Goal: Task Accomplishment & Management: Use online tool/utility

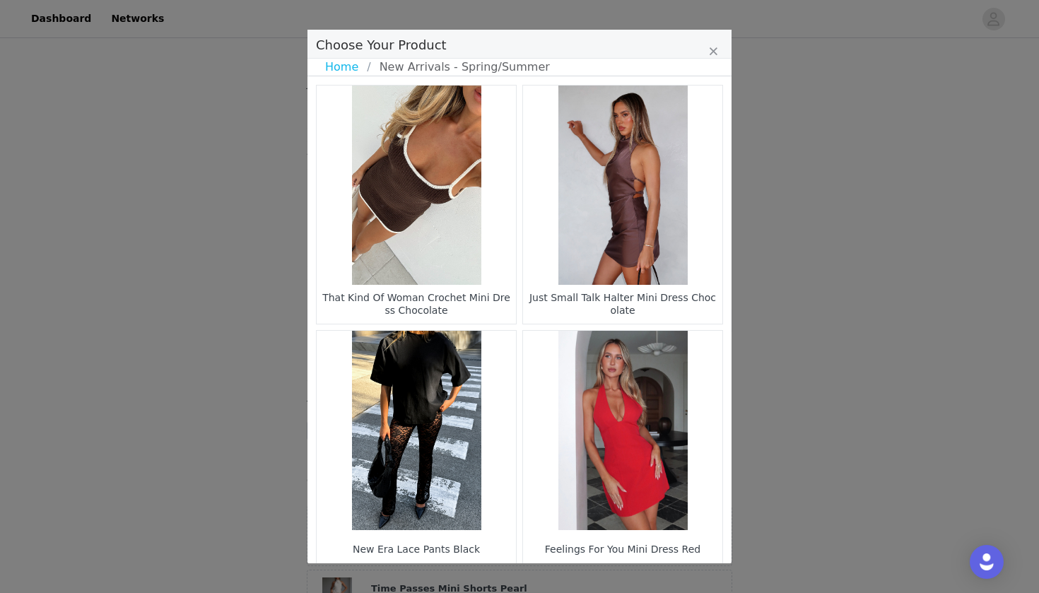
select select "28110259"
select select "28194697"
select select "27505989"
select select "26362410"
select select "26362775"
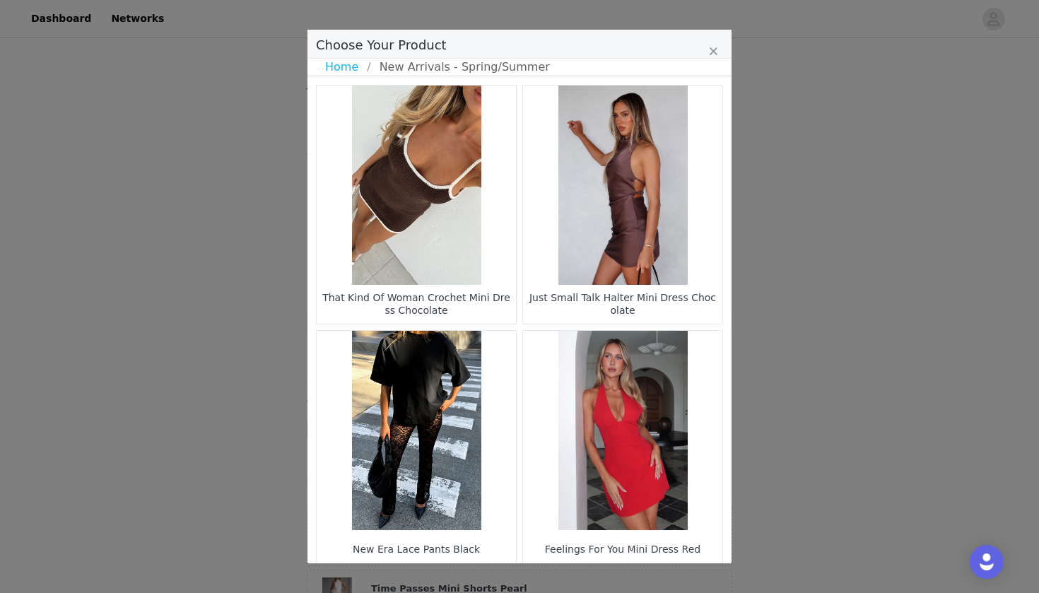
select select "28010856"
select select "27626009"
select select "28010784"
select select "28010772"
select select "26799388"
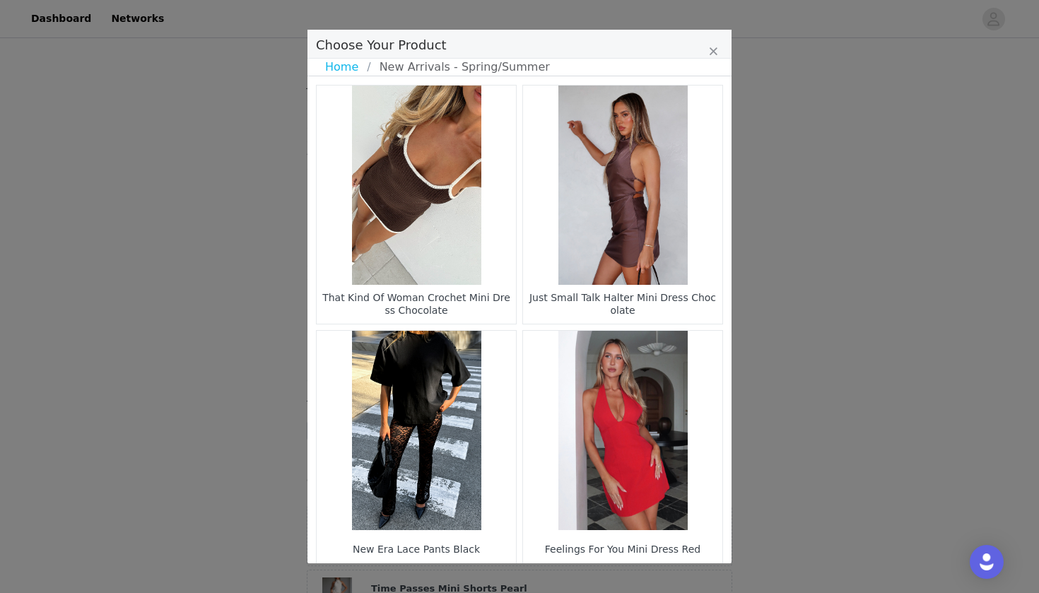
select select "20980604"
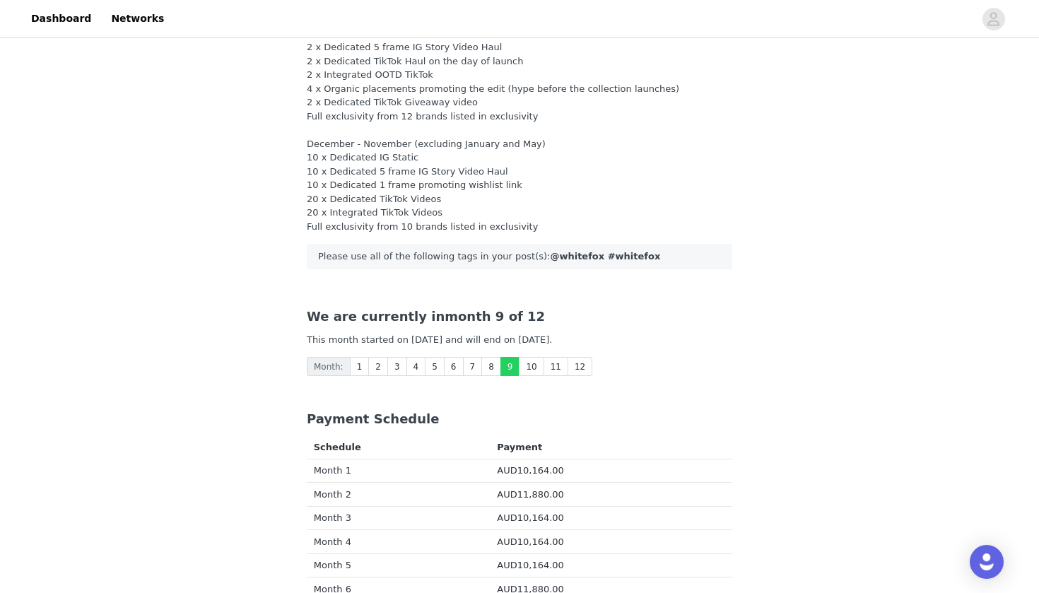
scroll to position [64, 0]
click at [490, 367] on link "8" at bounding box center [491, 366] width 20 height 19
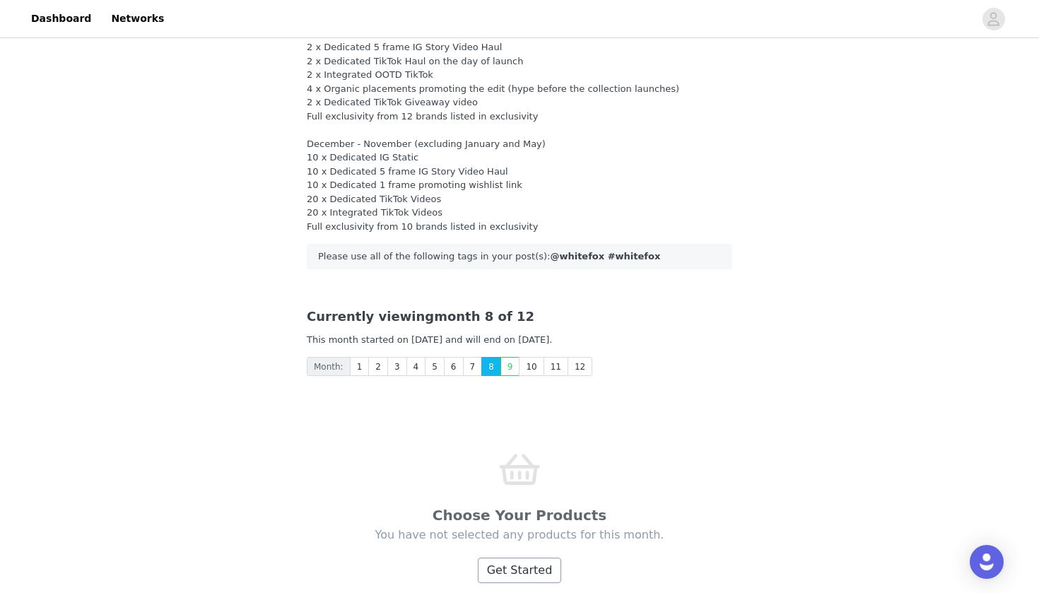
click at [517, 563] on button "Get Started" at bounding box center [520, 570] width 84 height 25
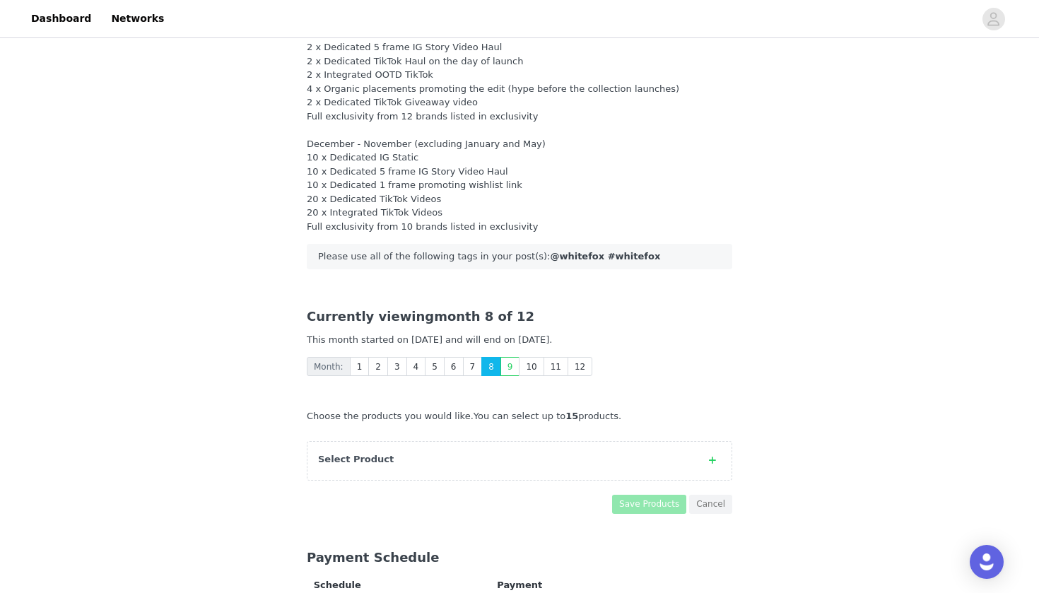
click at [462, 452] on div "Select Product" at bounding box center [505, 459] width 375 height 14
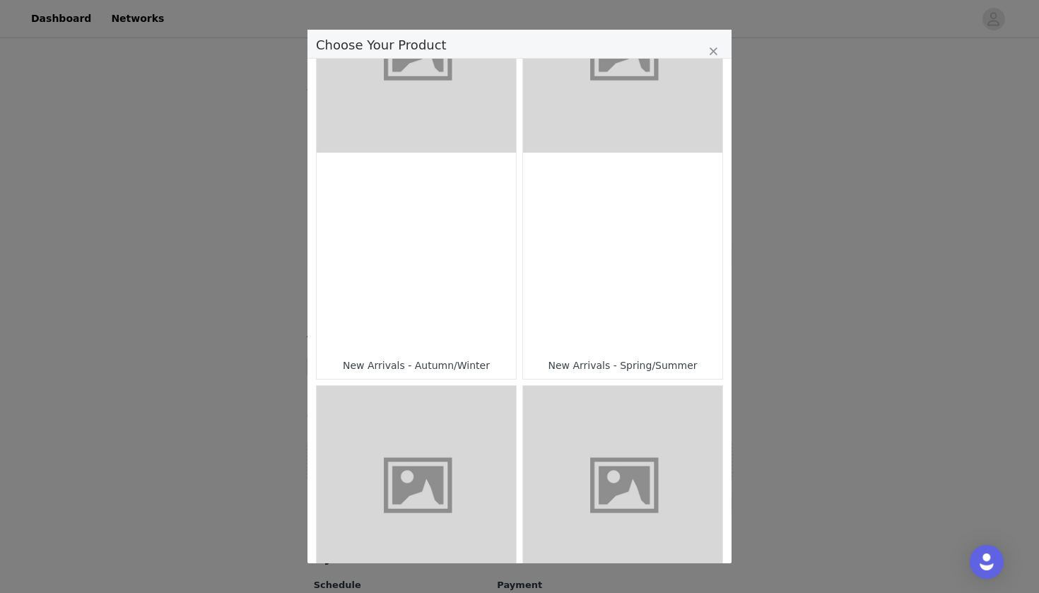
scroll to position [31, 0]
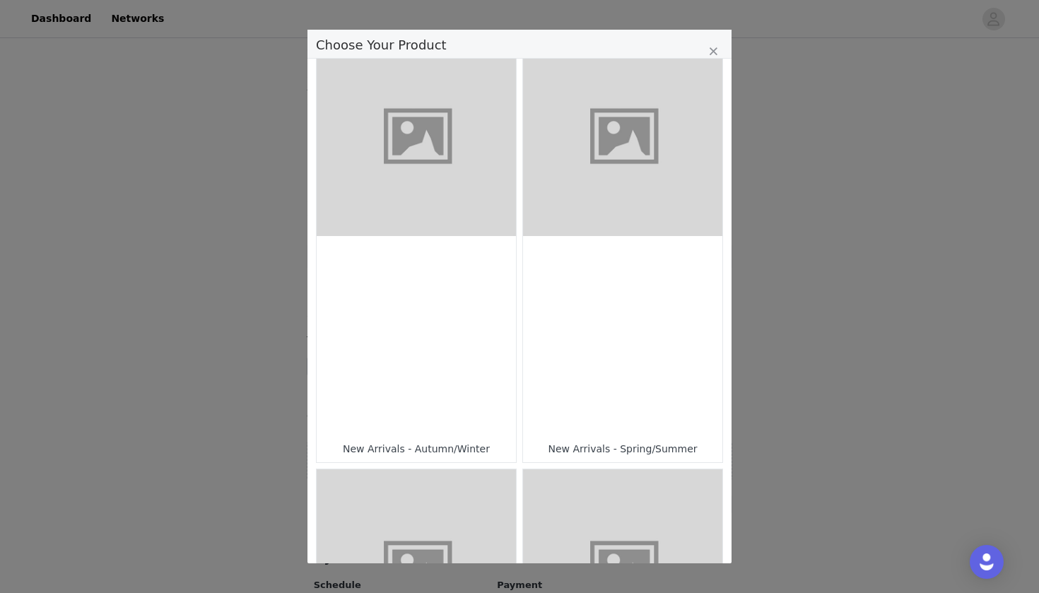
click at [612, 228] on figure "Choose Your Product" at bounding box center [622, 136] width 199 height 199
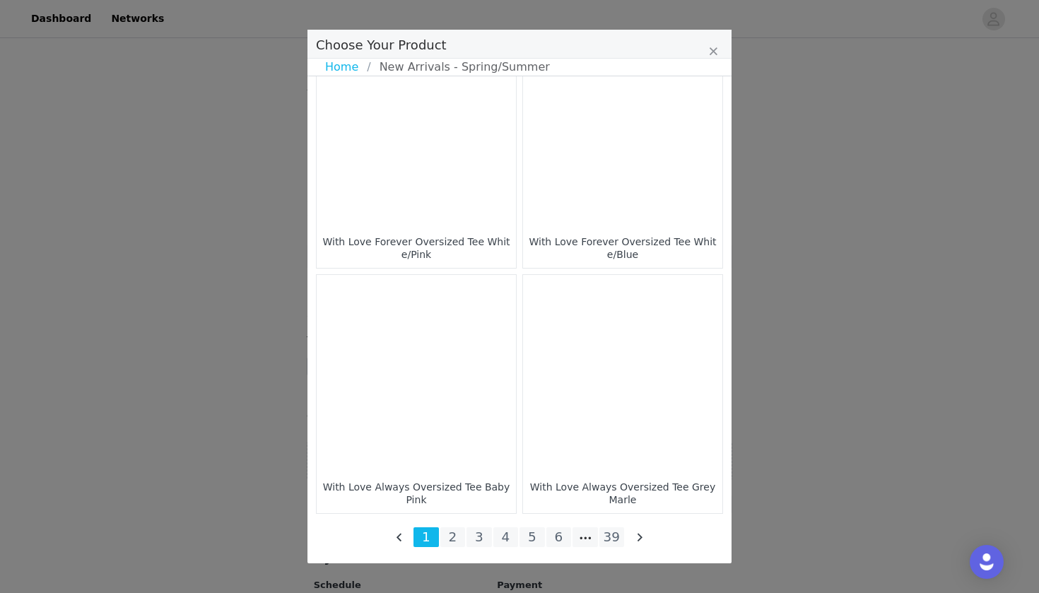
scroll to position [2019, 0]
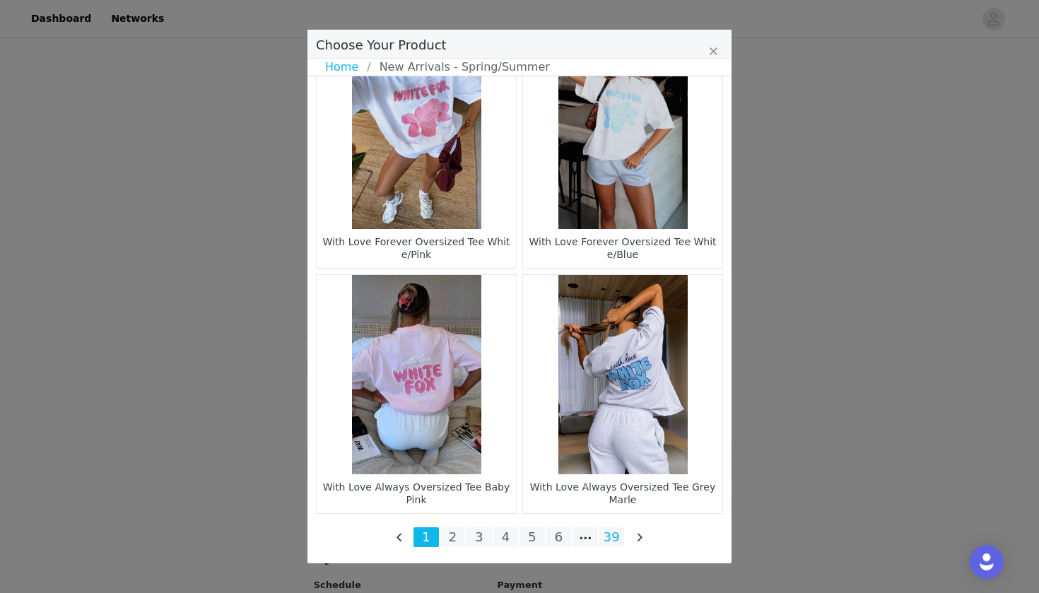
click at [619, 539] on li "39" at bounding box center [612, 537] width 25 height 20
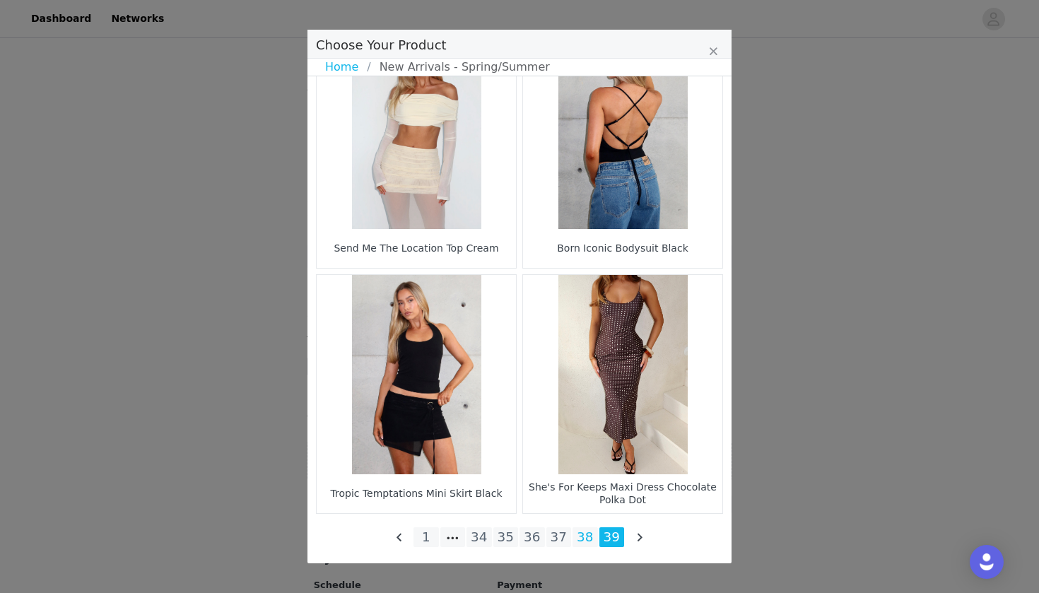
scroll to position [301, 0]
click at [590, 537] on li "38" at bounding box center [585, 537] width 25 height 20
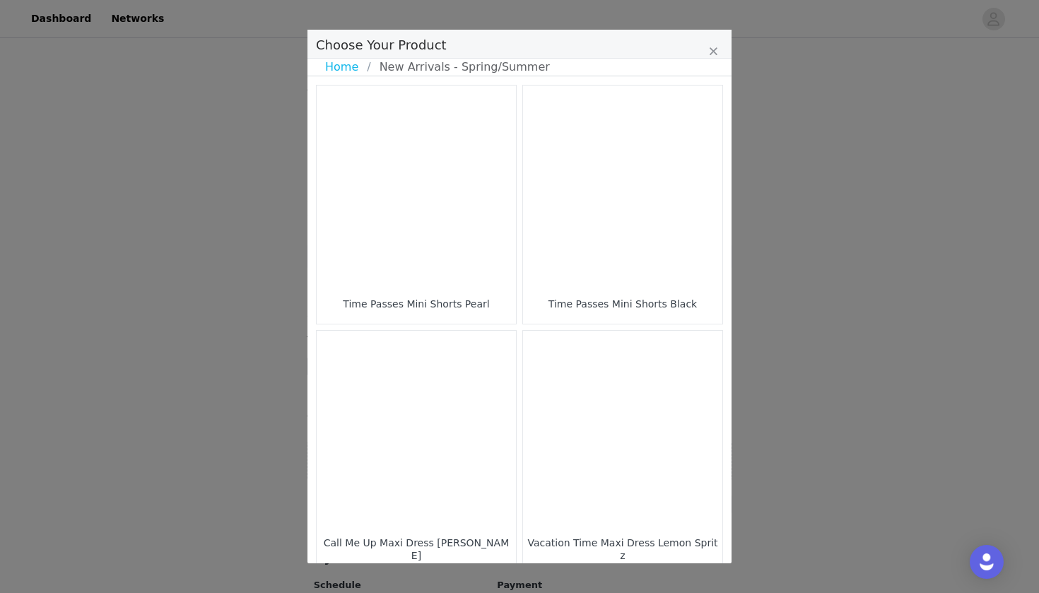
scroll to position [0, 0]
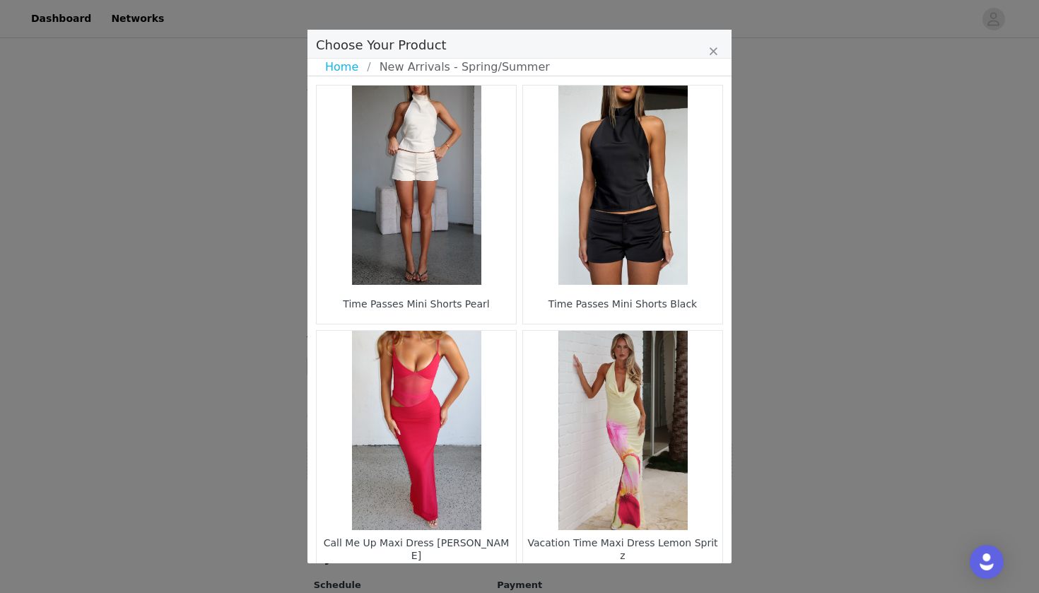
click at [482, 239] on figure "Choose Your Product" at bounding box center [416, 185] width 199 height 199
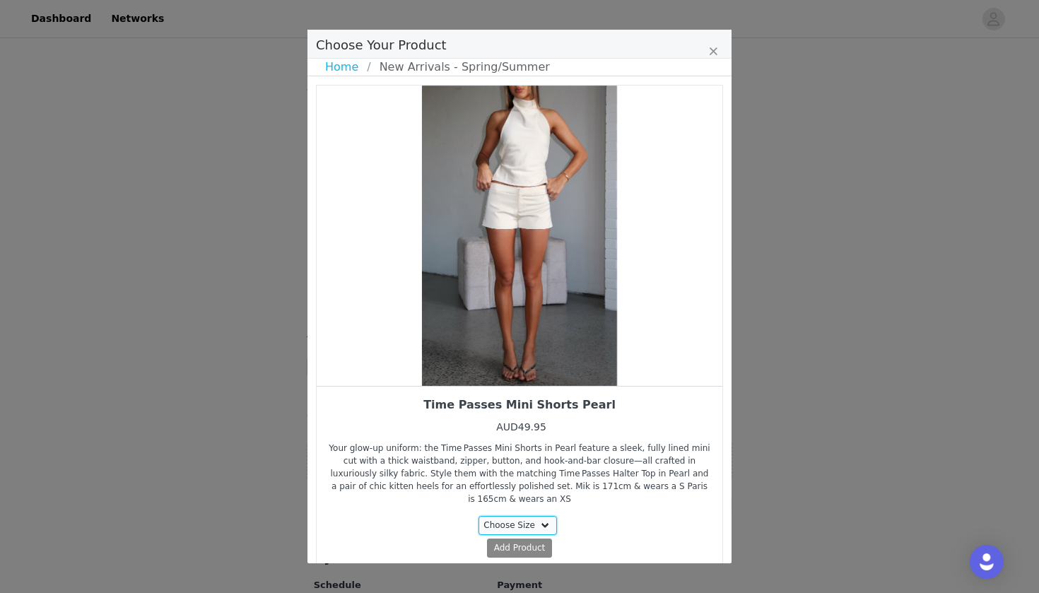
select select "28194697"
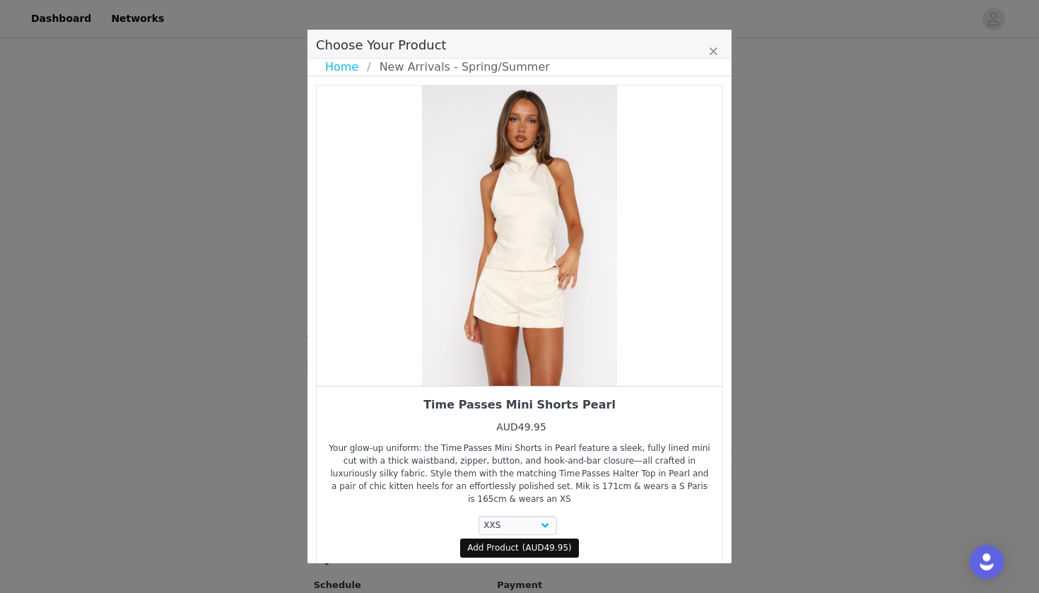
click at [518, 542] on span "Add Product" at bounding box center [493, 548] width 52 height 13
select select "28194697"
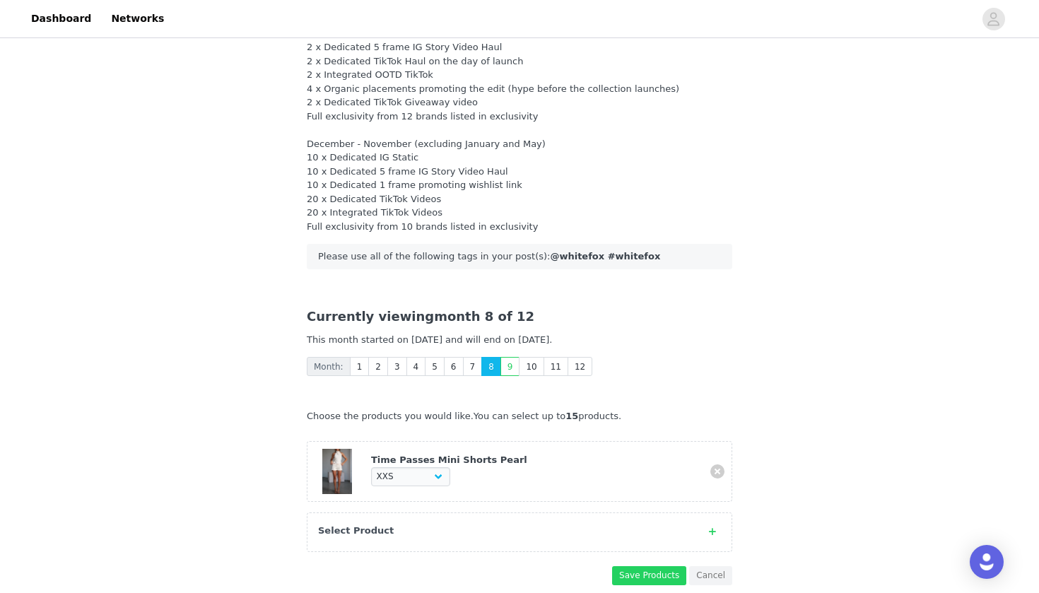
click at [493, 532] on div "Select Product" at bounding box center [520, 533] width 426 height 40
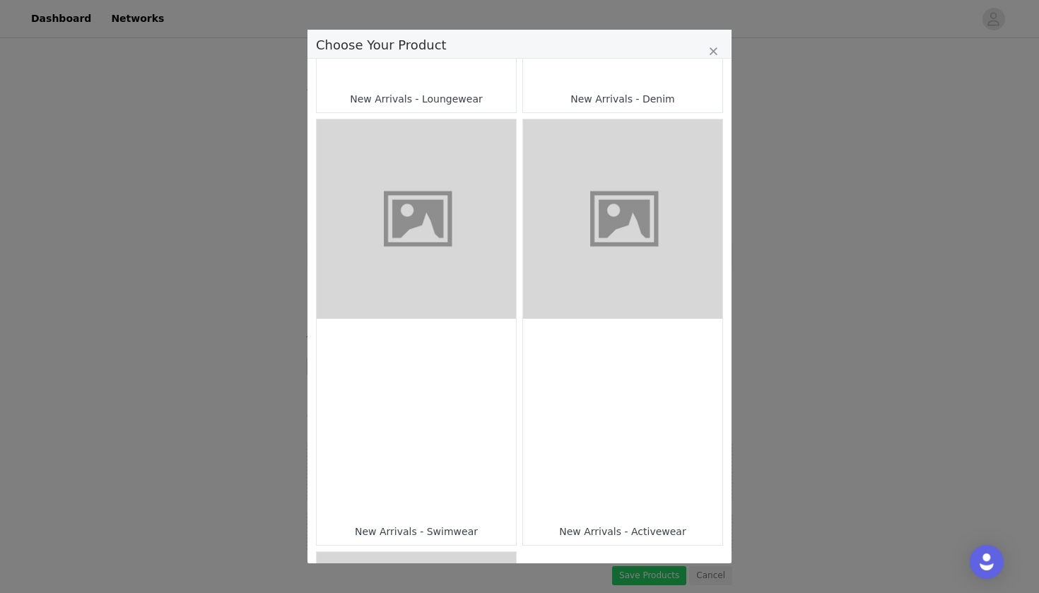
scroll to position [817, 0]
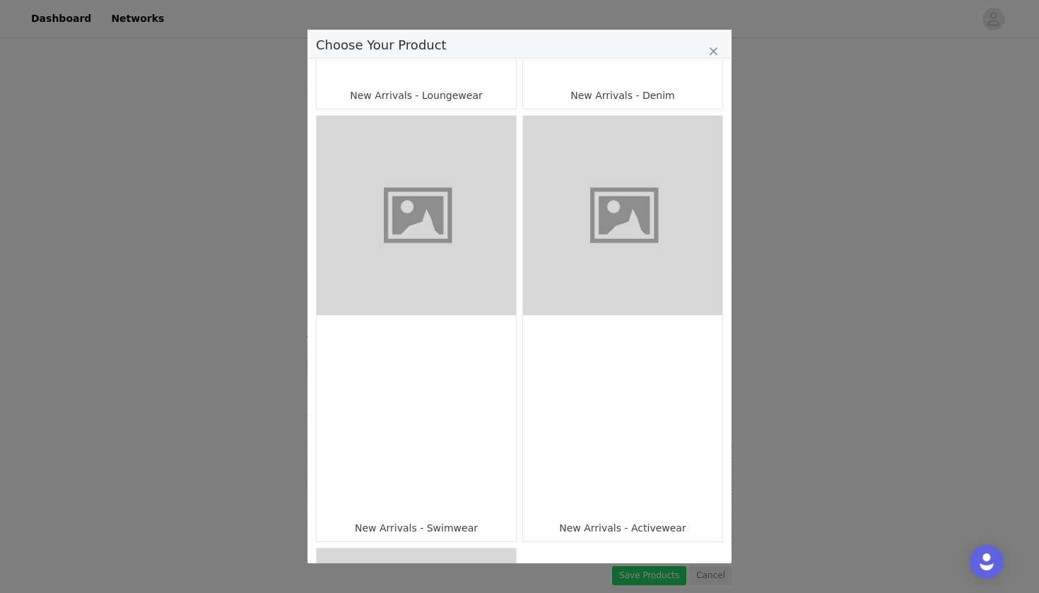
click at [427, 364] on div "Choose Your Product" at bounding box center [416, 414] width 199 height 199
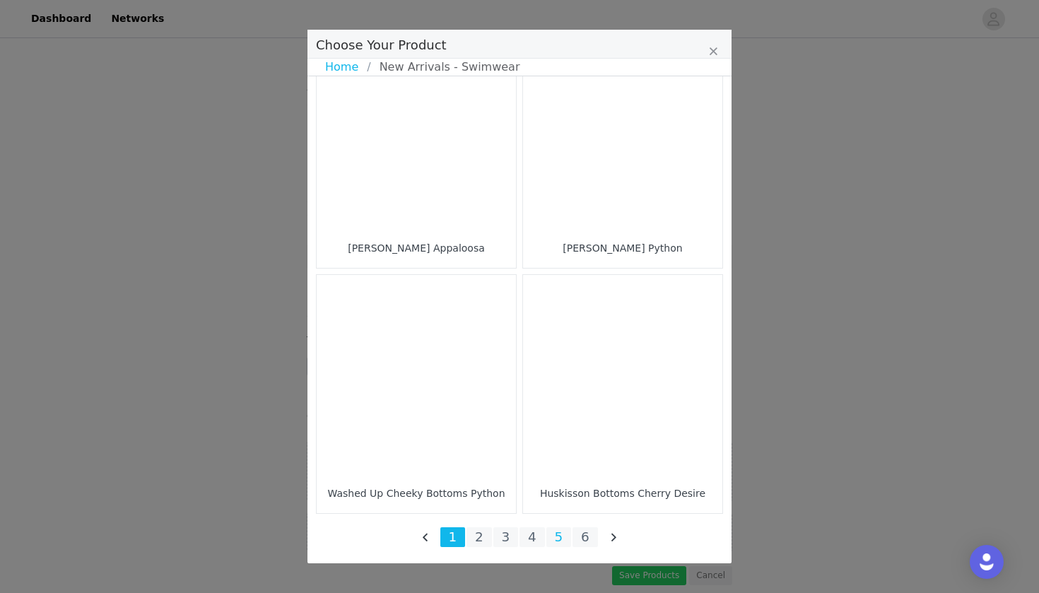
scroll to position [2019, 0]
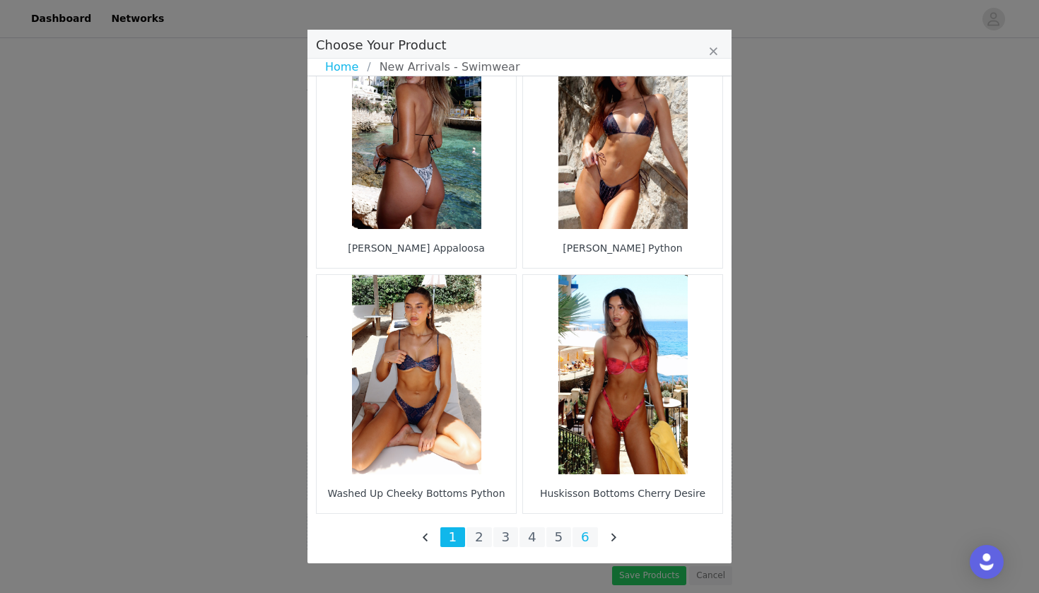
click at [588, 535] on li "6" at bounding box center [585, 537] width 25 height 20
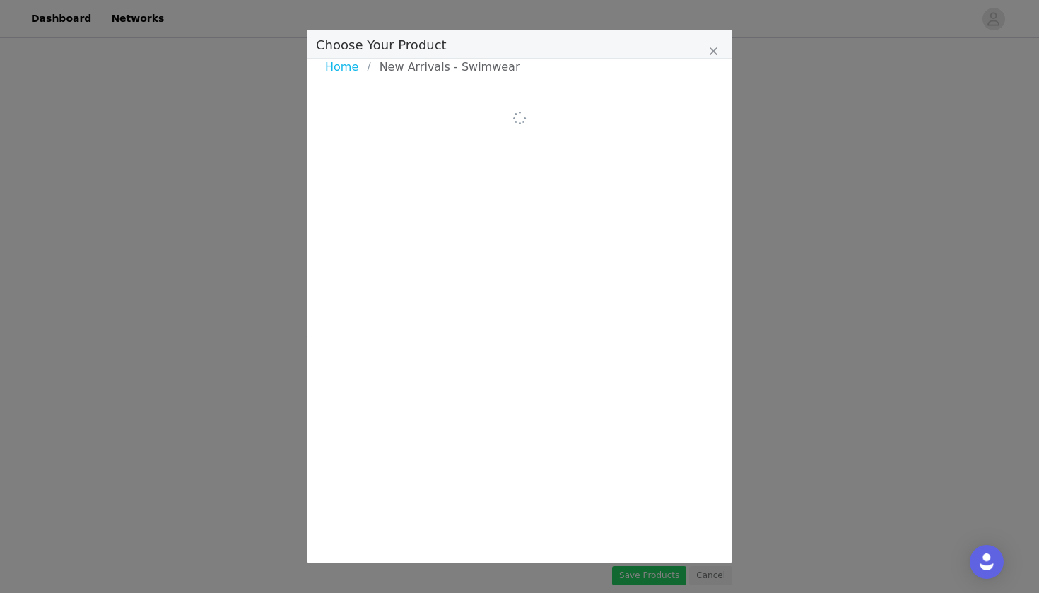
scroll to position [0, 0]
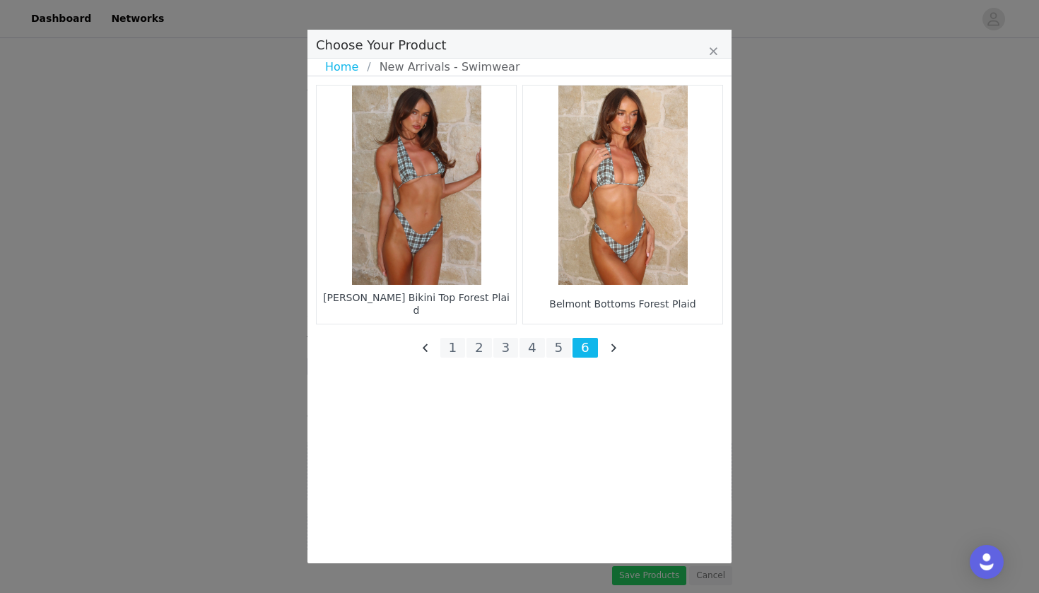
click at [559, 361] on div "[PERSON_NAME] Bikini Top Forest Plaid Belmont Bottoms Forest Plaid 1 2 3 4 5 6" at bounding box center [519, 225] width 413 height 286
click at [559, 354] on li "5" at bounding box center [559, 348] width 25 height 20
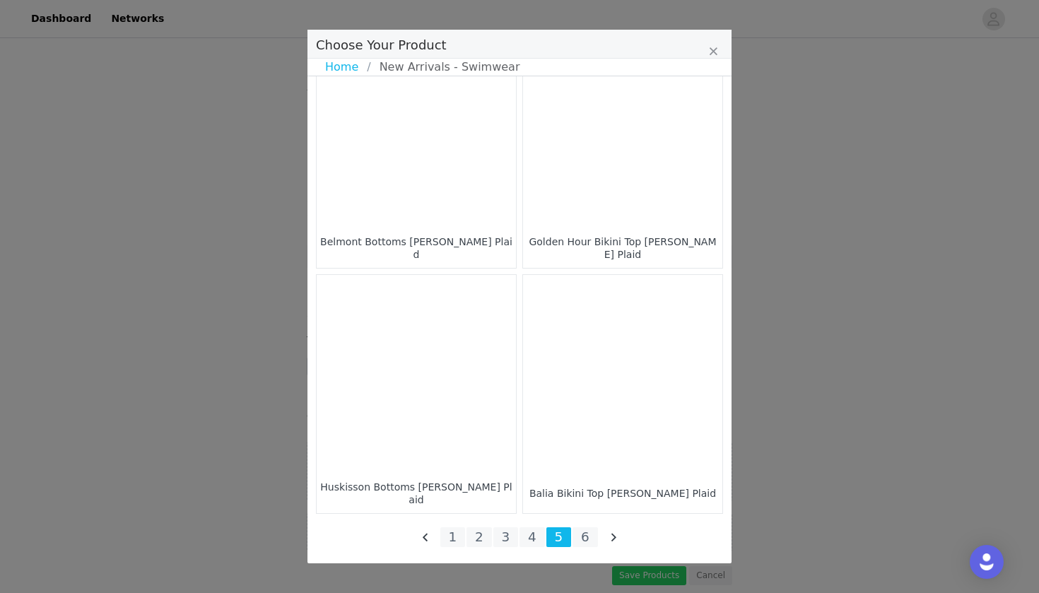
scroll to position [2019, 0]
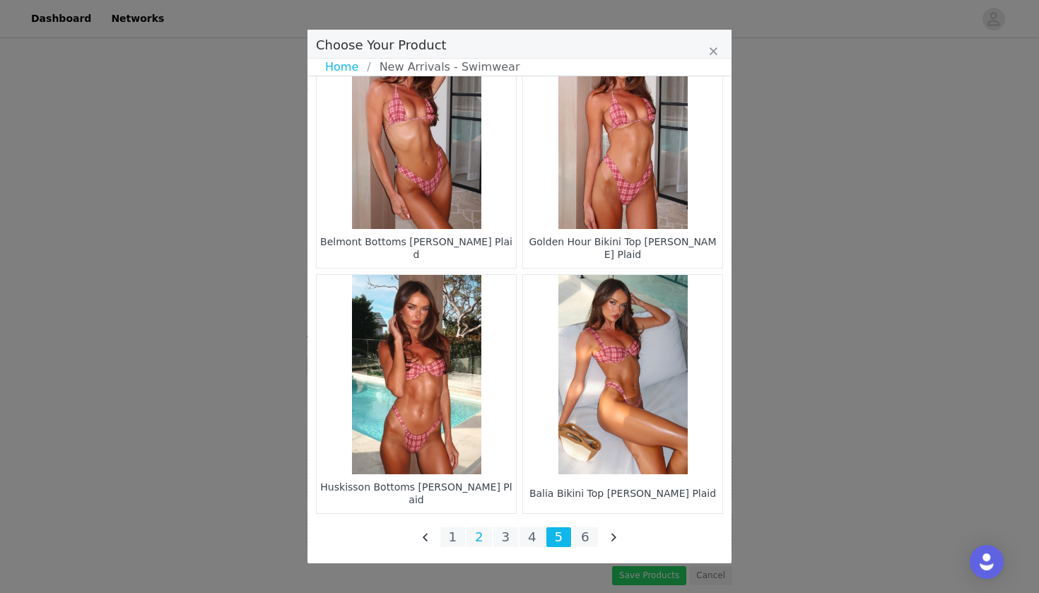
click at [479, 539] on li "2" at bounding box center [479, 537] width 25 height 20
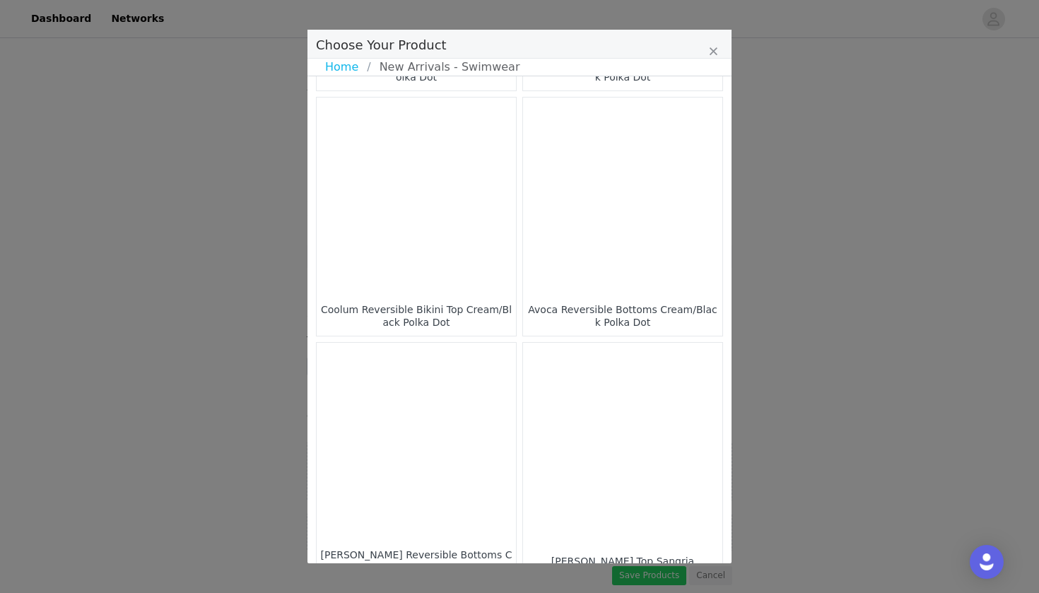
scroll to position [1488, 0]
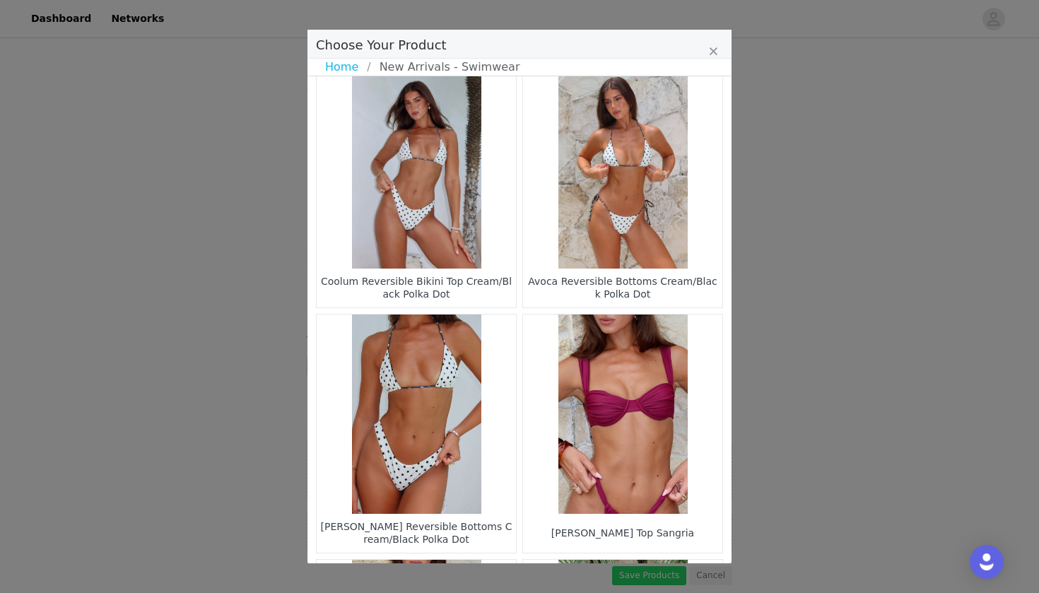
click at [431, 240] on figure "Choose Your Product" at bounding box center [416, 168] width 199 height 199
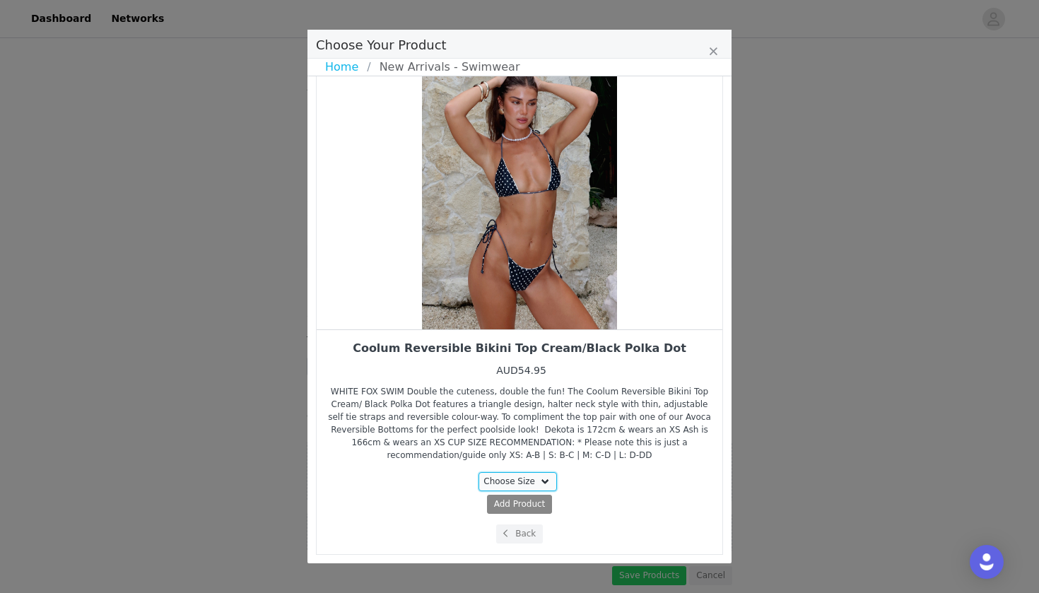
select select "26362410"
click at [506, 502] on span "Add Product" at bounding box center [493, 504] width 52 height 13
select select "26362410"
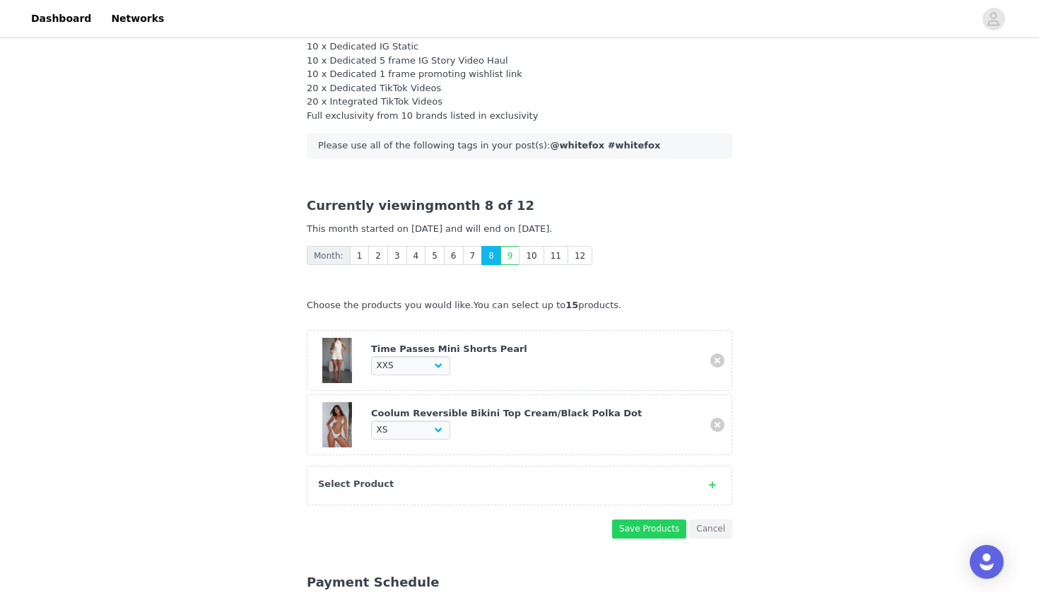
scroll to position [195, 0]
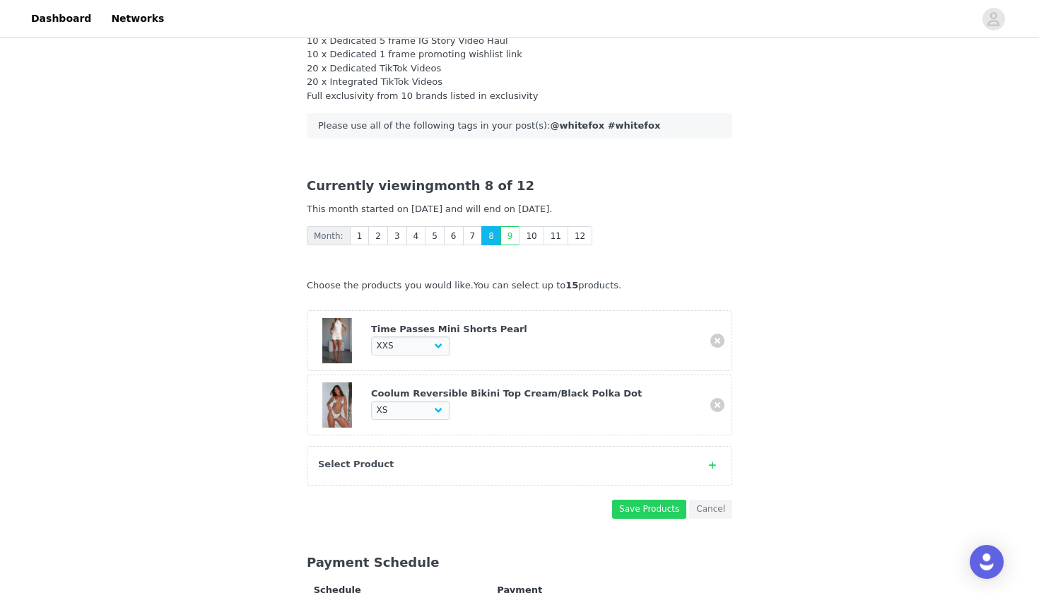
click at [452, 462] on div "Select Product" at bounding box center [505, 464] width 375 height 14
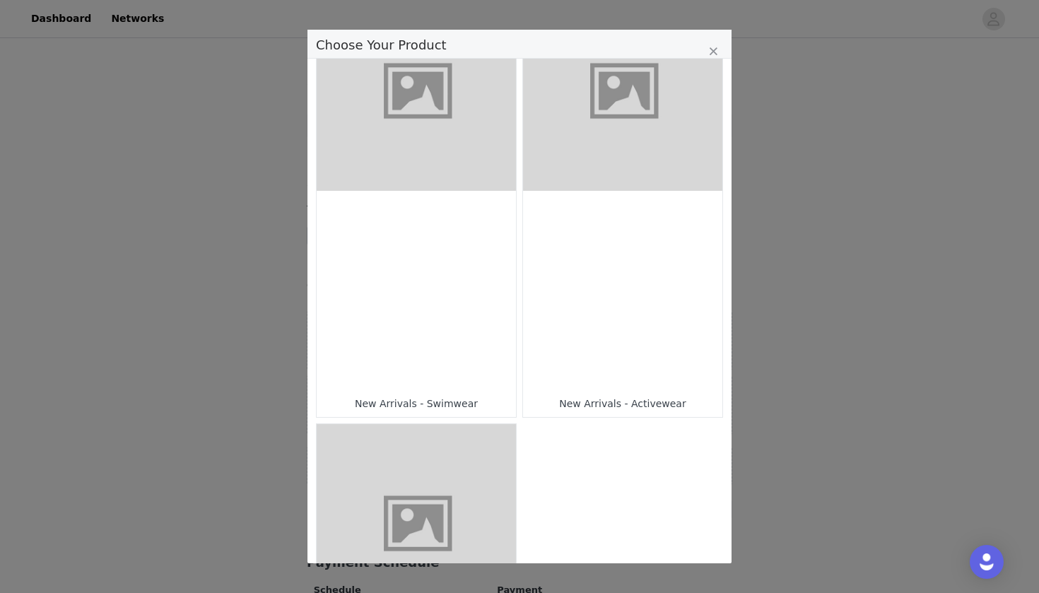
scroll to position [946, 0]
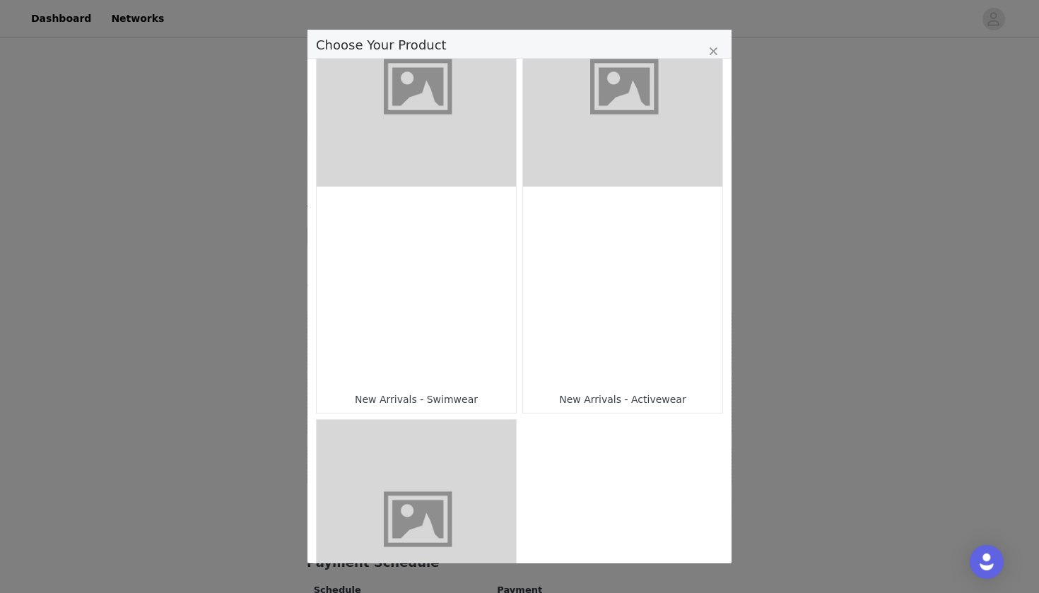
click at [424, 319] on div "Choose Your Product" at bounding box center [416, 286] width 199 height 199
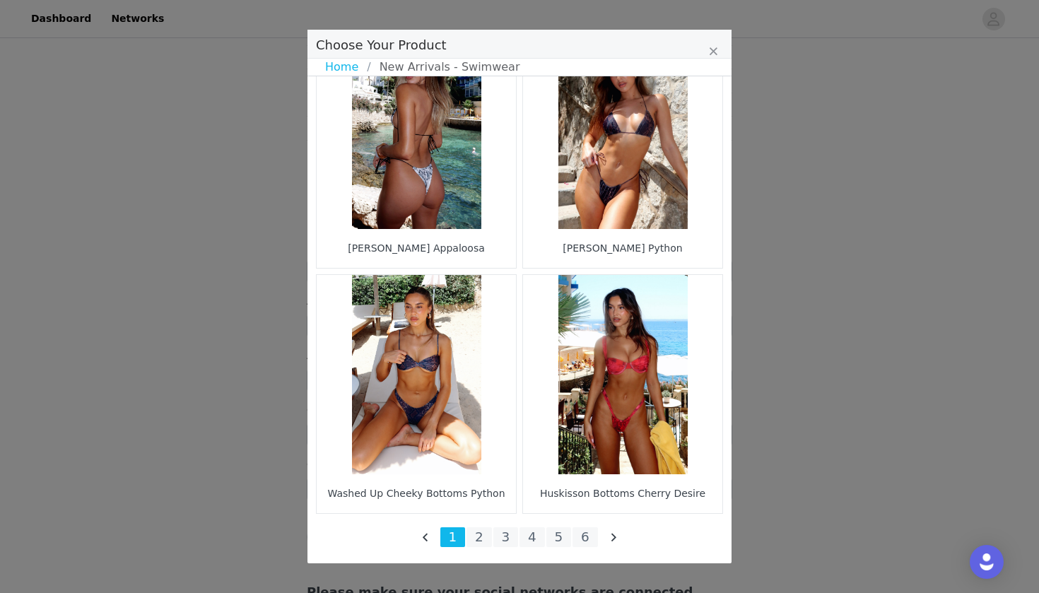
scroll to position [963, 0]
click at [477, 531] on li "2" at bounding box center [479, 537] width 25 height 20
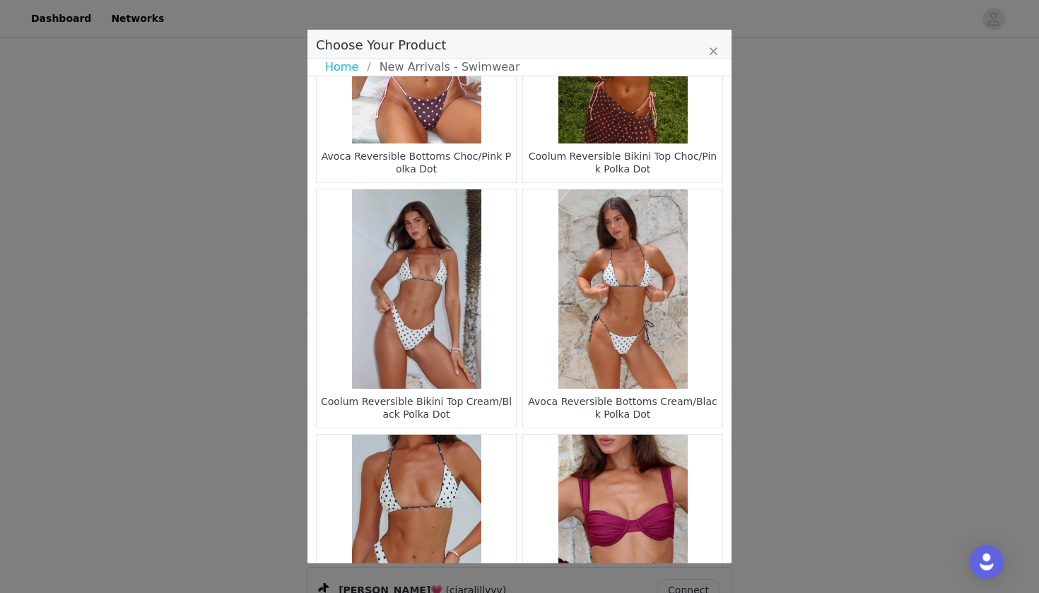
click at [633, 291] on figure "Choose Your Product" at bounding box center [622, 288] width 199 height 199
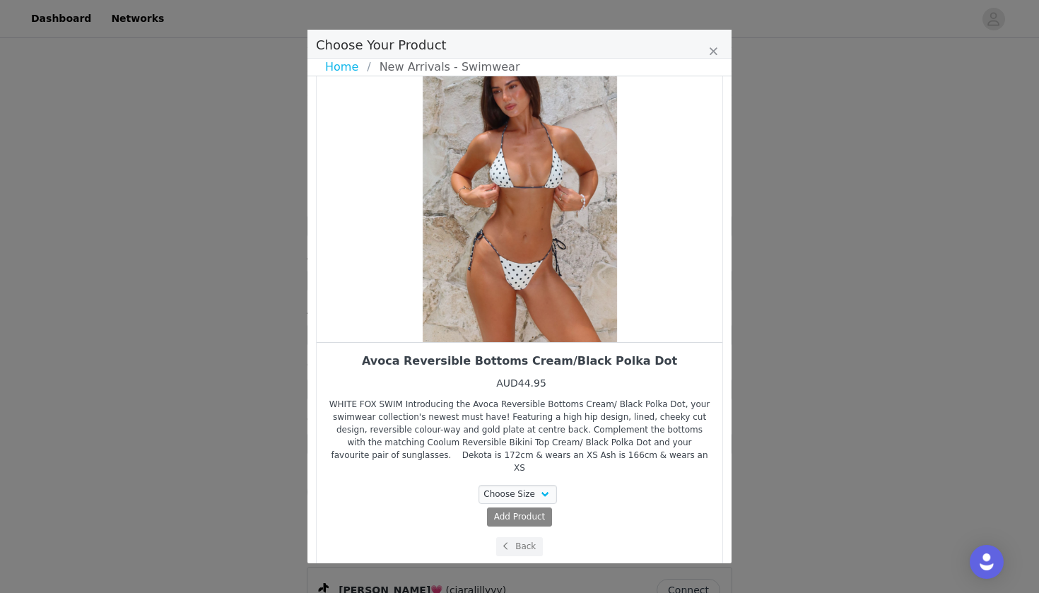
click at [513, 470] on div "Avoca Reversible Bottoms Cream/Black Polka Dot AUD44.95 WHITE FOX SWIM Introduc…" at bounding box center [519, 455] width 385 height 203
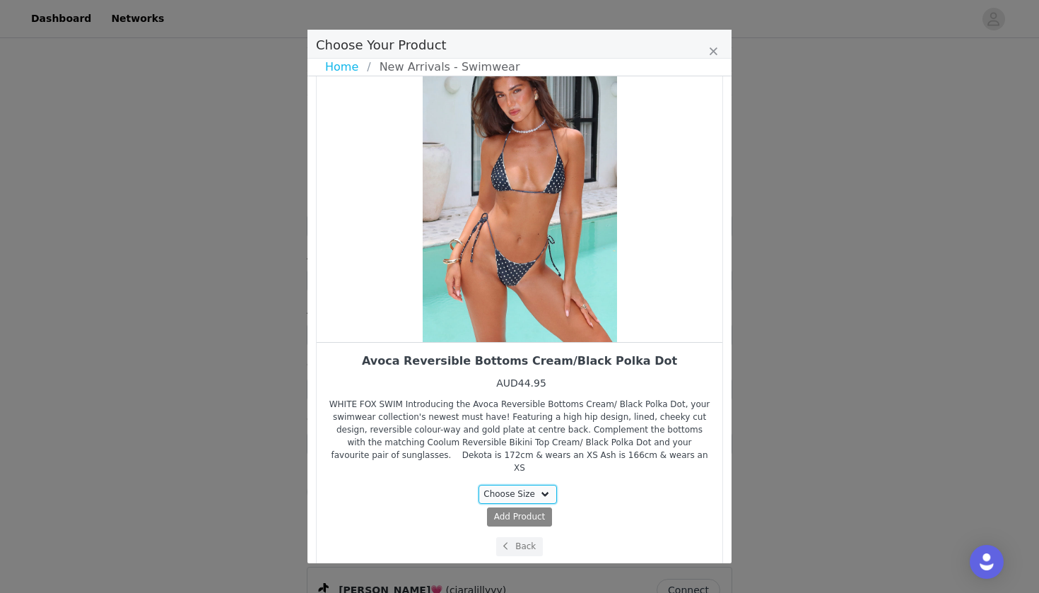
select select "26362775"
click at [513, 510] on span "Add Product" at bounding box center [493, 516] width 52 height 13
select select "26362775"
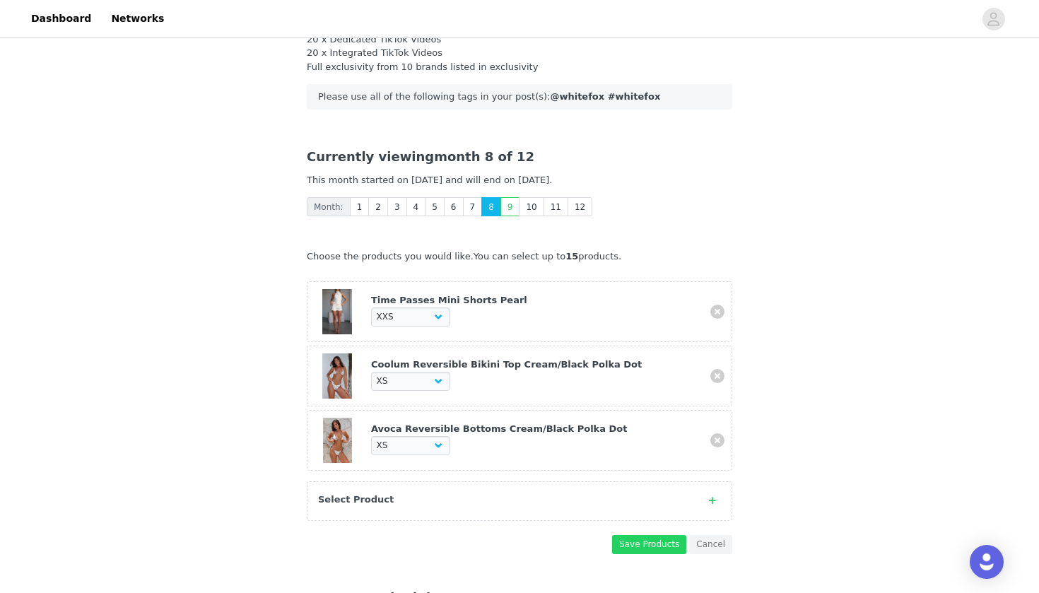
scroll to position [224, 0]
click at [491, 498] on div "Select Product" at bounding box center [505, 500] width 375 height 14
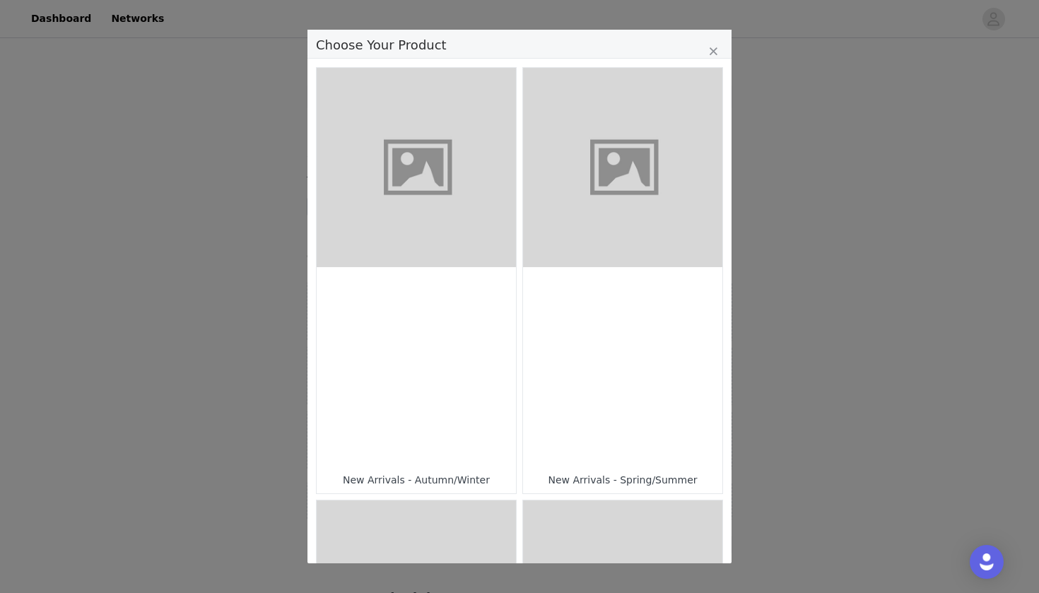
click at [612, 360] on div "Choose Your Product" at bounding box center [622, 366] width 199 height 199
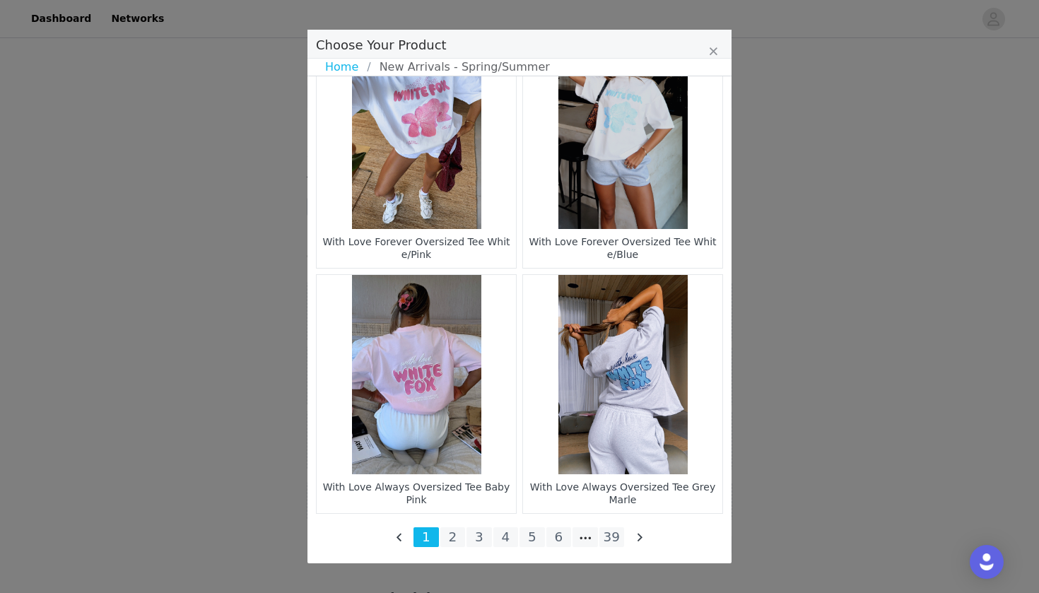
scroll to position [2019, 0]
click at [613, 532] on li "39" at bounding box center [612, 537] width 25 height 20
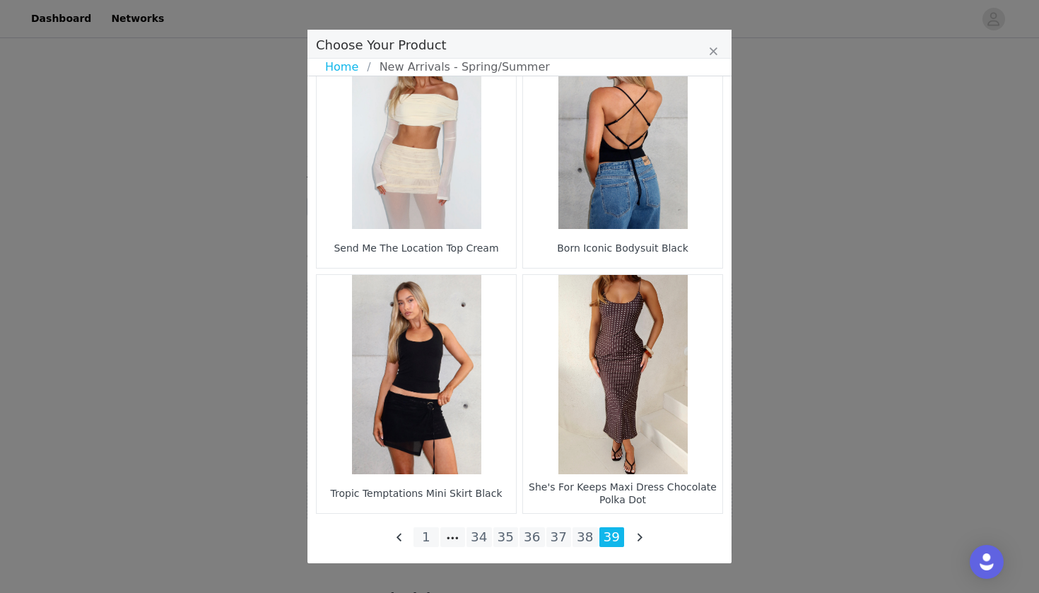
scroll to position [226, 0]
click at [533, 535] on li "36" at bounding box center [532, 537] width 25 height 20
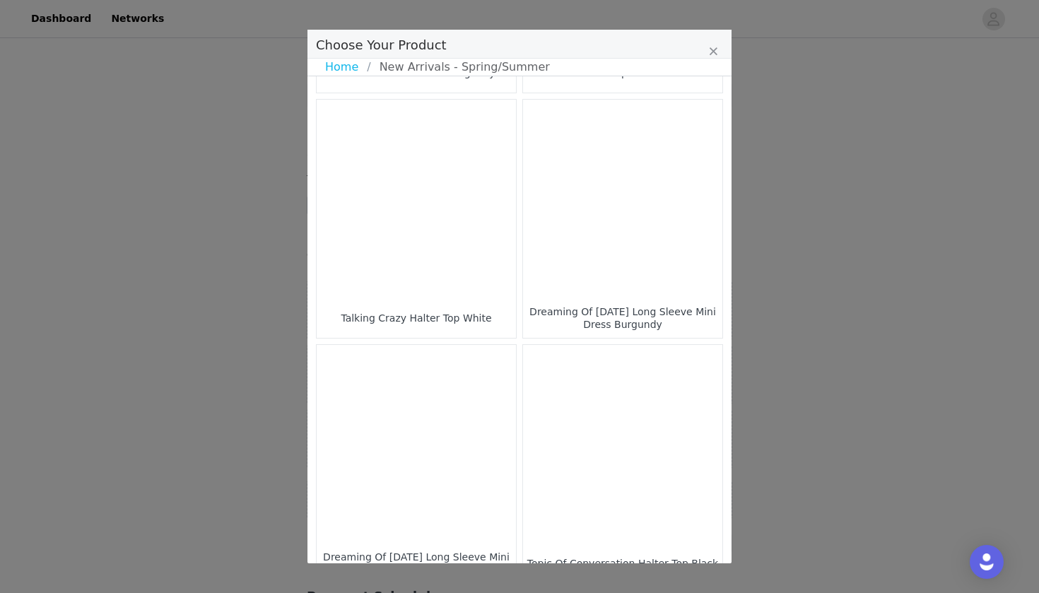
scroll to position [1695, 0]
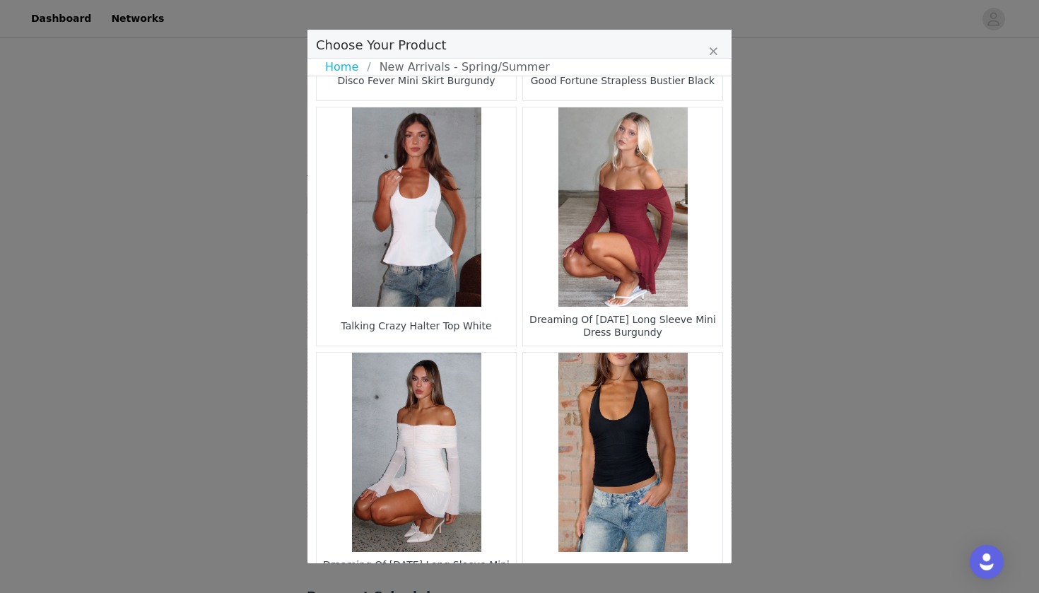
click at [418, 226] on figure "Choose Your Product" at bounding box center [416, 206] width 199 height 199
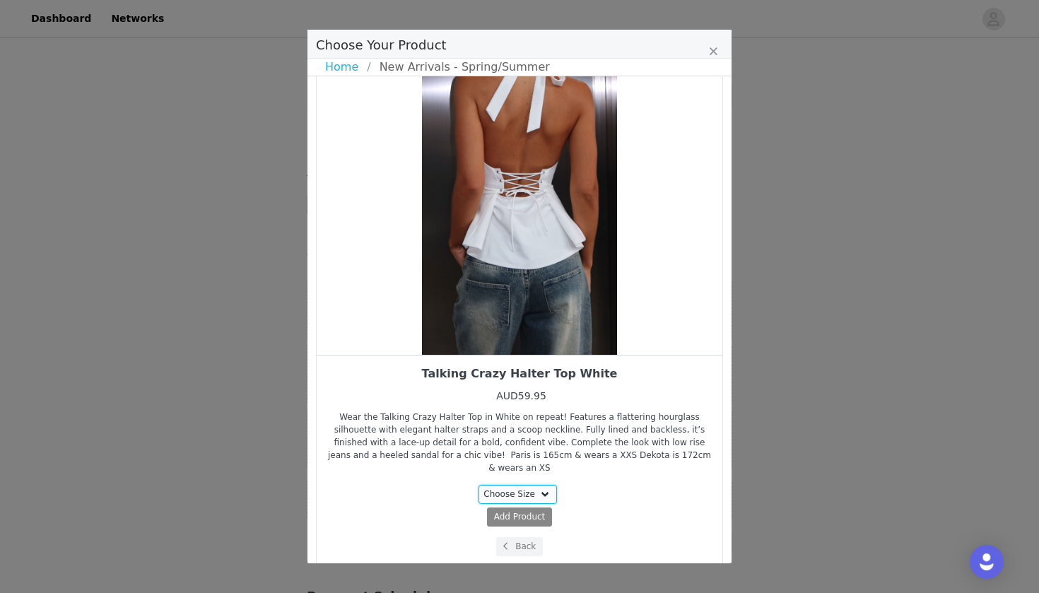
select select "28010856"
click at [522, 508] on button "Add Product ( AUD59.95 )" at bounding box center [519, 517] width 119 height 19
select select "28010856"
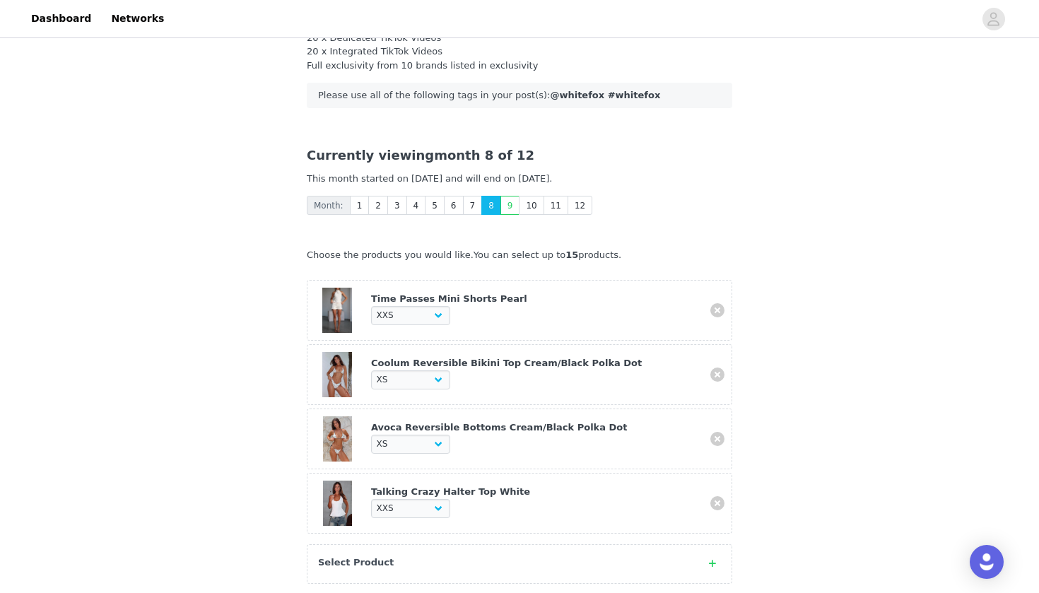
click at [519, 559] on div "Select Product" at bounding box center [505, 563] width 375 height 14
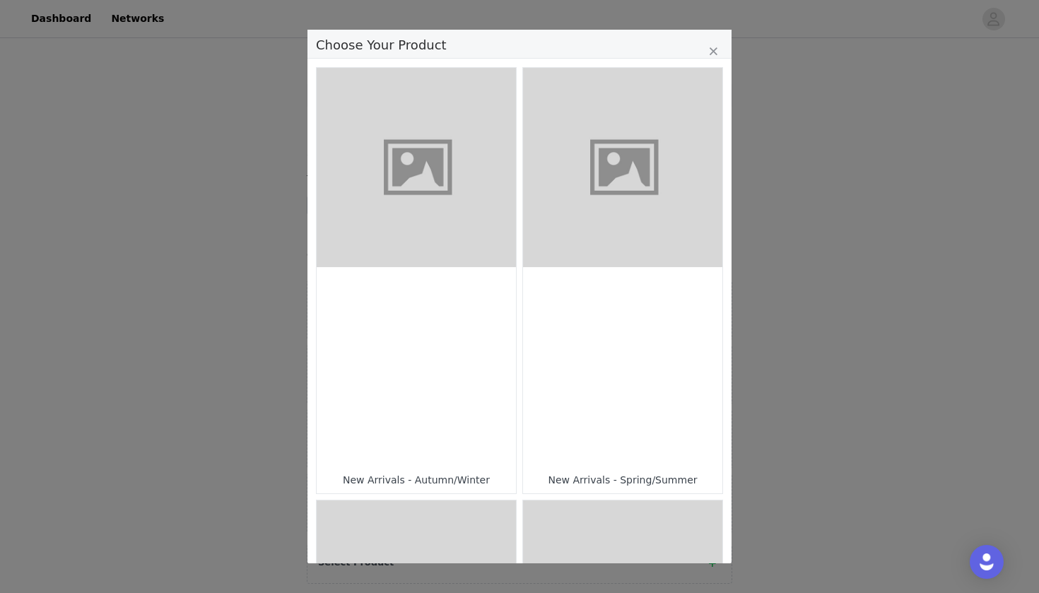
click at [617, 333] on div "Choose Your Product" at bounding box center [622, 366] width 199 height 199
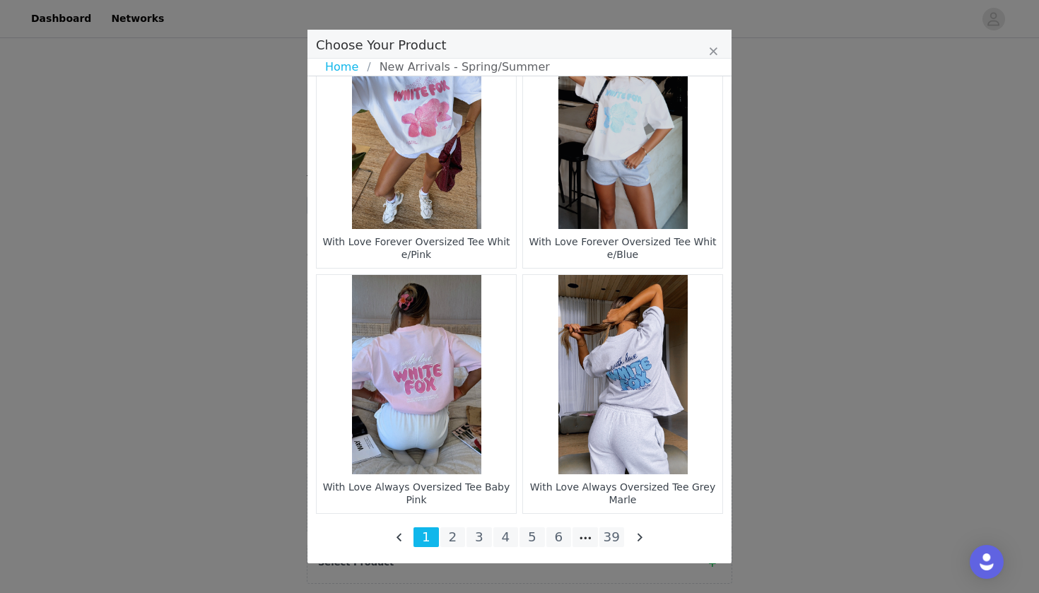
scroll to position [2019, 0]
click at [610, 535] on li "39" at bounding box center [612, 537] width 25 height 20
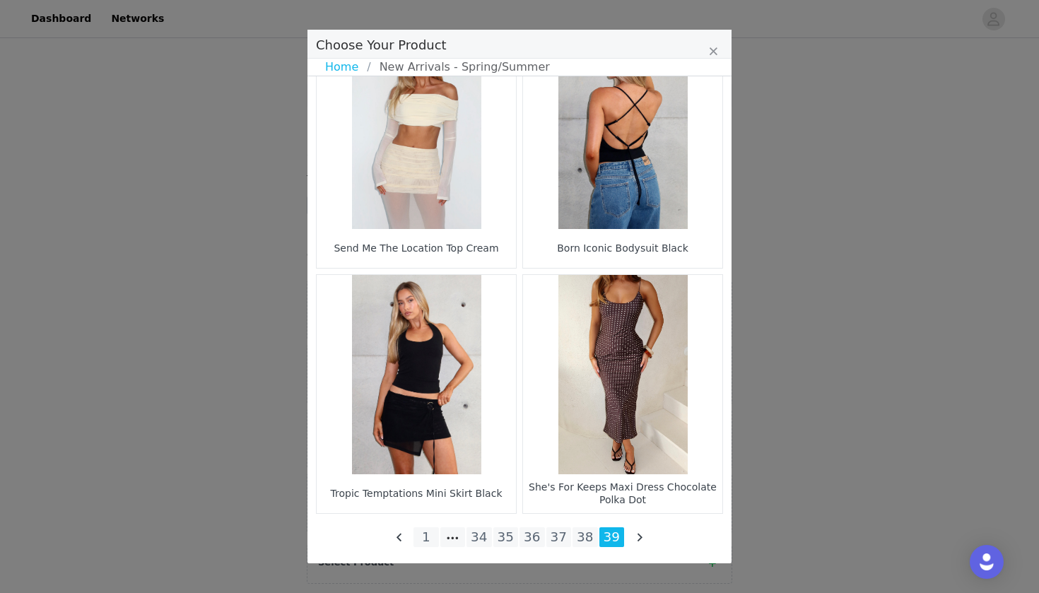
scroll to position [474, 0]
click at [562, 537] on li "37" at bounding box center [559, 537] width 25 height 20
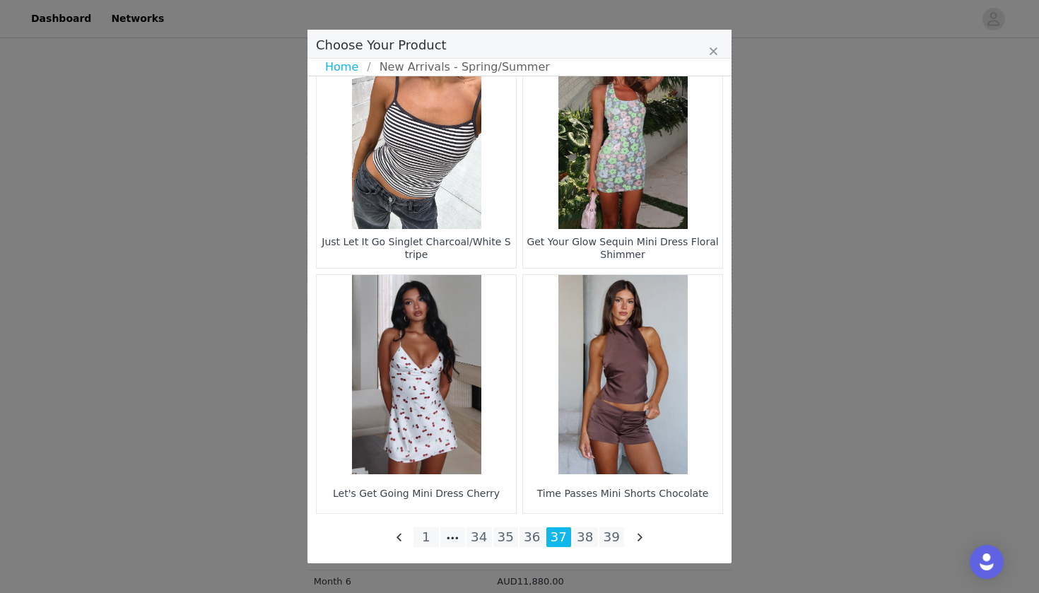
scroll to position [2019, 0]
click at [502, 536] on li "35" at bounding box center [506, 537] width 25 height 20
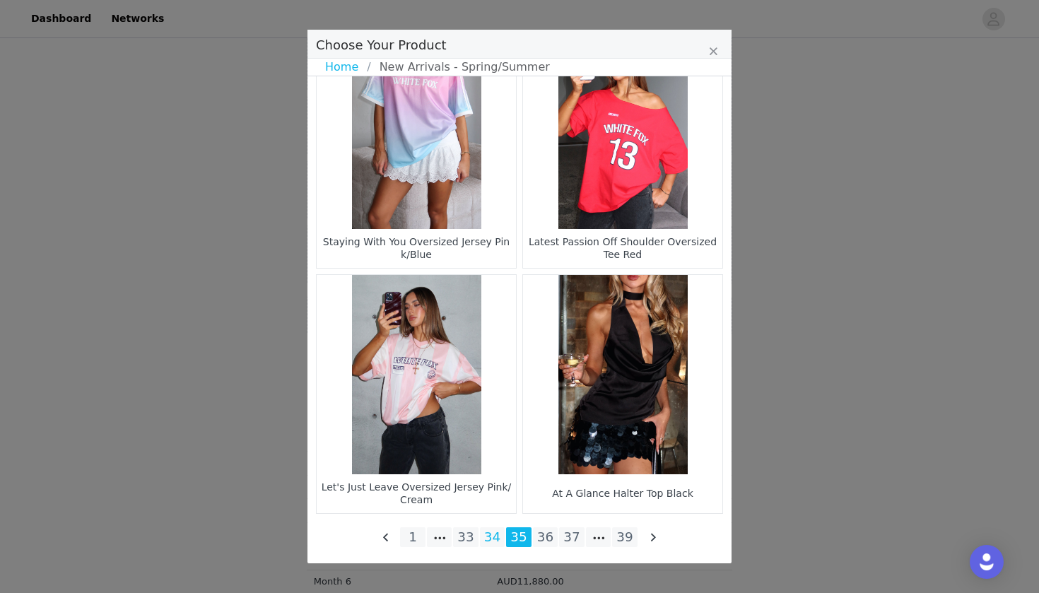
click at [502, 535] on li "34" at bounding box center [492, 537] width 25 height 20
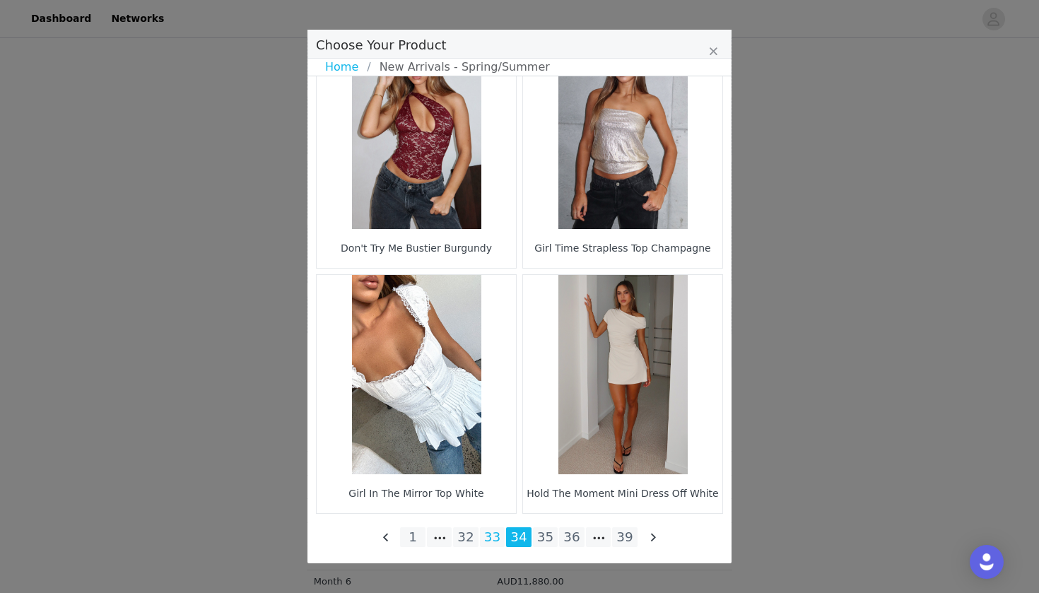
click at [499, 537] on li "33" at bounding box center [492, 537] width 25 height 20
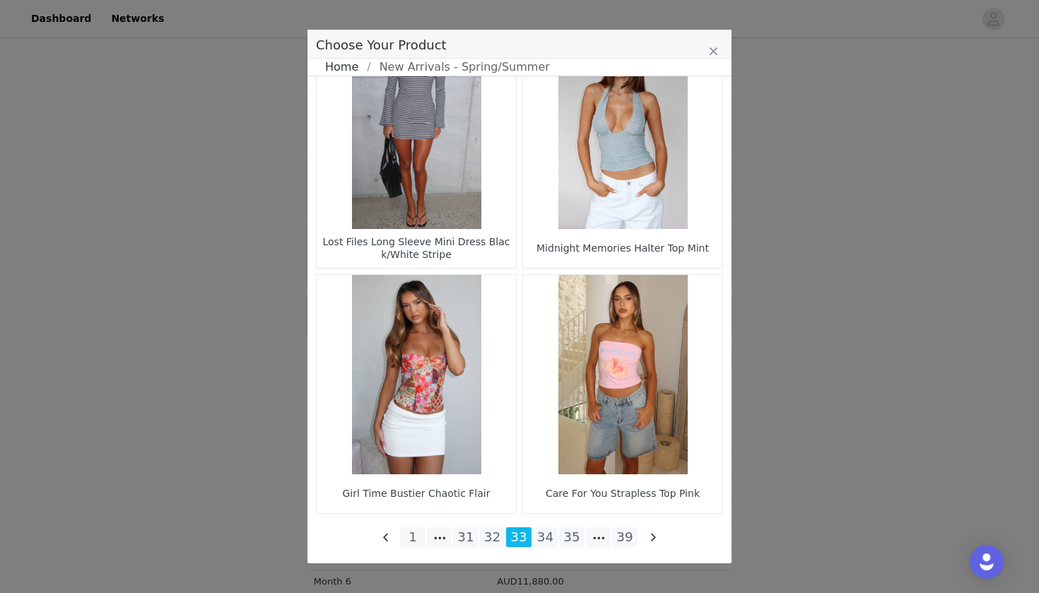
click at [346, 68] on link "Home" at bounding box center [346, 67] width 42 height 17
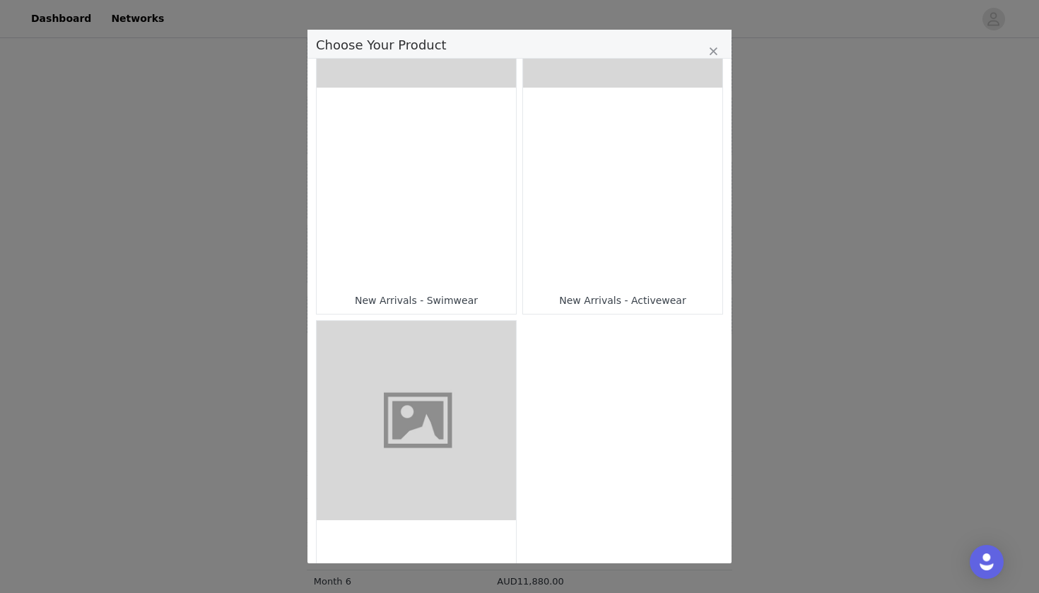
scroll to position [1046, 0]
click at [453, 411] on figure "Choose Your Product" at bounding box center [416, 419] width 199 height 199
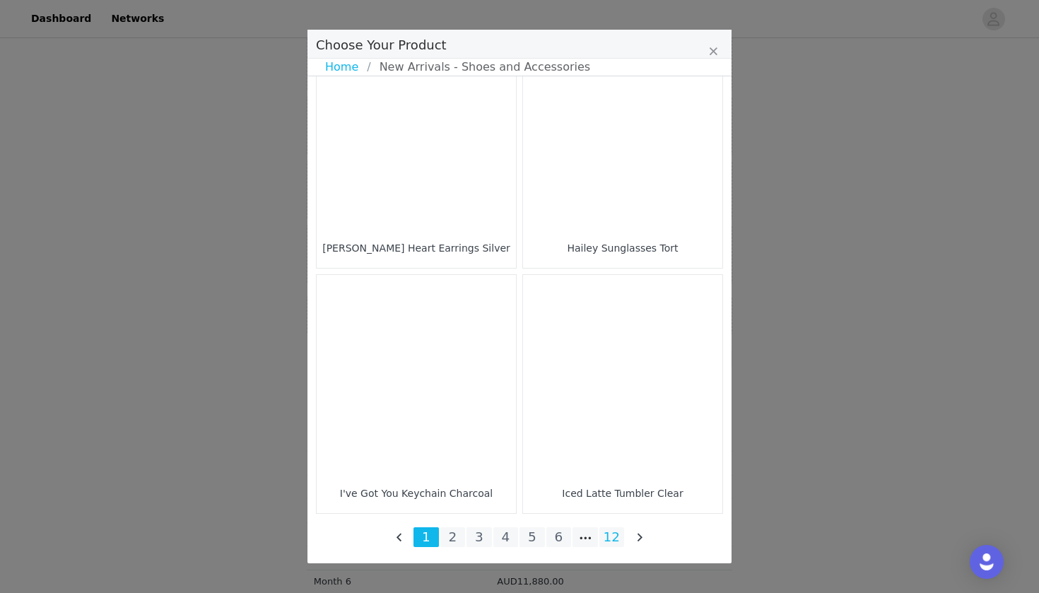
scroll to position [2019, 0]
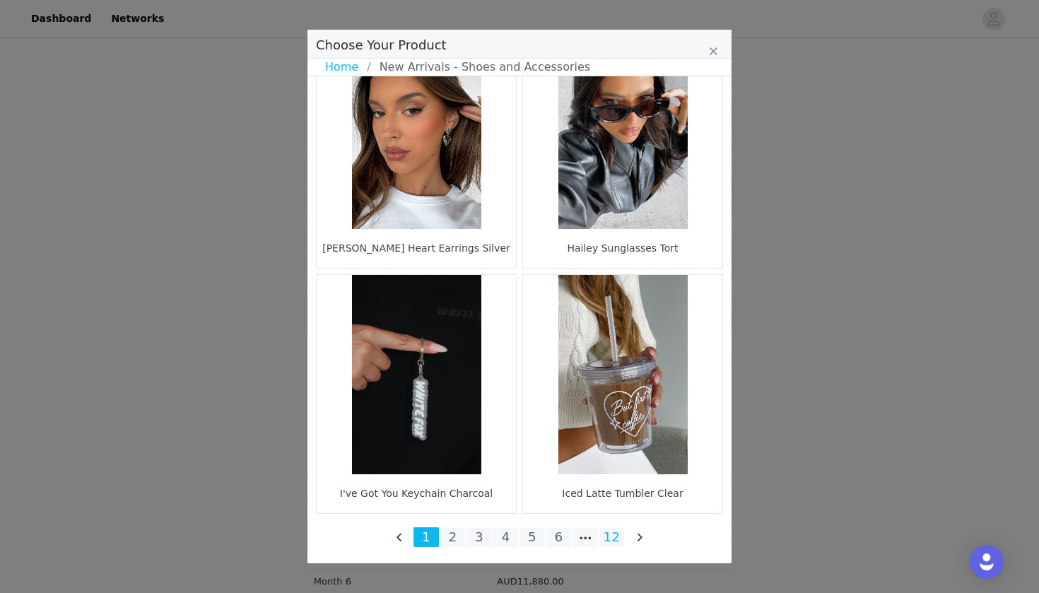
click at [612, 534] on li "12" at bounding box center [612, 537] width 25 height 20
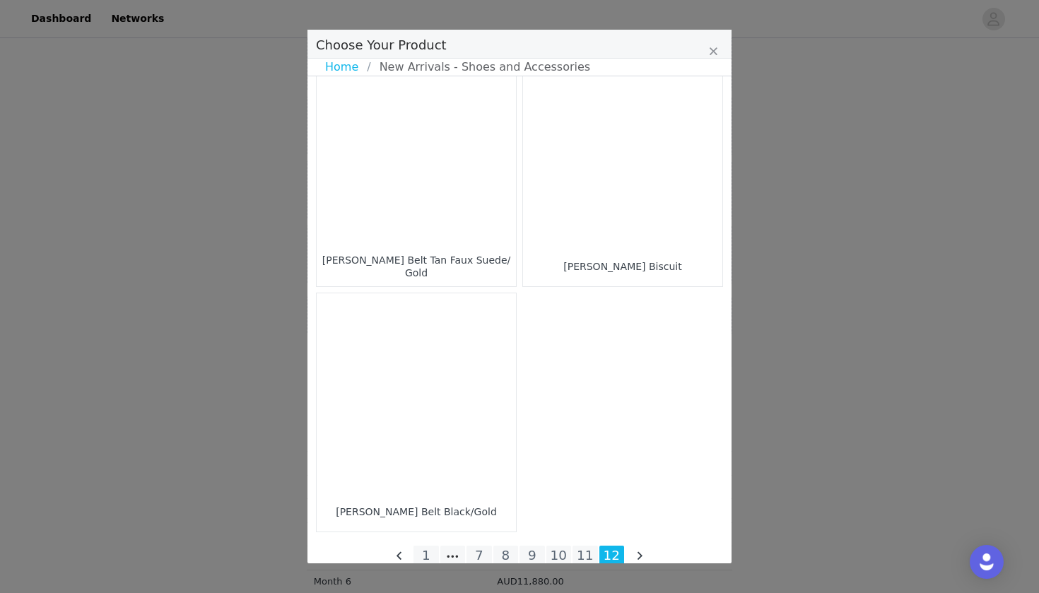
scroll to position [1027, 0]
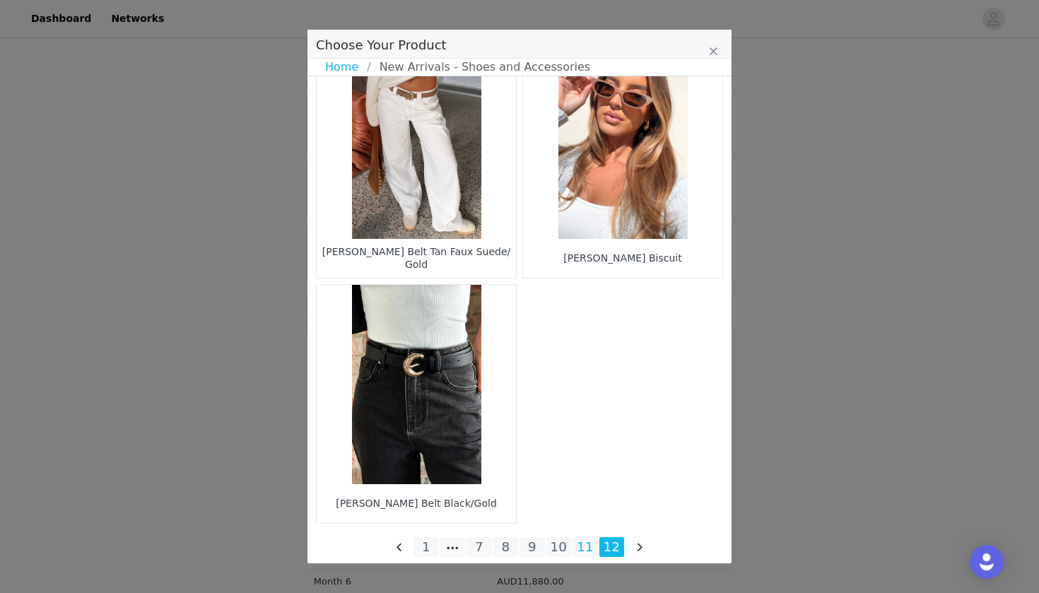
click at [588, 547] on li "11" at bounding box center [585, 547] width 25 height 20
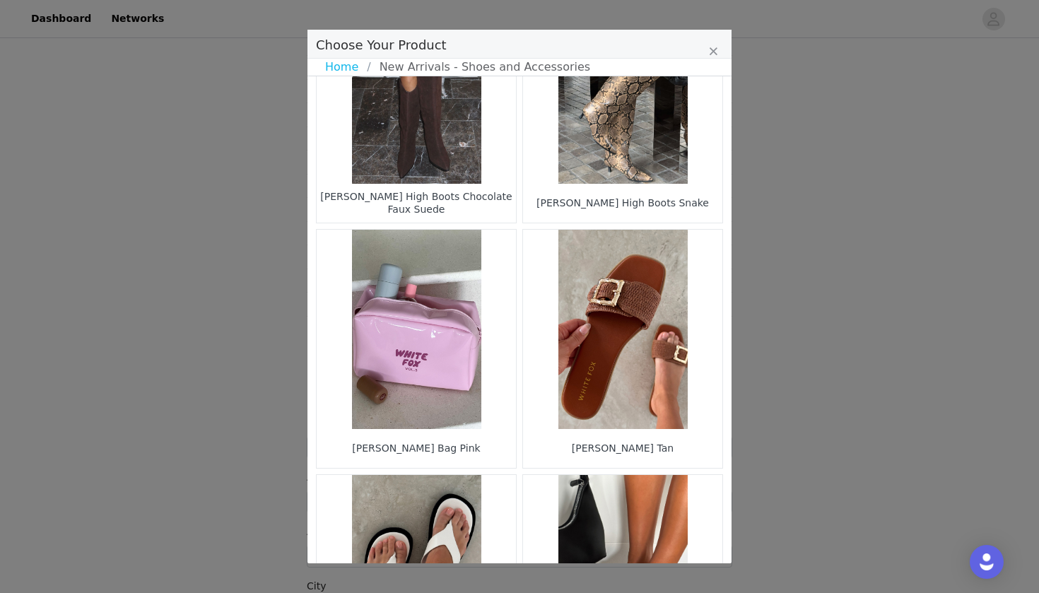
scroll to position [1832, 0]
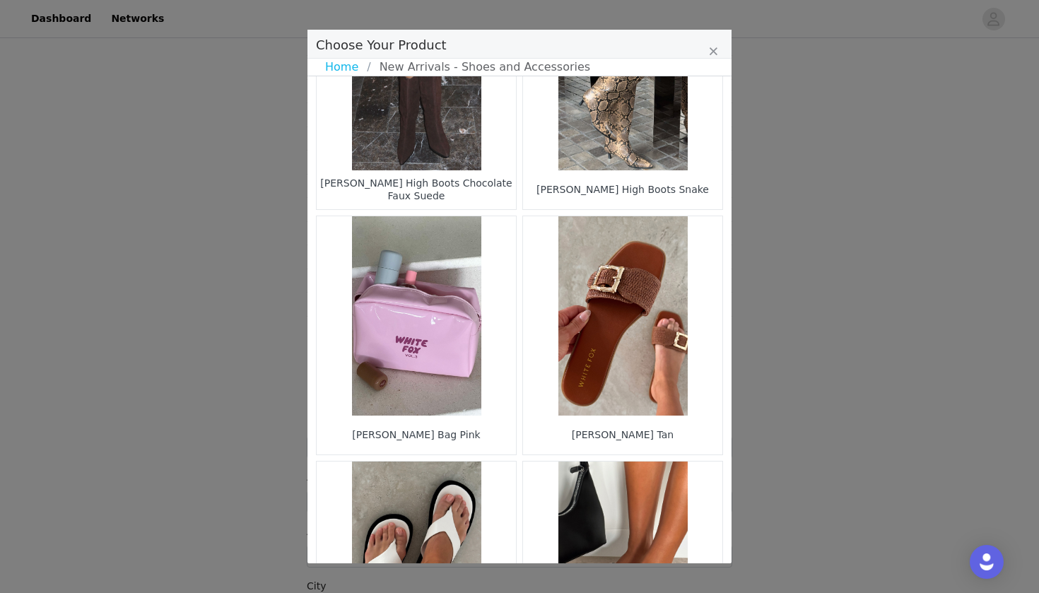
click at [641, 401] on figure "Choose Your Product" at bounding box center [622, 315] width 199 height 199
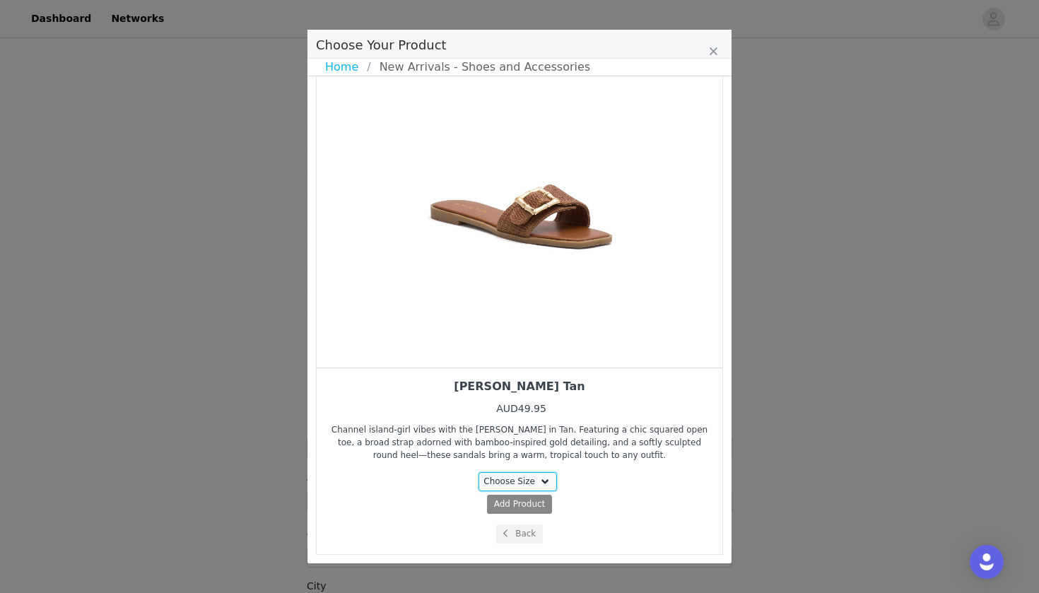
select select "27626009"
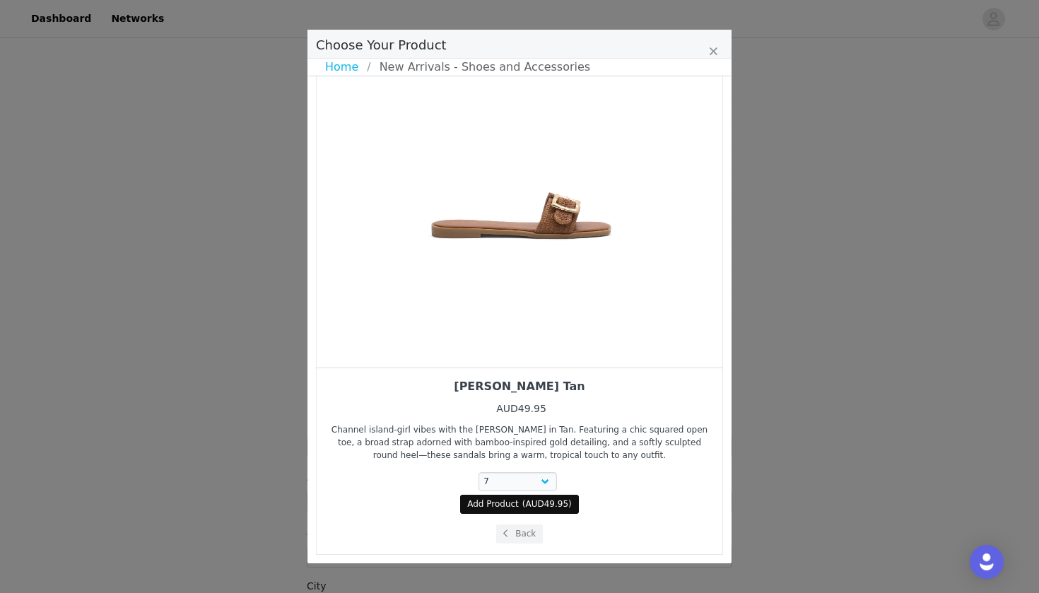
click at [524, 506] on span "( AUD49.95 )" at bounding box center [546, 504] width 49 height 13
select select "27626009"
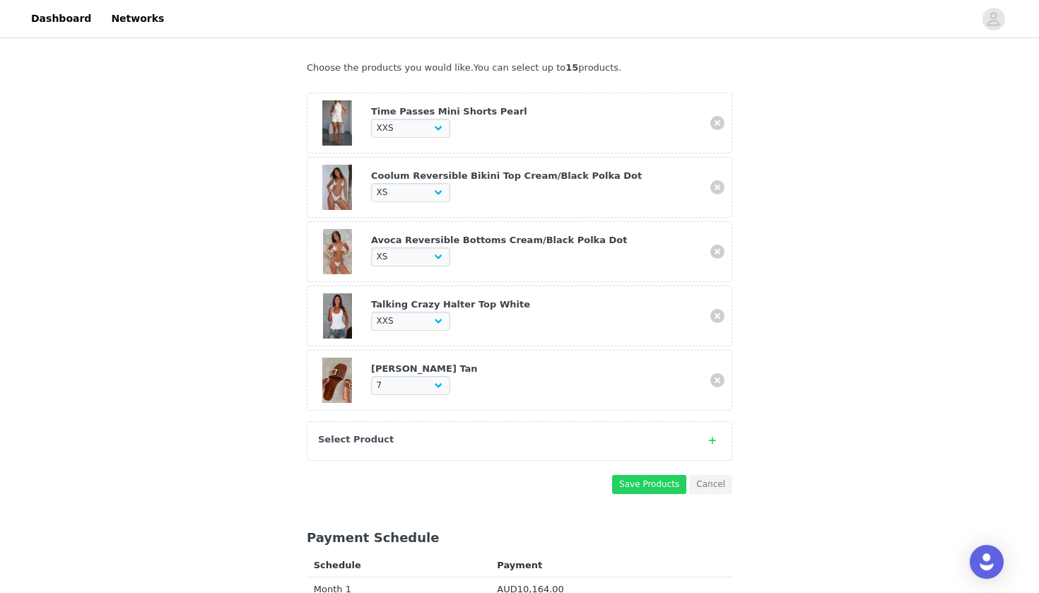
scroll to position [334, 0]
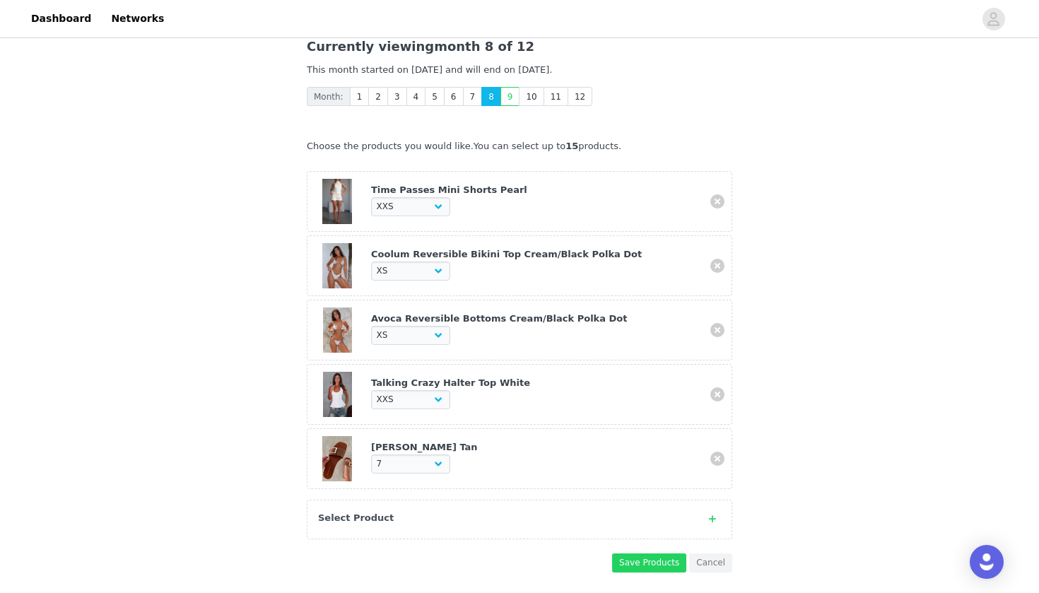
click at [414, 523] on div "Select Product" at bounding box center [520, 520] width 426 height 40
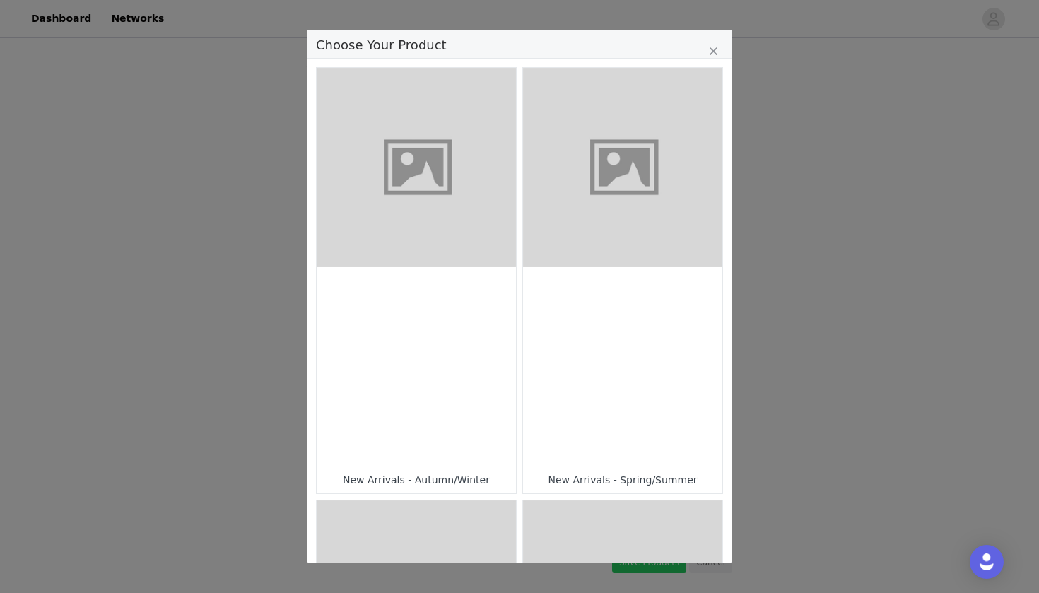
click at [480, 322] on div "Choose Your Product" at bounding box center [416, 366] width 199 height 199
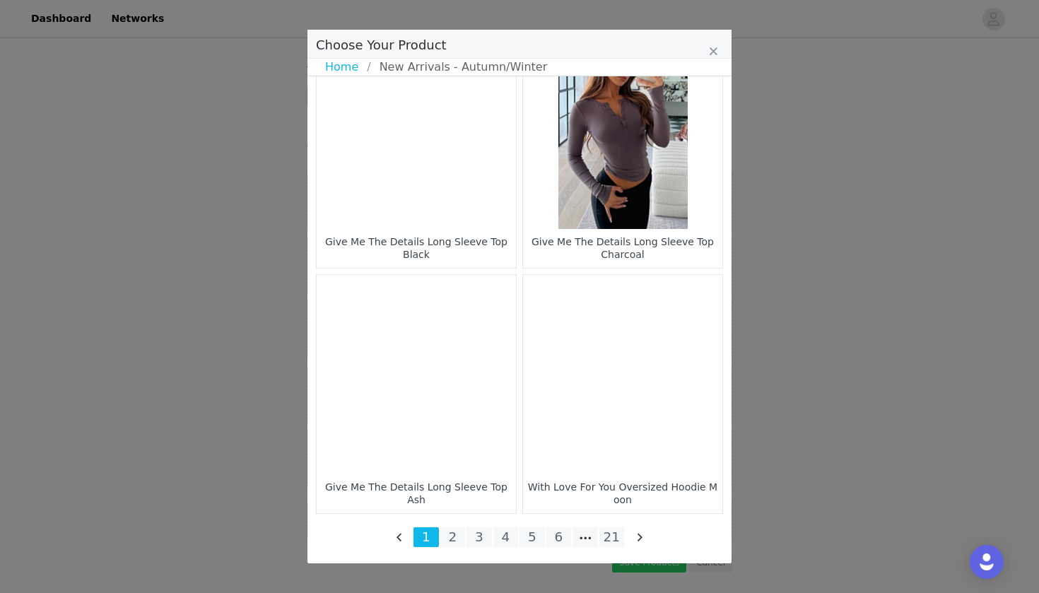
scroll to position [2019, 0]
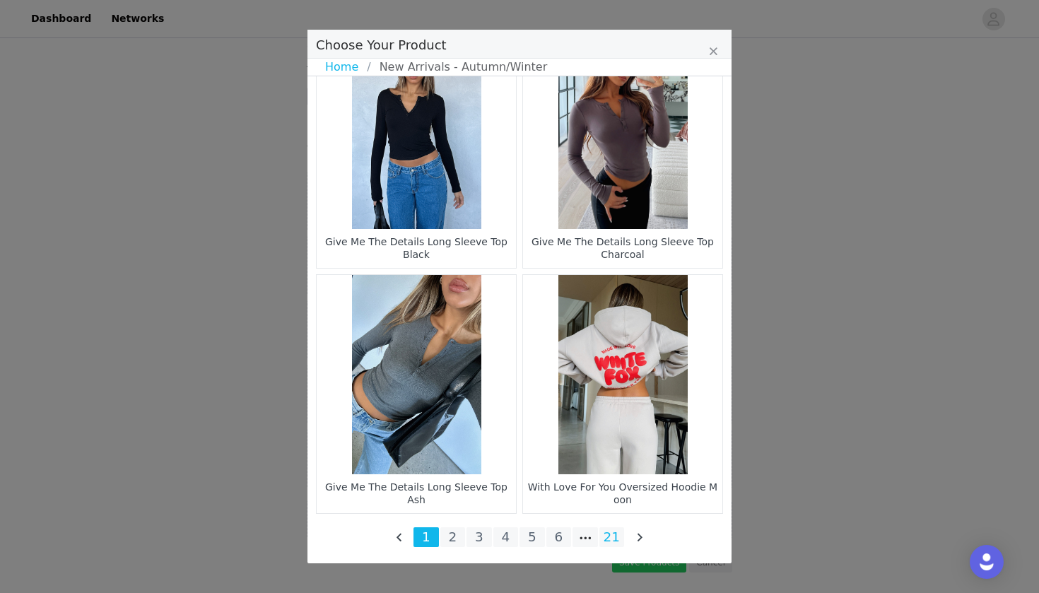
click at [614, 542] on li "21" at bounding box center [612, 537] width 25 height 20
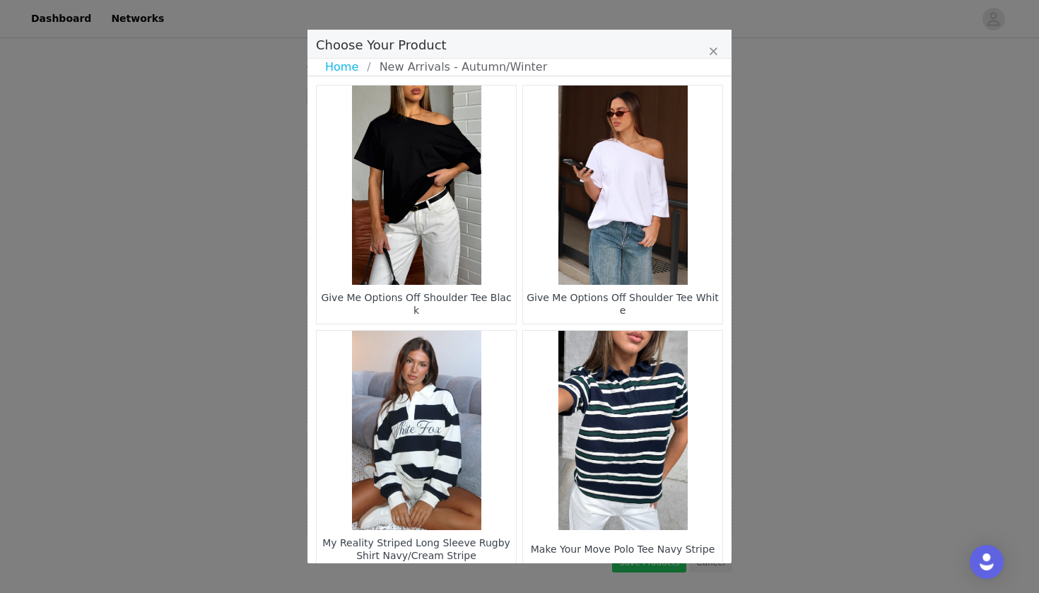
click at [602, 243] on figure "Choose Your Product" at bounding box center [622, 185] width 199 height 199
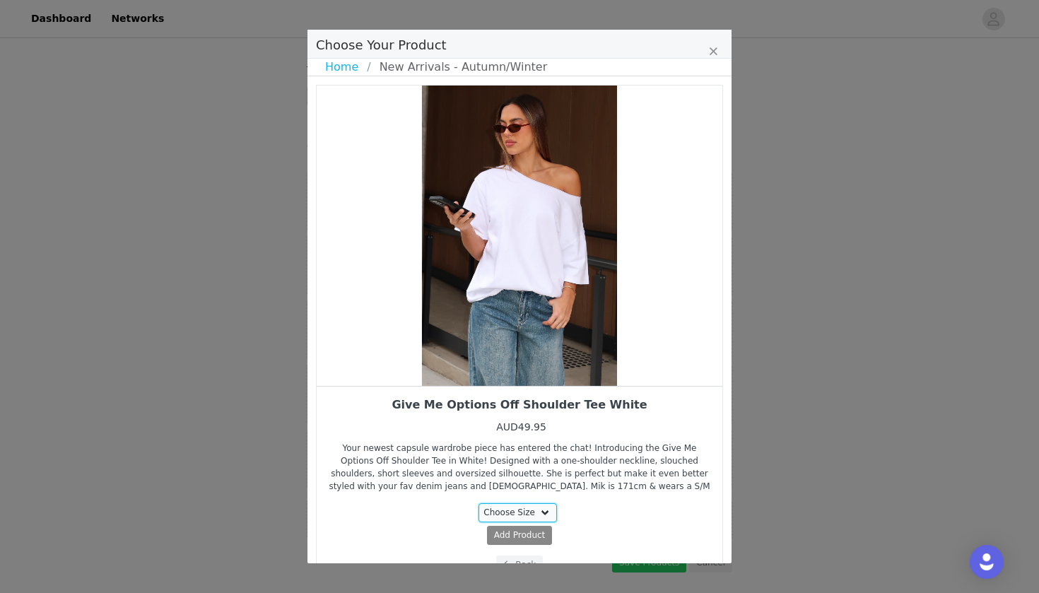
select select "28110259"
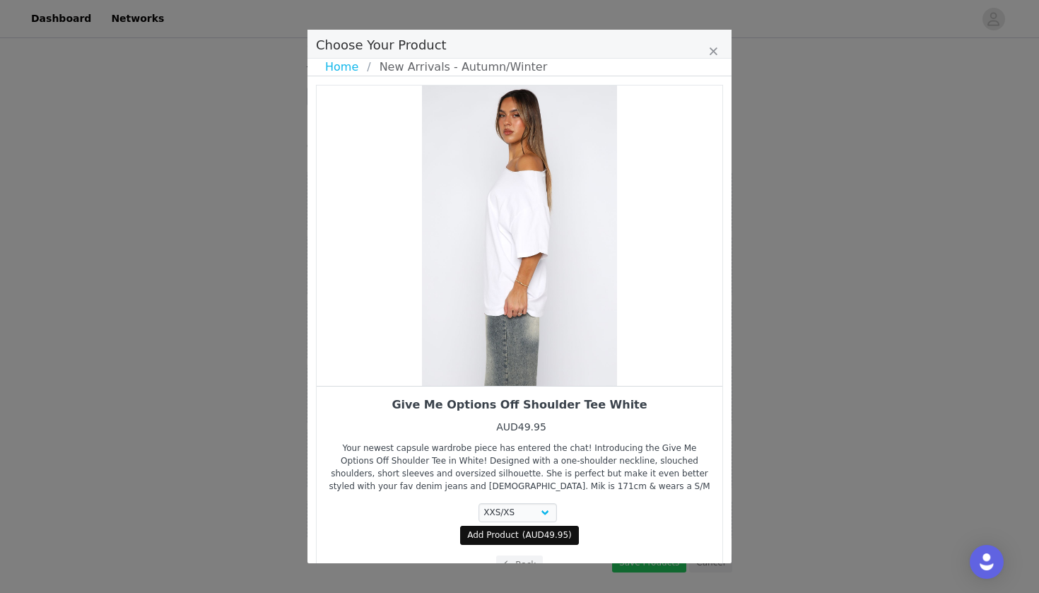
click at [499, 535] on span "Add Product" at bounding box center [493, 535] width 52 height 13
select select "28110259"
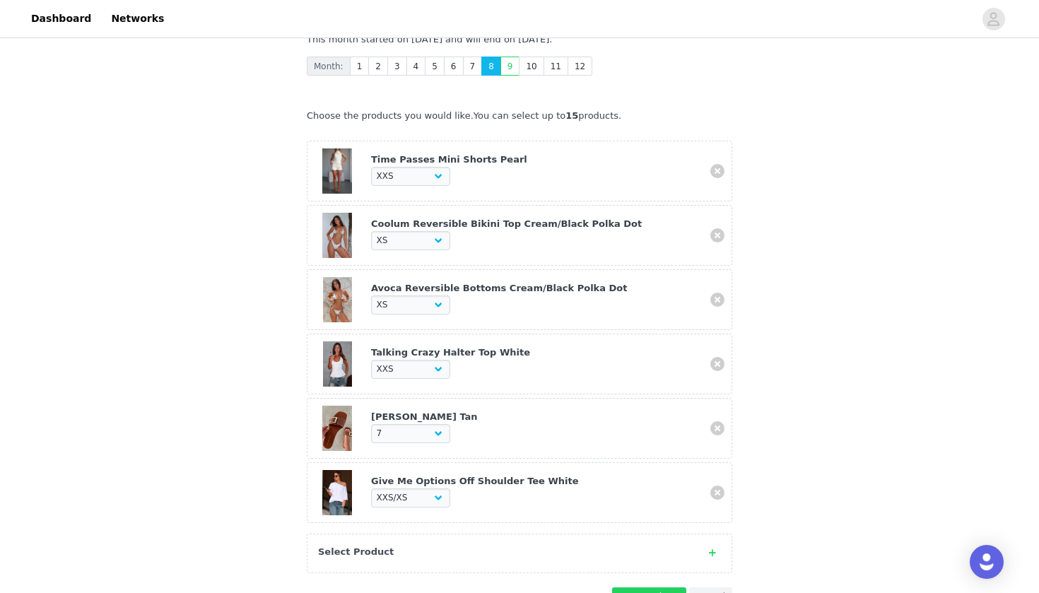
scroll to position [366, 0]
click at [486, 534] on div "Select Product" at bounding box center [520, 552] width 426 height 40
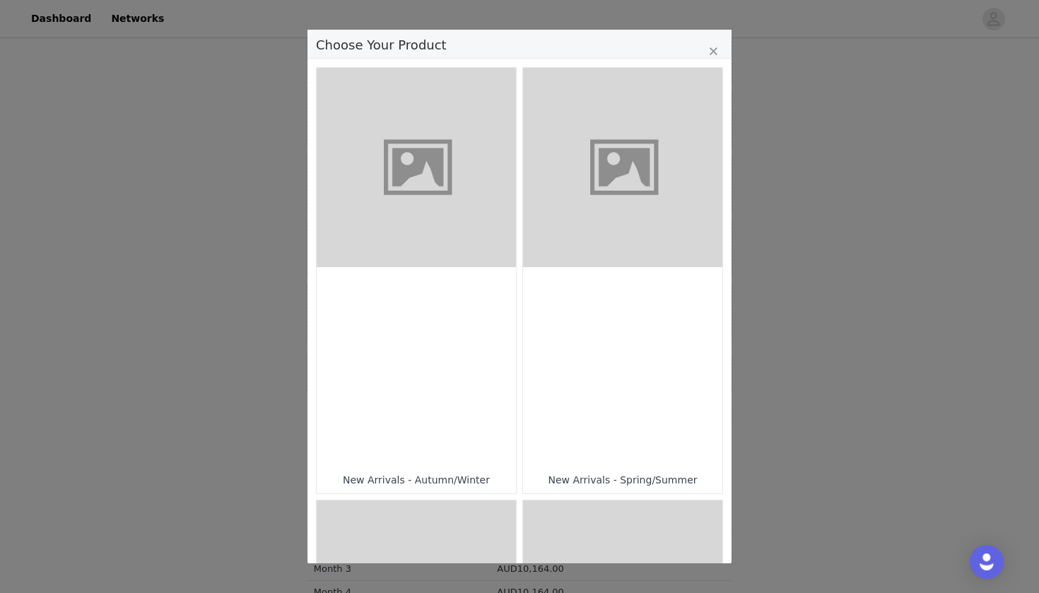
scroll to position [-3, 0]
click at [485, 346] on div "Choose Your Product" at bounding box center [416, 366] width 199 height 199
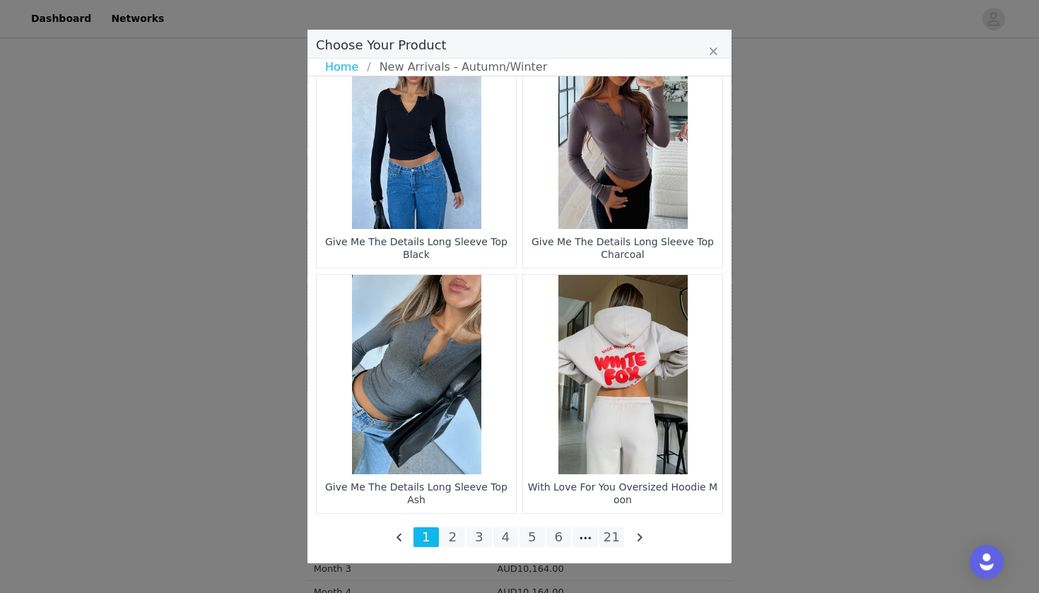
scroll to position [2019, 0]
click at [605, 542] on li "21" at bounding box center [612, 537] width 25 height 20
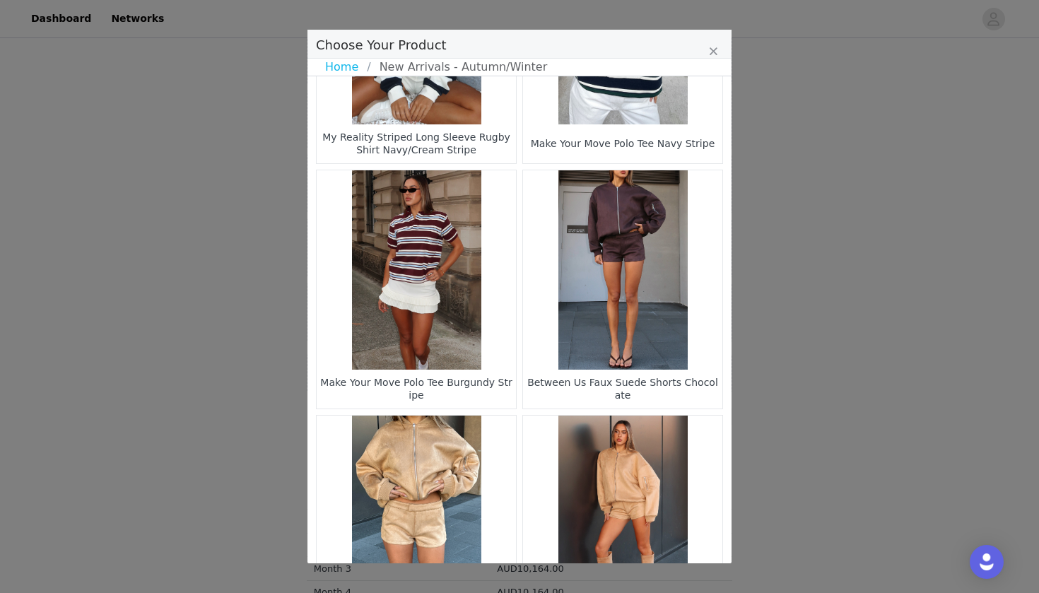
scroll to position [407, 0]
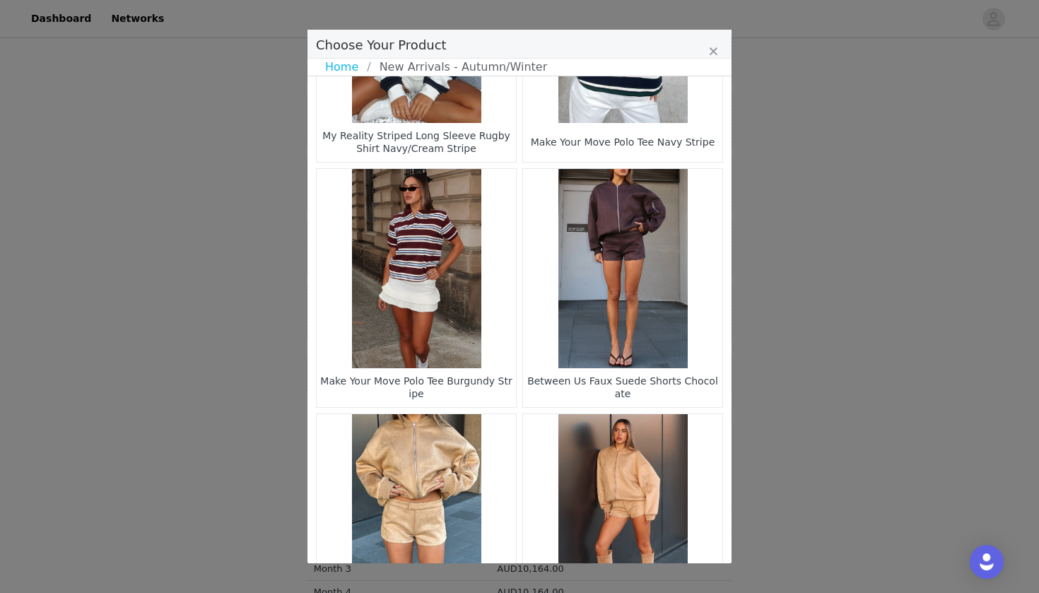
click at [612, 300] on figure "Choose Your Product" at bounding box center [622, 268] width 199 height 199
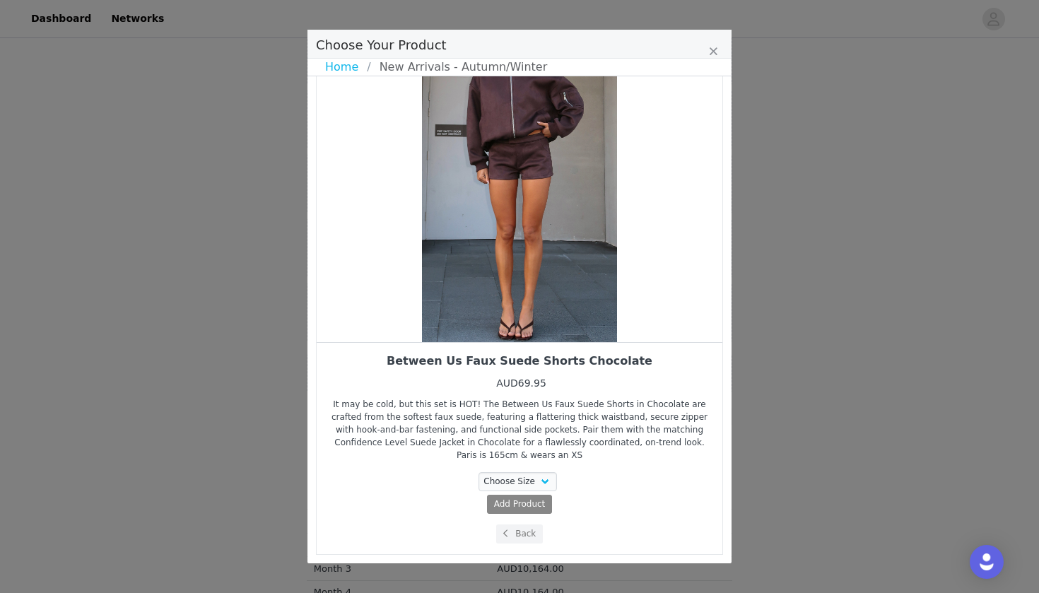
scroll to position [44, 0]
select select "27505989"
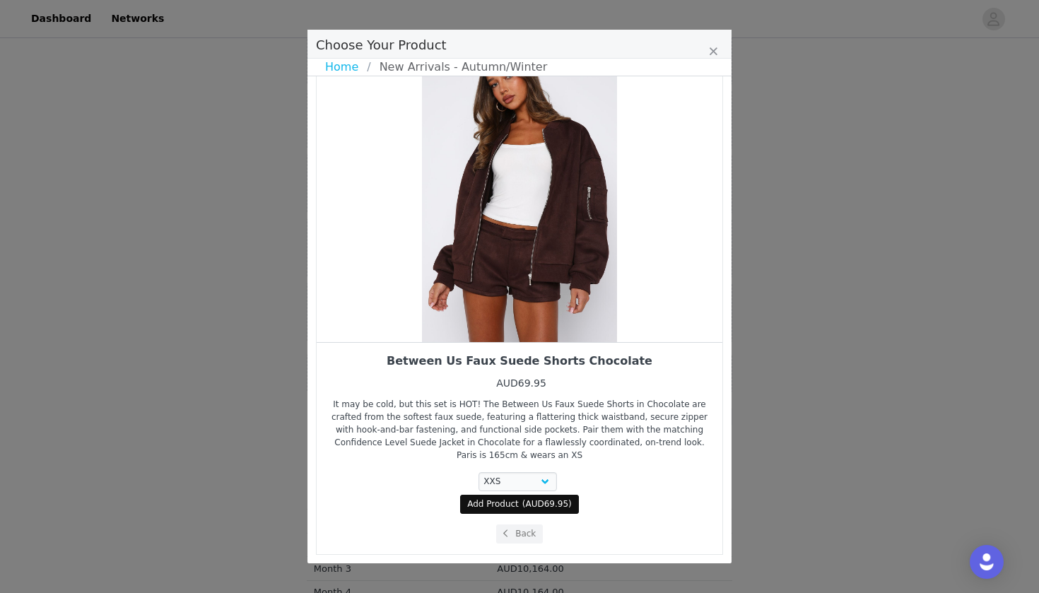
click at [535, 504] on span "AUD69.95" at bounding box center [547, 504] width 43 height 10
select select "27505989"
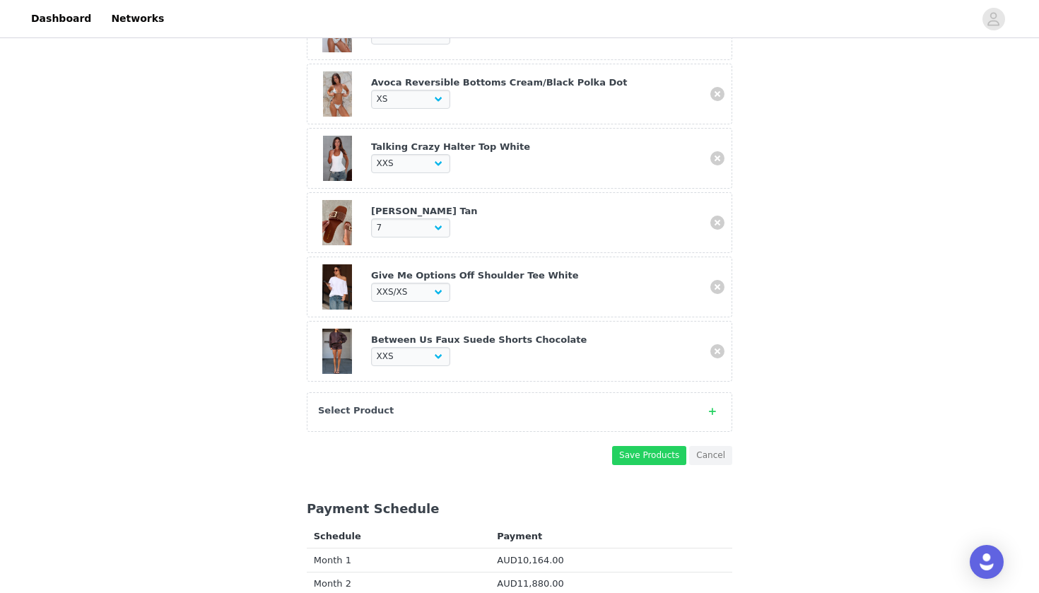
scroll to position [572, 0]
click at [371, 404] on strong "Select Product" at bounding box center [356, 409] width 76 height 11
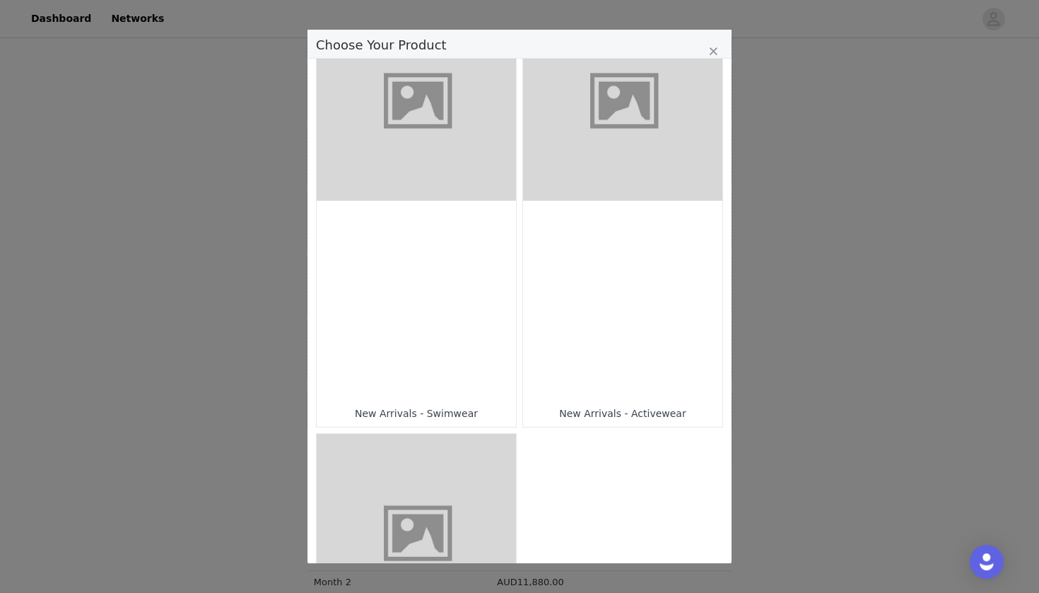
scroll to position [947, 0]
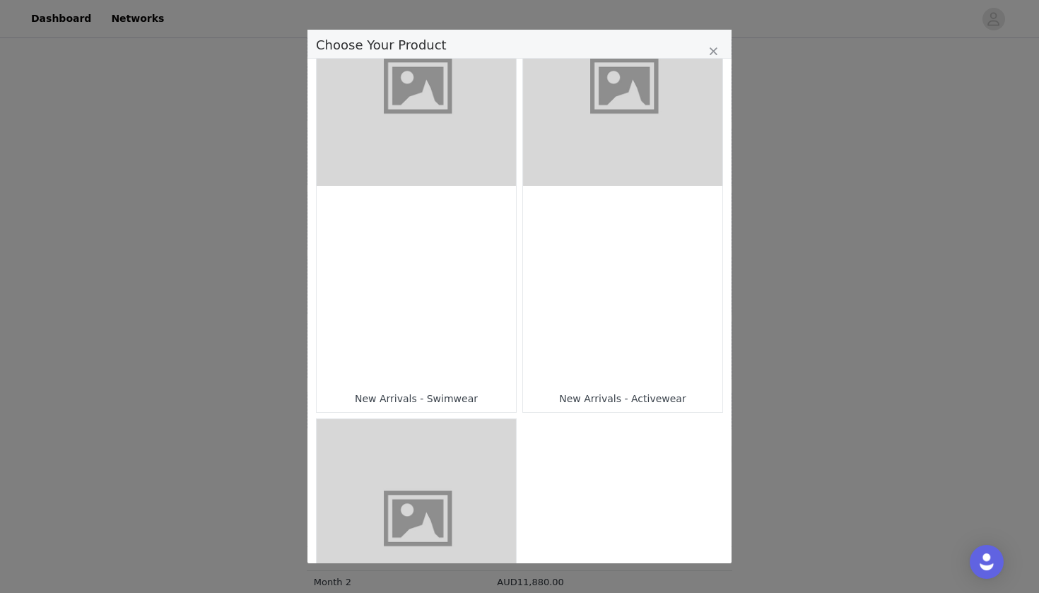
click at [614, 312] on div "Choose Your Product" at bounding box center [622, 285] width 199 height 199
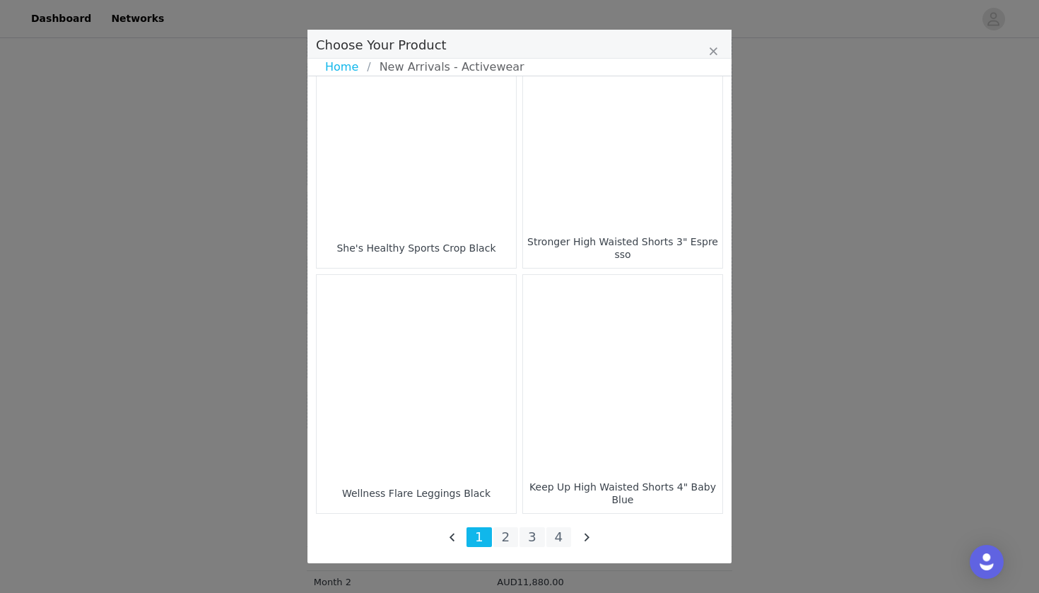
scroll to position [2019, 0]
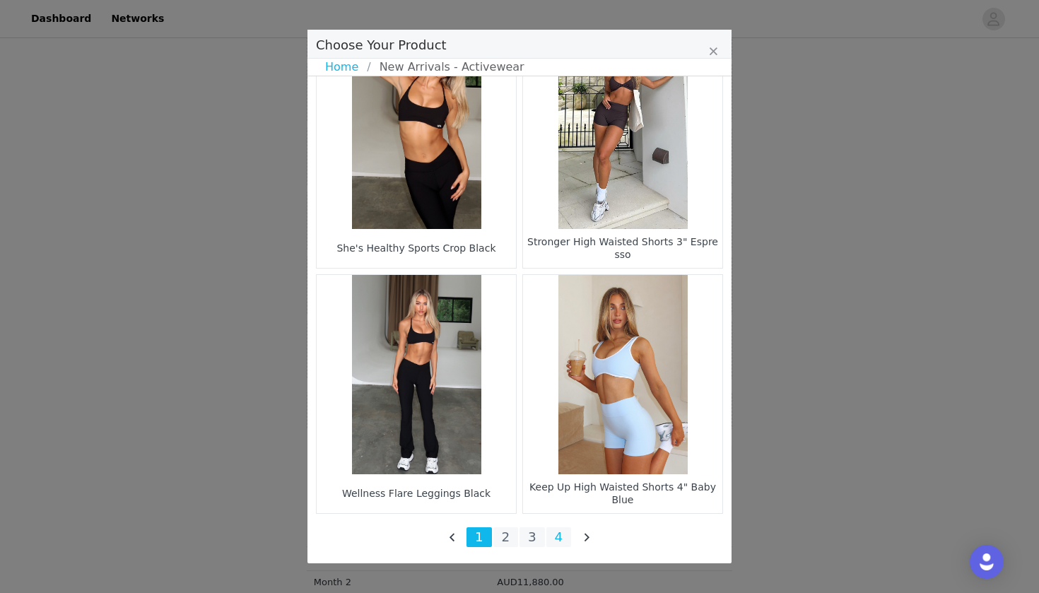
click at [563, 534] on li "4" at bounding box center [559, 537] width 25 height 20
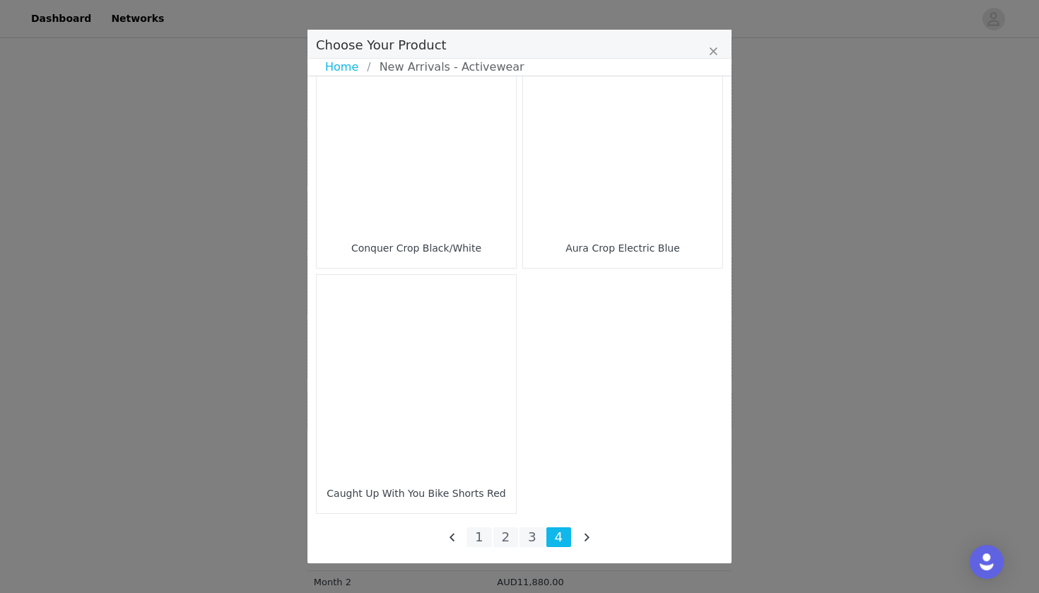
scroll to position [547, 0]
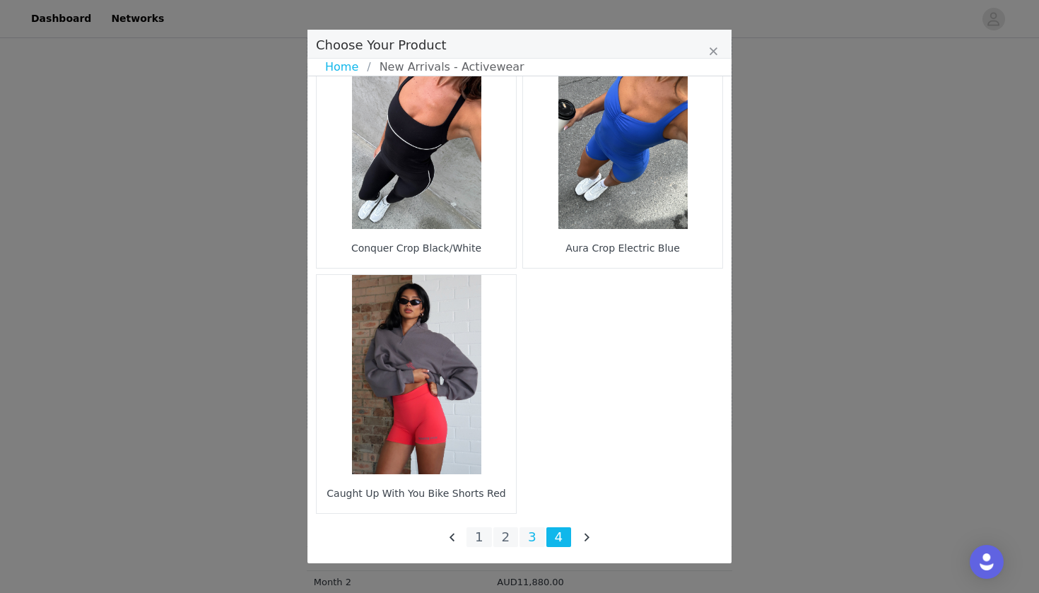
click at [539, 532] on li "3" at bounding box center [532, 537] width 25 height 20
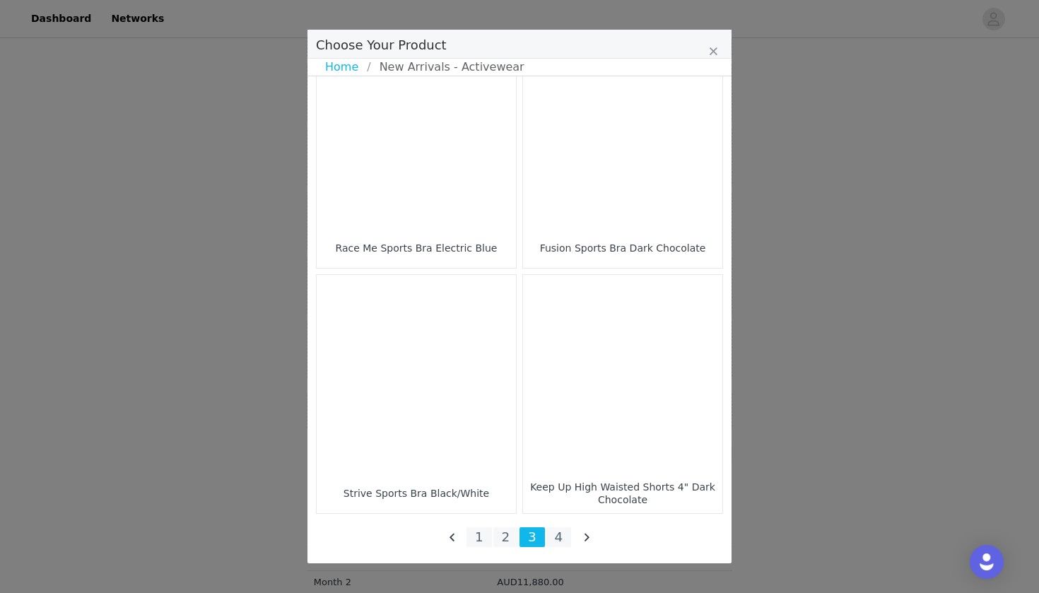
scroll to position [2019, 0]
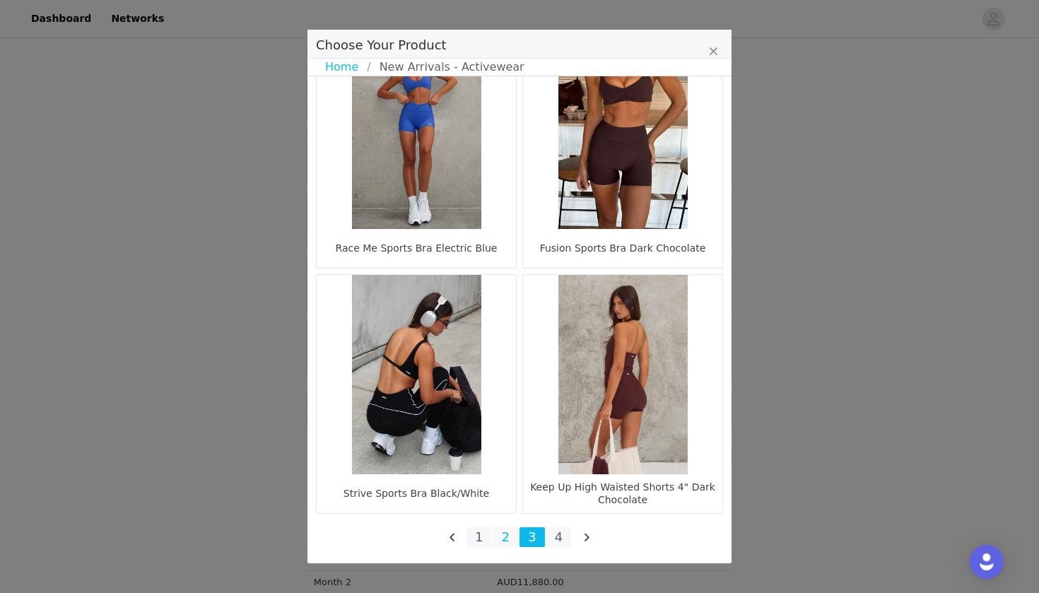
click at [508, 535] on li "2" at bounding box center [506, 537] width 25 height 20
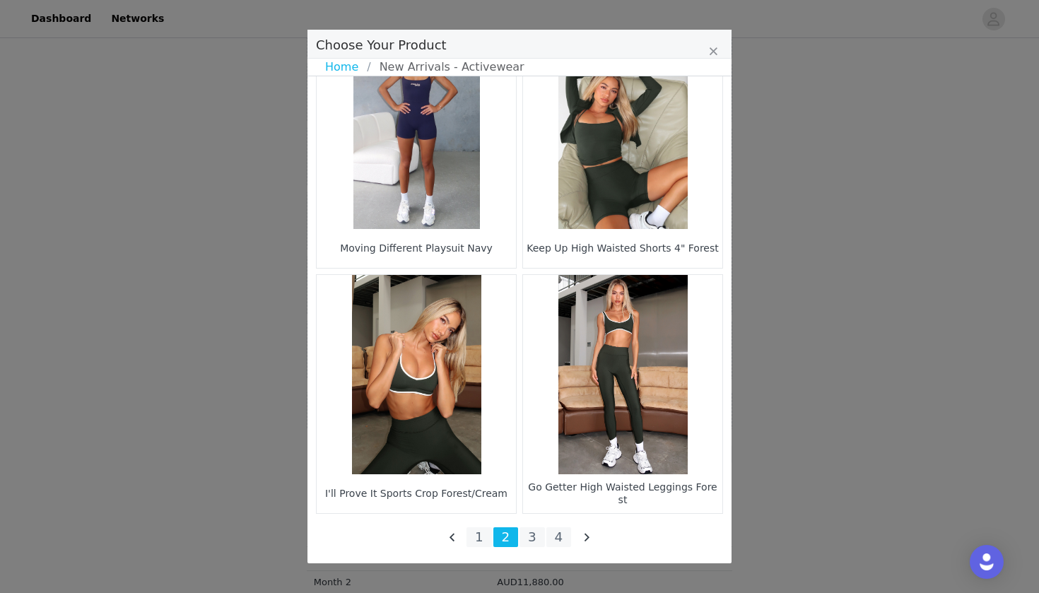
click at [444, 416] on figure "Choose Your Product" at bounding box center [416, 374] width 199 height 199
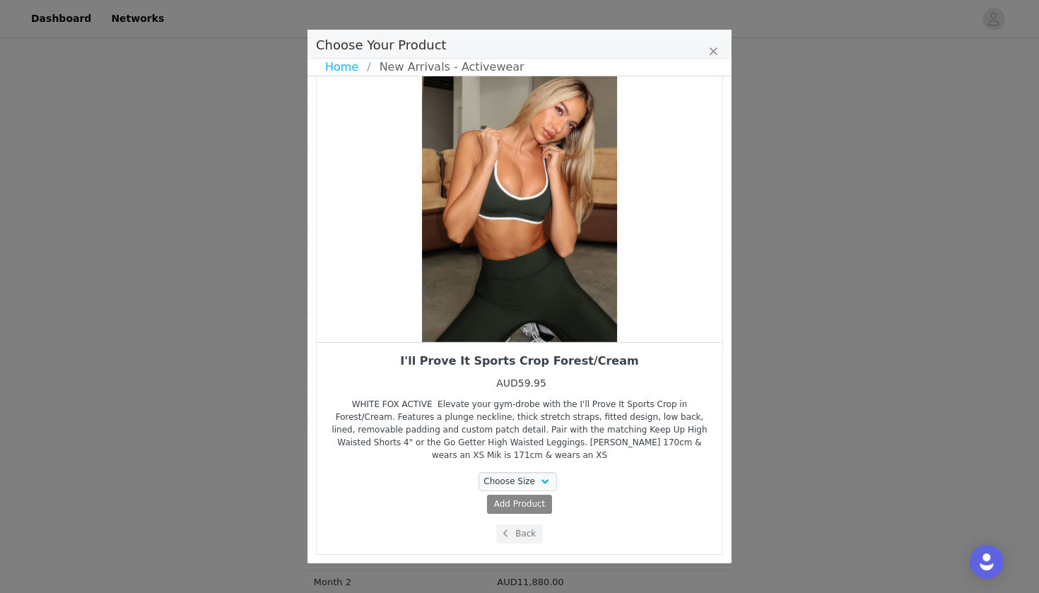
scroll to position [31, 0]
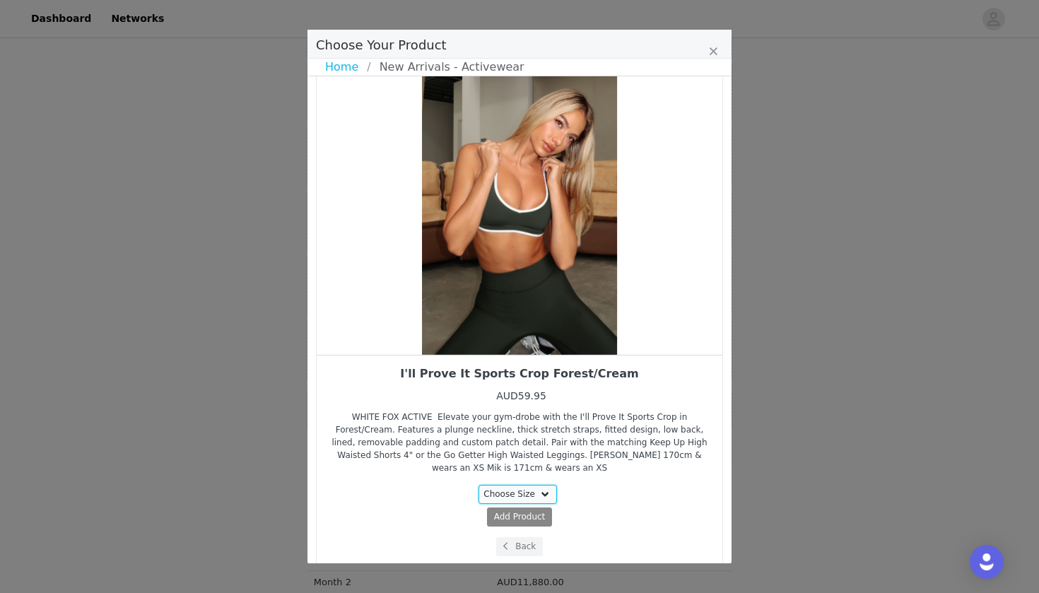
select select "26085909"
drag, startPoint x: 570, startPoint y: 322, endPoint x: 448, endPoint y: 322, distance: 122.3
click at [452, 322] on div "Choose Your Product" at bounding box center [520, 204] width 406 height 300
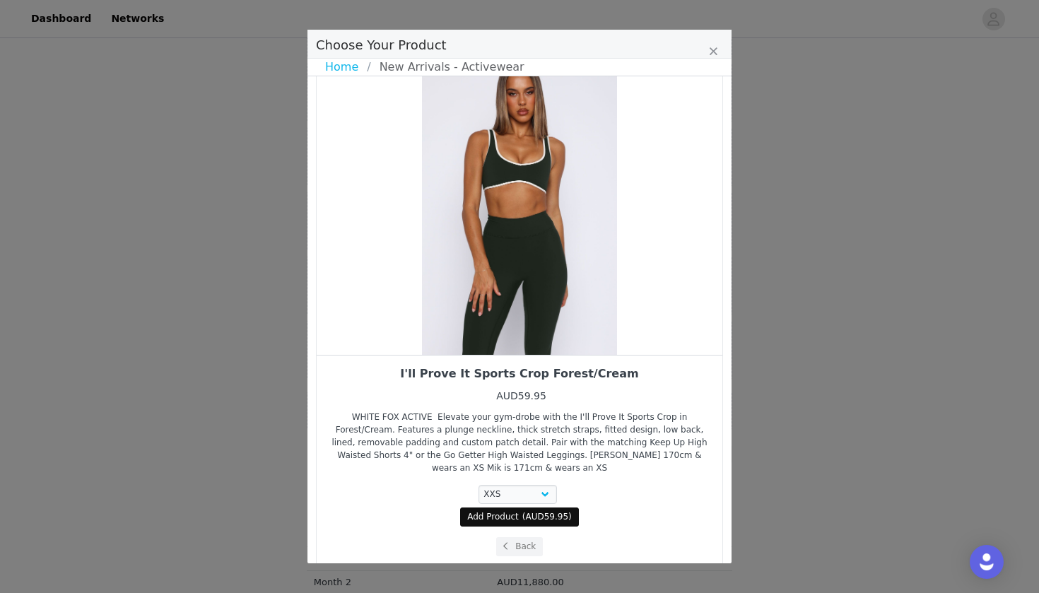
drag, startPoint x: 569, startPoint y: 282, endPoint x: 489, endPoint y: 281, distance: 79.9
click at [489, 281] on div "Choose Your Product" at bounding box center [520, 204] width 406 height 300
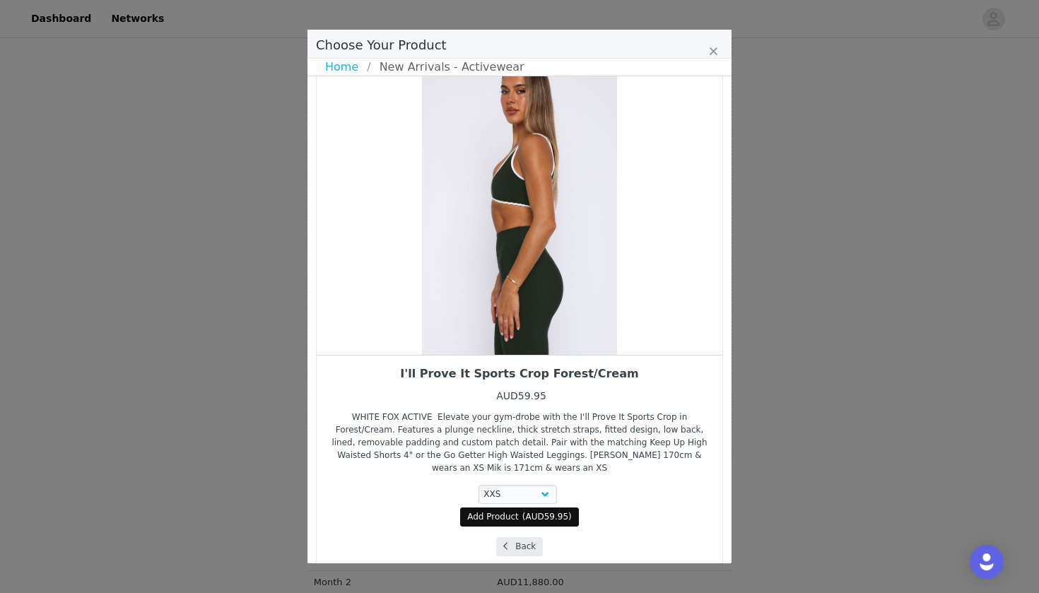
click at [525, 537] on button "Back" at bounding box center [519, 546] width 47 height 19
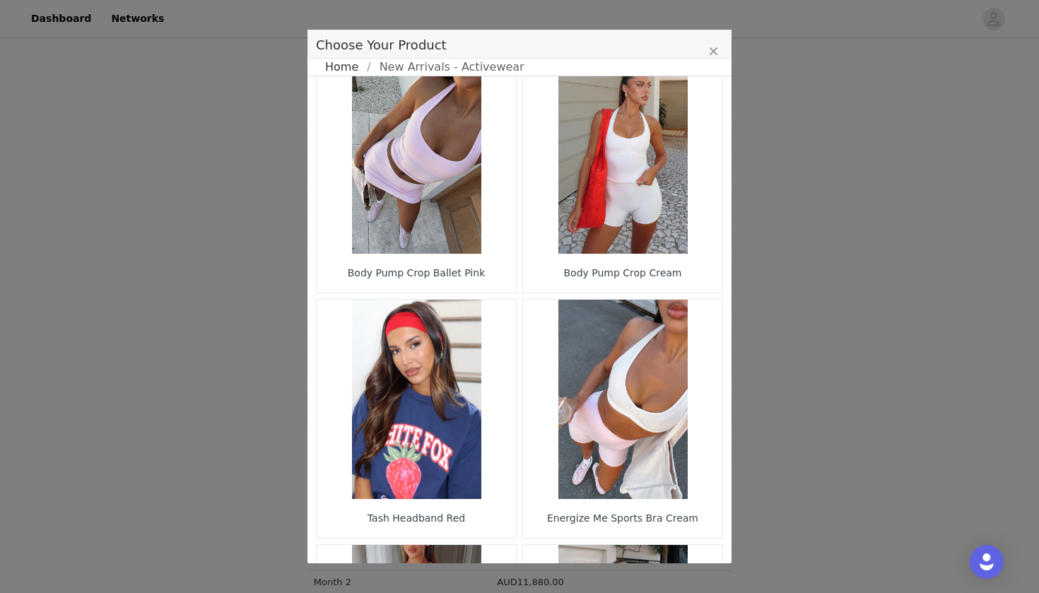
click at [344, 66] on link "Home" at bounding box center [346, 67] width 42 height 17
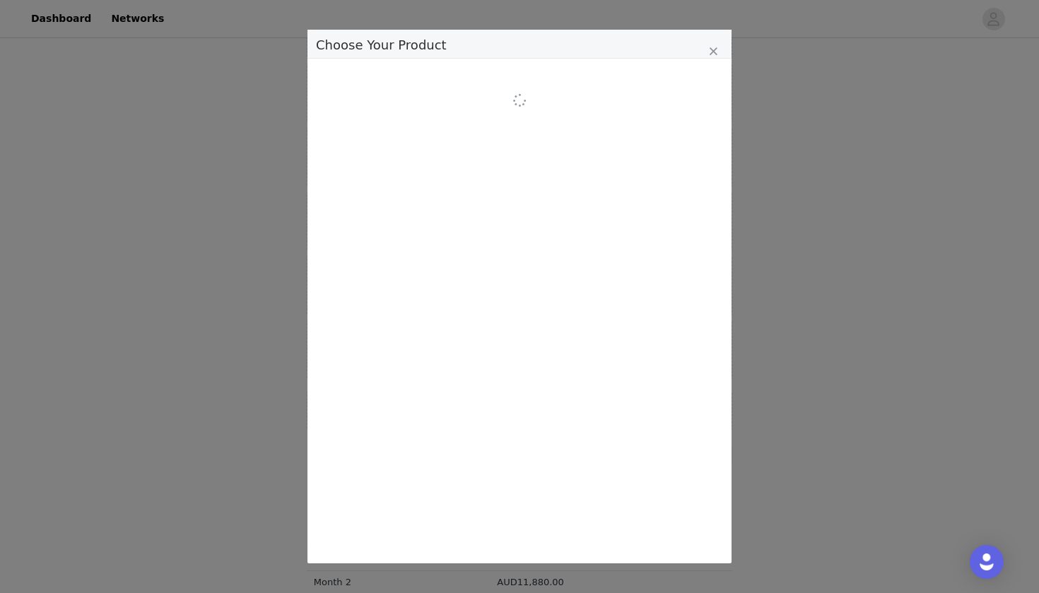
scroll to position [0, 0]
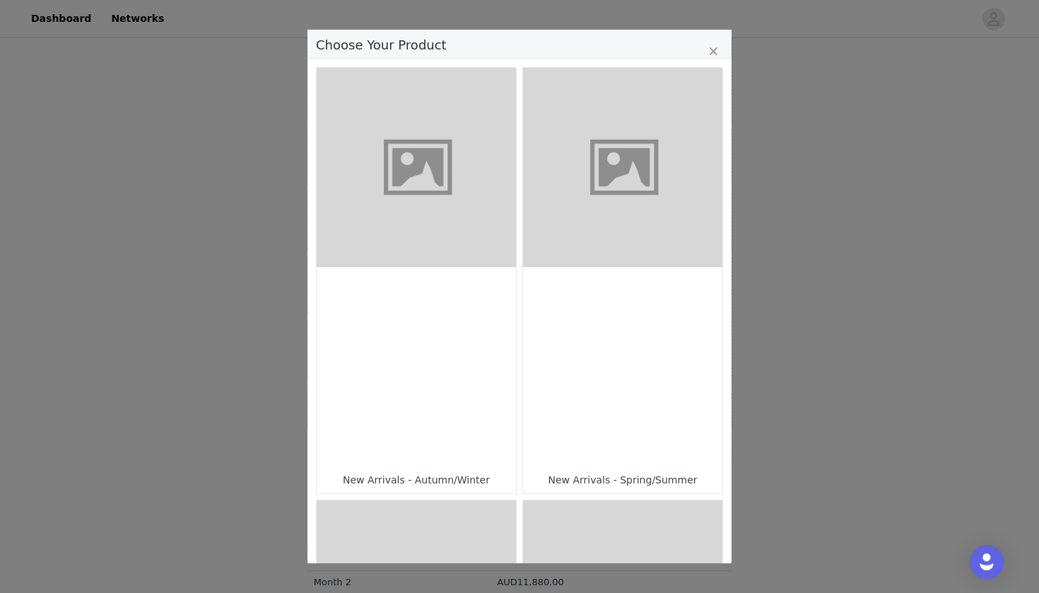
click at [607, 242] on figure "Choose Your Product" at bounding box center [622, 167] width 199 height 199
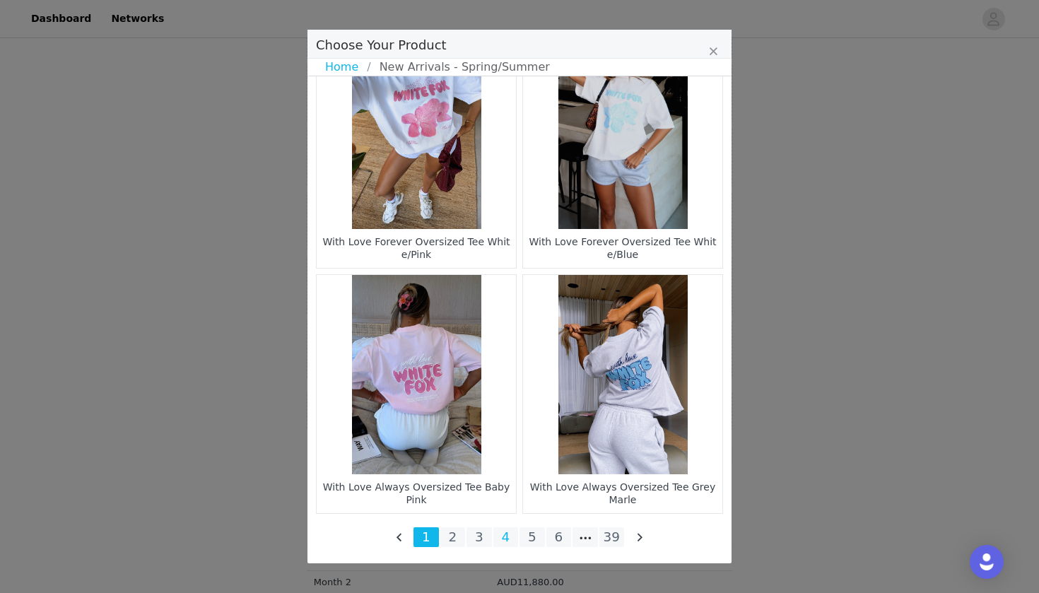
scroll to position [2019, 0]
click at [565, 535] on li "6" at bounding box center [559, 537] width 25 height 20
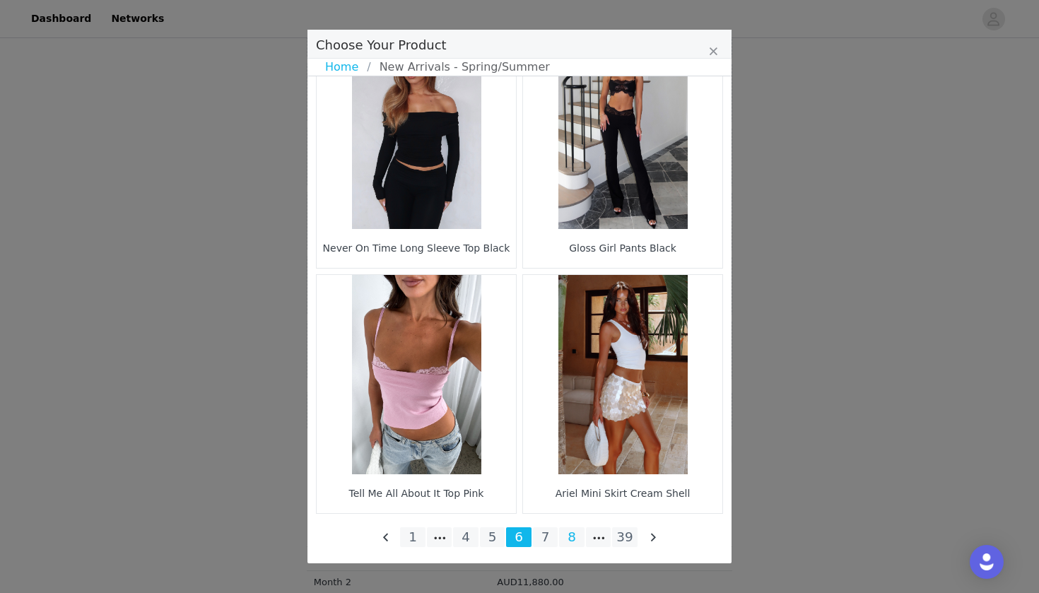
click at [563, 540] on li "8" at bounding box center [571, 537] width 25 height 20
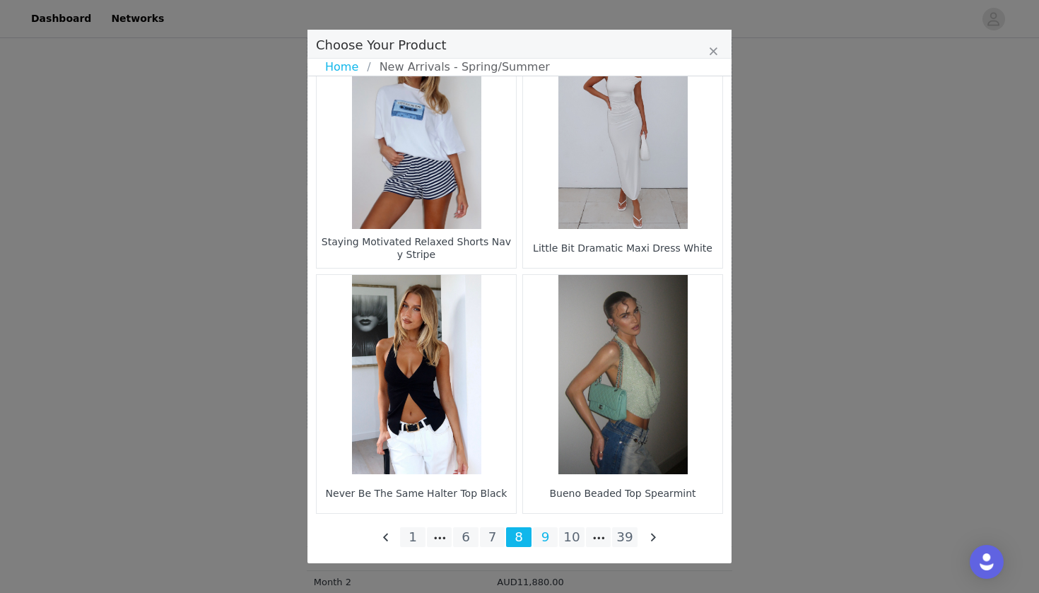
click at [547, 543] on li "9" at bounding box center [545, 537] width 25 height 20
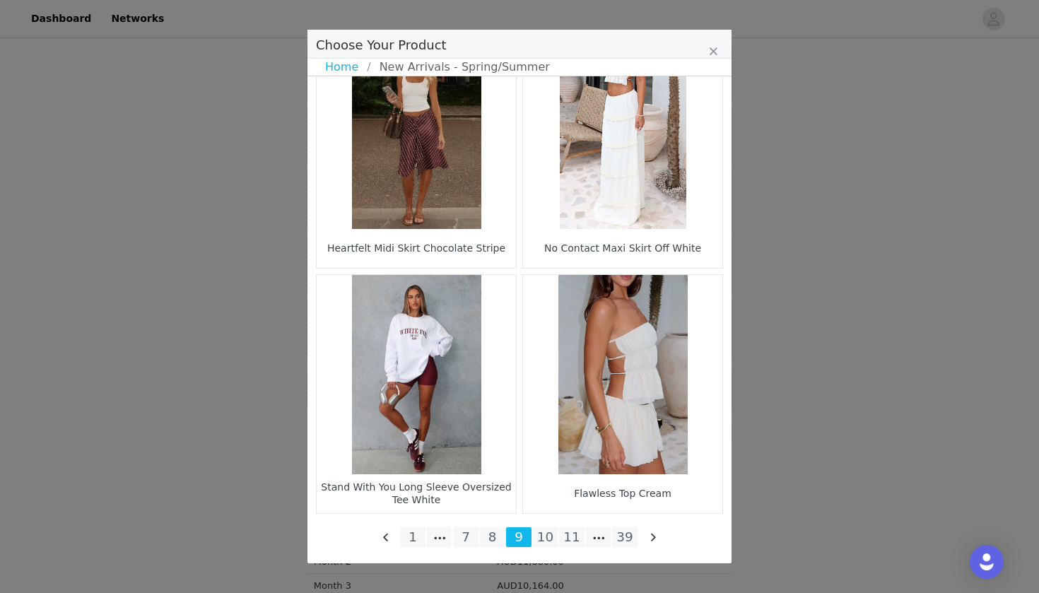
scroll to position [607, 0]
click at [546, 537] on li "10" at bounding box center [545, 537] width 25 height 20
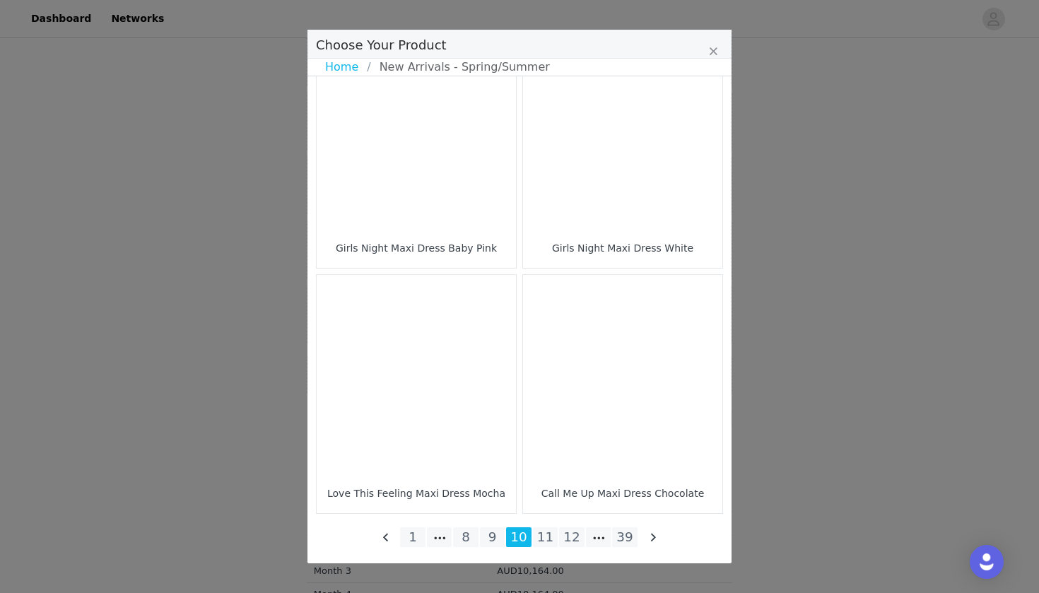
scroll to position [2019, 0]
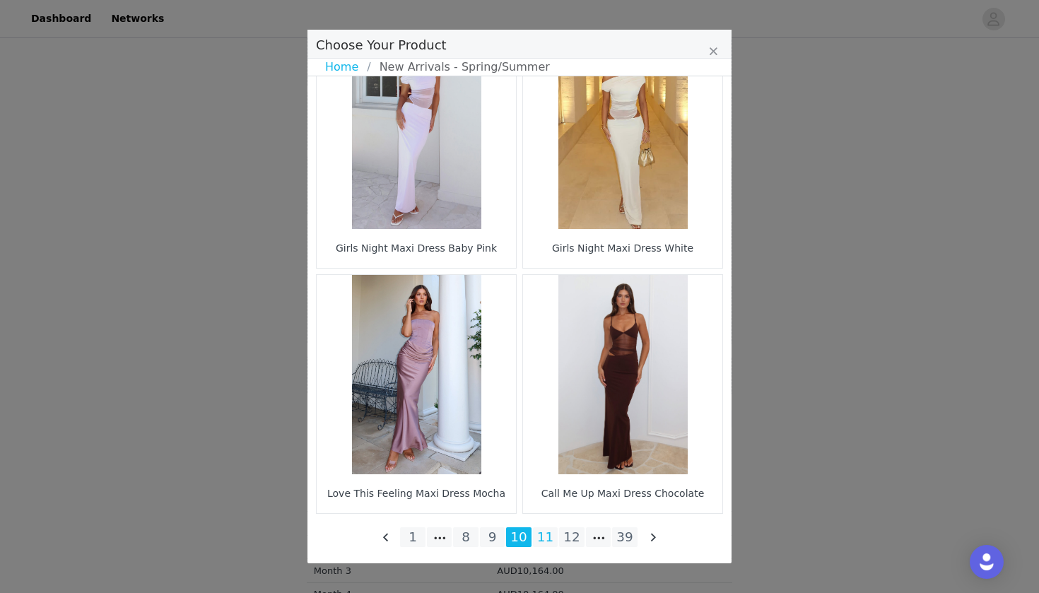
click at [554, 534] on li "11" at bounding box center [545, 537] width 25 height 20
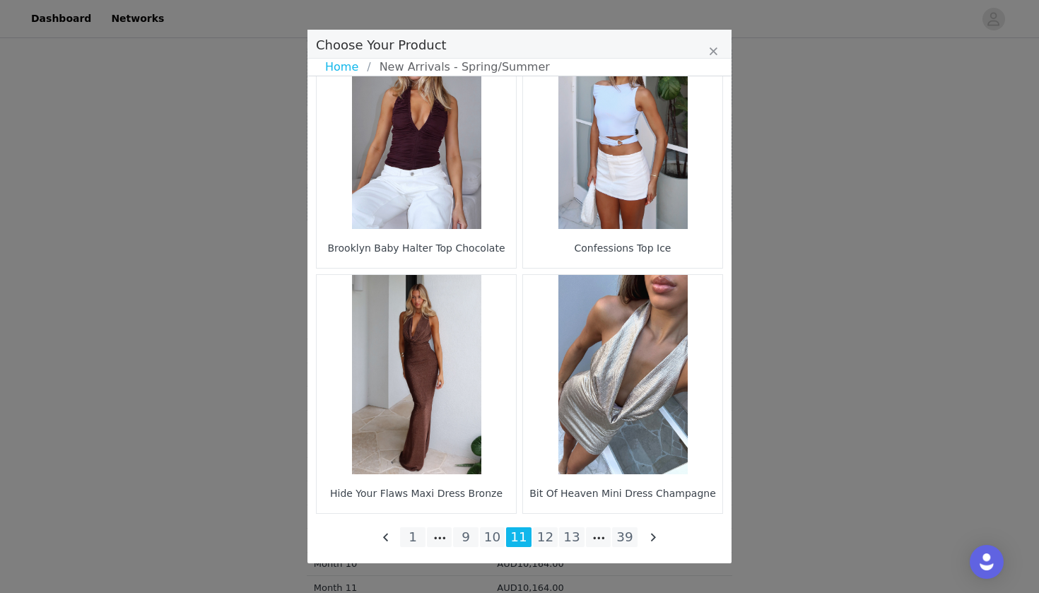
scroll to position [781, 0]
click at [538, 540] on li "12" at bounding box center [545, 537] width 25 height 20
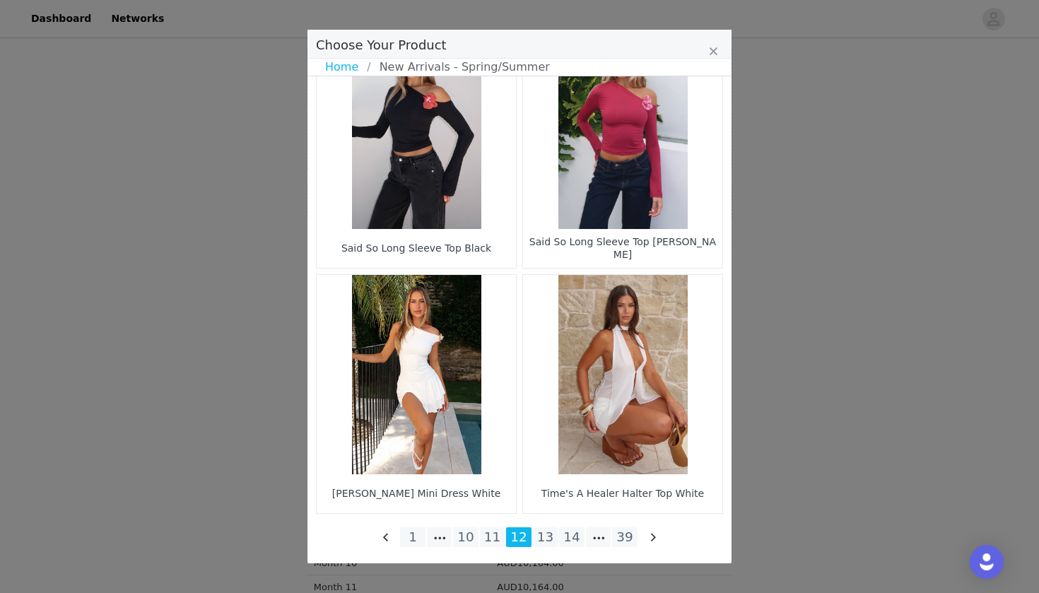
scroll to position [793, 0]
click at [543, 528] on li "13" at bounding box center [545, 537] width 25 height 20
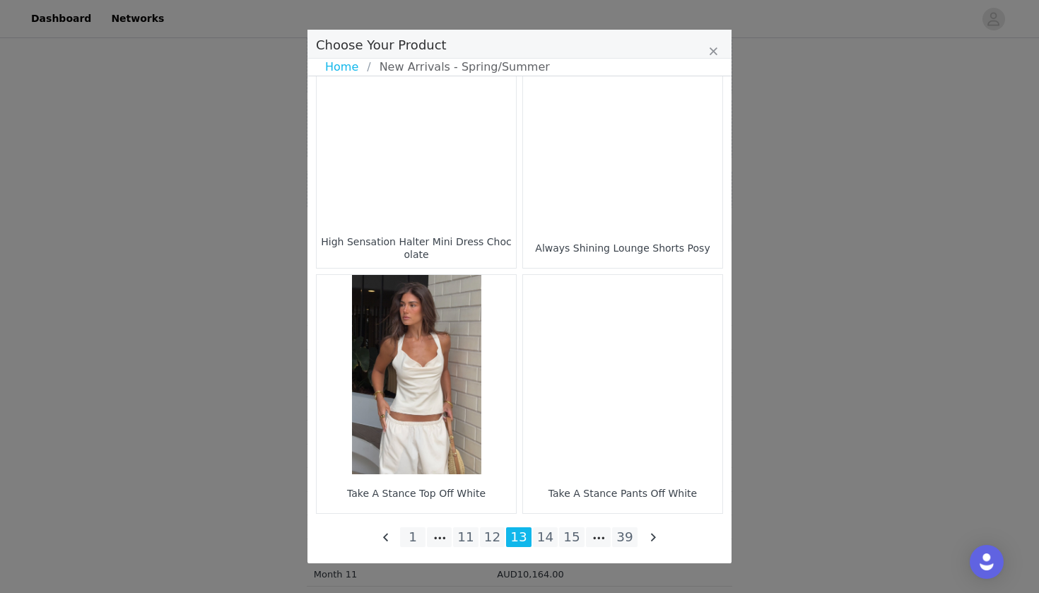
scroll to position [2019, 0]
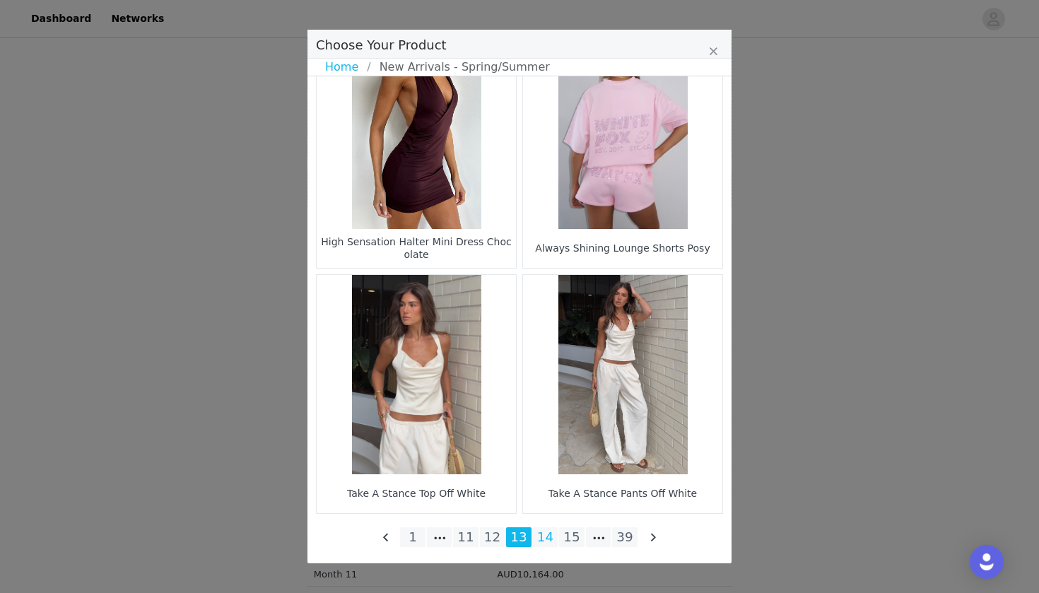
click at [544, 543] on li "14" at bounding box center [545, 537] width 25 height 20
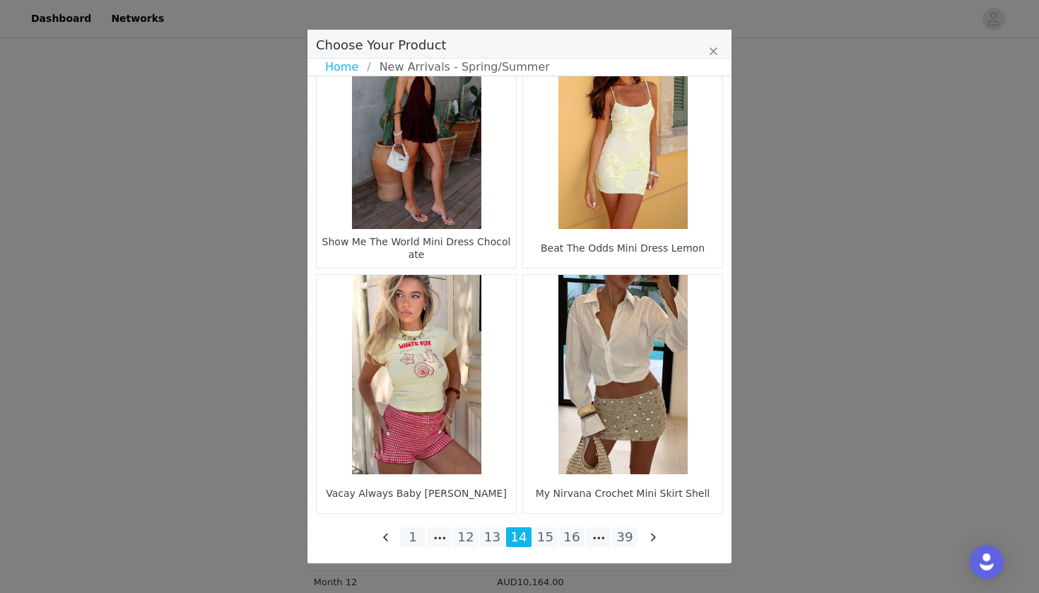
scroll to position [810, 0]
click at [550, 535] on li "15" at bounding box center [545, 537] width 25 height 20
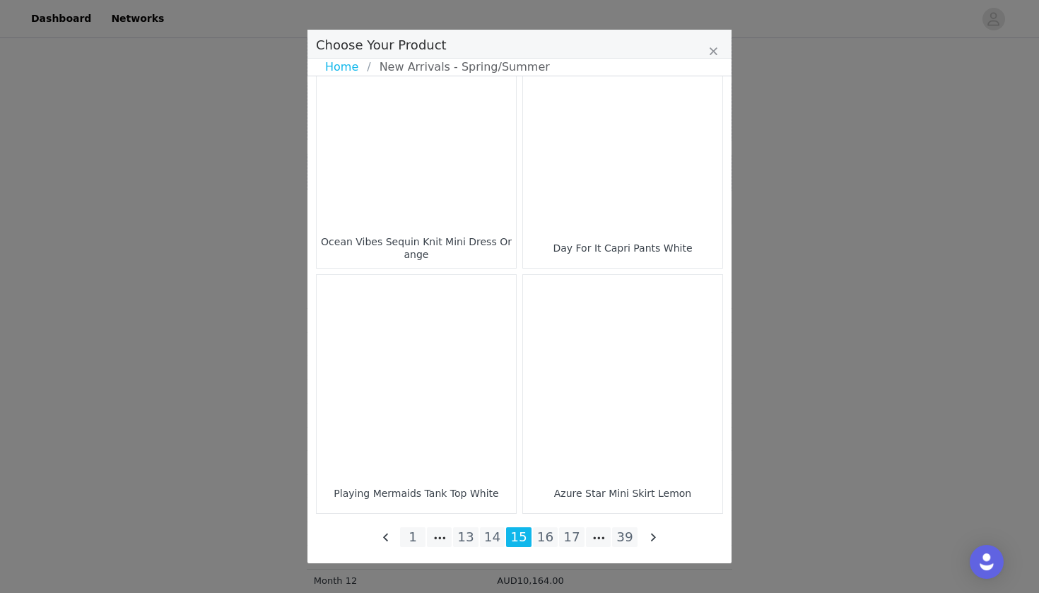
scroll to position [2019, 0]
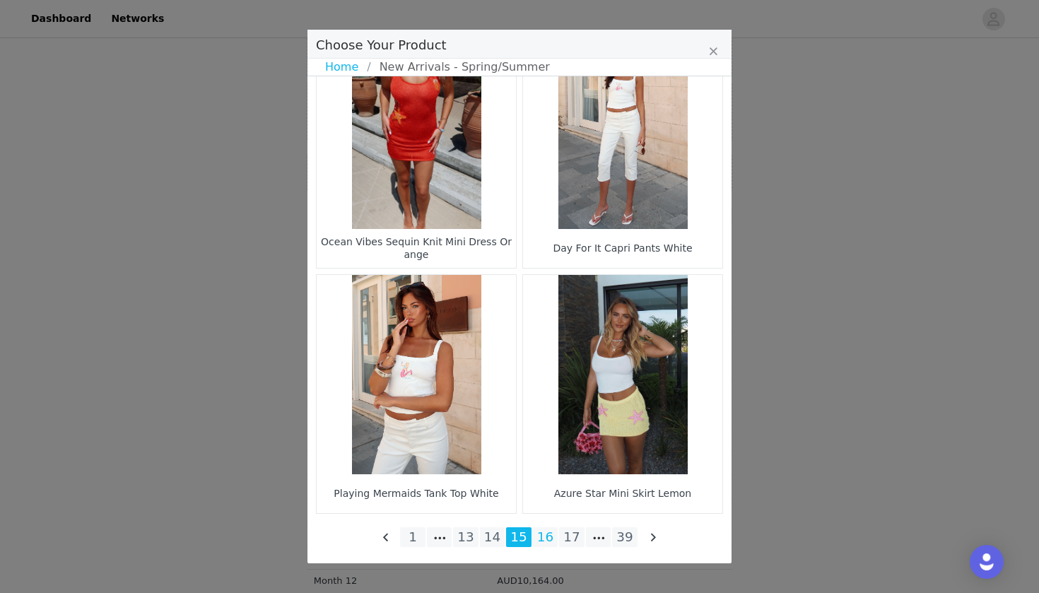
click at [542, 539] on li "16" at bounding box center [545, 537] width 25 height 20
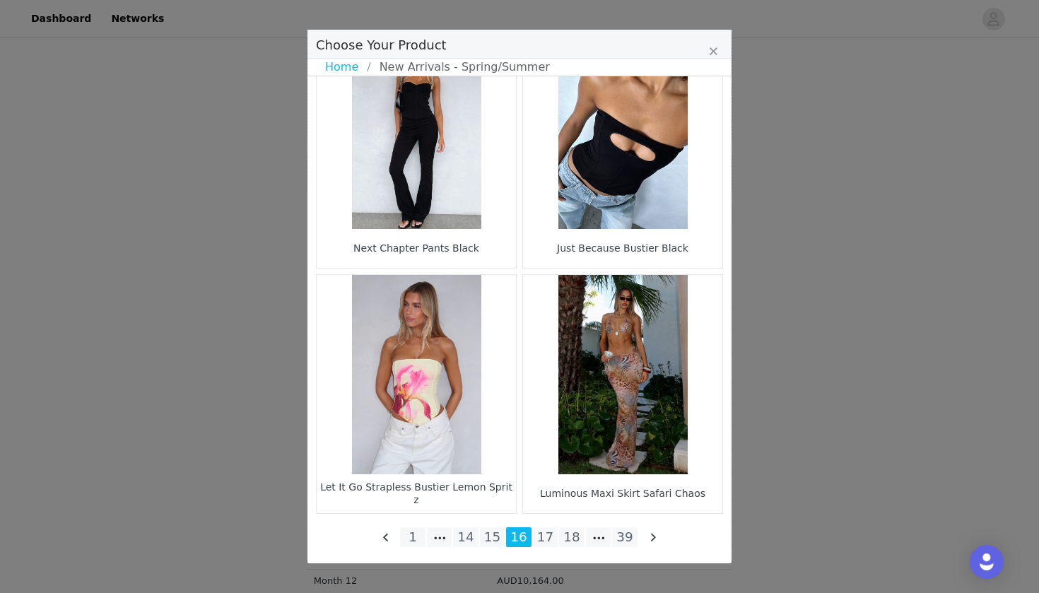
click at [544, 532] on li "17" at bounding box center [545, 537] width 25 height 20
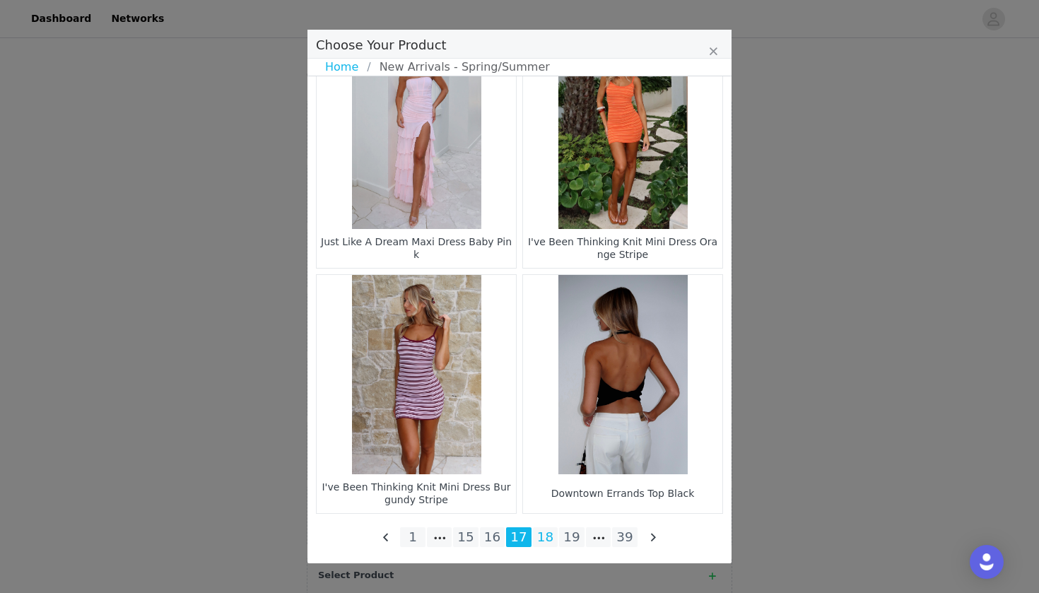
click at [542, 535] on li "18" at bounding box center [545, 537] width 25 height 20
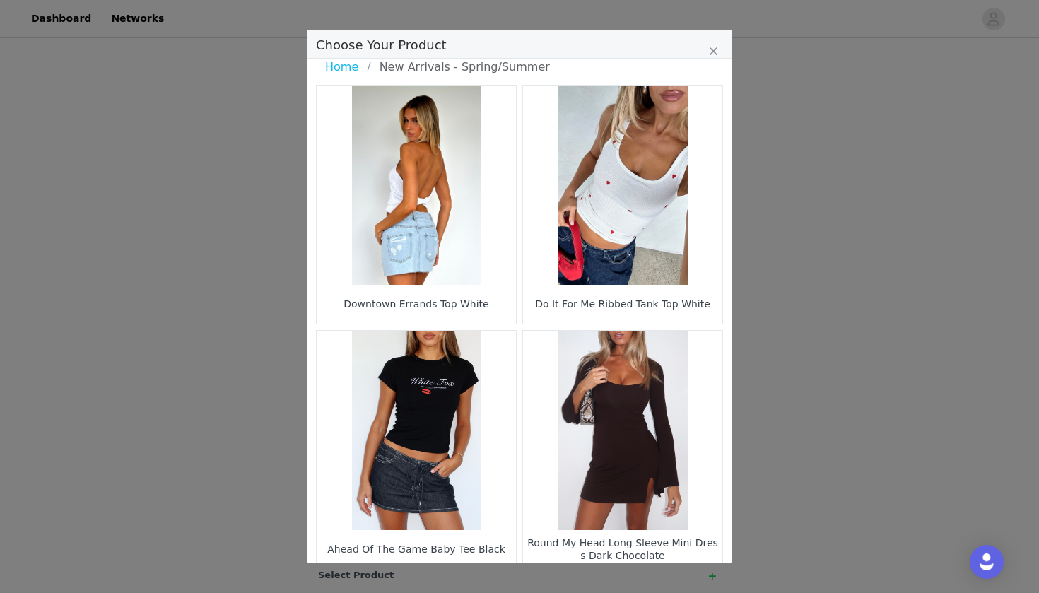
click at [666, 168] on figure "Choose Your Product" at bounding box center [622, 185] width 199 height 199
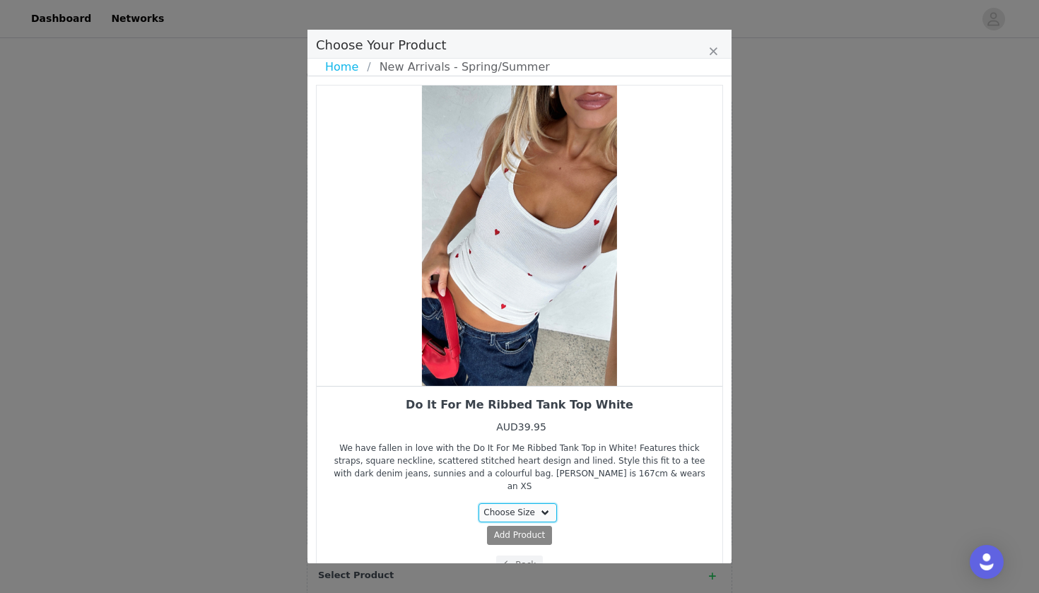
select select "27115374"
drag, startPoint x: 579, startPoint y: 366, endPoint x: 493, endPoint y: 351, distance: 87.5
click at [498, 351] on div "Choose Your Product" at bounding box center [520, 236] width 406 height 300
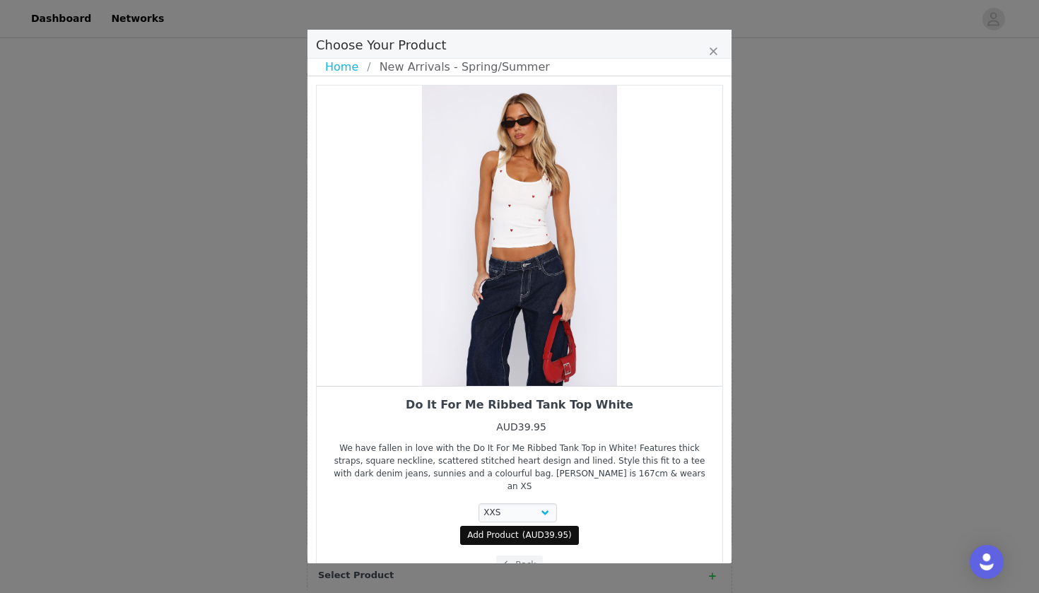
drag, startPoint x: 597, startPoint y: 356, endPoint x: 510, endPoint y: 352, distance: 87.8
click at [516, 352] on div "Choose Your Product" at bounding box center [520, 236] width 406 height 300
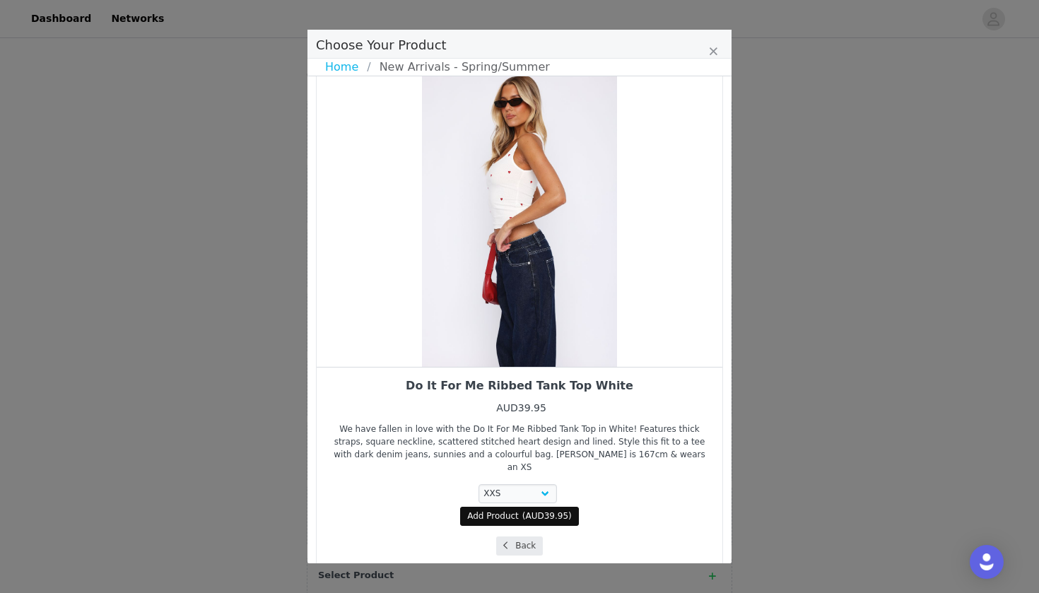
scroll to position [18, 0]
click at [525, 537] on button "Back" at bounding box center [519, 546] width 47 height 19
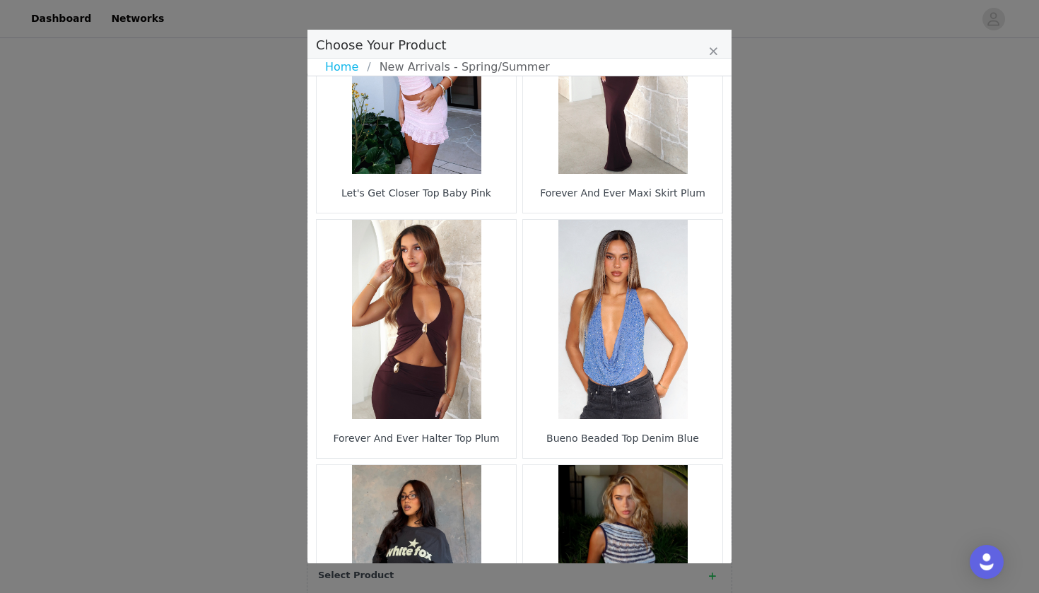
scroll to position [1594, 0]
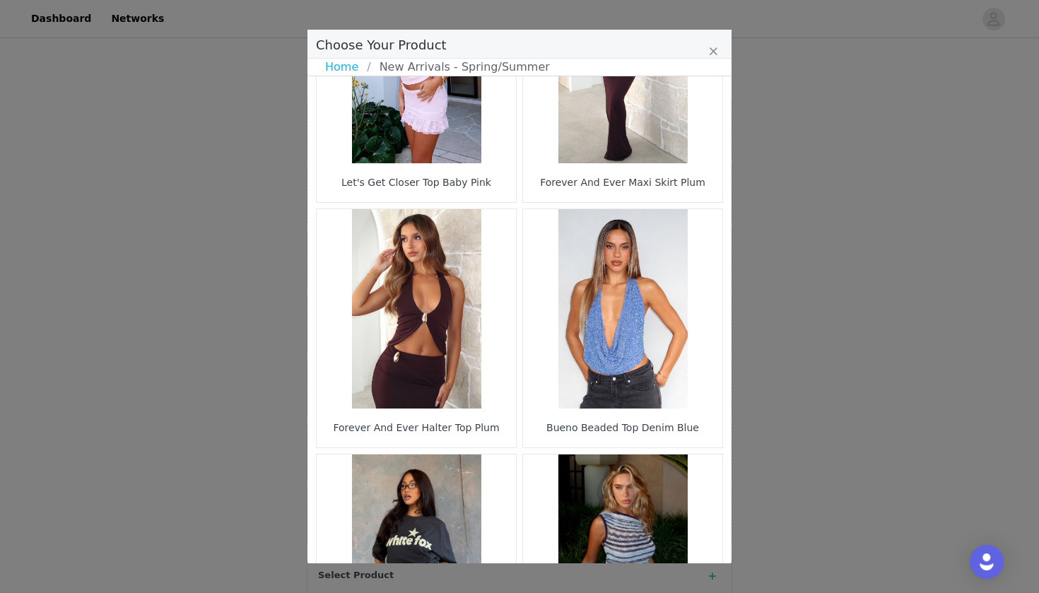
click at [643, 350] on figure "Choose Your Product" at bounding box center [622, 308] width 199 height 199
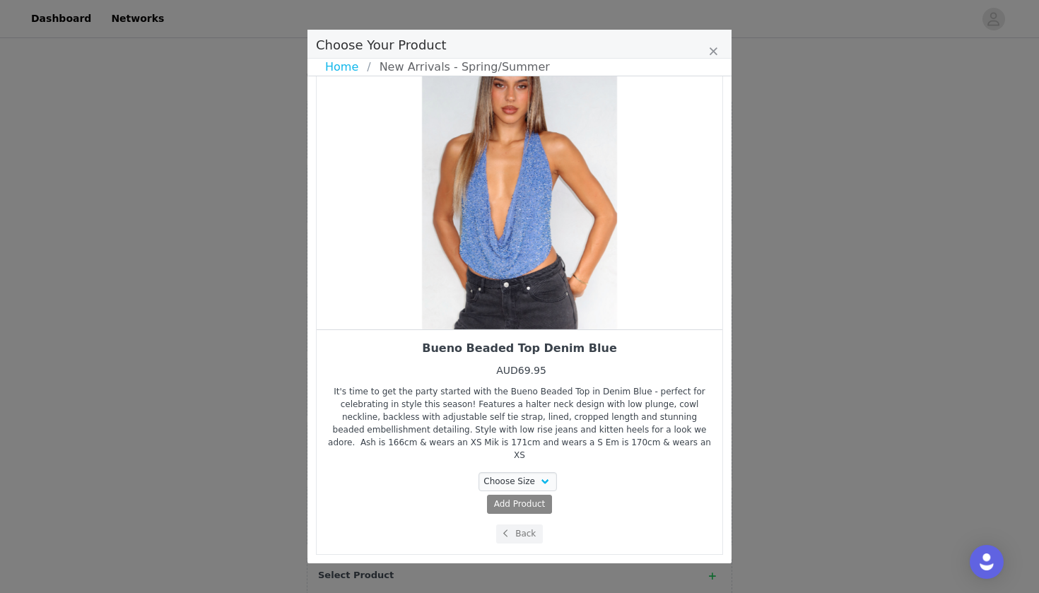
scroll to position [44, 0]
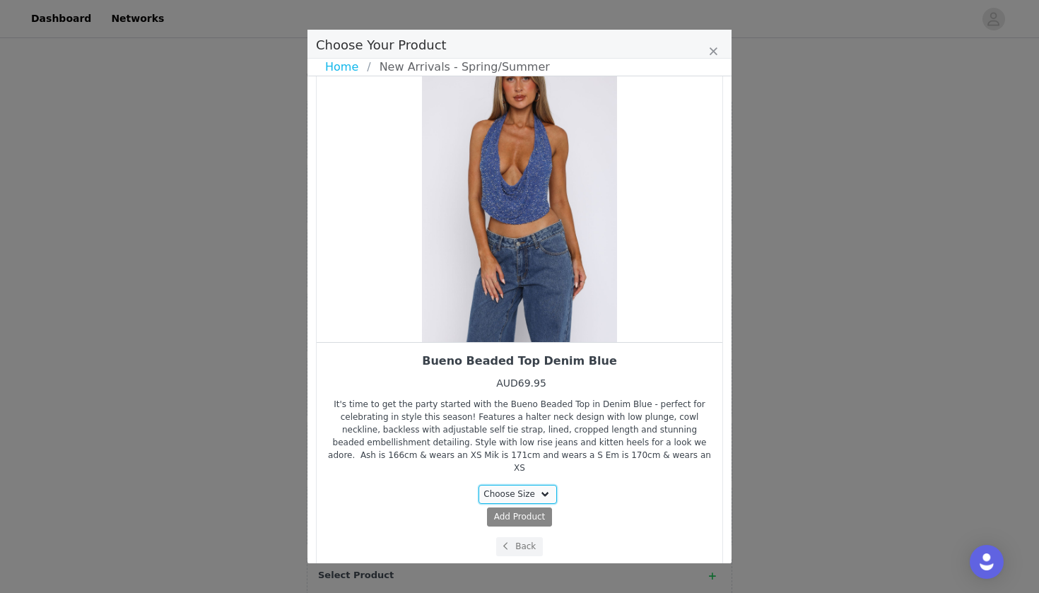
select select "27141995"
drag, startPoint x: 587, startPoint y: 296, endPoint x: 522, endPoint y: 296, distance: 65.0
click at [537, 296] on div "Choose Your Product" at bounding box center [520, 192] width 406 height 300
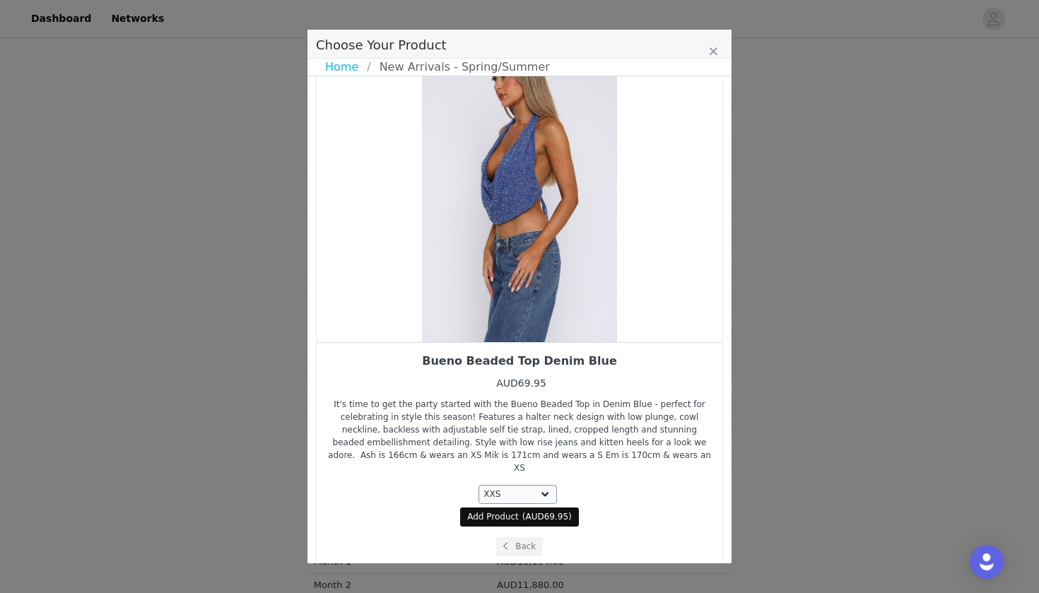
scroll to position [581, 0]
click at [521, 537] on button "Back" at bounding box center [519, 546] width 47 height 19
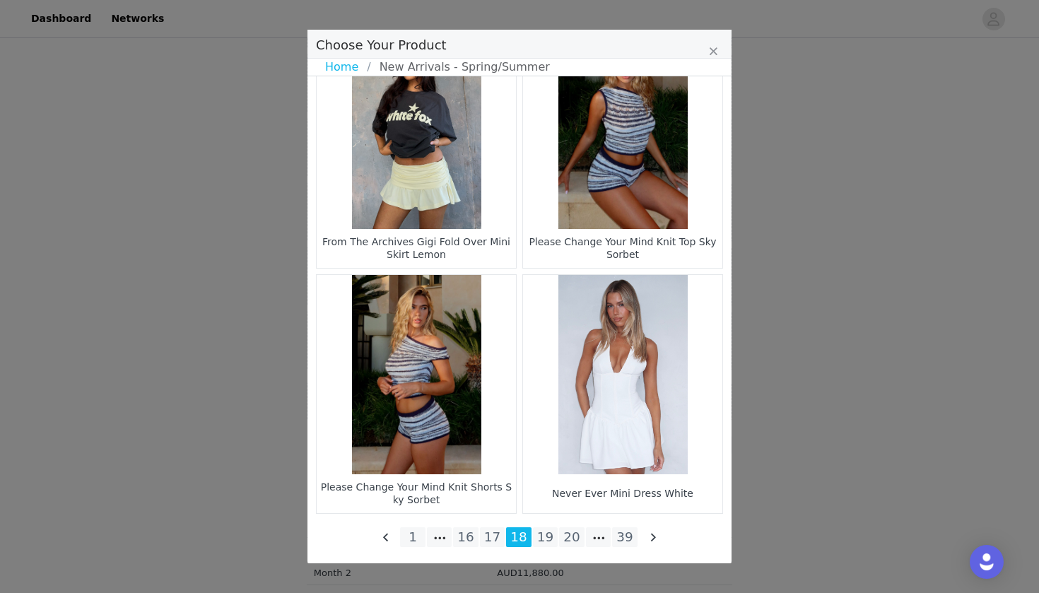
scroll to position [2019, 0]
click at [548, 538] on li "19" at bounding box center [545, 537] width 25 height 20
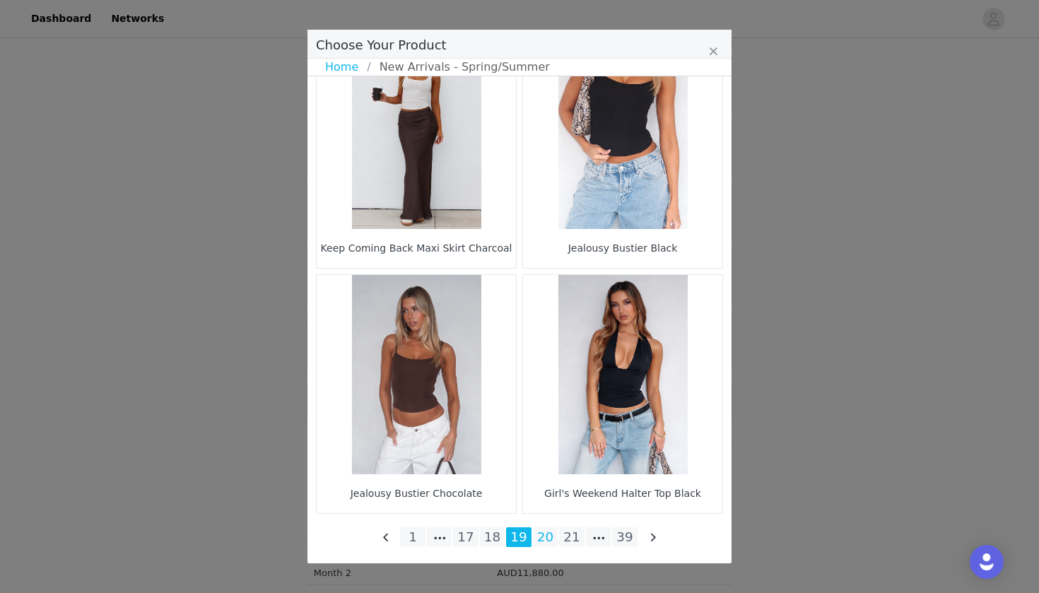
click at [544, 537] on li "20" at bounding box center [545, 537] width 25 height 20
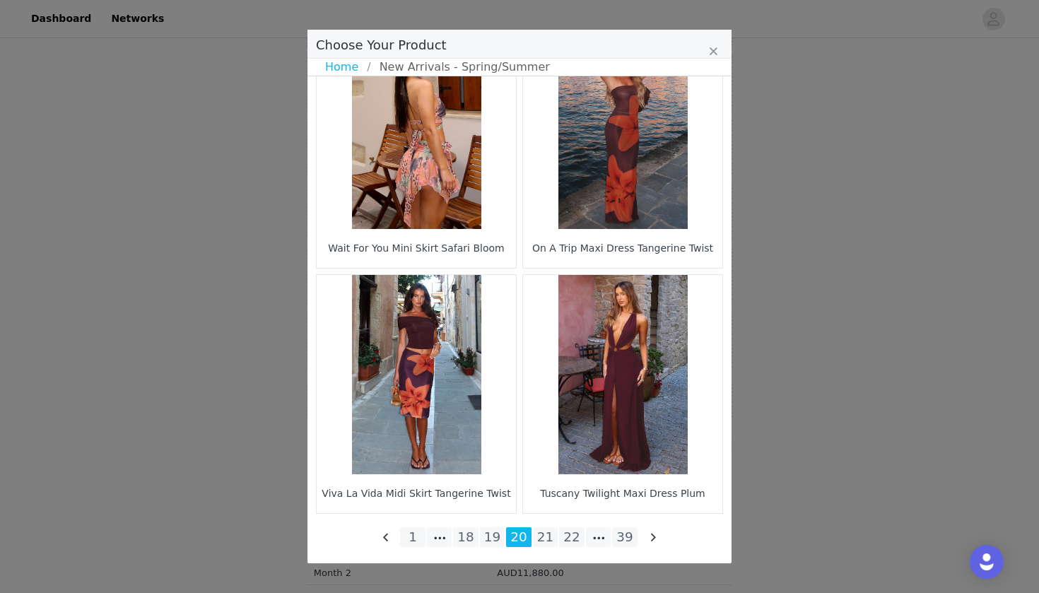
scroll to position [585, 0]
click at [544, 542] on li "21" at bounding box center [545, 537] width 25 height 20
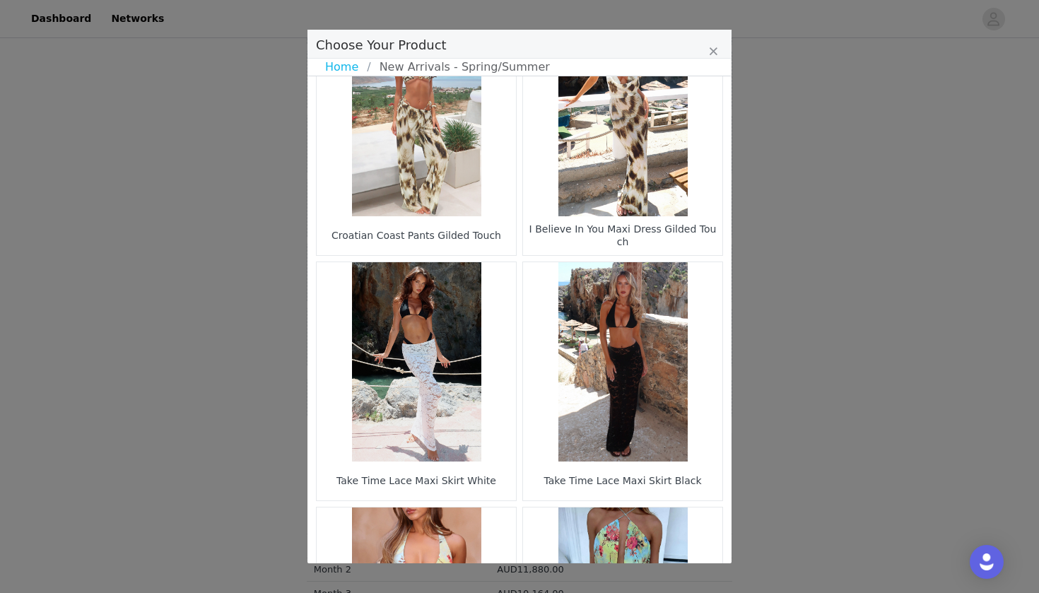
click at [459, 421] on figure "Choose Your Product" at bounding box center [416, 361] width 199 height 199
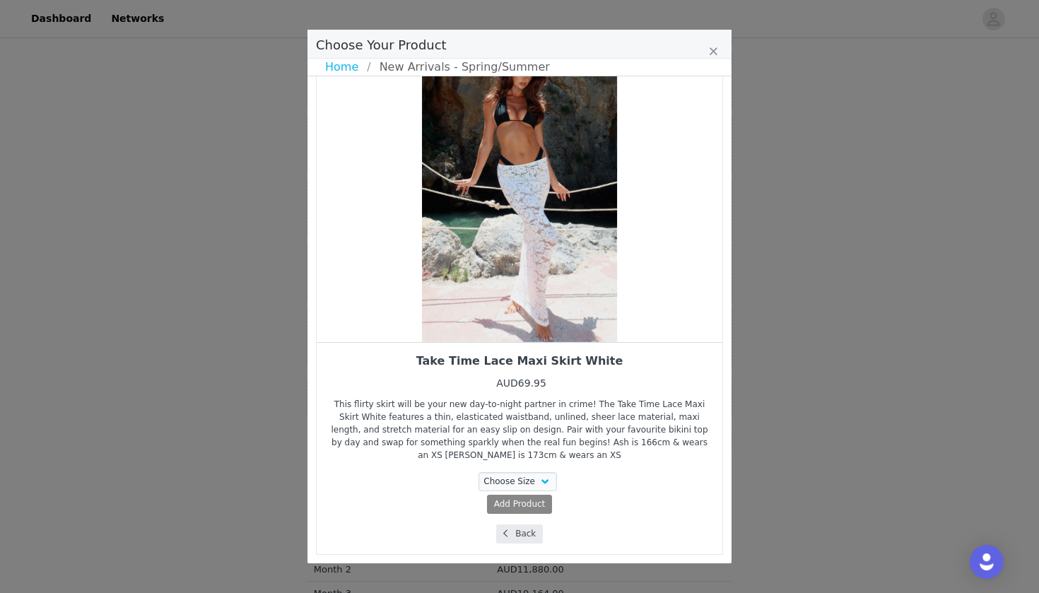
click at [525, 528] on button "Back" at bounding box center [519, 534] width 47 height 19
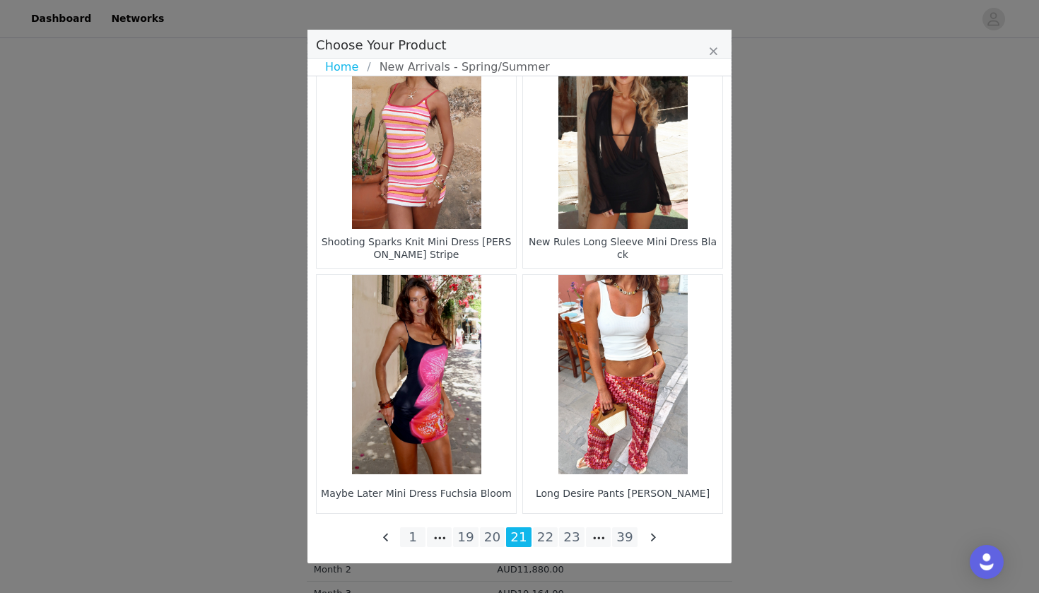
scroll to position [2019, 0]
click at [543, 543] on li "22" at bounding box center [545, 537] width 25 height 20
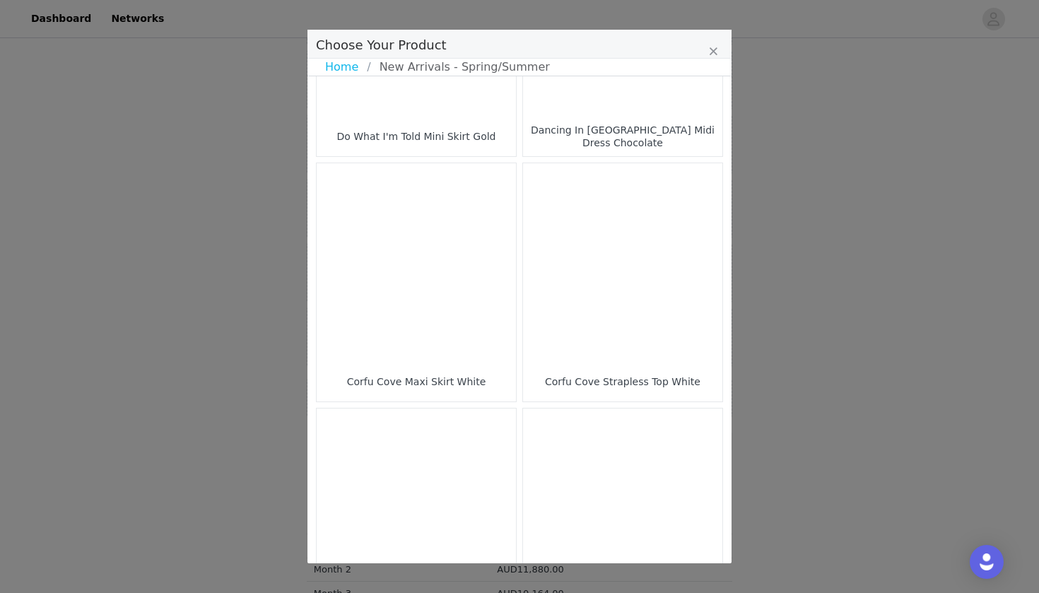
scroll to position [1886, 0]
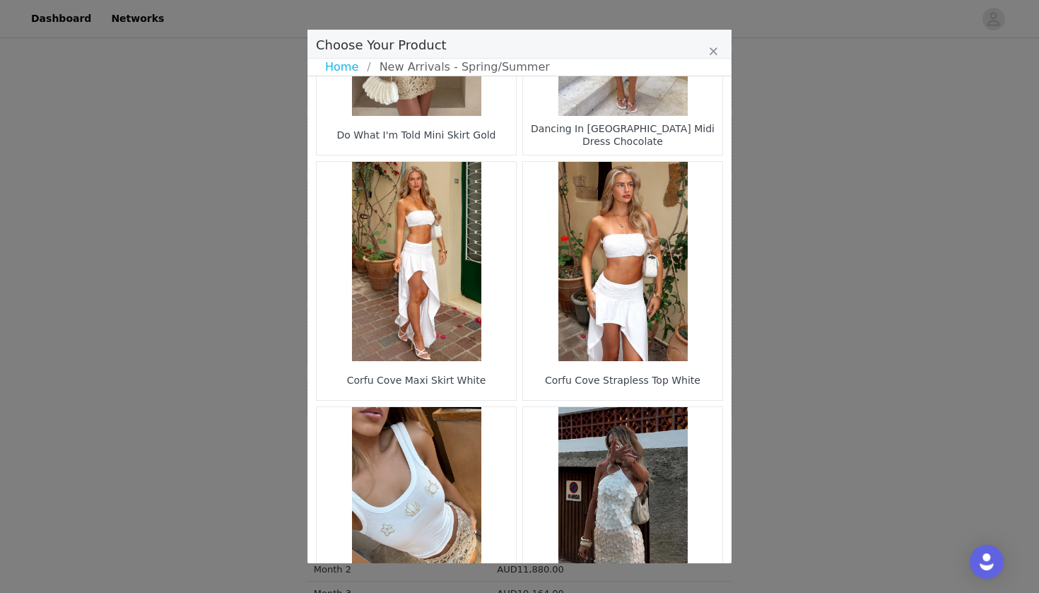
click at [426, 324] on figure "Choose Your Product" at bounding box center [416, 261] width 199 height 199
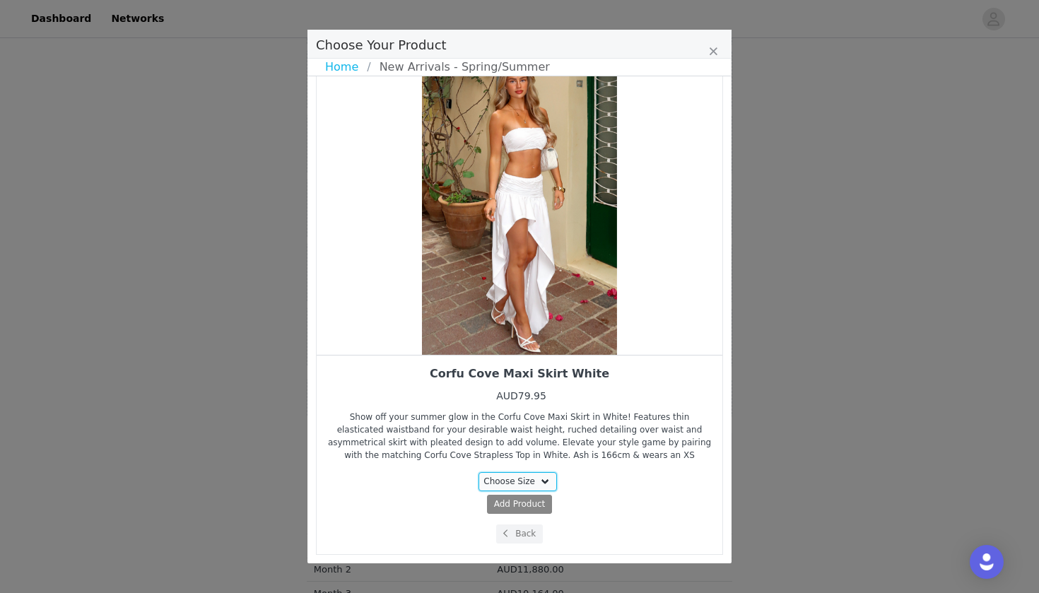
select select "27332763"
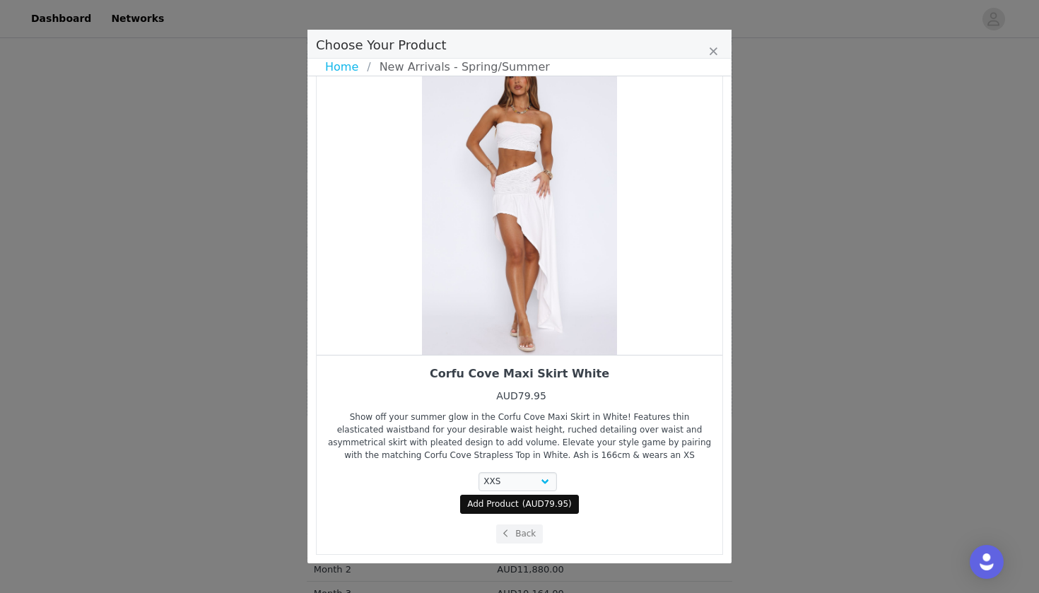
drag, startPoint x: 595, startPoint y: 352, endPoint x: 506, endPoint y: 355, distance: 89.1
click at [506, 355] on div "Corfu Cove Maxi Skirt White AUD79.95 Show off your summer glow in the Corfu Cov…" at bounding box center [519, 304] width 407 height 501
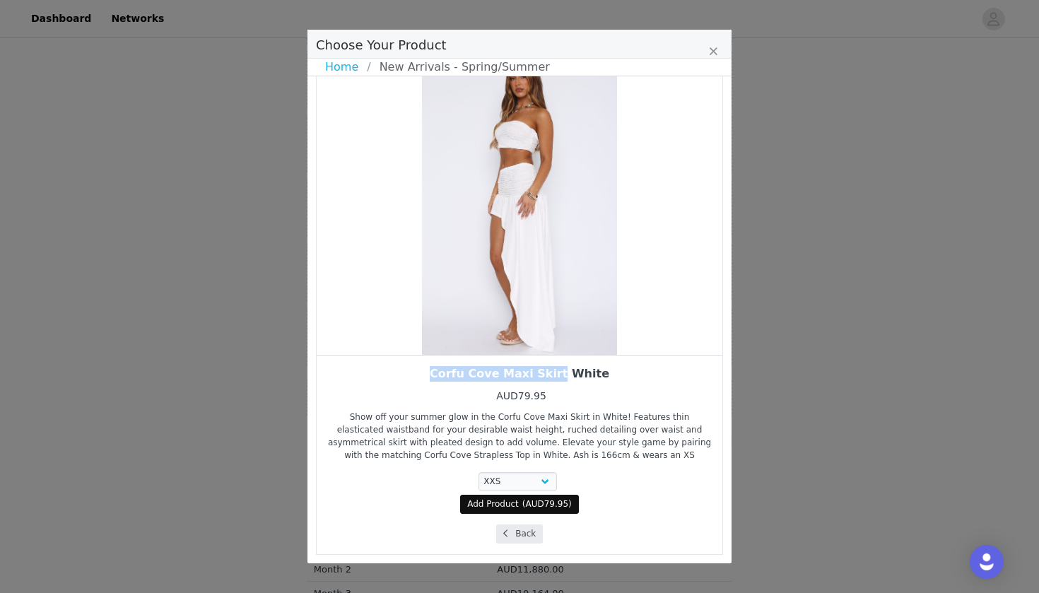
click at [510, 532] on span "Choose Your Product" at bounding box center [505, 533] width 13 height 13
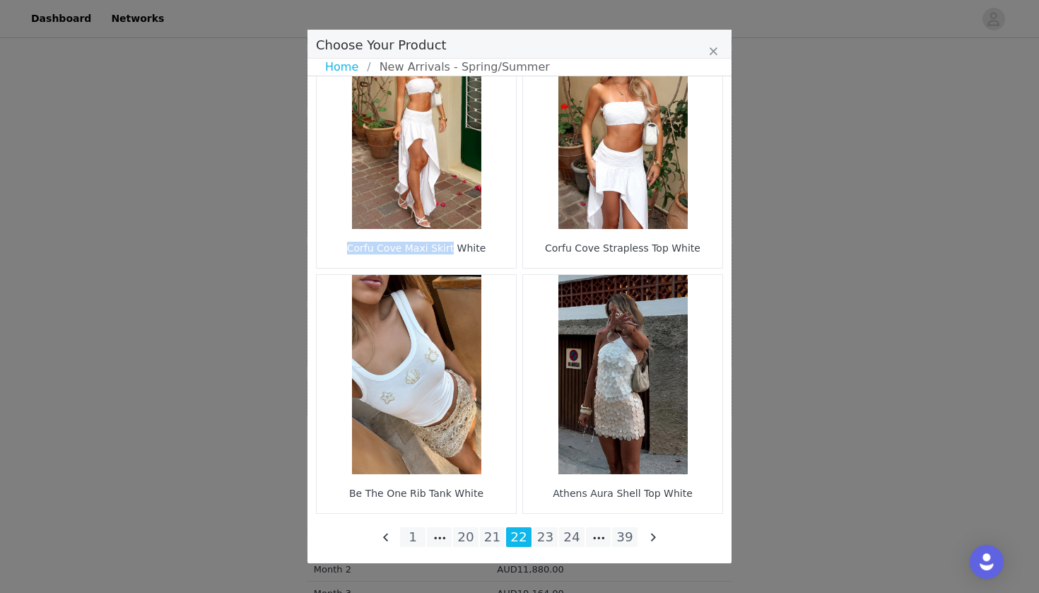
scroll to position [2019, 0]
click at [551, 534] on li "23" at bounding box center [545, 537] width 25 height 20
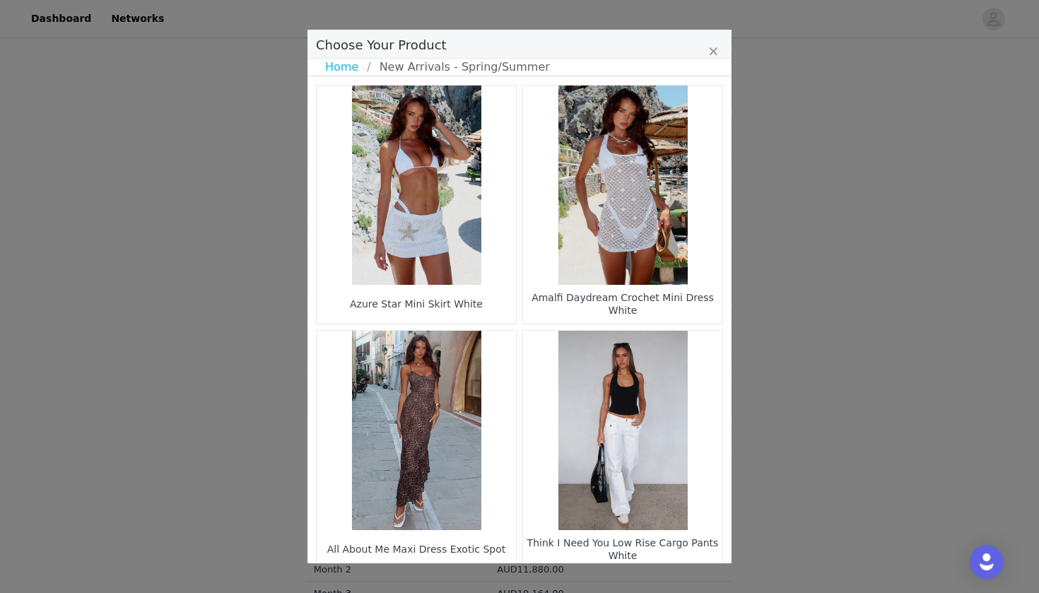
click at [437, 244] on figure "Choose Your Product" at bounding box center [416, 185] width 199 height 199
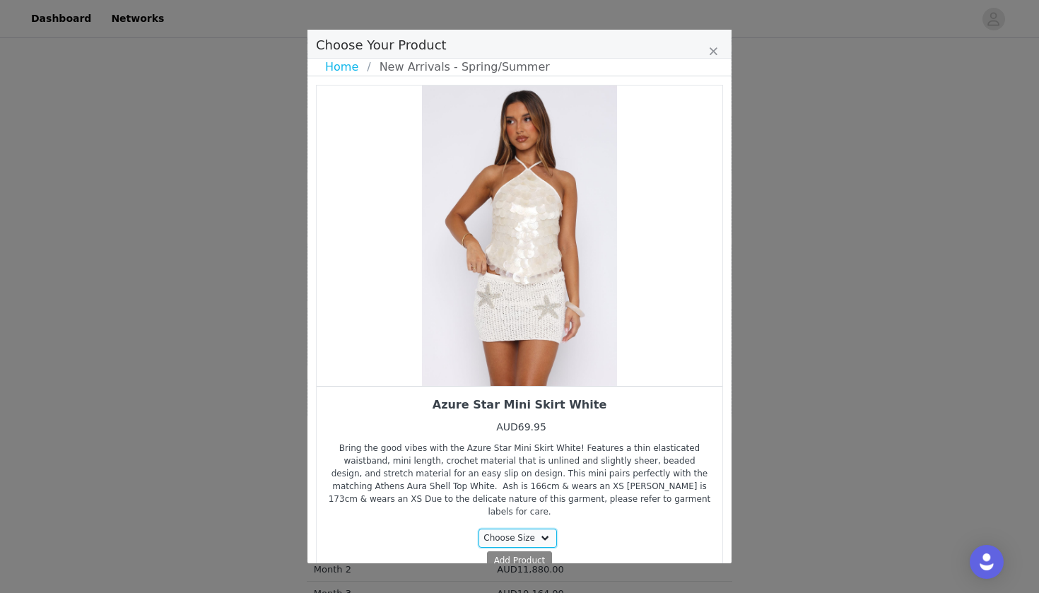
select select "27333741"
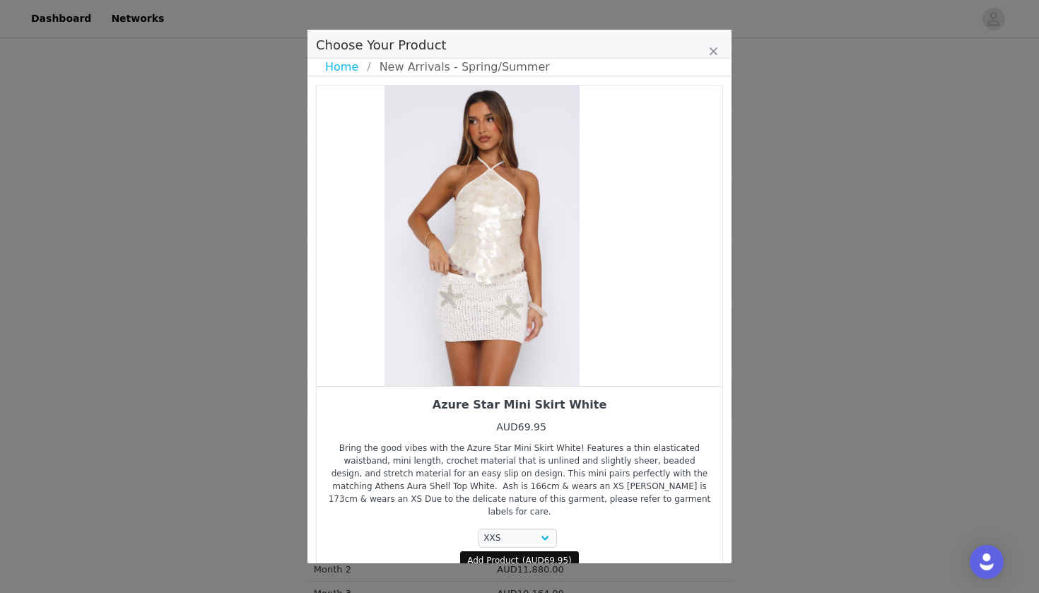
drag, startPoint x: 601, startPoint y: 347, endPoint x: 514, endPoint y: 340, distance: 87.3
click at [519, 340] on div "Choose Your Product" at bounding box center [482, 236] width 406 height 300
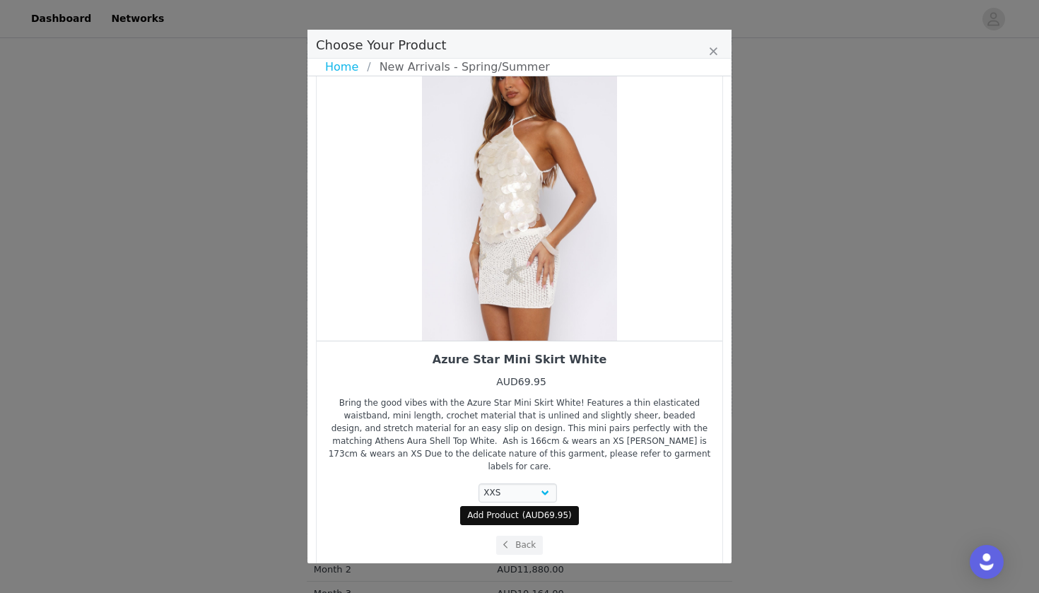
scroll to position [44, 0]
click at [534, 537] on button "Back" at bounding box center [519, 546] width 47 height 19
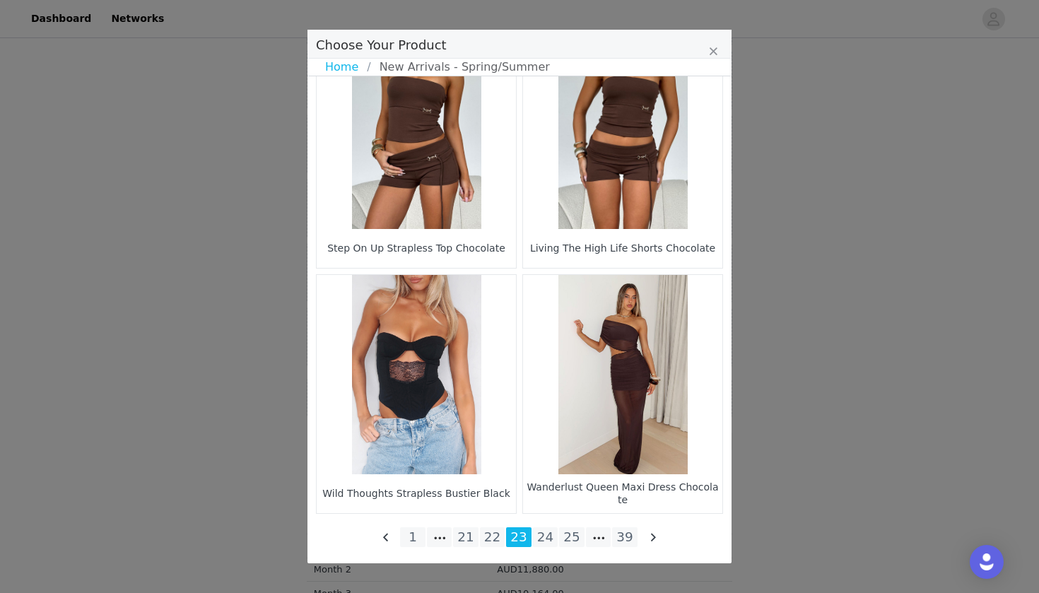
scroll to position [2019, 0]
click at [544, 539] on li "24" at bounding box center [545, 537] width 25 height 20
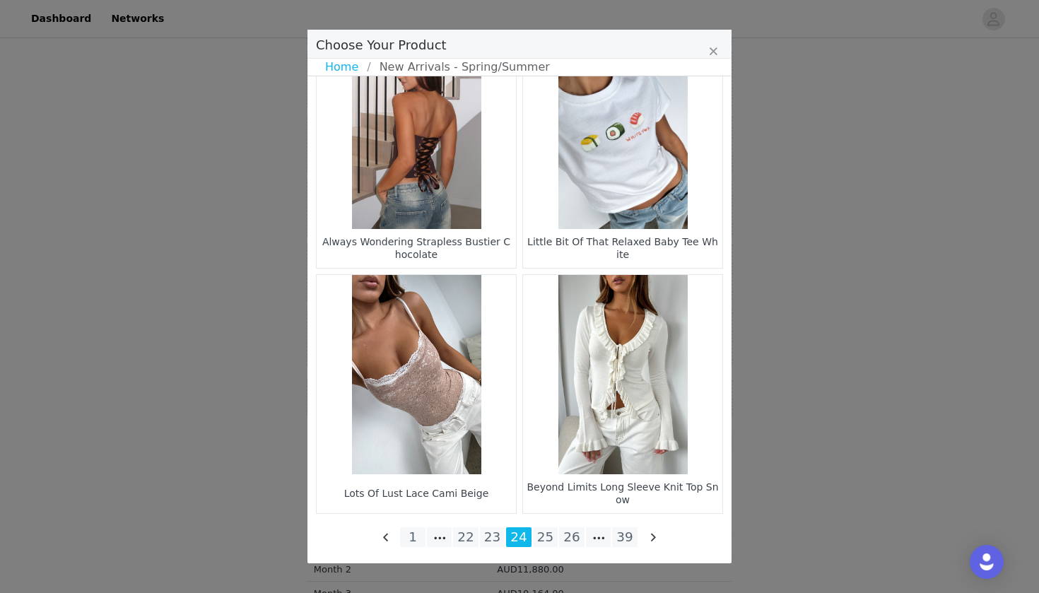
scroll to position [585, 0]
click at [544, 539] on li "25" at bounding box center [545, 537] width 25 height 20
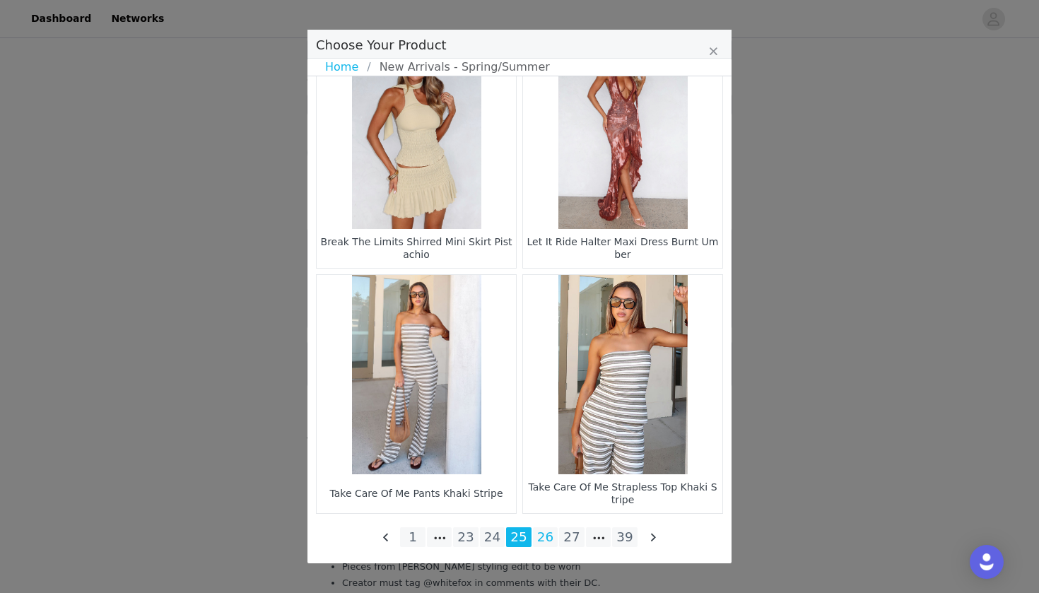
scroll to position [2019, 0]
click at [543, 543] on li "26" at bounding box center [545, 537] width 25 height 20
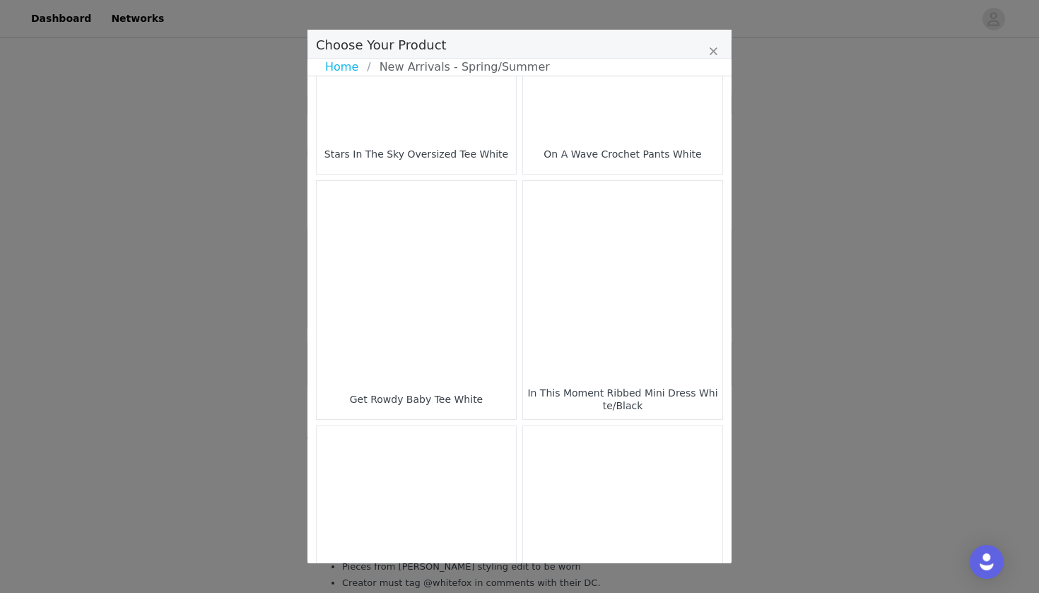
scroll to position [643, 0]
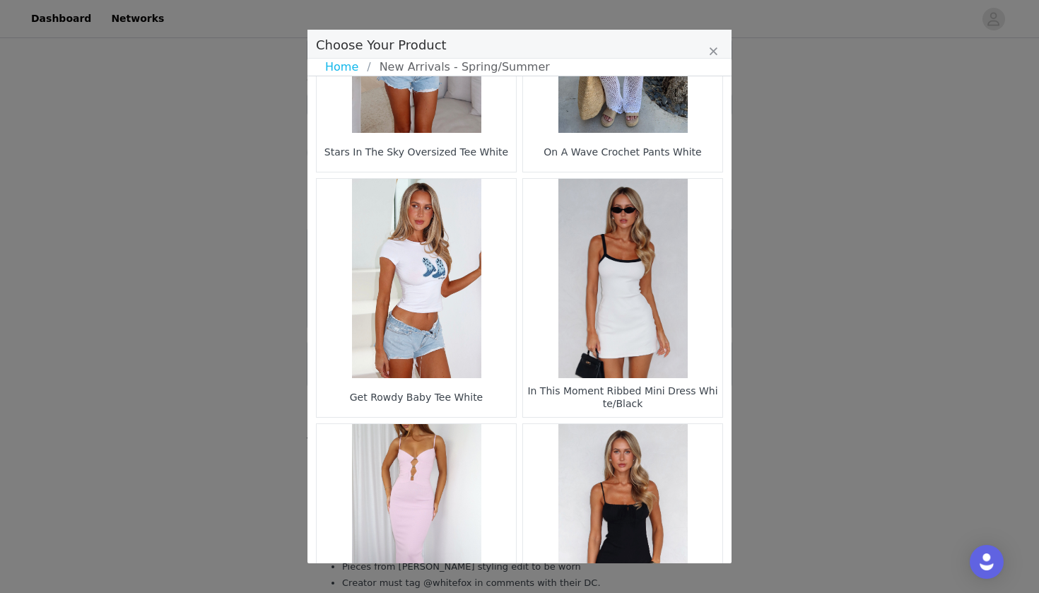
click at [621, 345] on figure "Choose Your Product" at bounding box center [622, 278] width 199 height 199
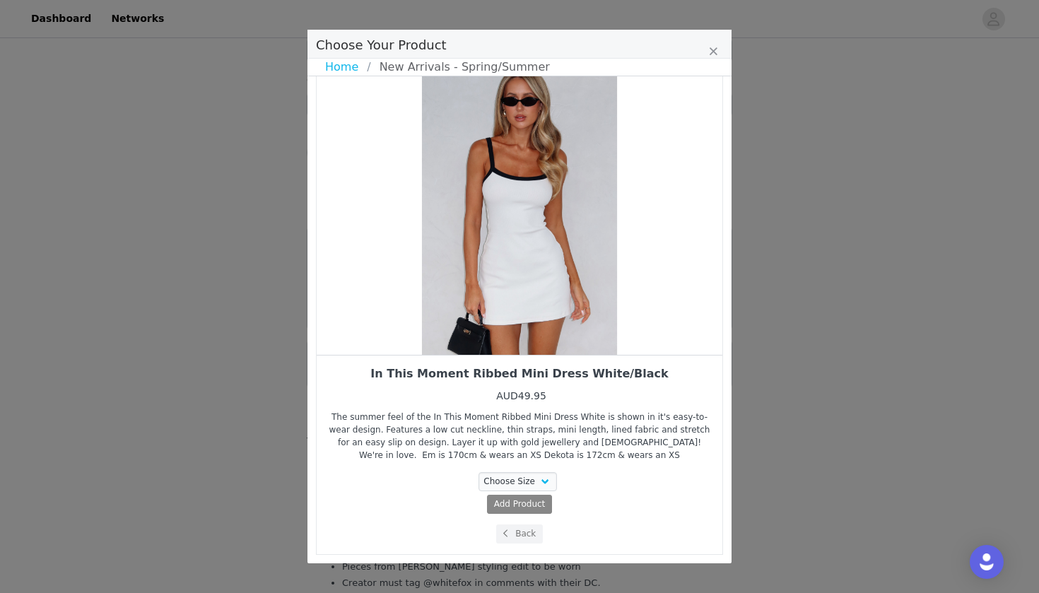
scroll to position [31, 0]
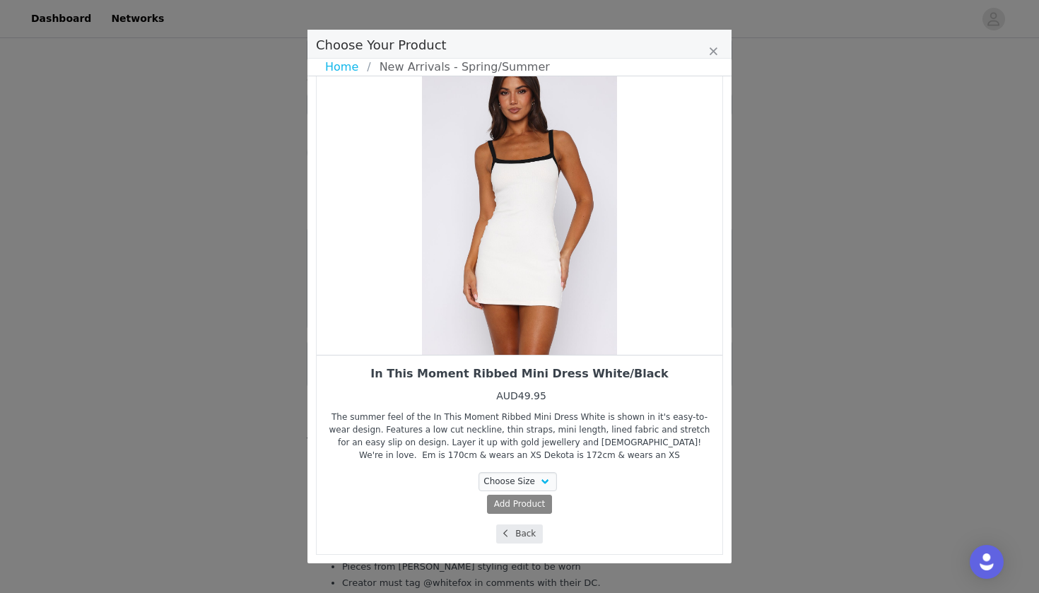
click at [530, 529] on button "Back" at bounding box center [519, 534] width 47 height 19
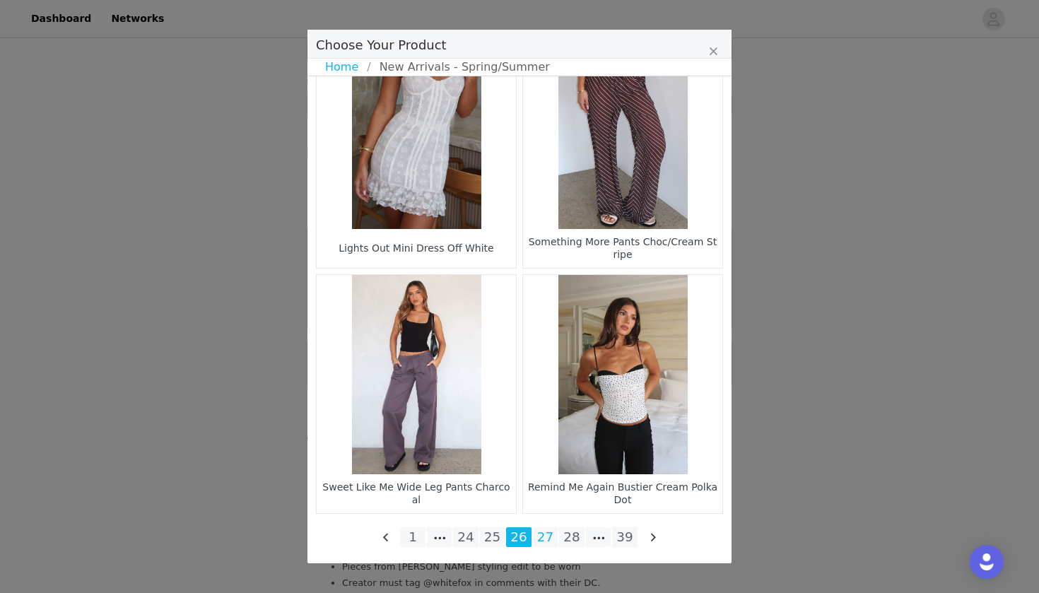
scroll to position [2019, 0]
click at [552, 542] on li "27" at bounding box center [545, 537] width 25 height 20
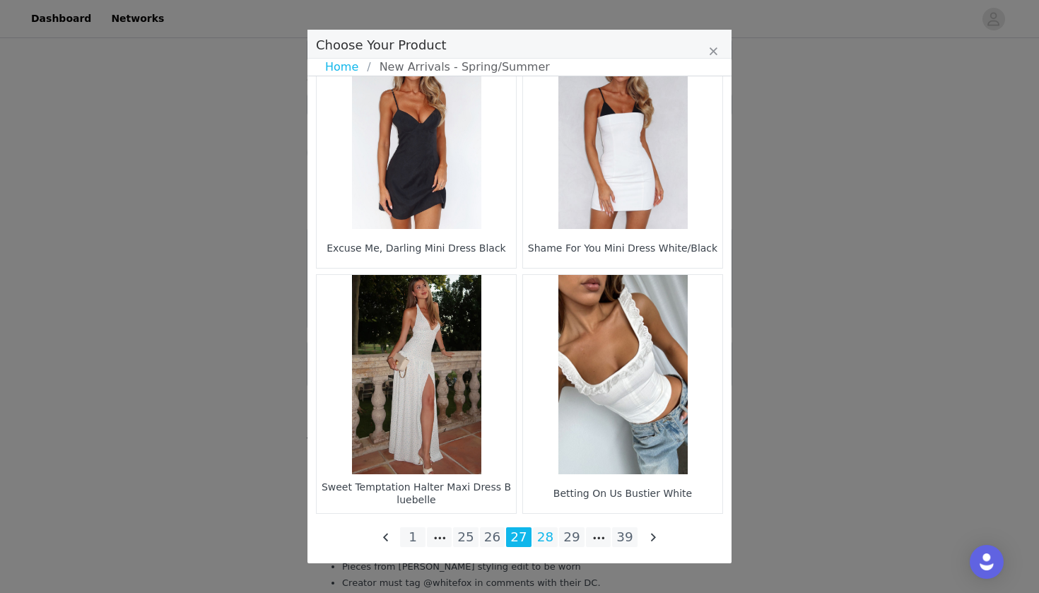
click at [551, 539] on li "28" at bounding box center [545, 537] width 25 height 20
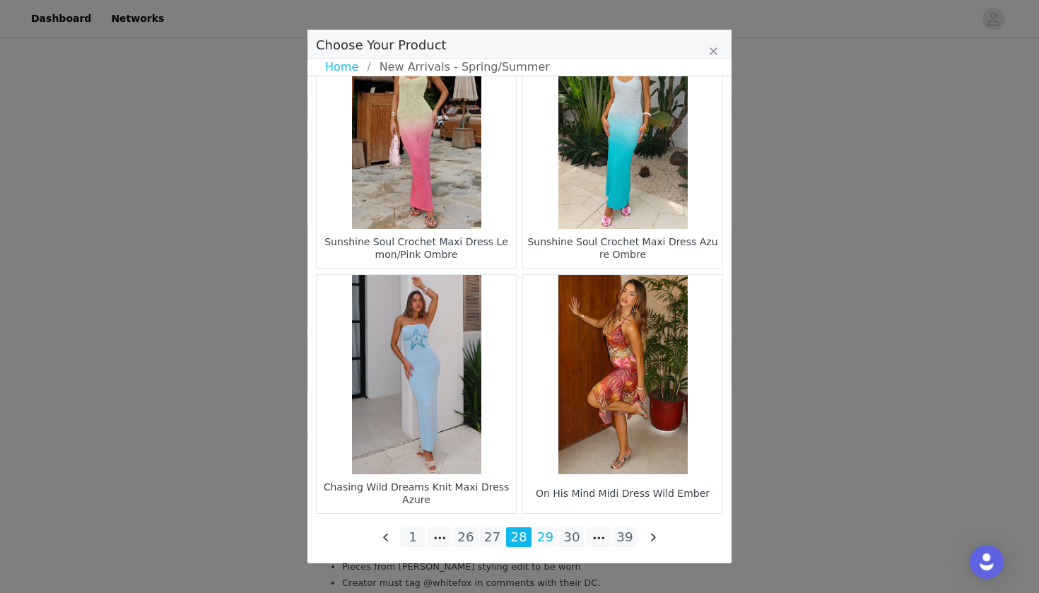
click at [544, 537] on li "29" at bounding box center [545, 537] width 25 height 20
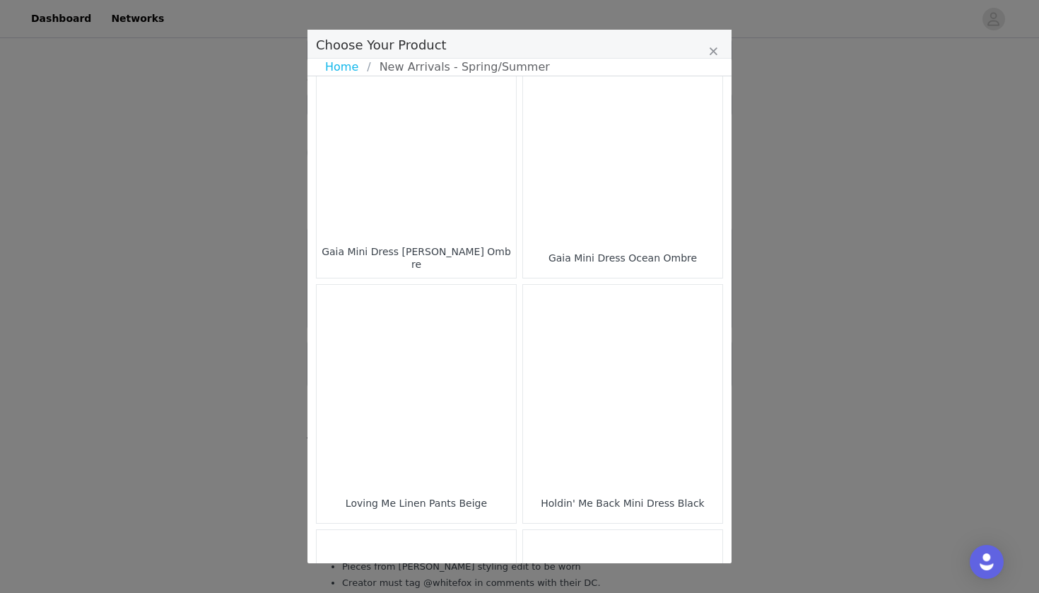
scroll to position [1519, 0]
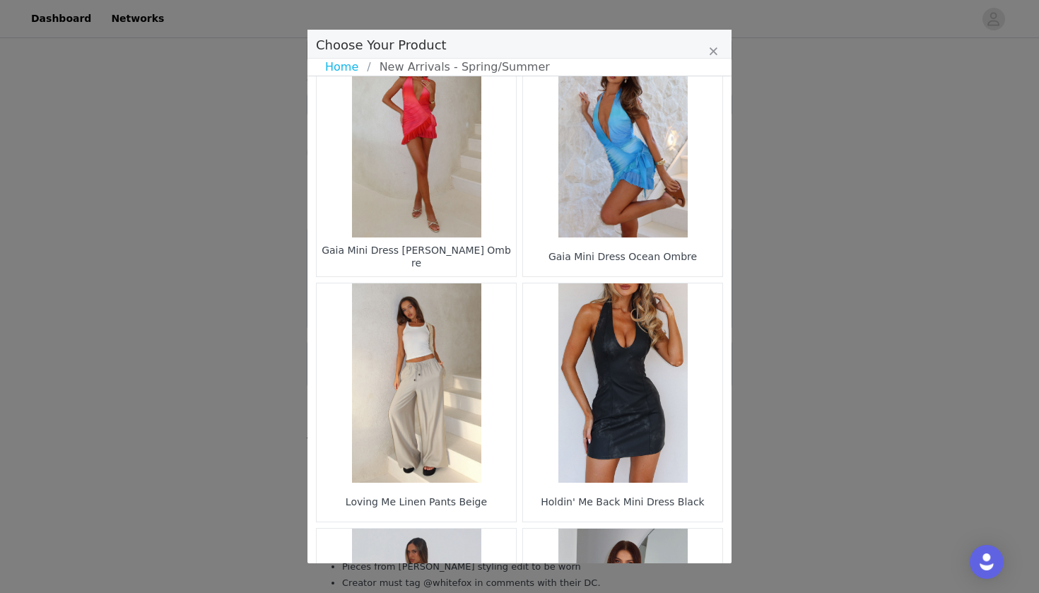
click at [650, 221] on figure "Choose Your Product" at bounding box center [622, 137] width 199 height 199
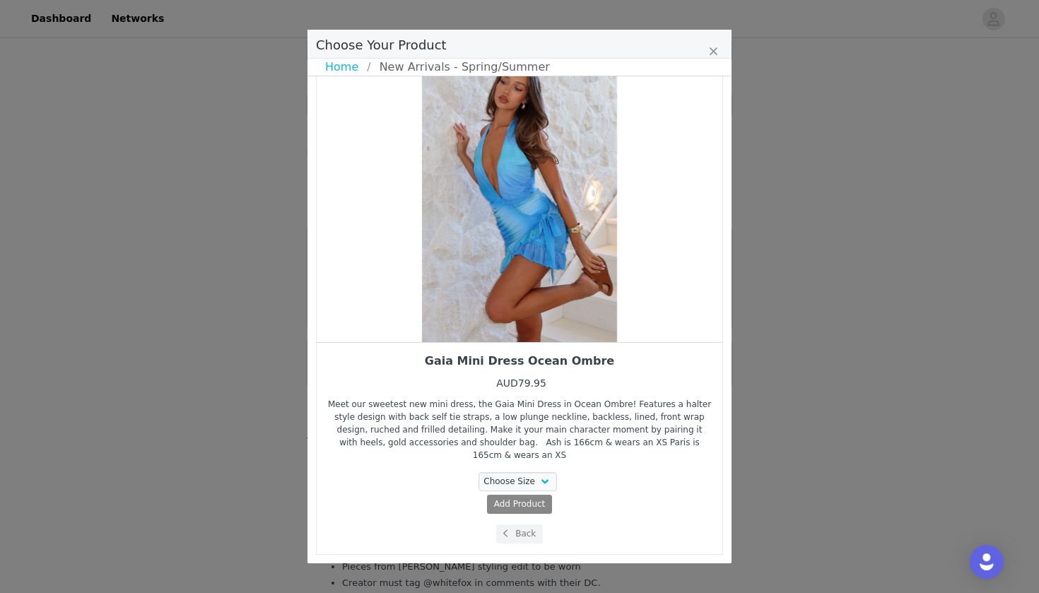
scroll to position [31, 0]
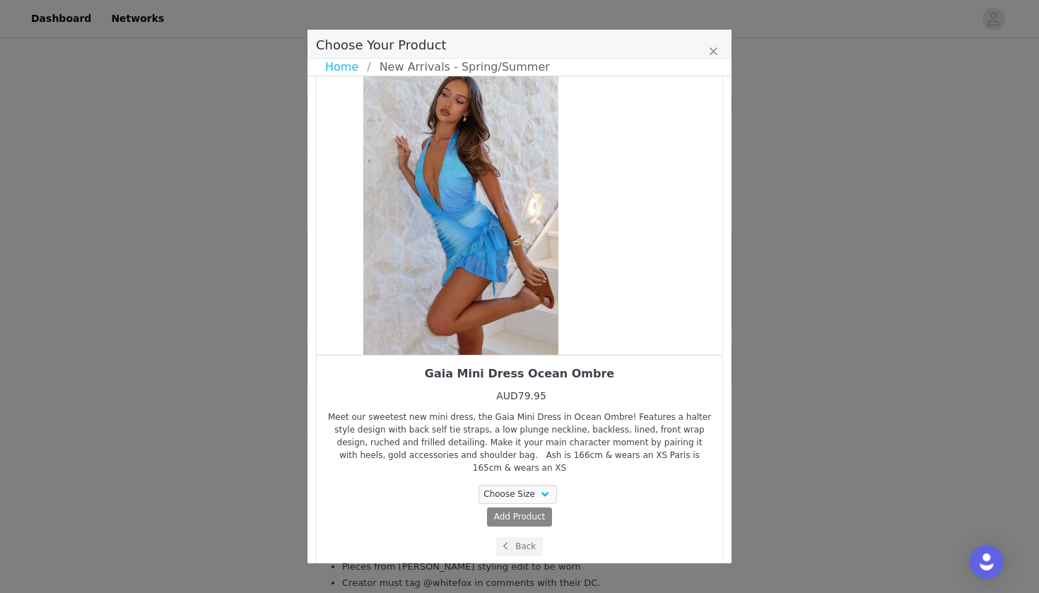
drag, startPoint x: 638, startPoint y: 267, endPoint x: 566, endPoint y: 267, distance: 71.4
click at [568, 267] on div "Choose Your Product" at bounding box center [461, 204] width 406 height 300
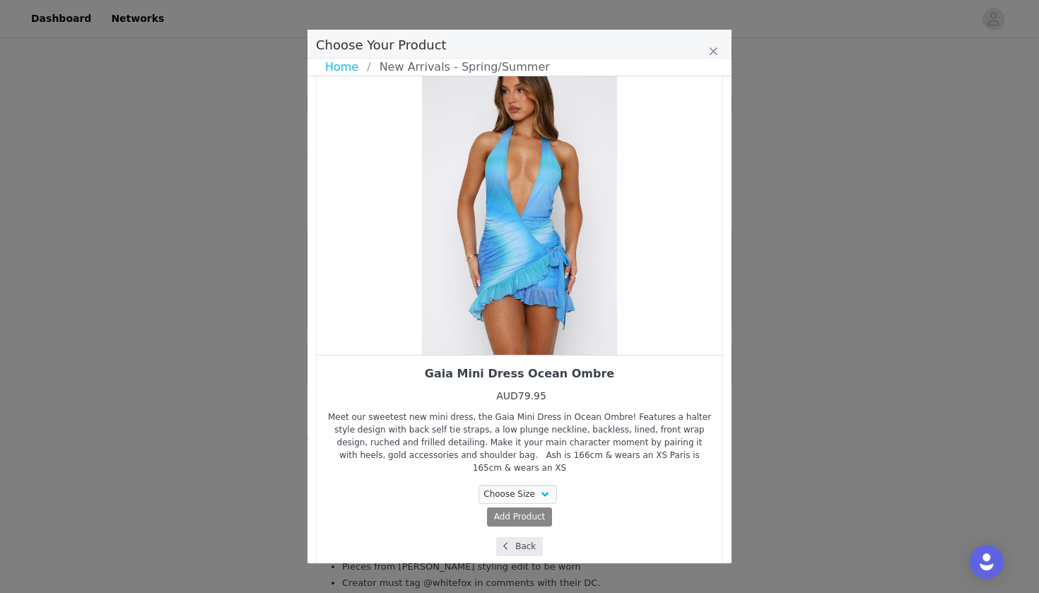
click at [514, 537] on button "Back" at bounding box center [519, 546] width 47 height 19
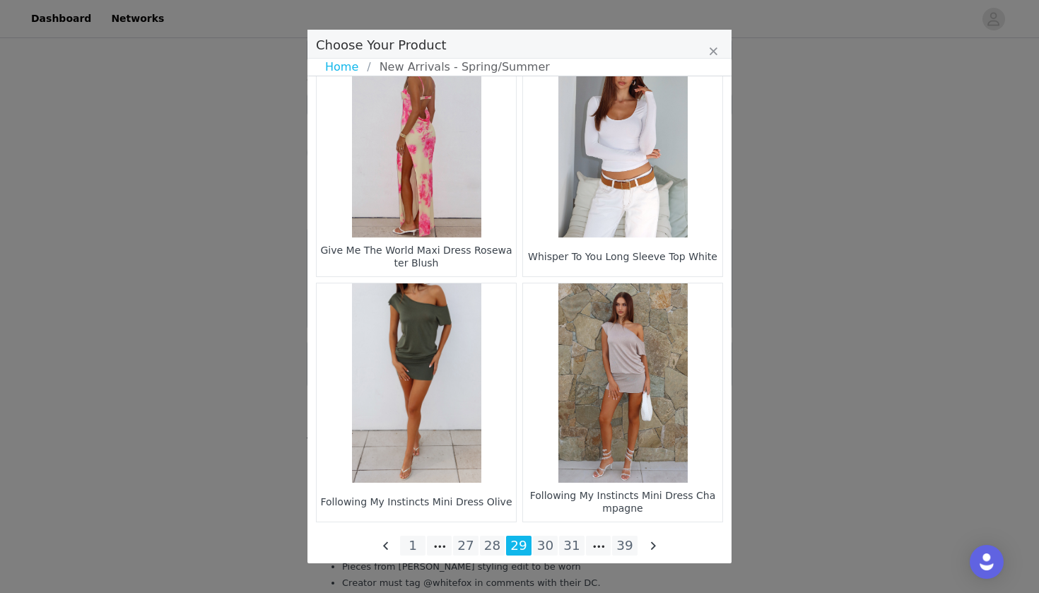
scroll to position [2011, 0]
click at [536, 545] on li "30" at bounding box center [545, 545] width 25 height 20
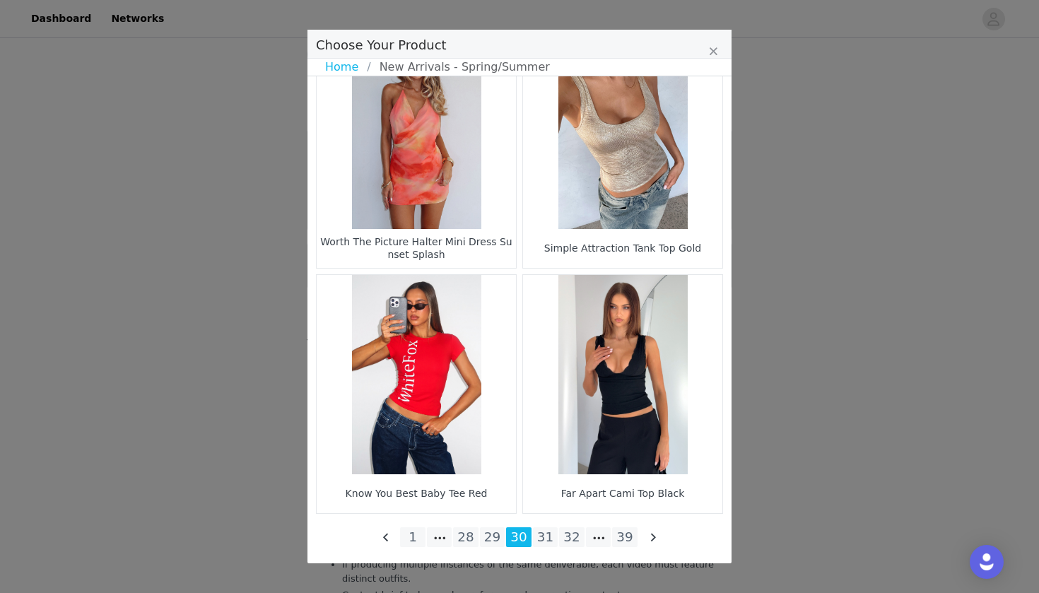
scroll to position [1729, 0]
click at [542, 532] on li "31" at bounding box center [545, 537] width 25 height 20
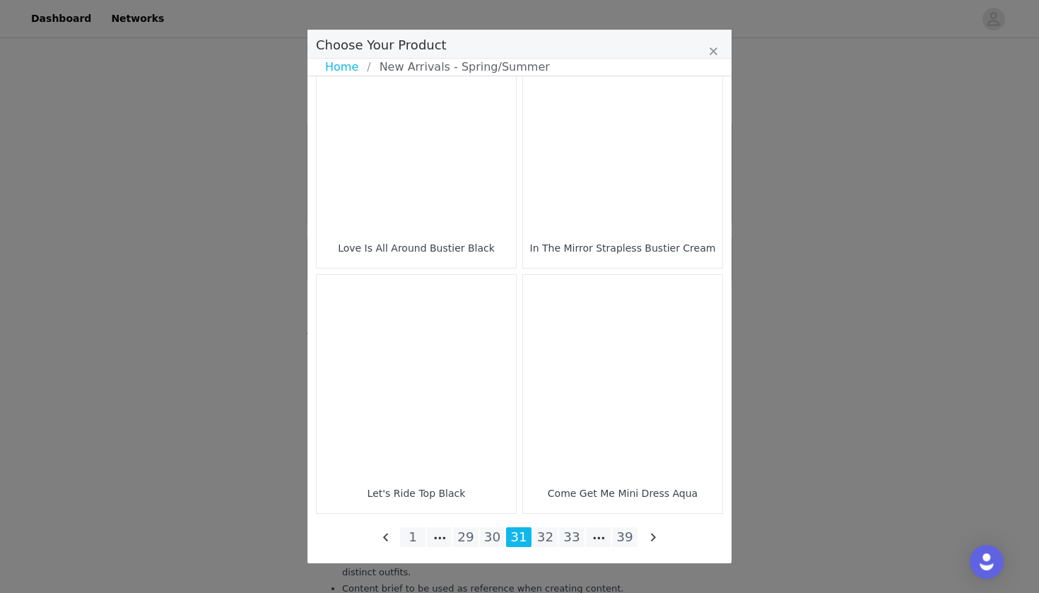
scroll to position [2019, 0]
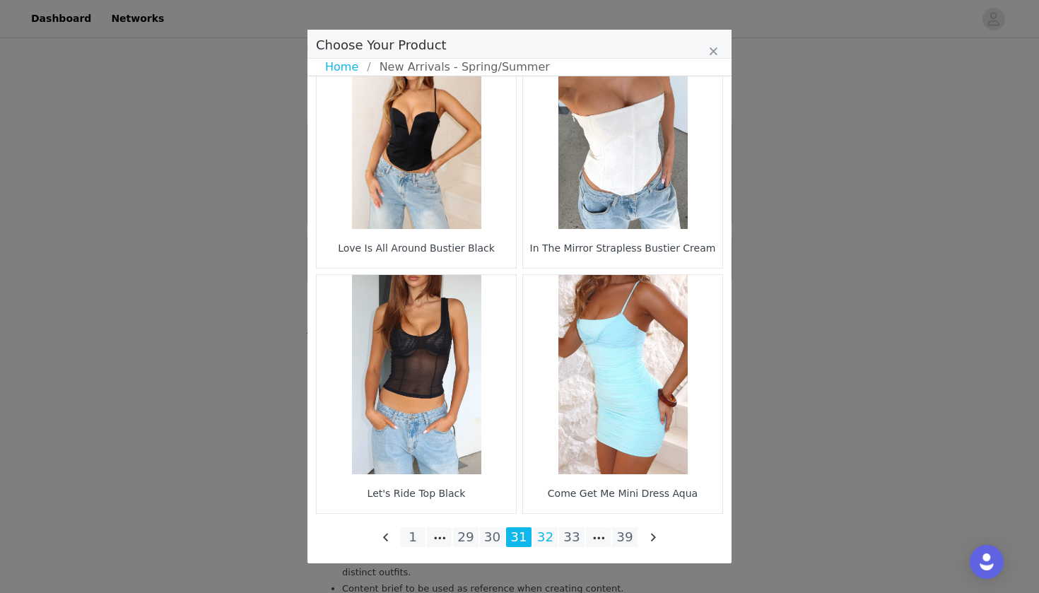
click at [546, 534] on li "32" at bounding box center [545, 537] width 25 height 20
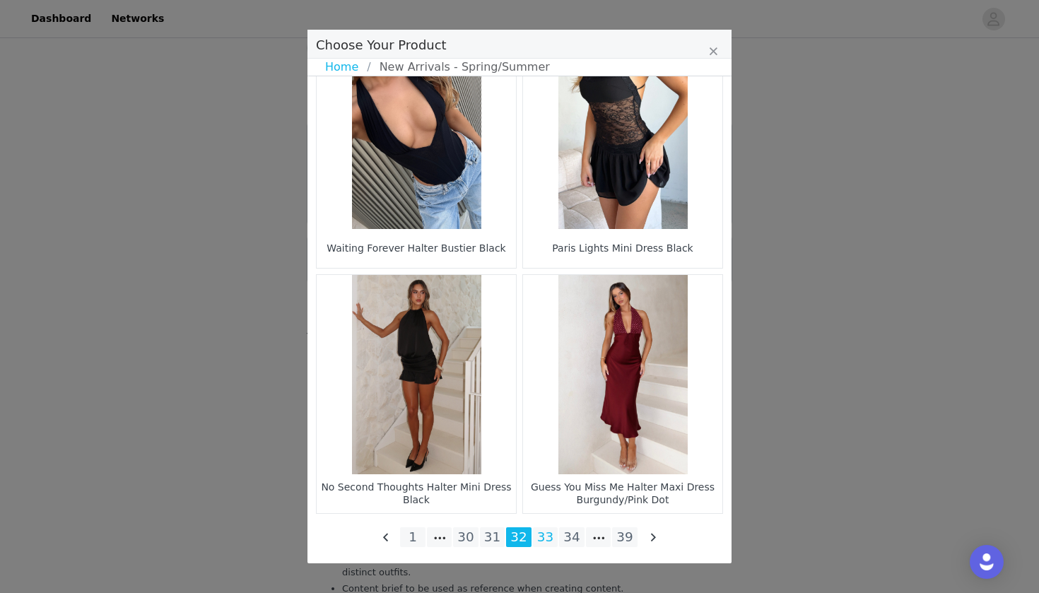
click at [553, 544] on li "33" at bounding box center [545, 537] width 25 height 20
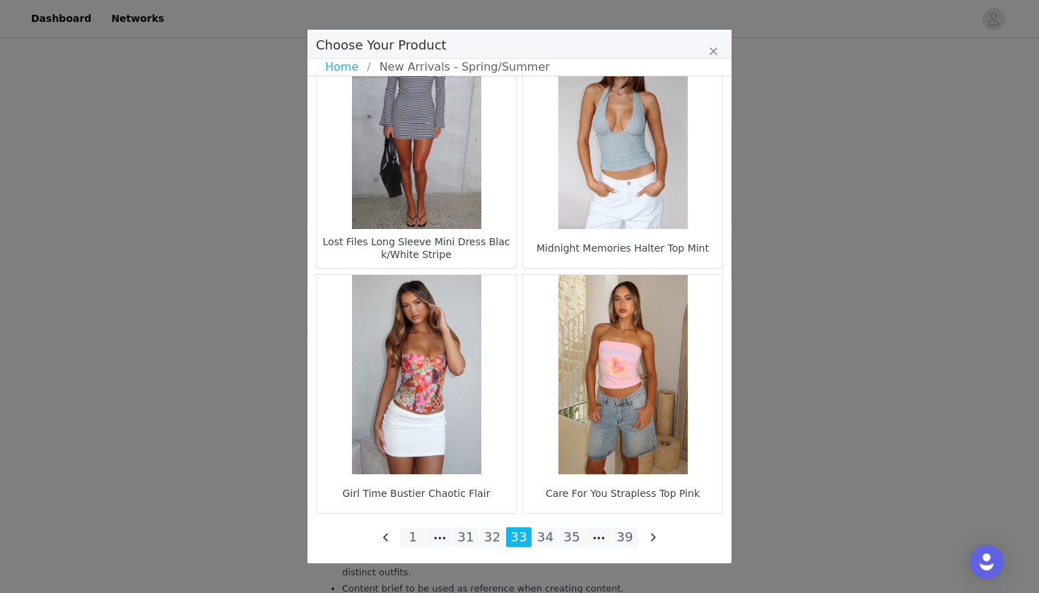
scroll to position [1743, 0]
click at [547, 534] on li "34" at bounding box center [545, 537] width 25 height 20
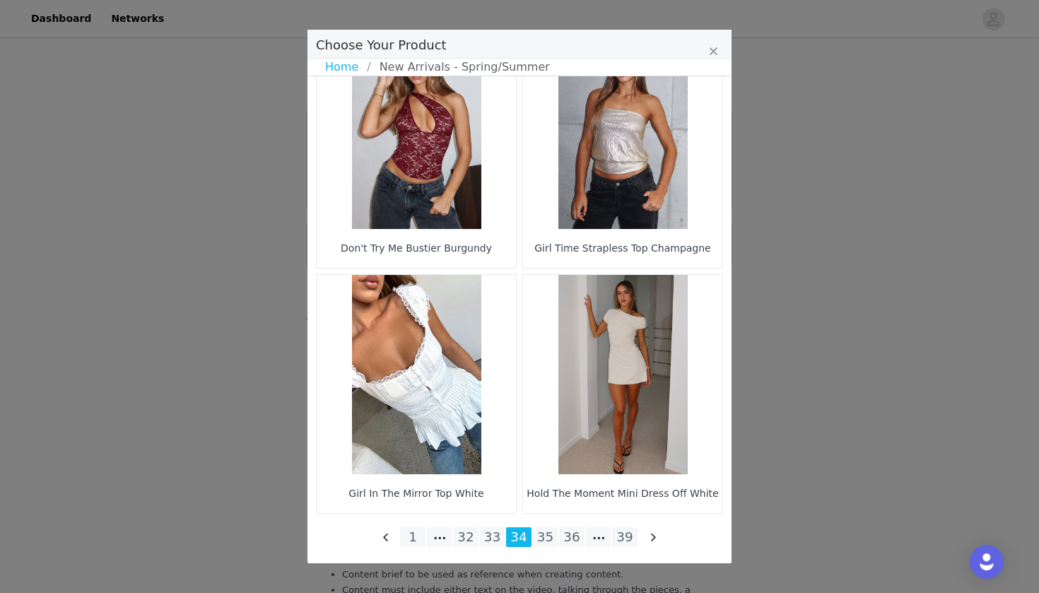
scroll to position [2019, 0]
click at [547, 537] on li "35" at bounding box center [545, 537] width 25 height 20
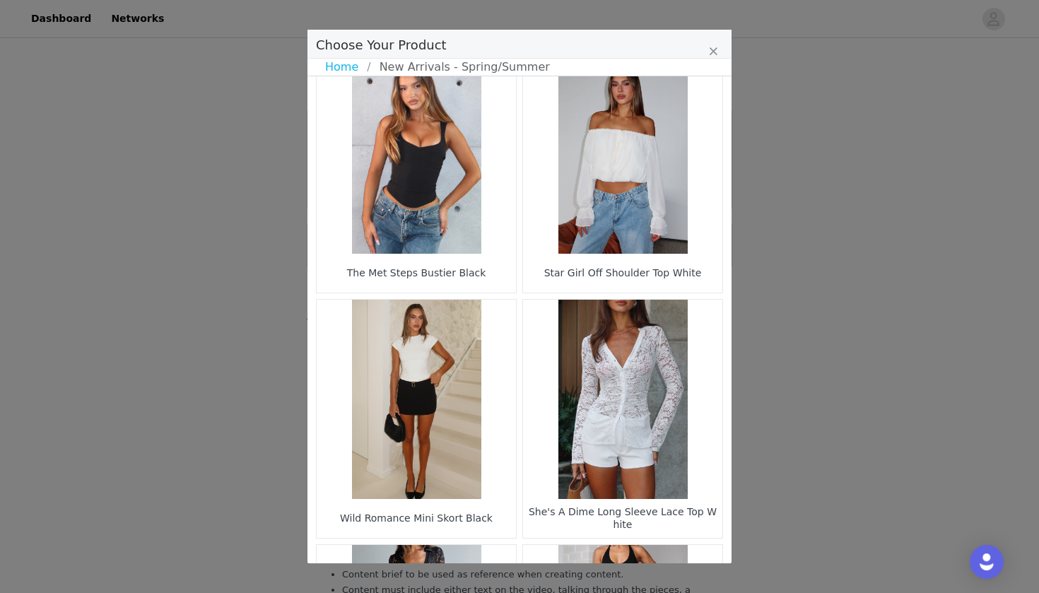
scroll to position [1321, 0]
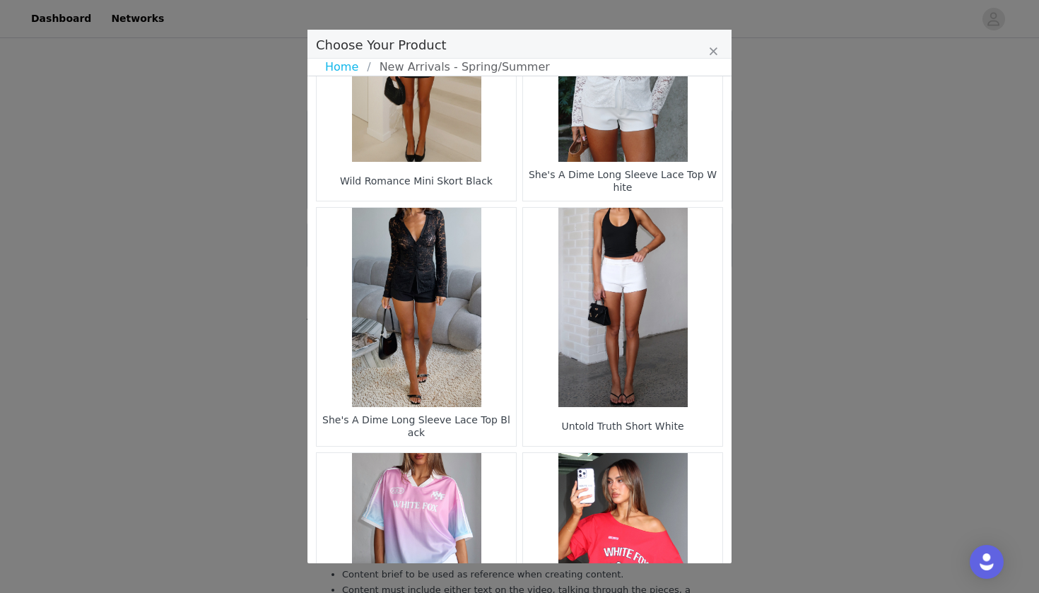
click at [617, 385] on figure "Choose Your Product" at bounding box center [622, 307] width 199 height 199
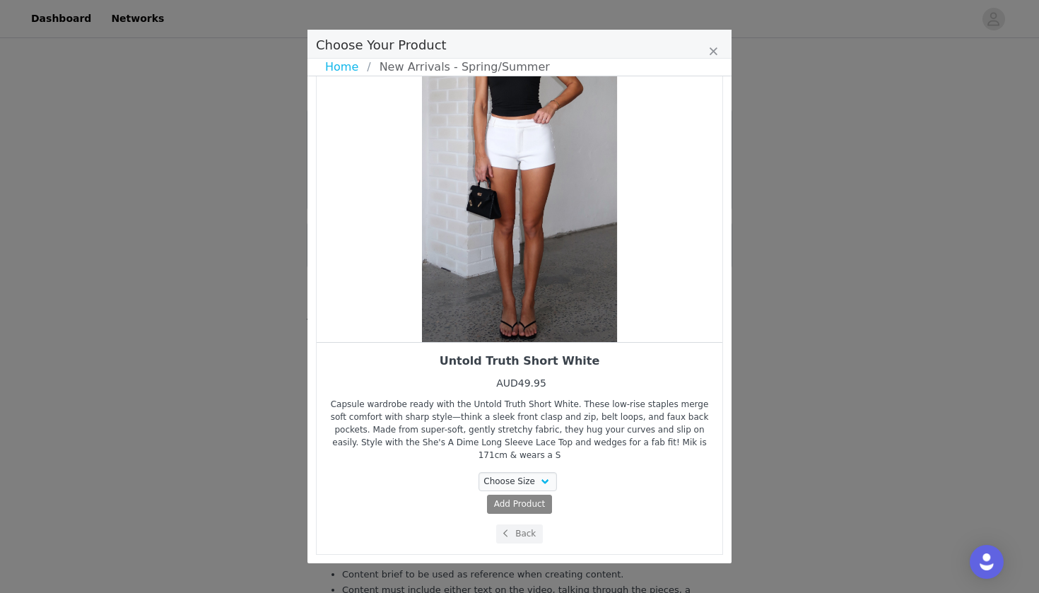
scroll to position [31, 0]
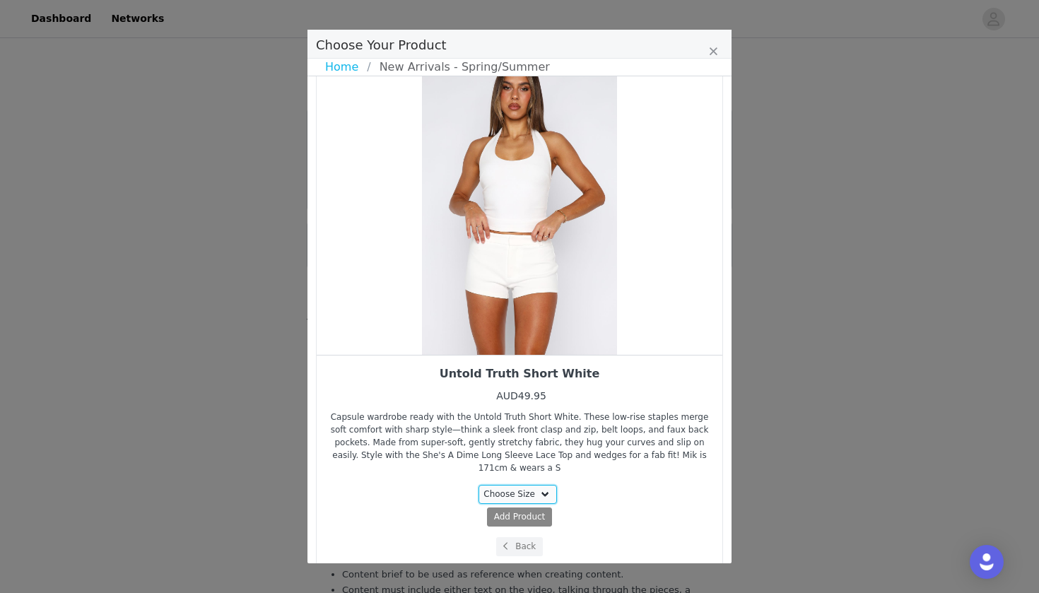
select select "27950472"
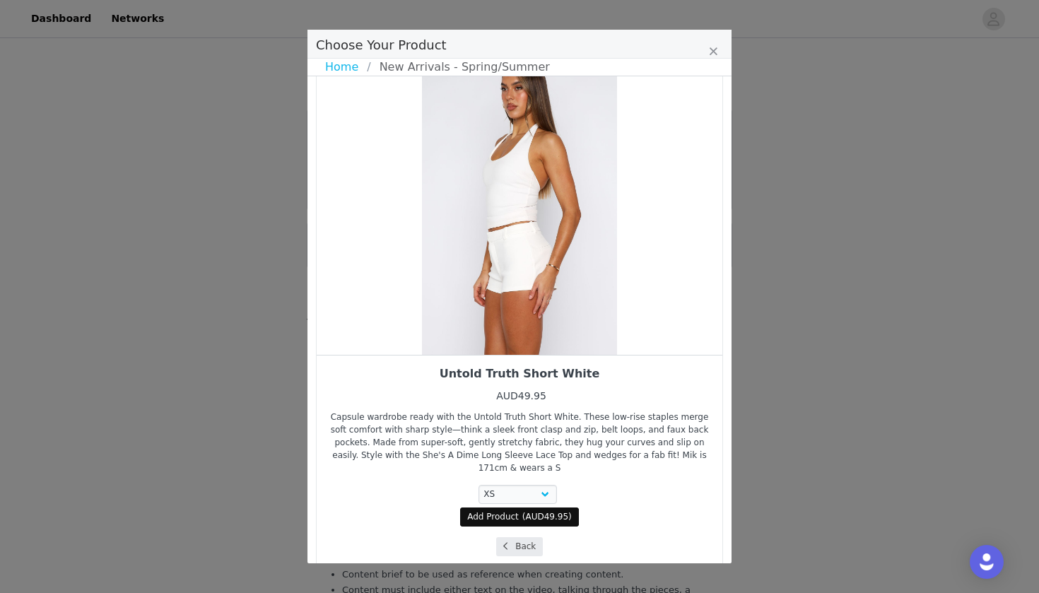
click at [522, 537] on button "Back" at bounding box center [519, 546] width 47 height 19
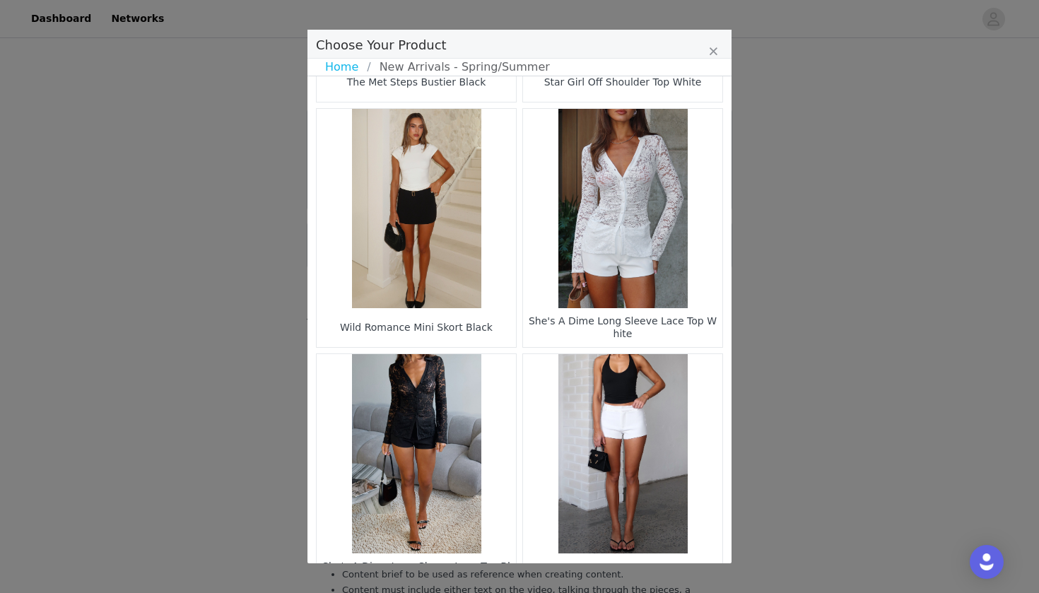
scroll to position [1449, 0]
click at [417, 494] on figure "Choose Your Product" at bounding box center [416, 453] width 199 height 199
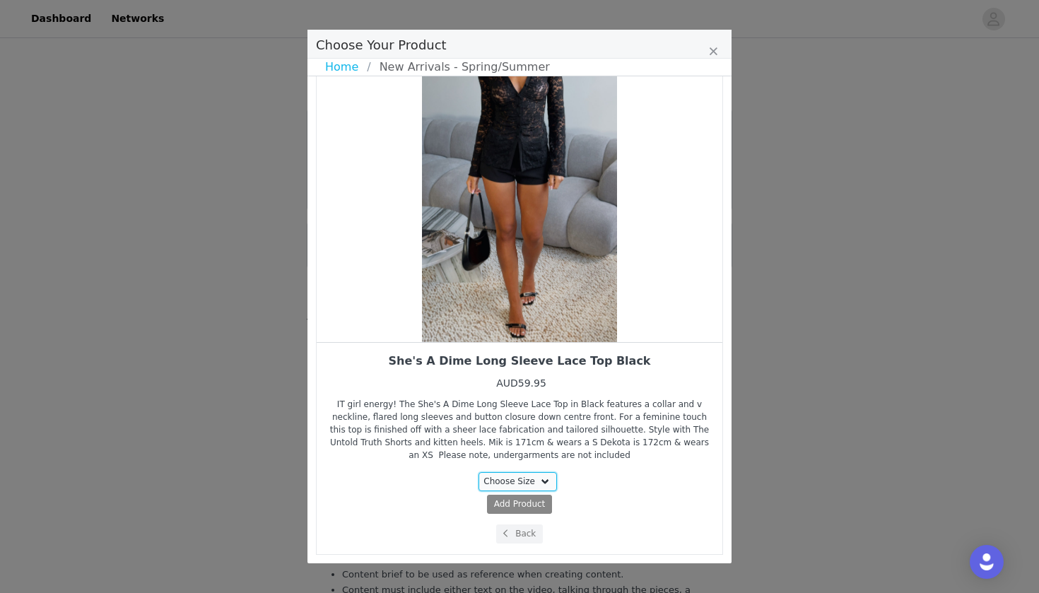
select select "27948234"
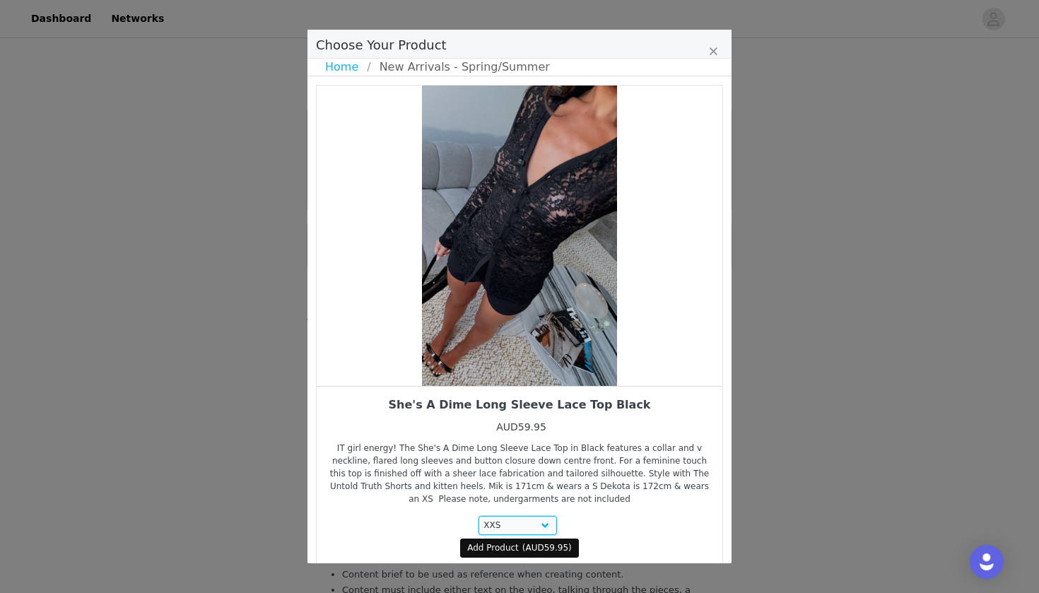
scroll to position [0, 0]
drag, startPoint x: 580, startPoint y: 269, endPoint x: 484, endPoint y: 269, distance: 95.4
click at [484, 269] on div "Choose Your Product" at bounding box center [520, 236] width 406 height 300
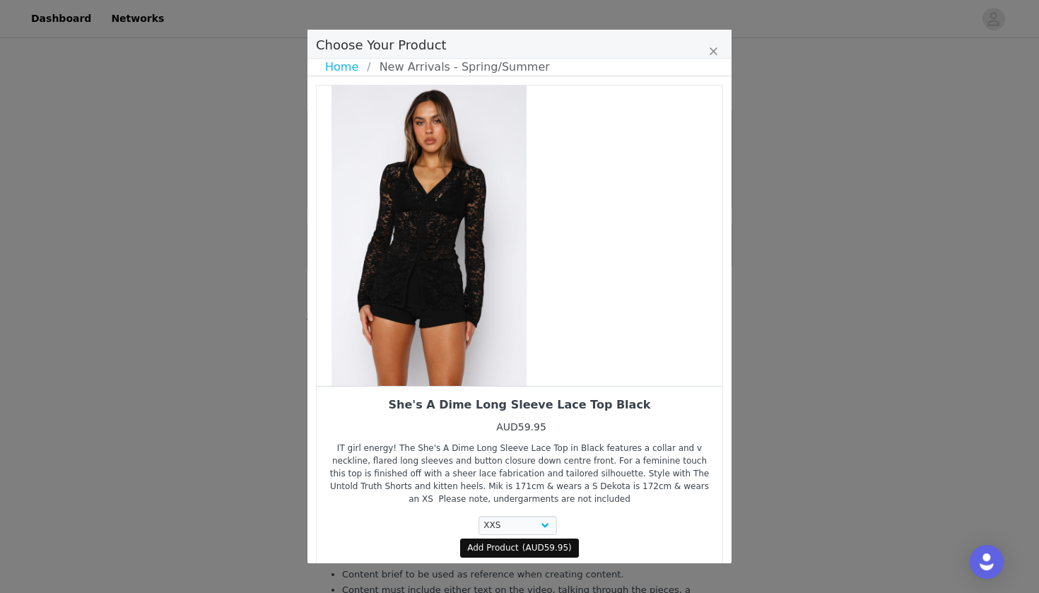
drag, startPoint x: 568, startPoint y: 280, endPoint x: 470, endPoint y: 280, distance: 98.3
click at [470, 280] on div "Choose Your Product" at bounding box center [429, 236] width 406 height 300
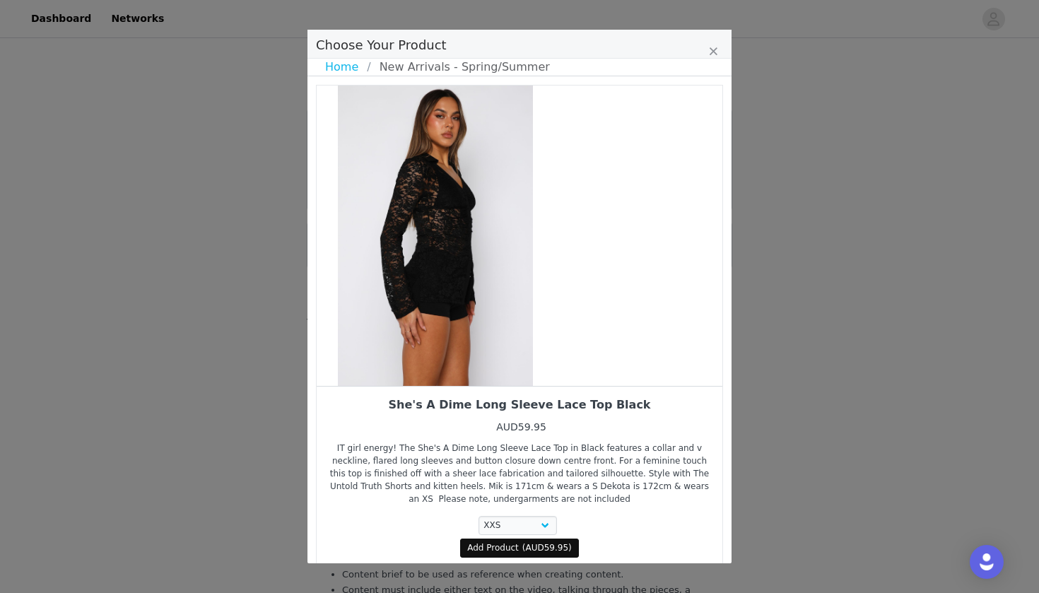
drag, startPoint x: 563, startPoint y: 298, endPoint x: 456, endPoint y: 291, distance: 107.7
click at [460, 292] on div "Choose Your Product" at bounding box center [436, 236] width 406 height 300
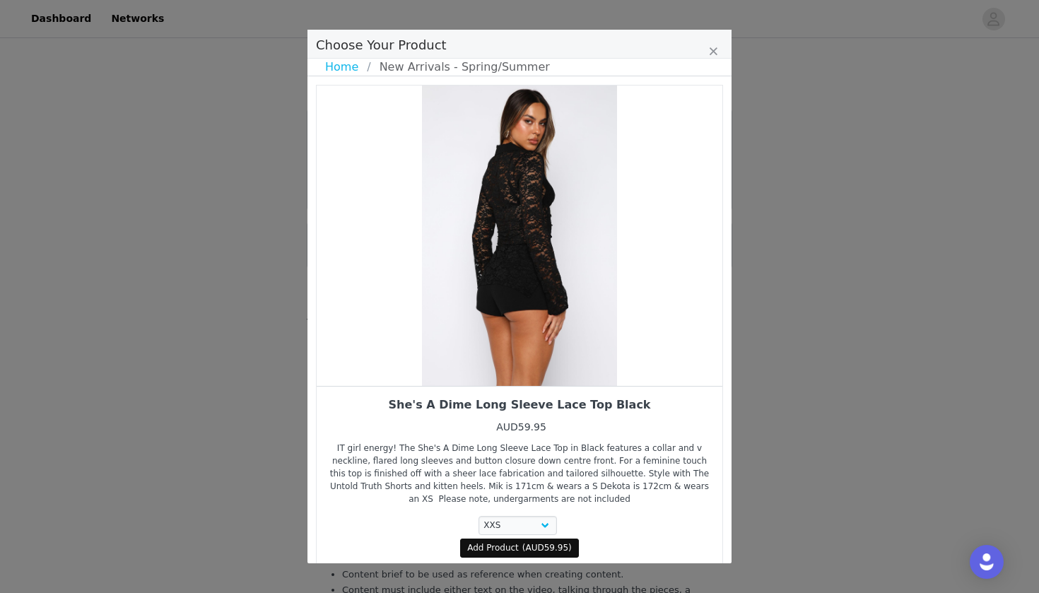
click at [516, 549] on span "Add Product" at bounding box center [493, 548] width 52 height 13
select select "27948234"
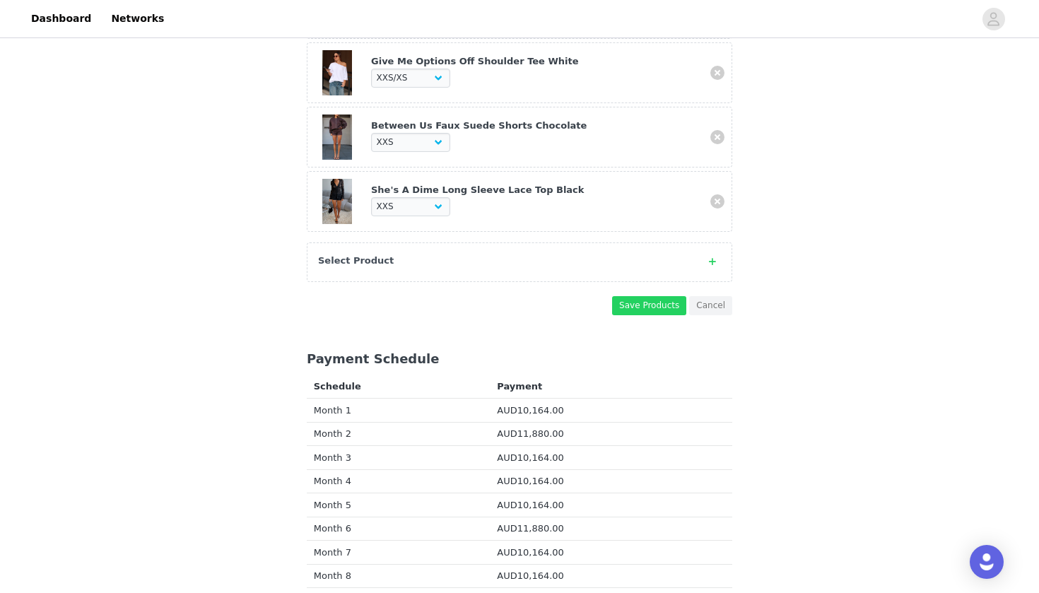
scroll to position [809, 0]
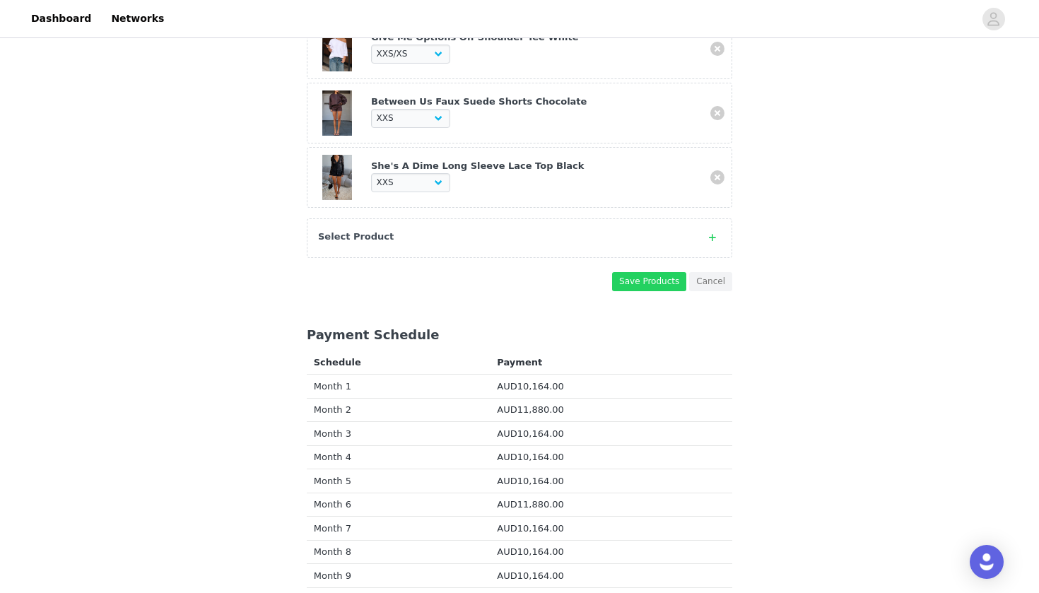
click at [565, 238] on div "Select Product" at bounding box center [520, 238] width 426 height 40
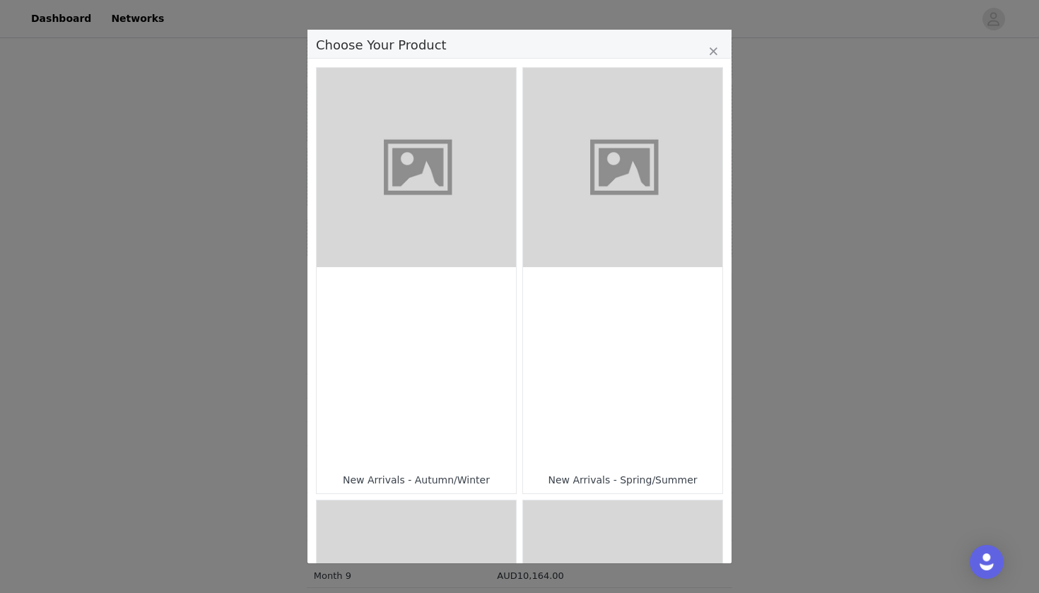
scroll to position [-1, 0]
click at [565, 233] on figure "Choose Your Product" at bounding box center [622, 167] width 199 height 199
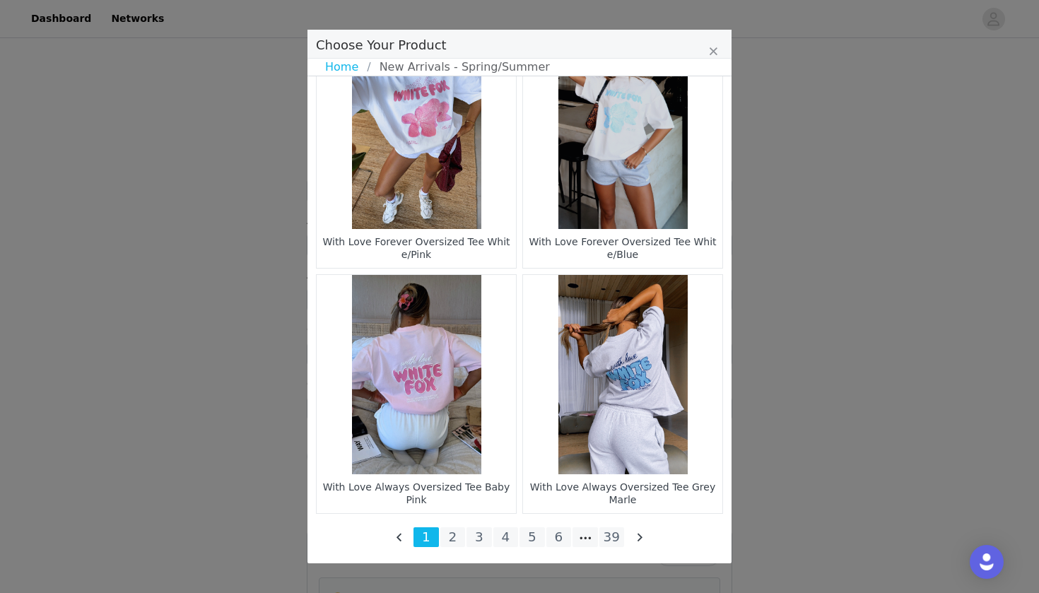
scroll to position [1425, 0]
click at [612, 538] on li "39" at bounding box center [612, 537] width 25 height 20
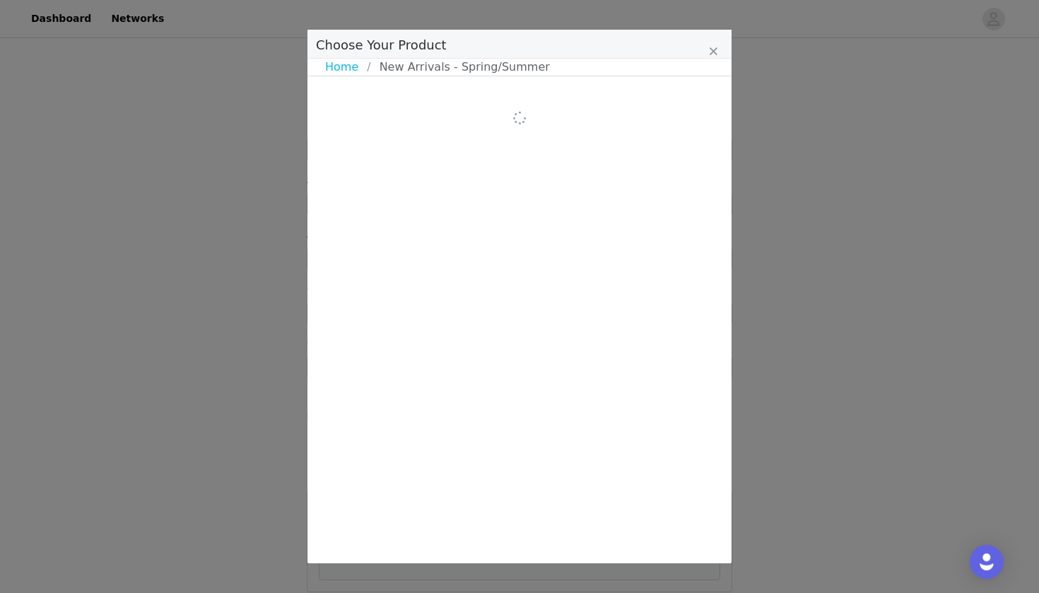
scroll to position [301, 0]
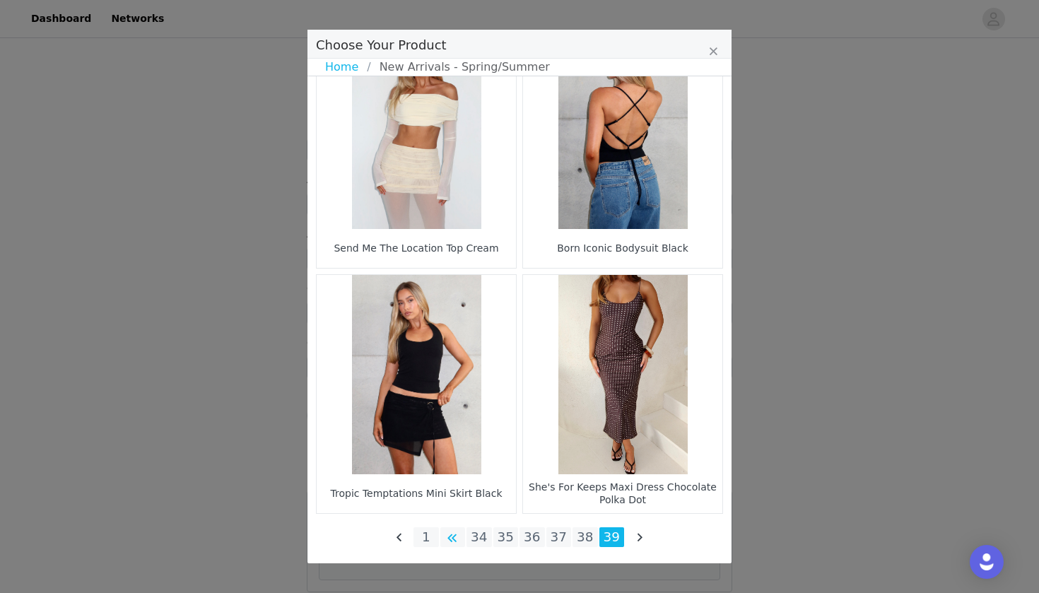
click at [449, 535] on li "Choose Your Product" at bounding box center [452, 537] width 25 height 20
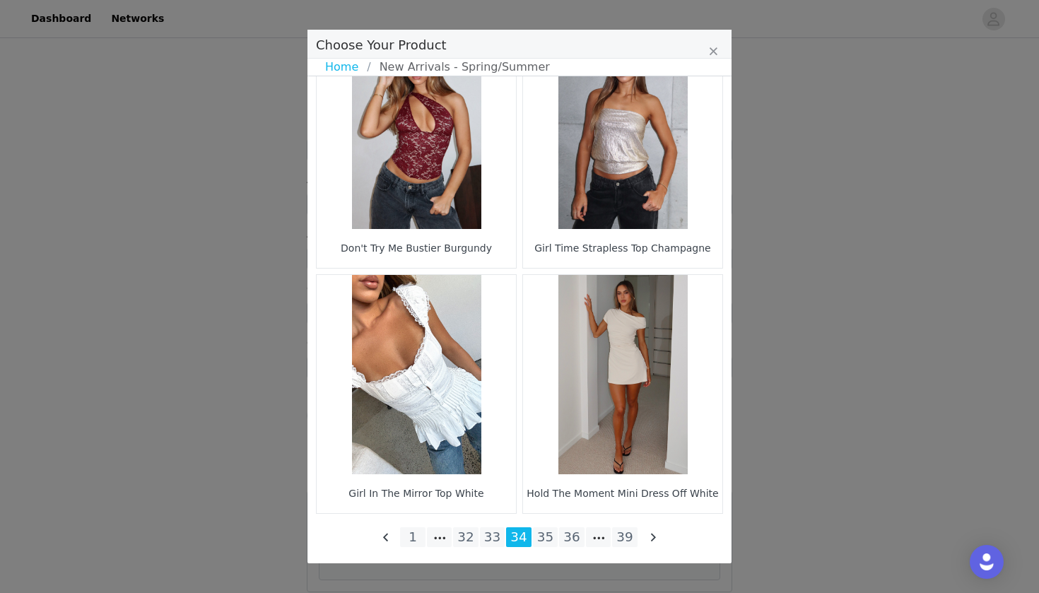
scroll to position [2019, 0]
click at [437, 537] on li "Choose Your Product" at bounding box center [439, 537] width 25 height 20
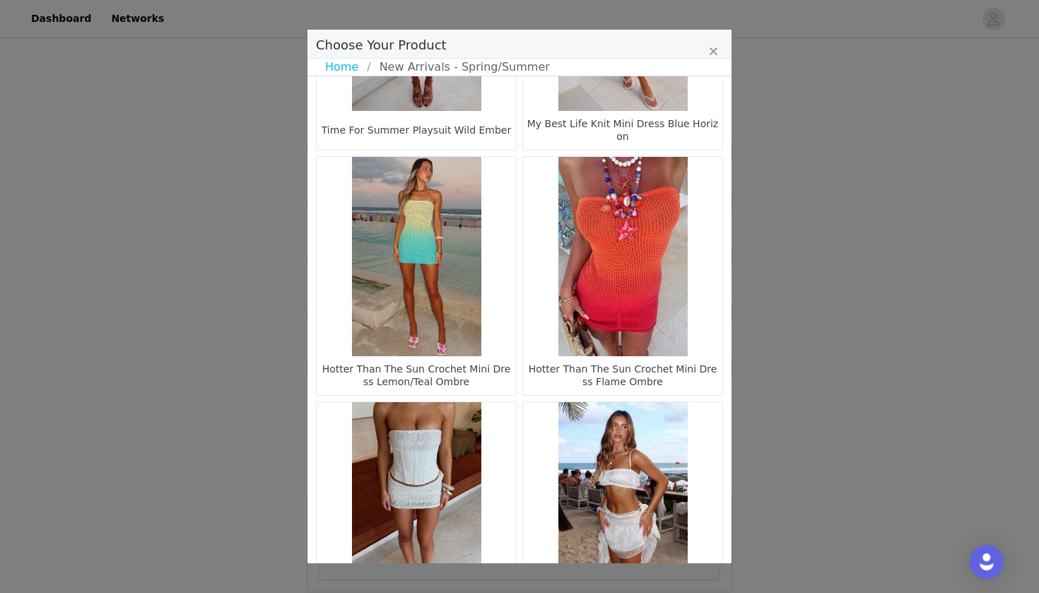
scroll to position [411, 0]
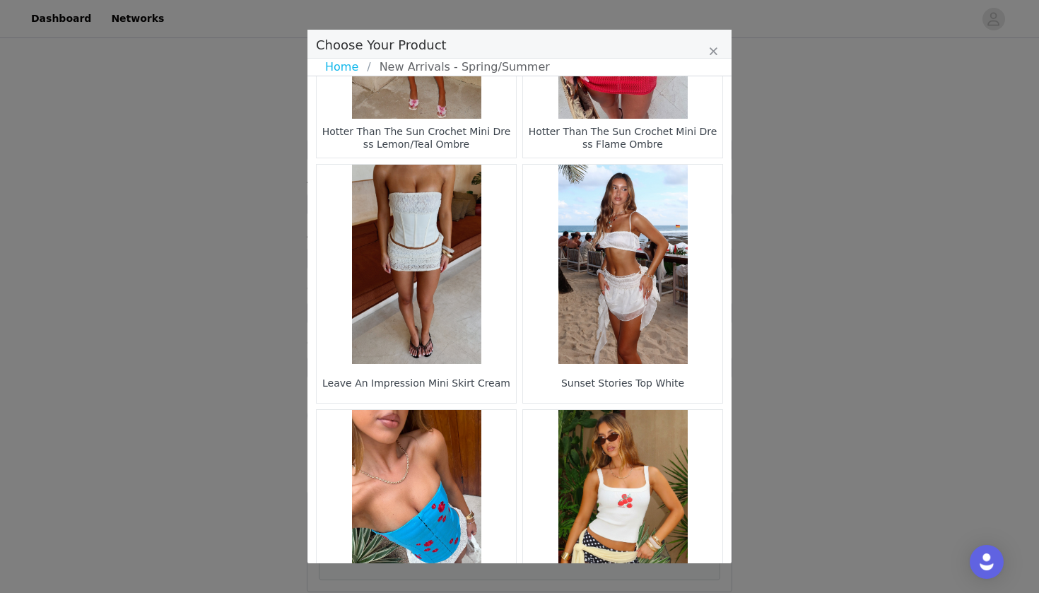
click at [448, 321] on figure "Choose Your Product" at bounding box center [416, 264] width 199 height 199
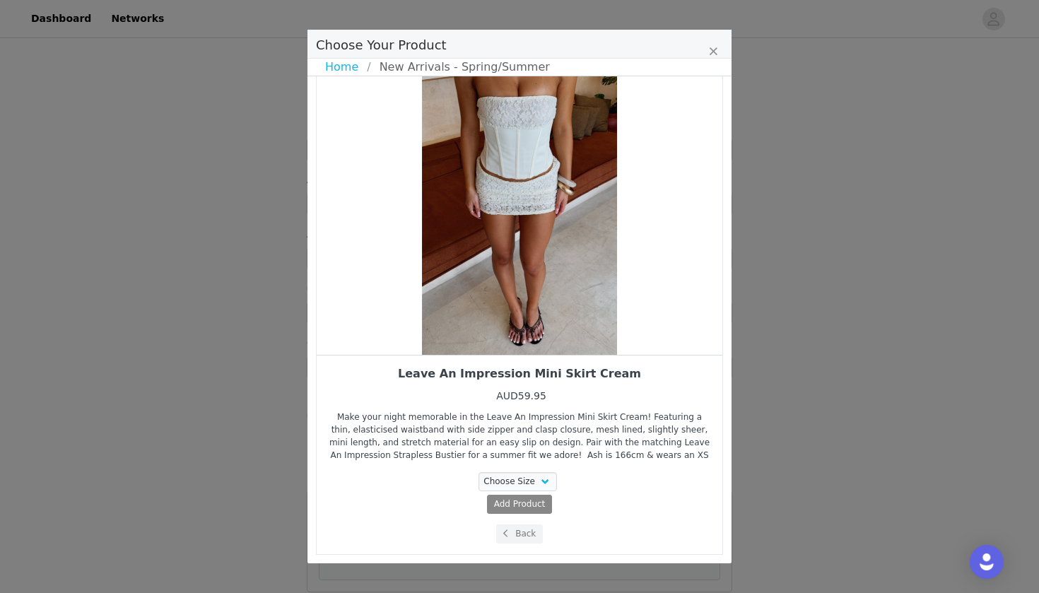
scroll to position [31, 0]
drag, startPoint x: 585, startPoint y: 320, endPoint x: 491, endPoint y: 317, distance: 93.4
click at [496, 317] on div "Choose Your Product" at bounding box center [520, 204] width 406 height 300
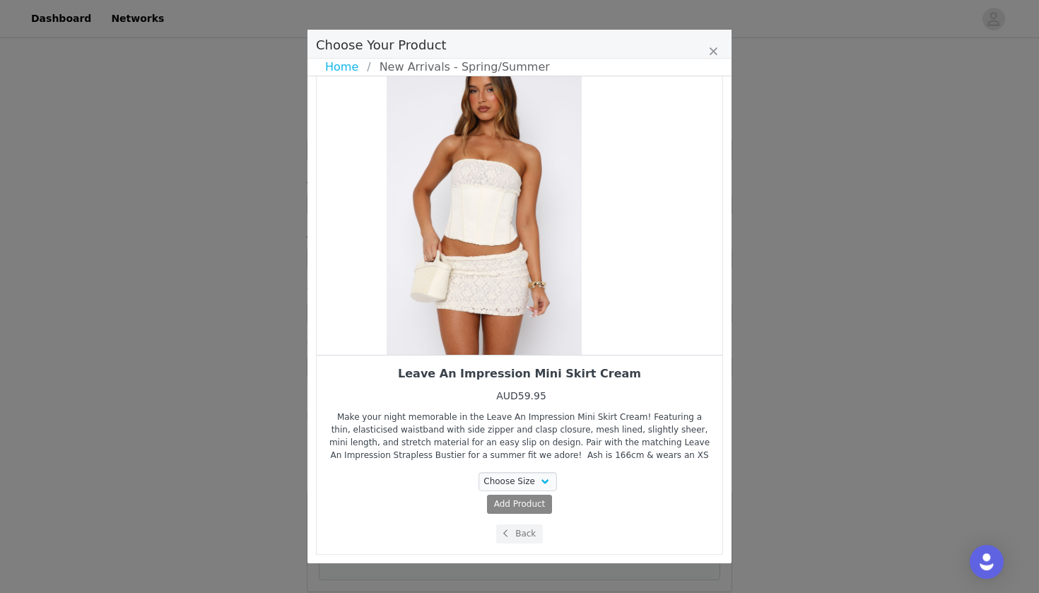
drag, startPoint x: 581, startPoint y: 317, endPoint x: 467, endPoint y: 320, distance: 113.9
click at [529, 317] on div "Choose Your Product" at bounding box center [484, 204] width 406 height 300
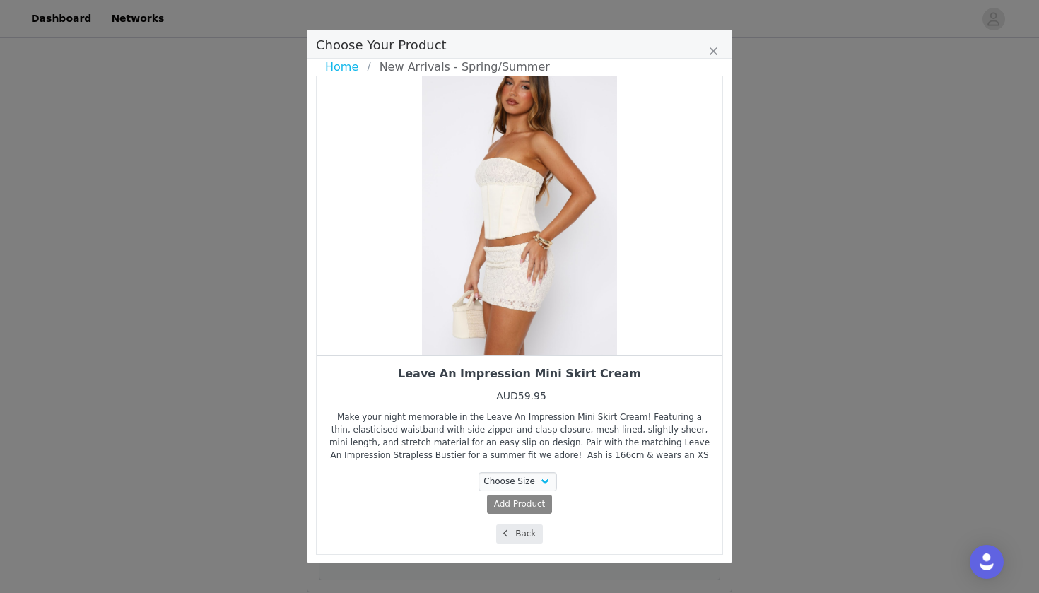
click at [532, 534] on button "Back" at bounding box center [519, 534] width 47 height 19
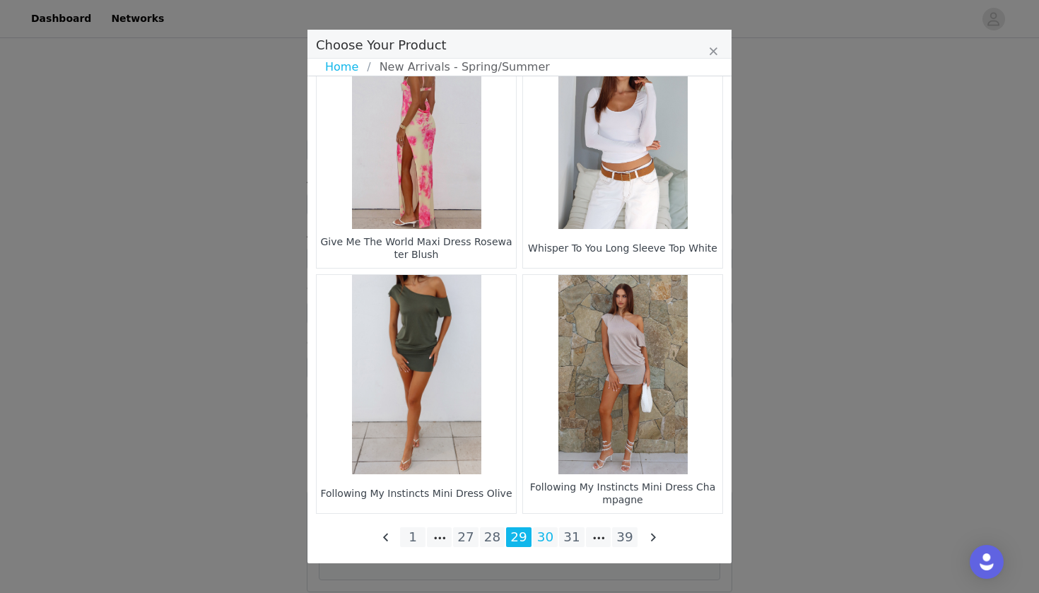
scroll to position [2019, 0]
click at [551, 544] on li "30" at bounding box center [545, 537] width 25 height 20
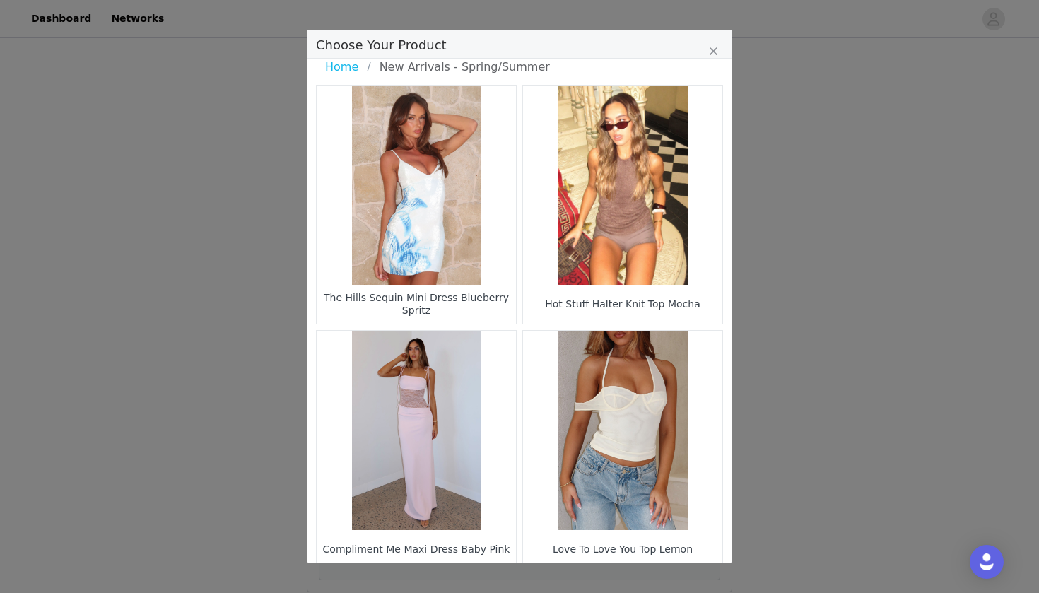
click at [443, 243] on figure "Choose Your Product" at bounding box center [416, 185] width 199 height 199
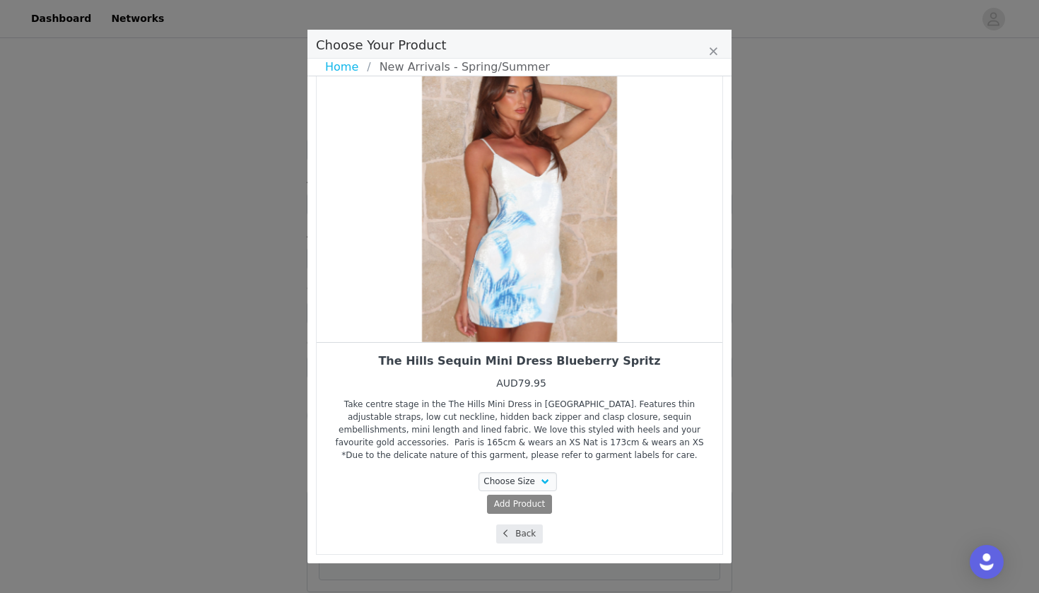
click at [526, 532] on button "Back" at bounding box center [519, 534] width 47 height 19
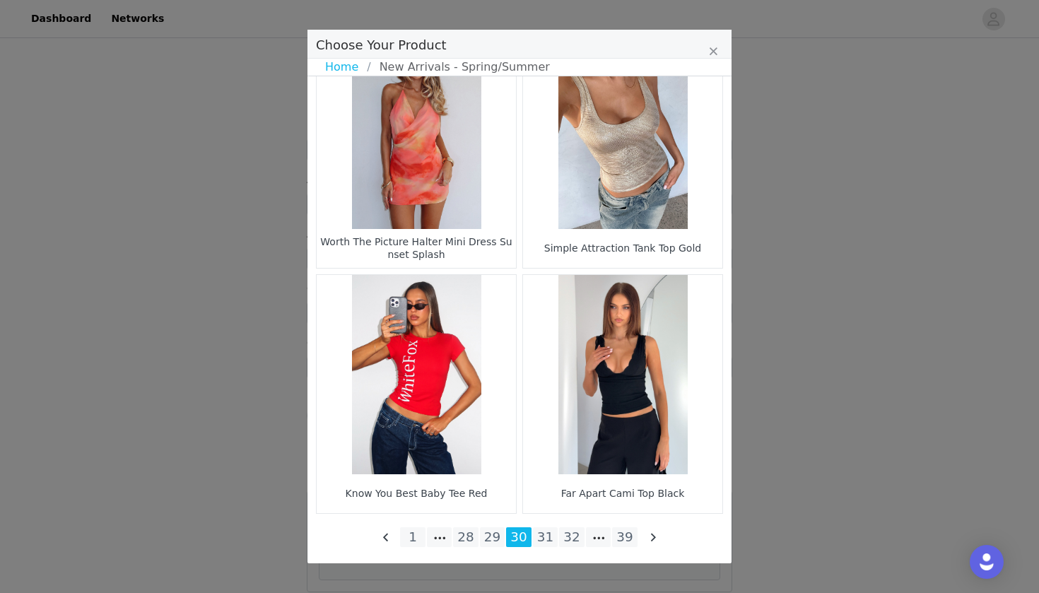
scroll to position [2019, 0]
click at [543, 532] on li "31" at bounding box center [545, 537] width 25 height 20
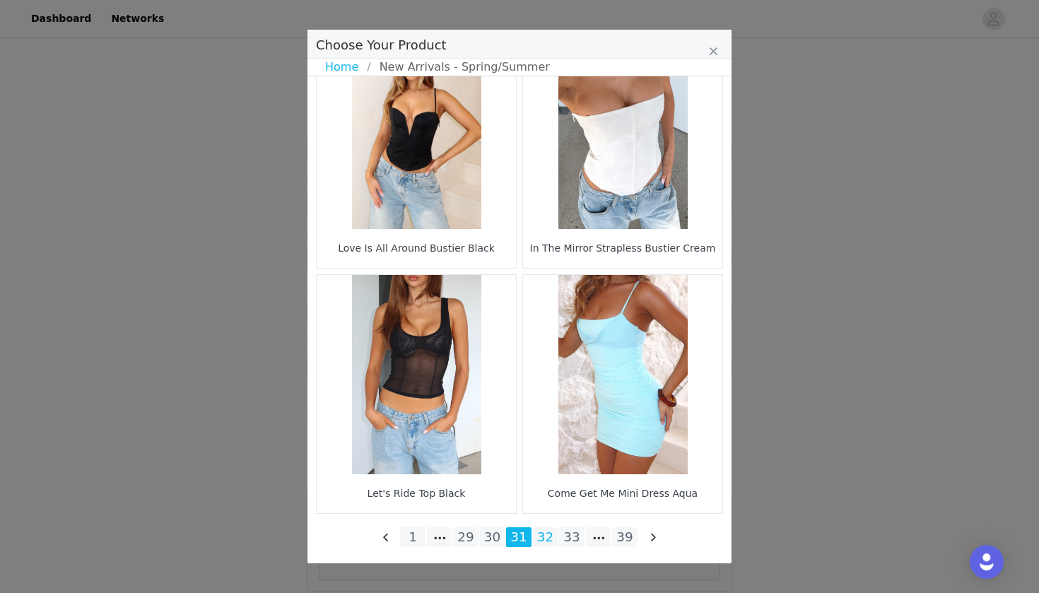
click at [541, 545] on li "32" at bounding box center [545, 537] width 25 height 20
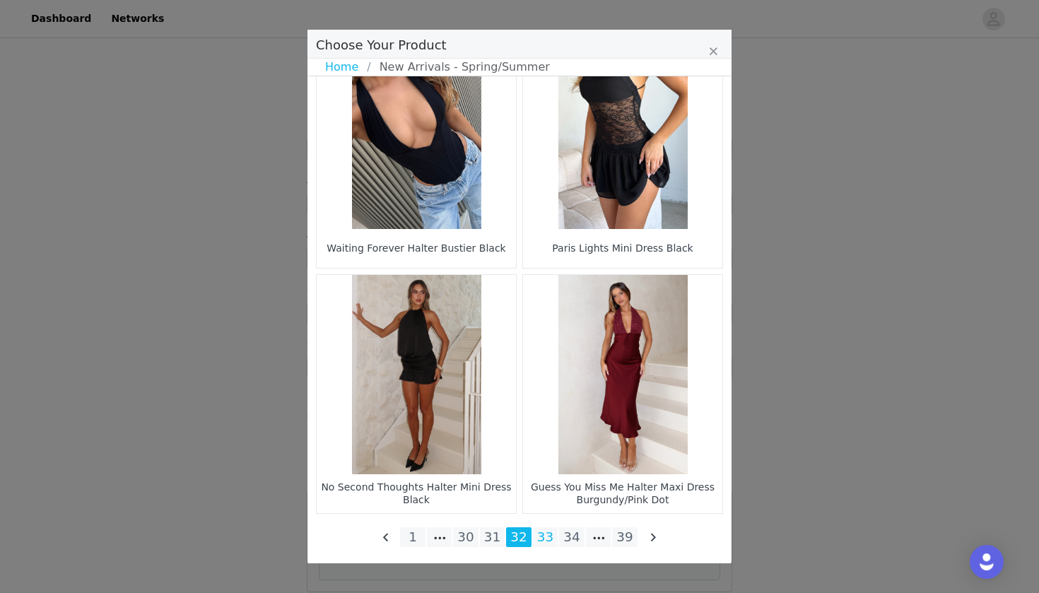
click at [544, 529] on li "33" at bounding box center [545, 537] width 25 height 20
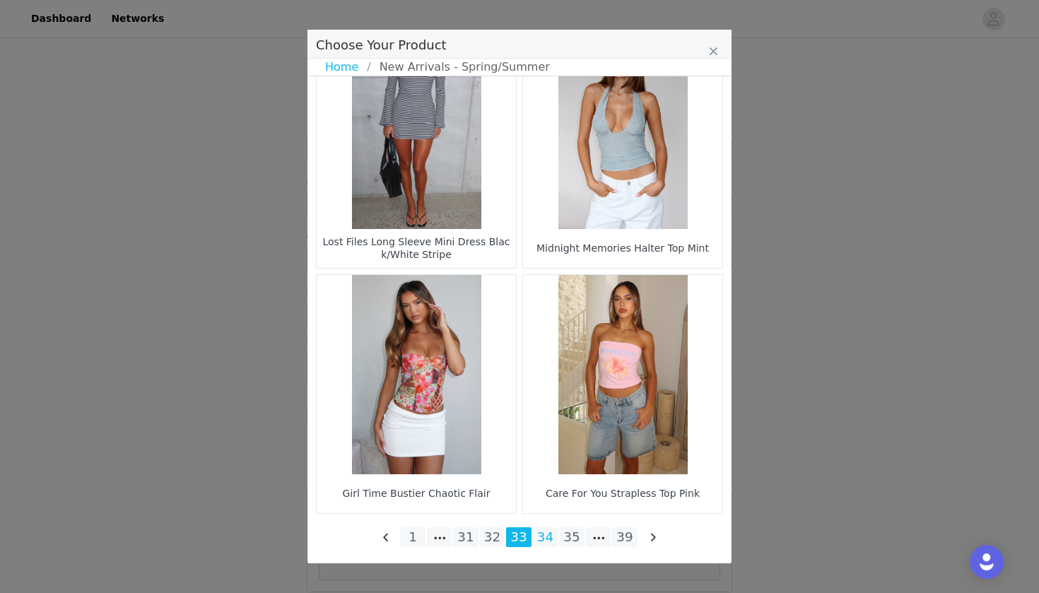
click at [547, 538] on li "34" at bounding box center [545, 537] width 25 height 20
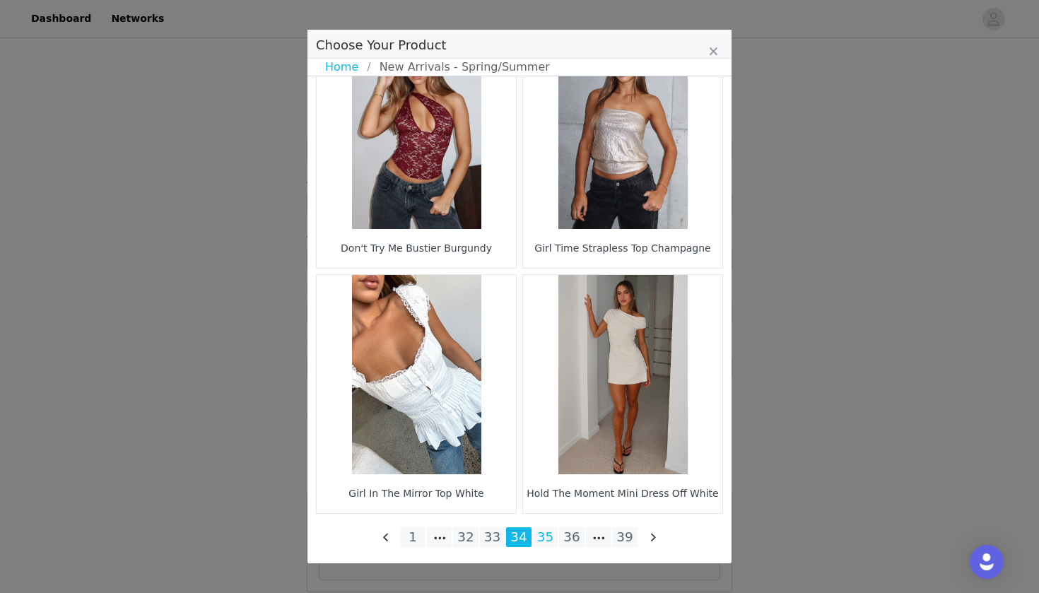
click at [539, 542] on li "35" at bounding box center [545, 537] width 25 height 20
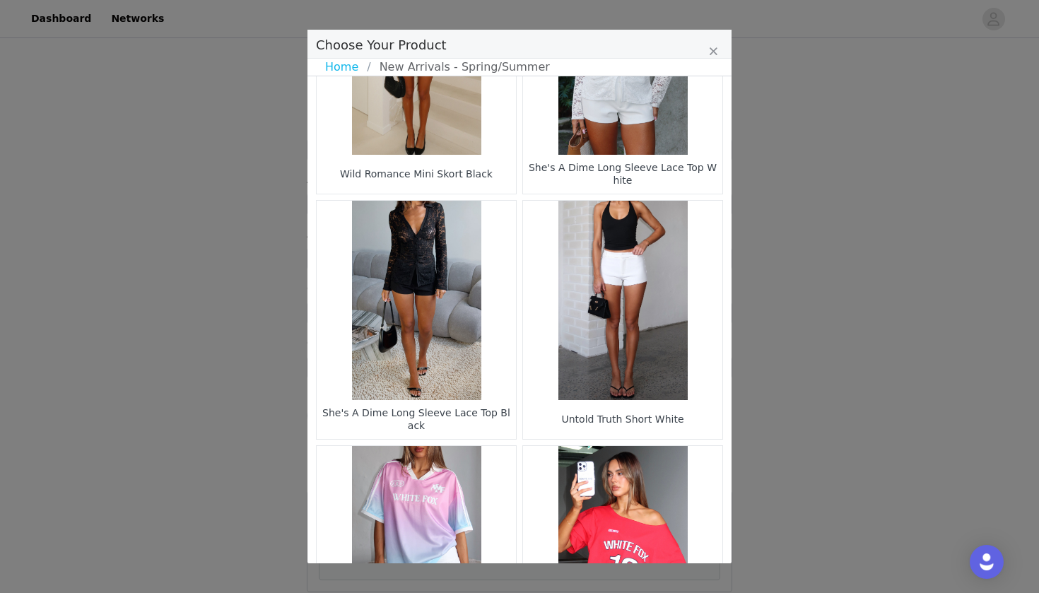
scroll to position [1618, 0]
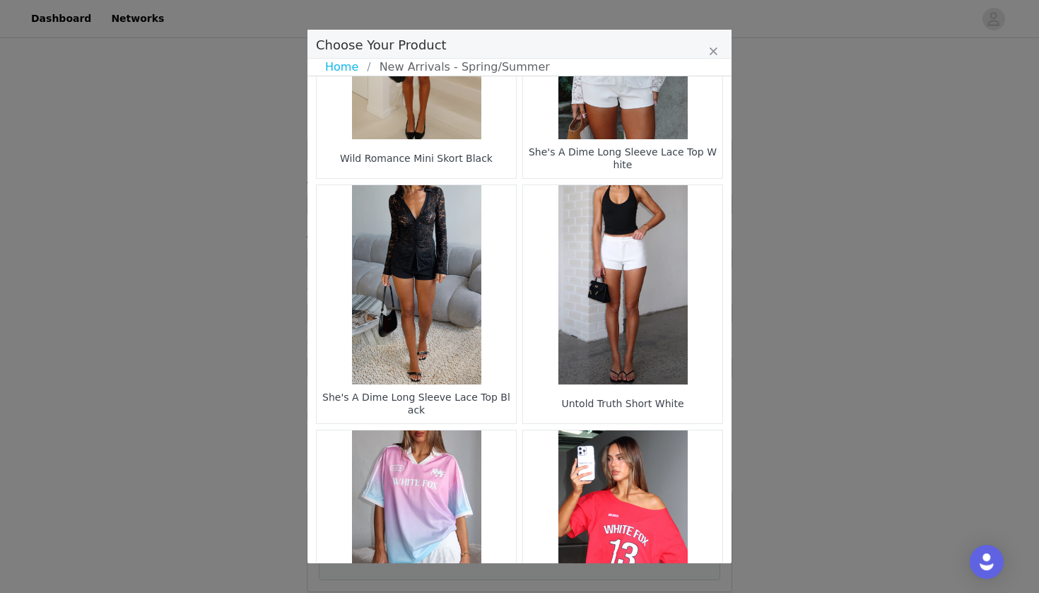
click at [641, 337] on figure "Choose Your Product" at bounding box center [622, 284] width 199 height 199
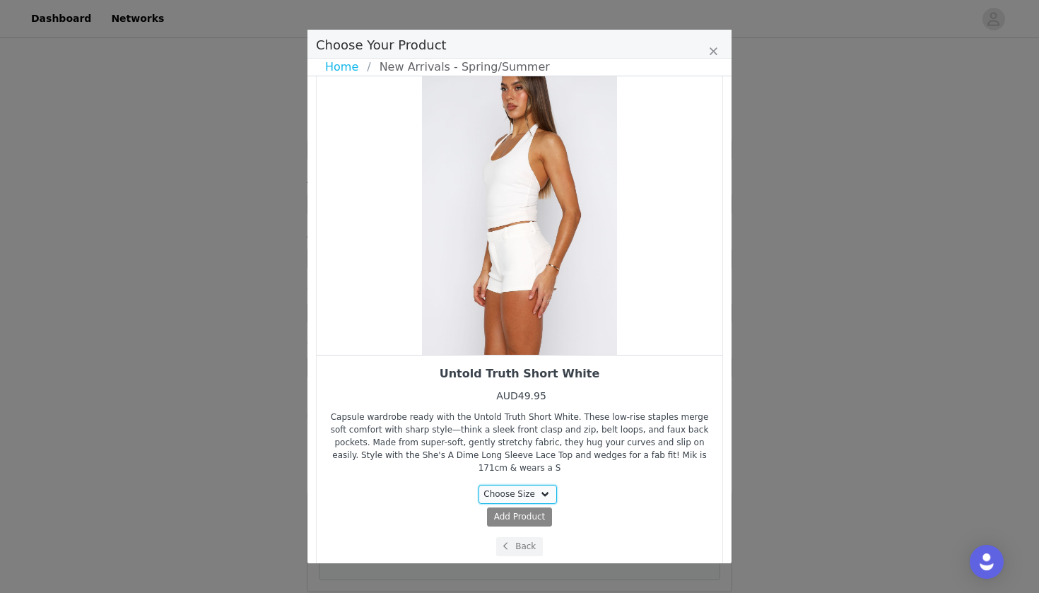
select select "27950472"
drag, startPoint x: 611, startPoint y: 274, endPoint x: 549, endPoint y: 273, distance: 61.5
click at [549, 273] on div "Choose Your Product" at bounding box center [520, 204] width 406 height 300
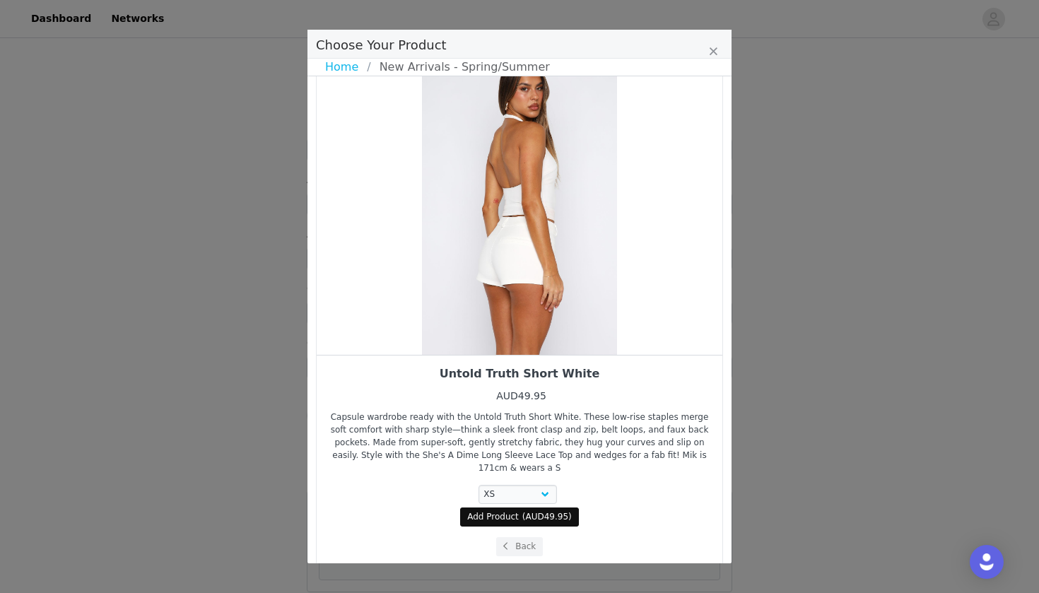
drag, startPoint x: 588, startPoint y: 284, endPoint x: 543, endPoint y: 284, distance: 44.5
click at [556, 284] on div "Choose Your Product" at bounding box center [520, 204] width 406 height 300
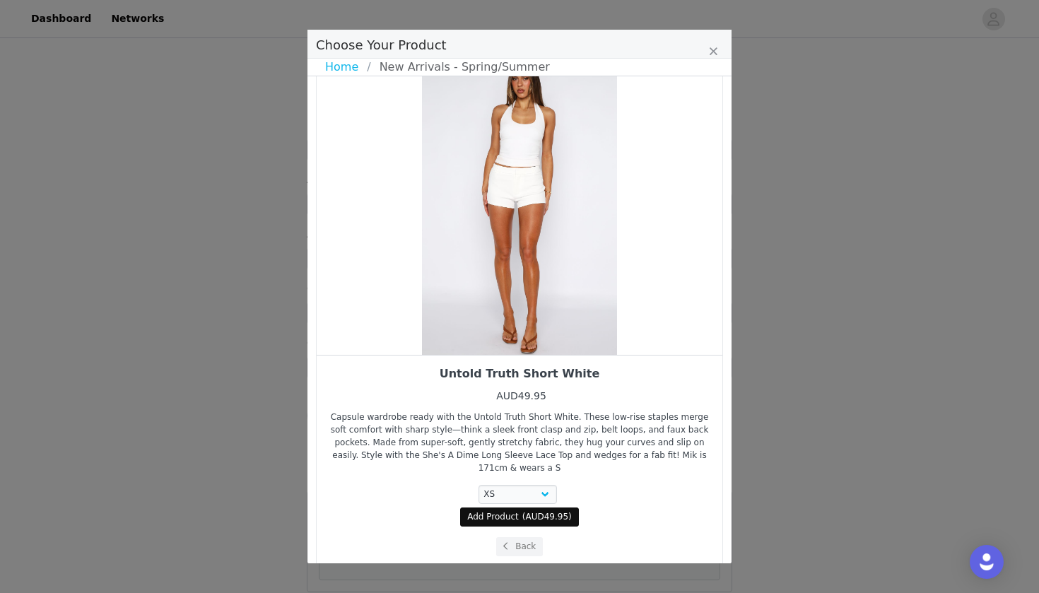
drag, startPoint x: 543, startPoint y: 284, endPoint x: 525, endPoint y: 284, distance: 17.7
click at [529, 284] on div "Choose Your Product" at bounding box center [520, 204] width 406 height 300
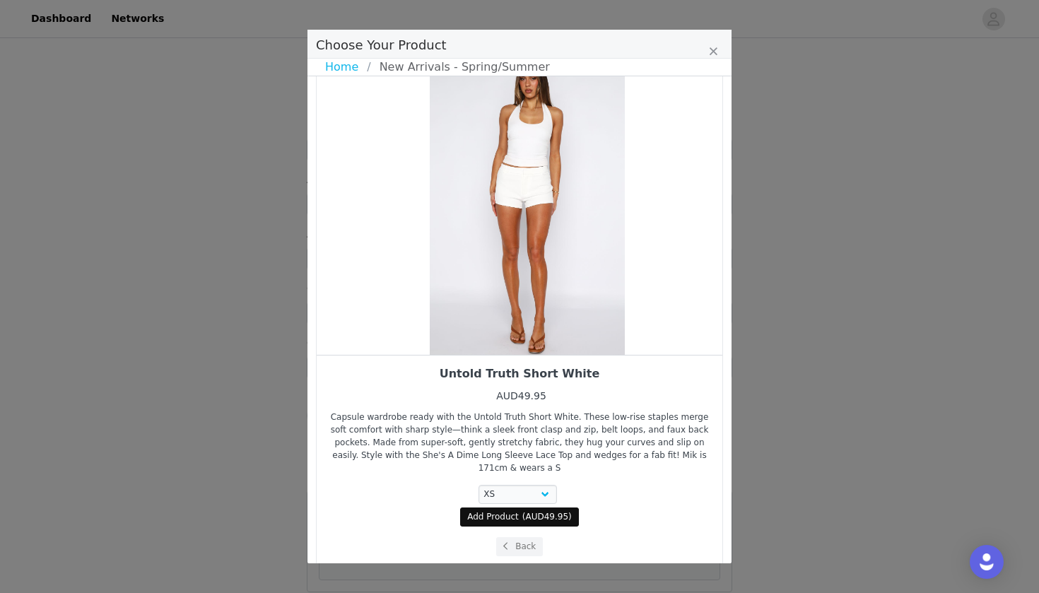
drag, startPoint x: 525, startPoint y: 284, endPoint x: 592, endPoint y: 283, distance: 67.9
click at [592, 283] on div "Choose Your Product" at bounding box center [528, 204] width 406 height 300
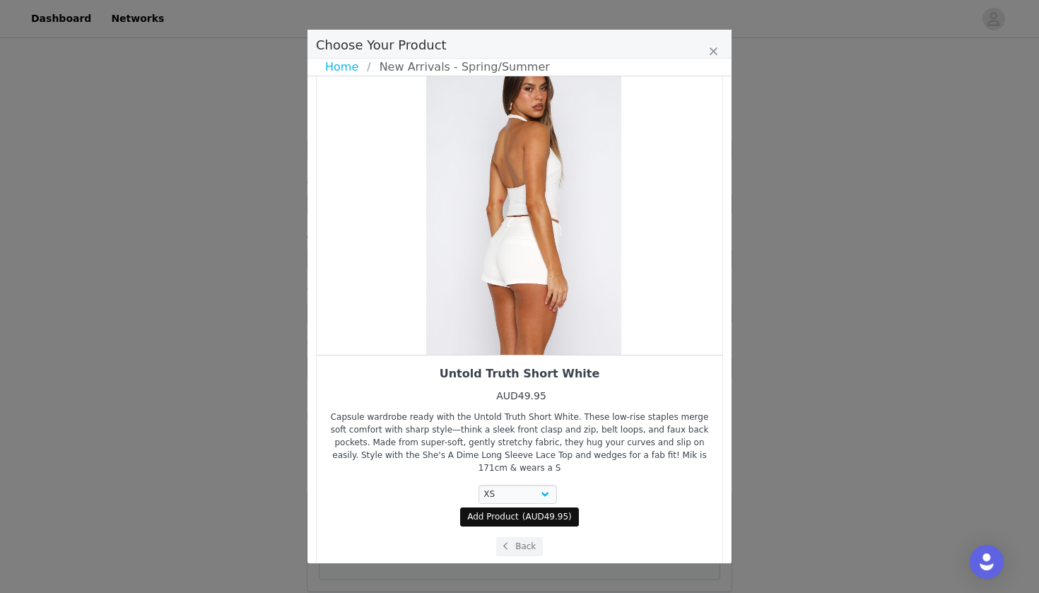
drag, startPoint x: 530, startPoint y: 296, endPoint x: 576, endPoint y: 298, distance: 46.0
click at [557, 297] on div "Choose Your Product" at bounding box center [524, 204] width 406 height 300
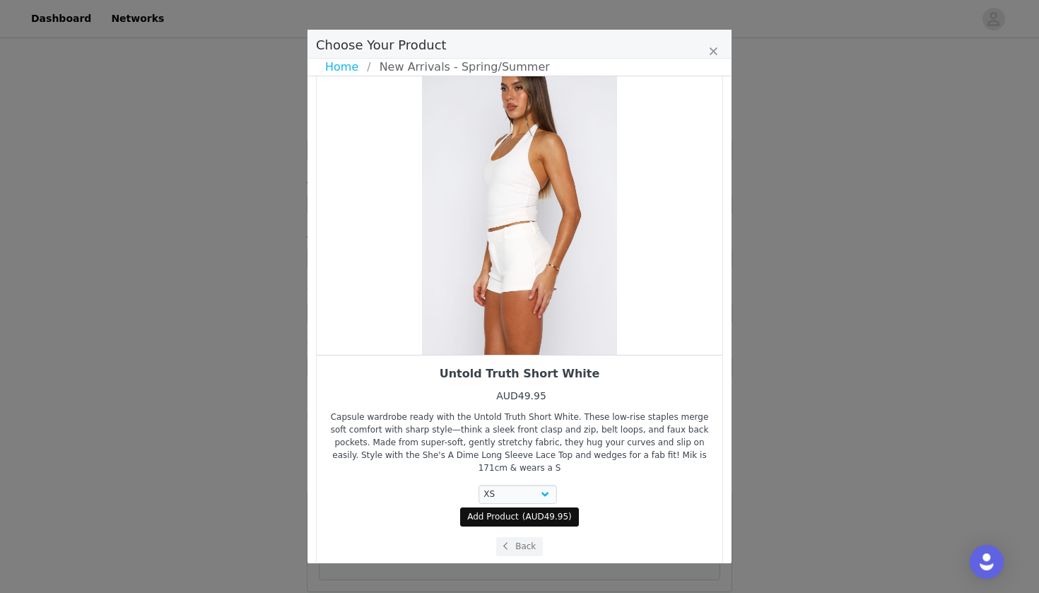
click at [511, 510] on span "Add Product" at bounding box center [493, 516] width 52 height 13
select select "27950472"
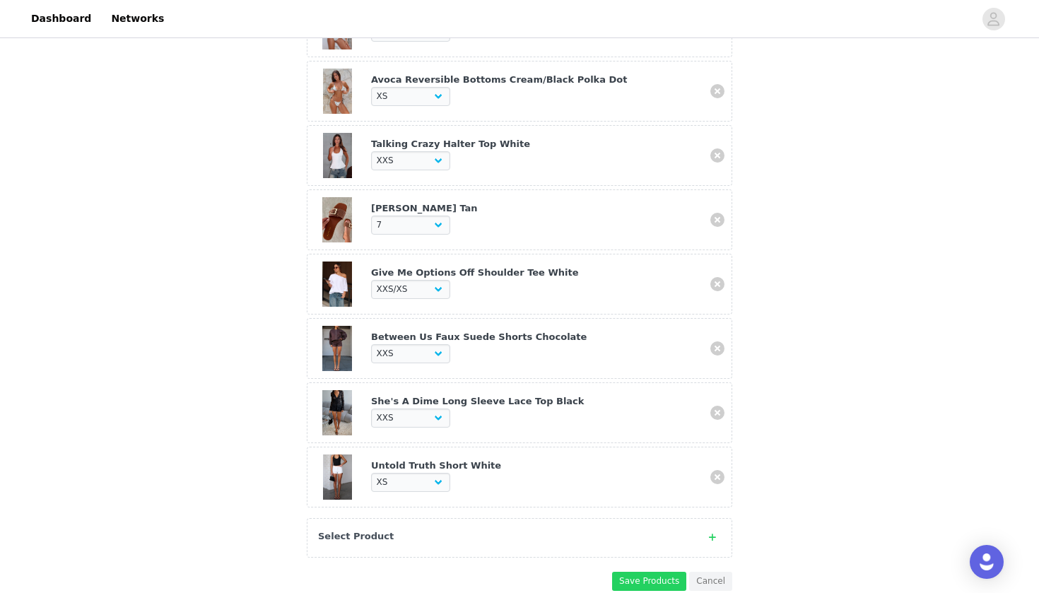
scroll to position [573, 0]
click at [493, 532] on div "Select Product" at bounding box center [505, 537] width 375 height 14
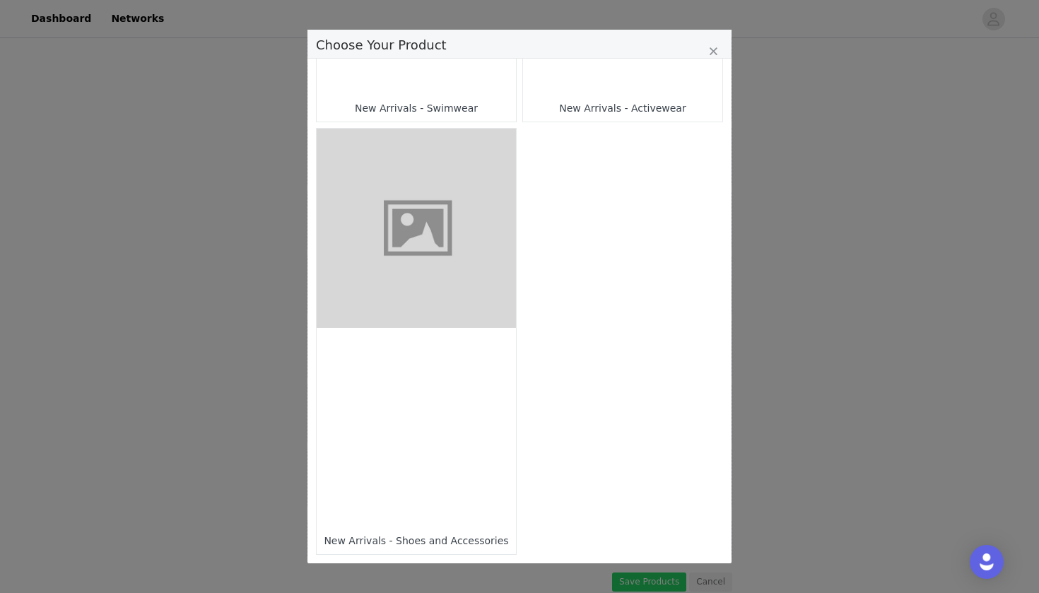
scroll to position [1238, 0]
click at [458, 402] on div "Choose Your Product" at bounding box center [416, 427] width 199 height 199
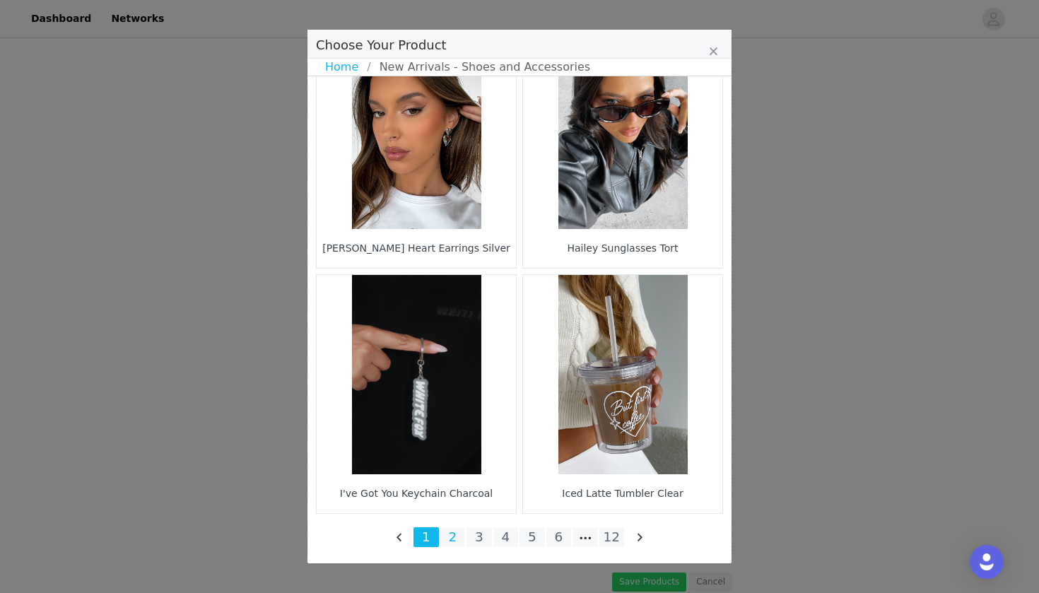
scroll to position [2019, 0]
click at [444, 537] on li "2" at bounding box center [452, 537] width 25 height 20
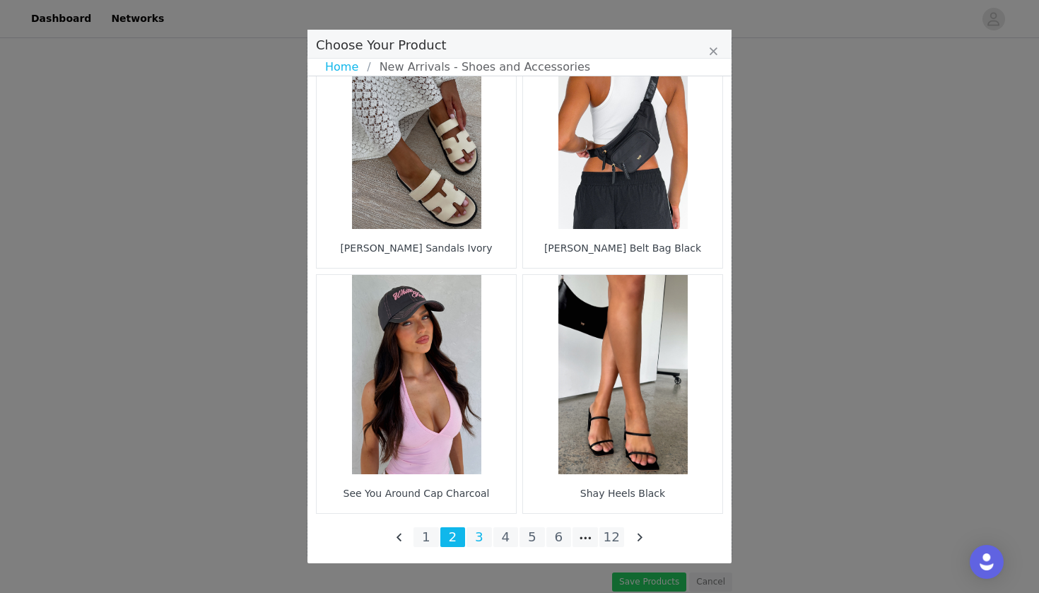
click at [469, 543] on li "3" at bounding box center [479, 537] width 25 height 20
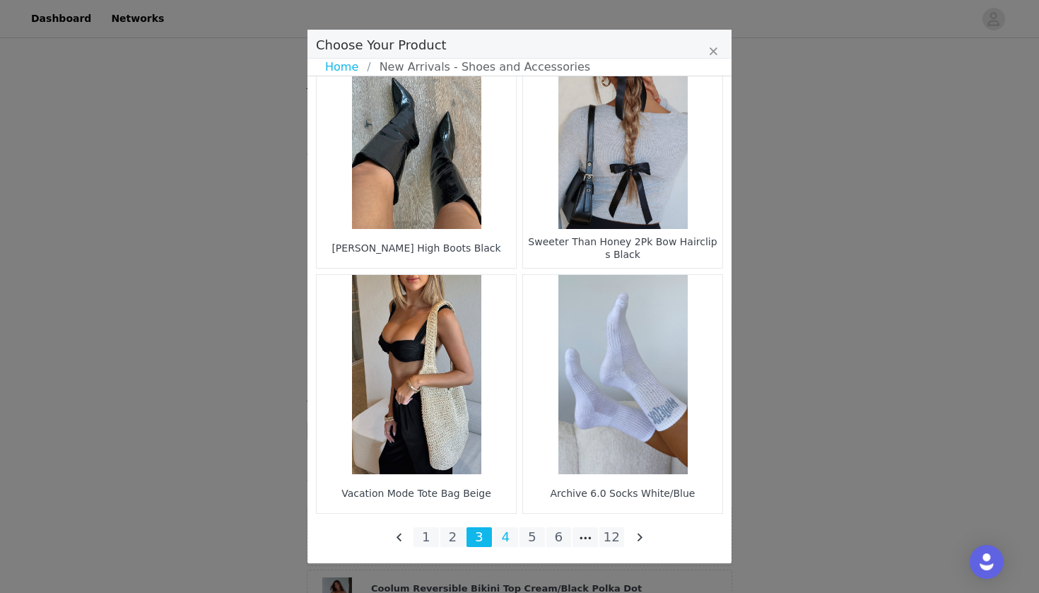
click at [513, 538] on li "4" at bounding box center [506, 537] width 25 height 20
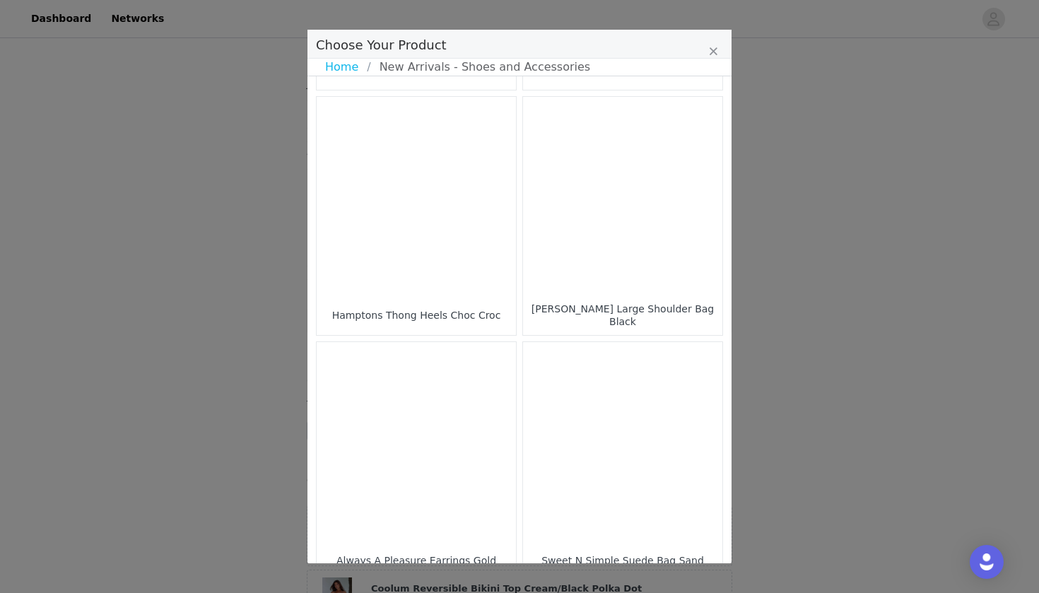
scroll to position [229, 0]
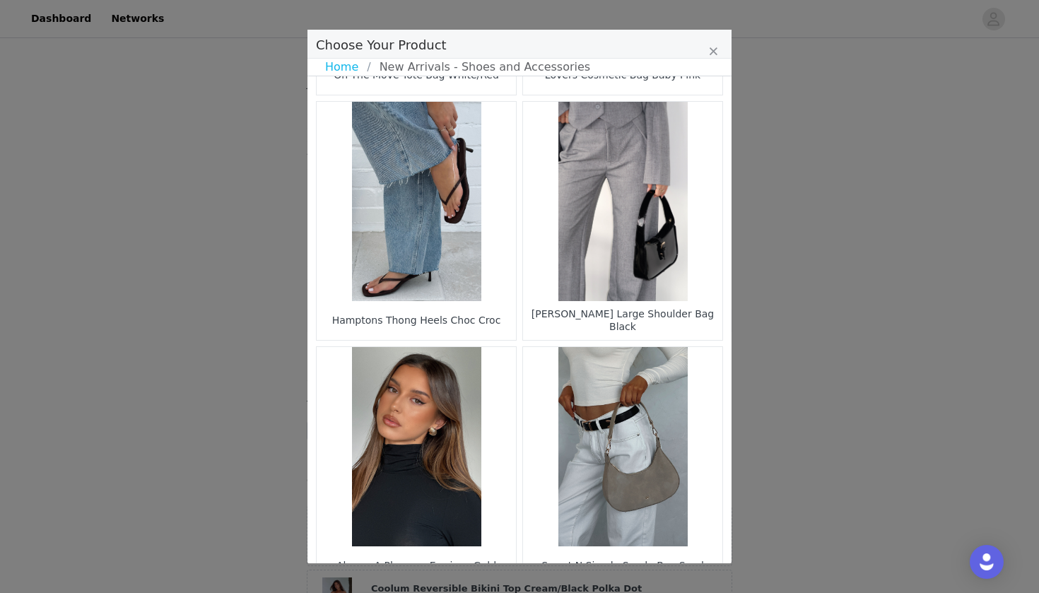
click at [462, 262] on figure "Choose Your Product" at bounding box center [416, 201] width 199 height 199
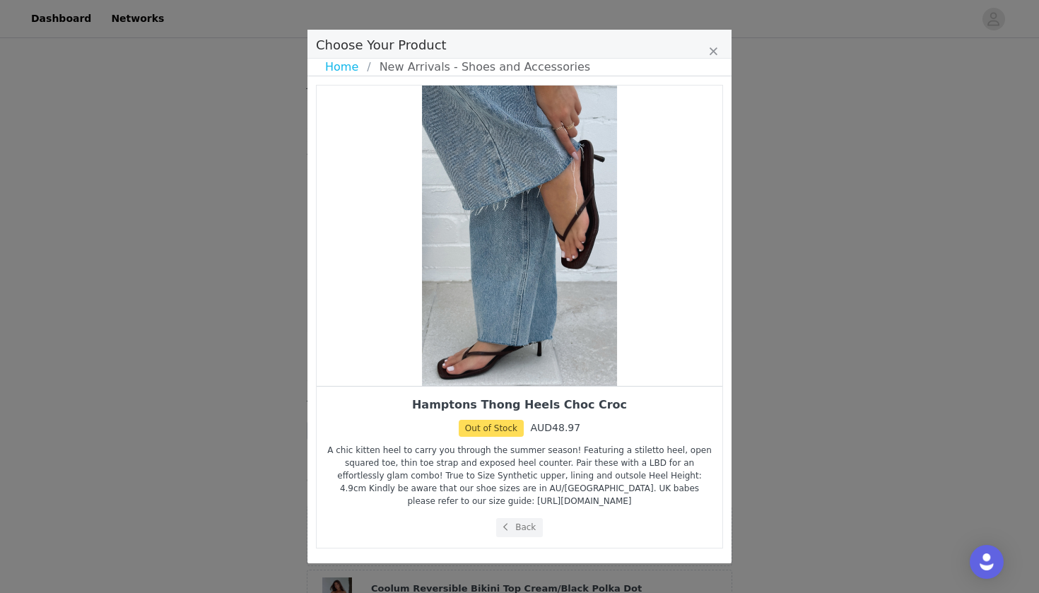
scroll to position [0, 0]
click at [516, 527] on button "Back" at bounding box center [519, 527] width 47 height 19
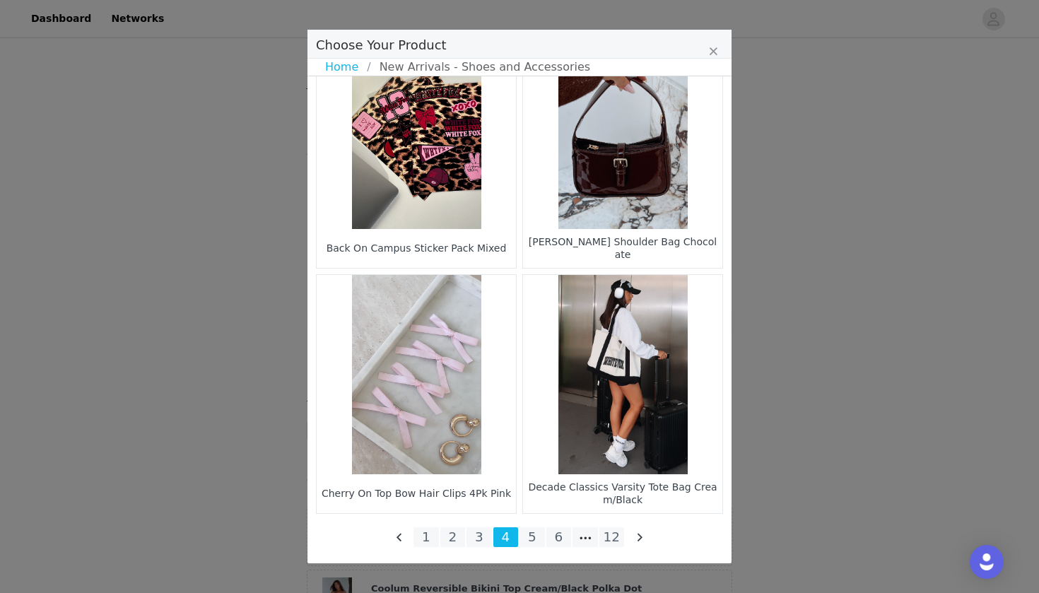
scroll to position [2019, 0]
click at [525, 537] on li "5" at bounding box center [532, 537] width 25 height 20
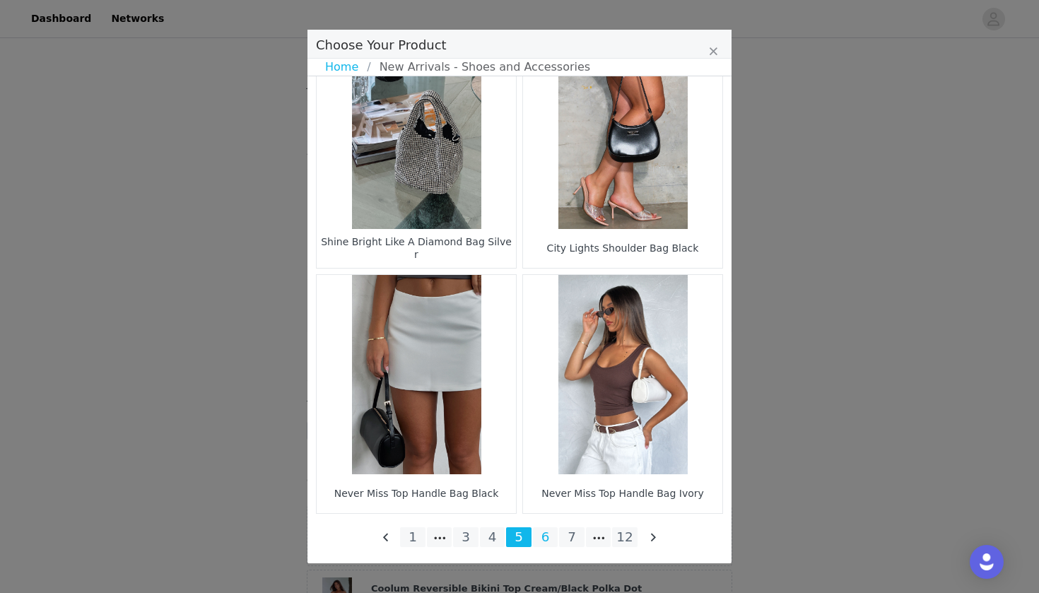
click at [548, 535] on li "6" at bounding box center [545, 537] width 25 height 20
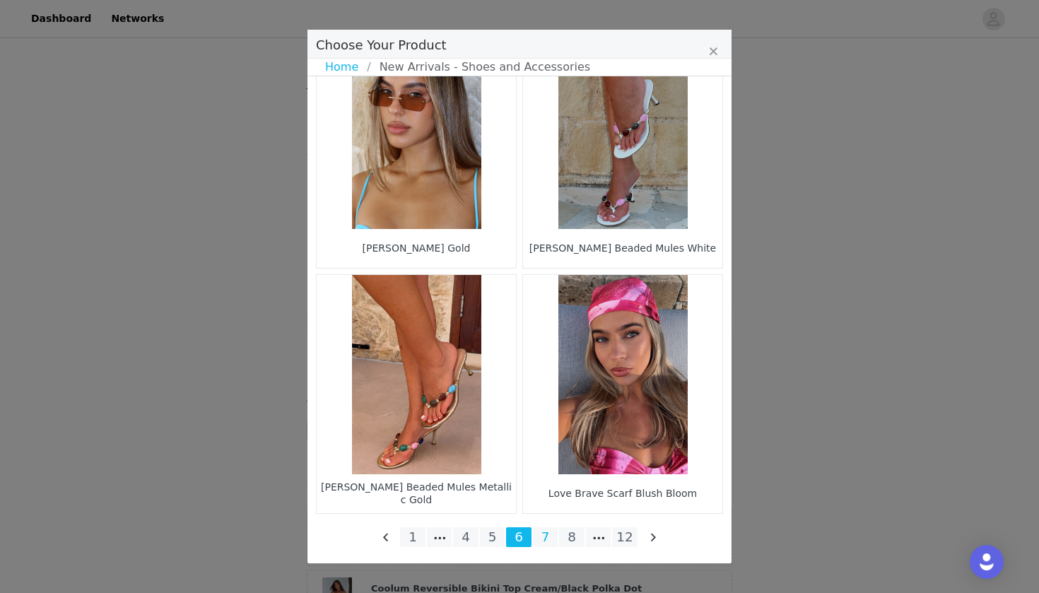
click at [544, 531] on li "7" at bounding box center [545, 537] width 25 height 20
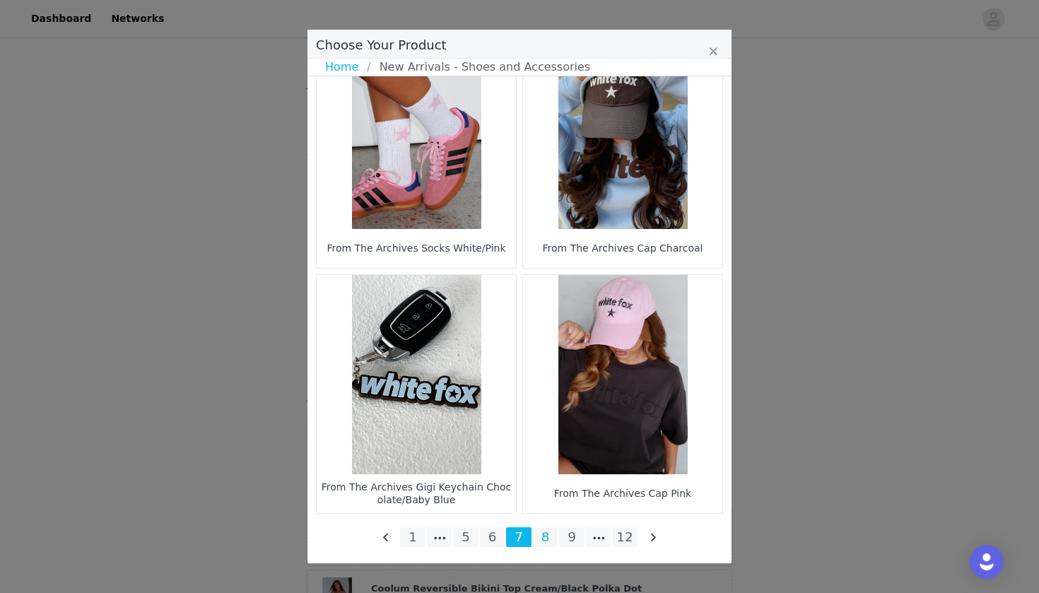
click at [544, 537] on li "8" at bounding box center [545, 537] width 25 height 20
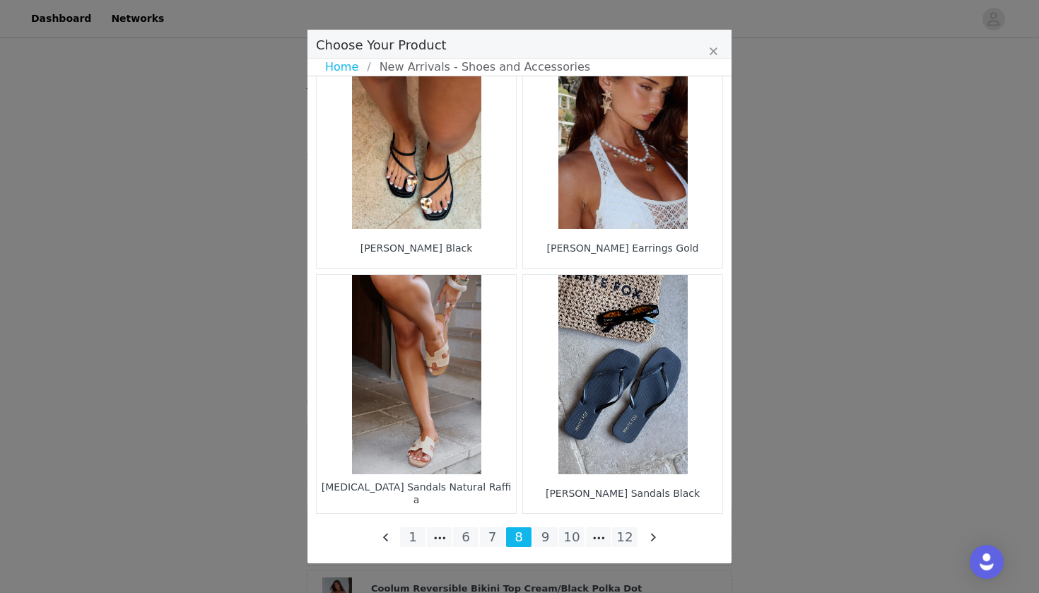
click at [483, 406] on figure "Choose Your Product" at bounding box center [416, 374] width 199 height 199
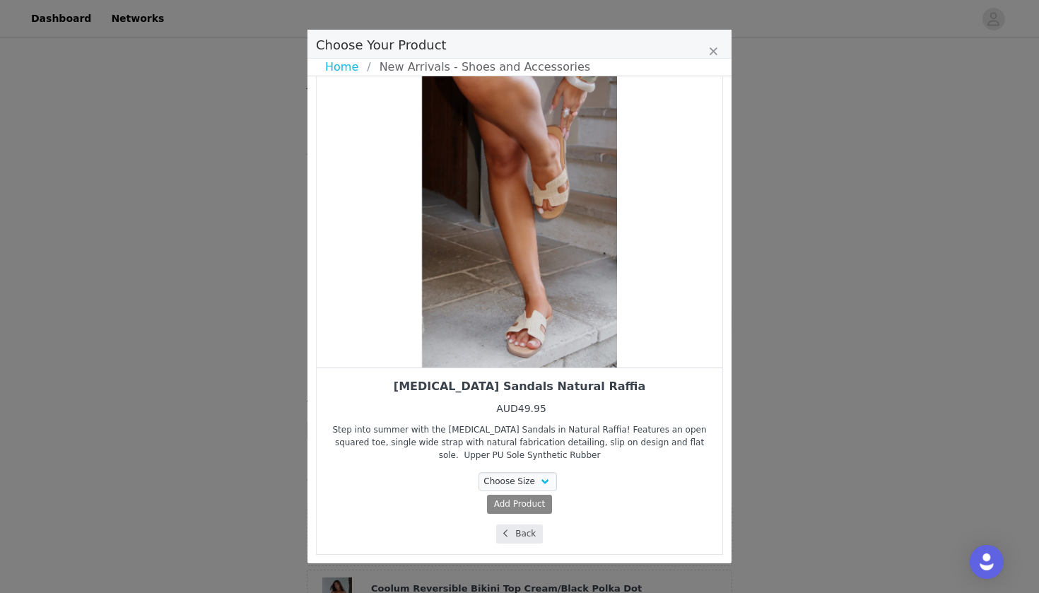
click at [532, 532] on button "Back" at bounding box center [519, 534] width 47 height 19
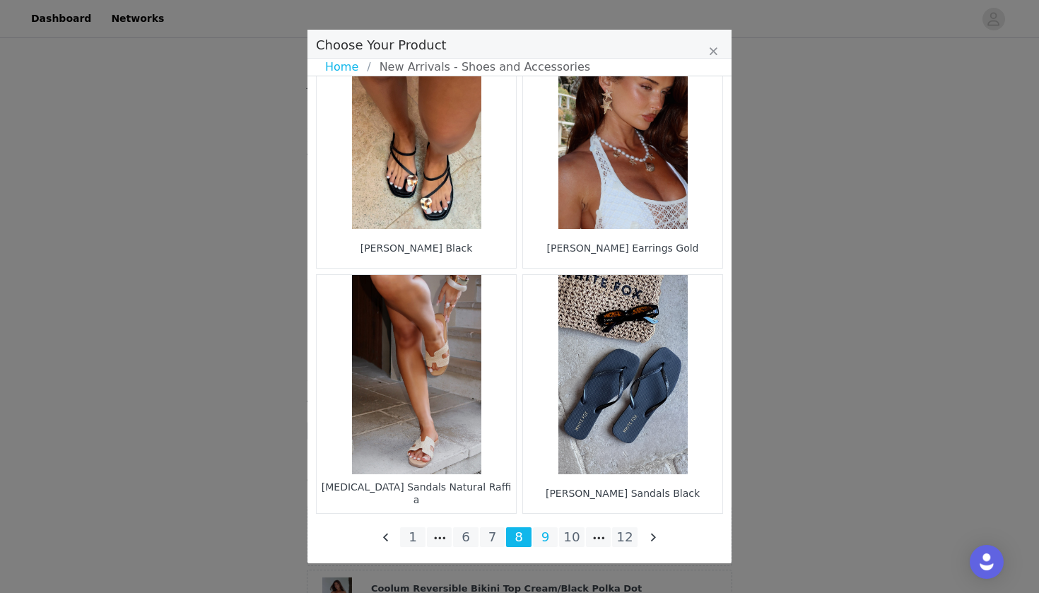
scroll to position [2019, 0]
click at [542, 535] on li "9" at bounding box center [545, 537] width 25 height 20
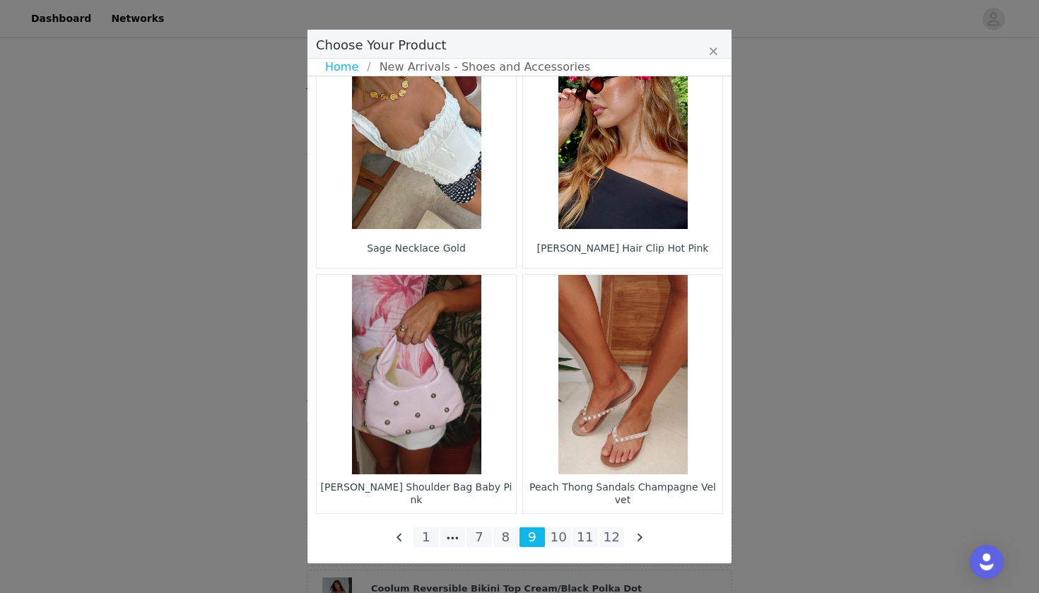
click at [559, 538] on li "10" at bounding box center [559, 537] width 25 height 20
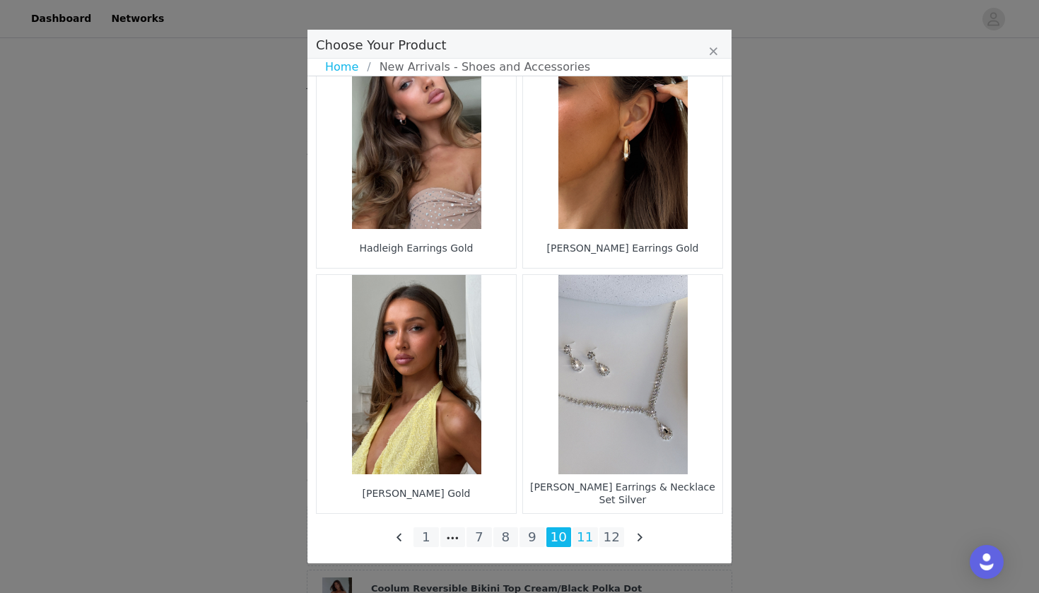
click at [586, 538] on li "11" at bounding box center [585, 537] width 25 height 20
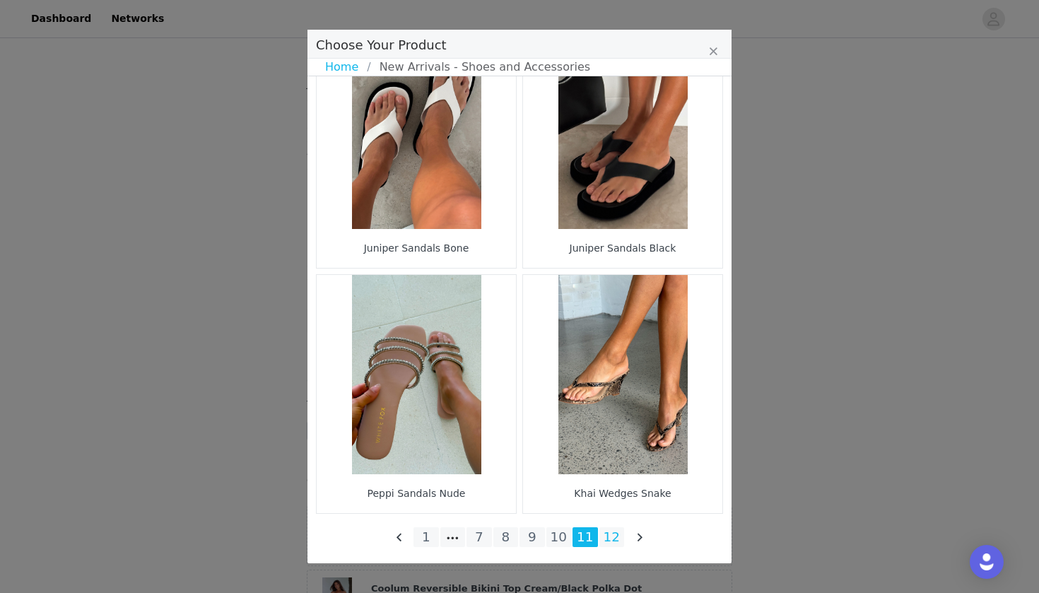
click at [611, 539] on li "12" at bounding box center [612, 537] width 25 height 20
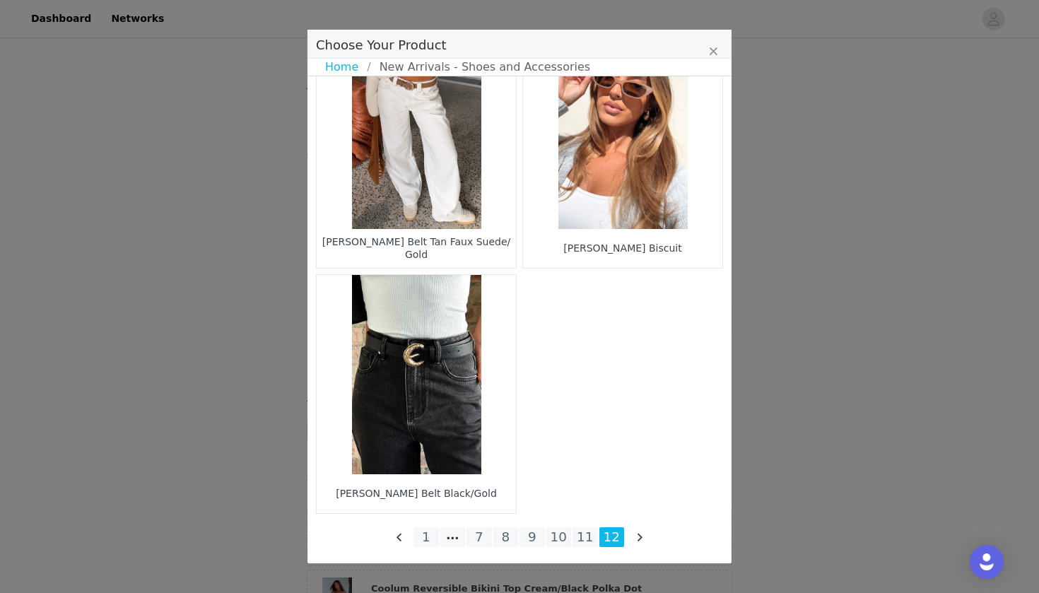
scroll to position [792, 0]
click at [428, 536] on li "1" at bounding box center [426, 537] width 25 height 20
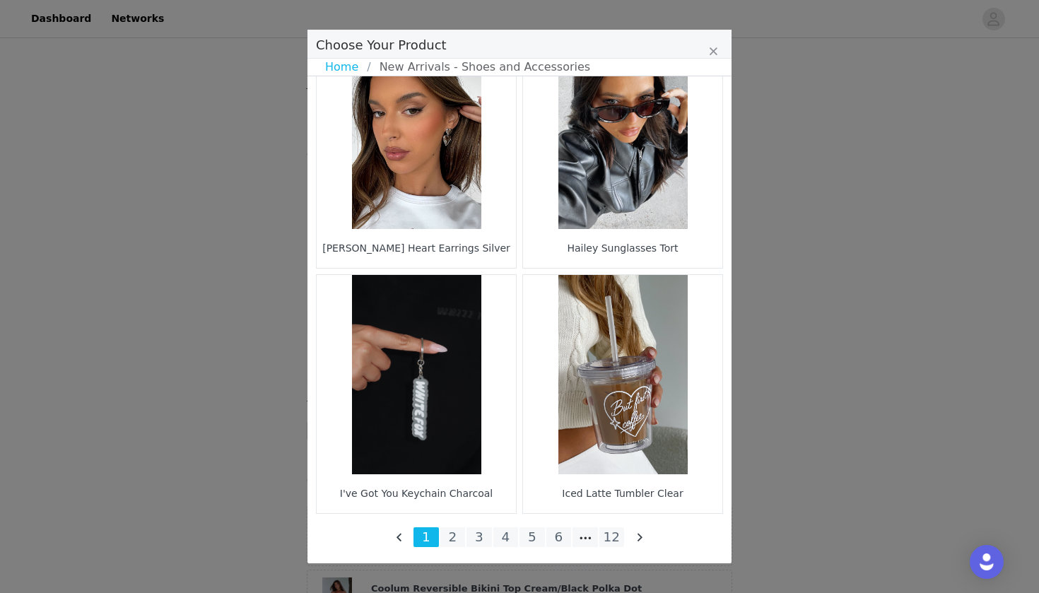
scroll to position [2019, 0]
click at [447, 538] on li "2" at bounding box center [452, 537] width 25 height 20
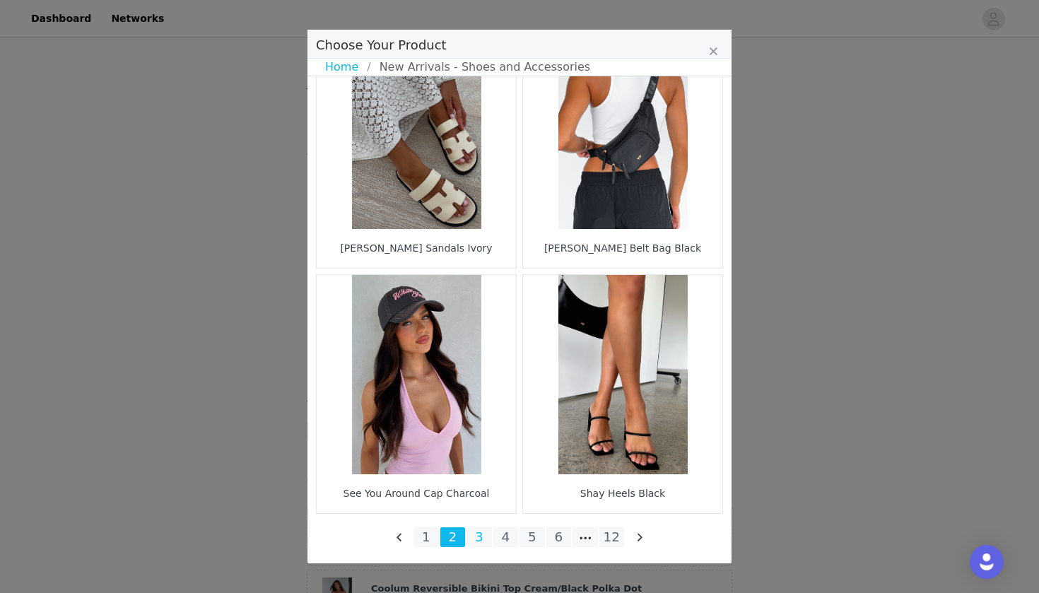
click at [480, 538] on li "3" at bounding box center [479, 537] width 25 height 20
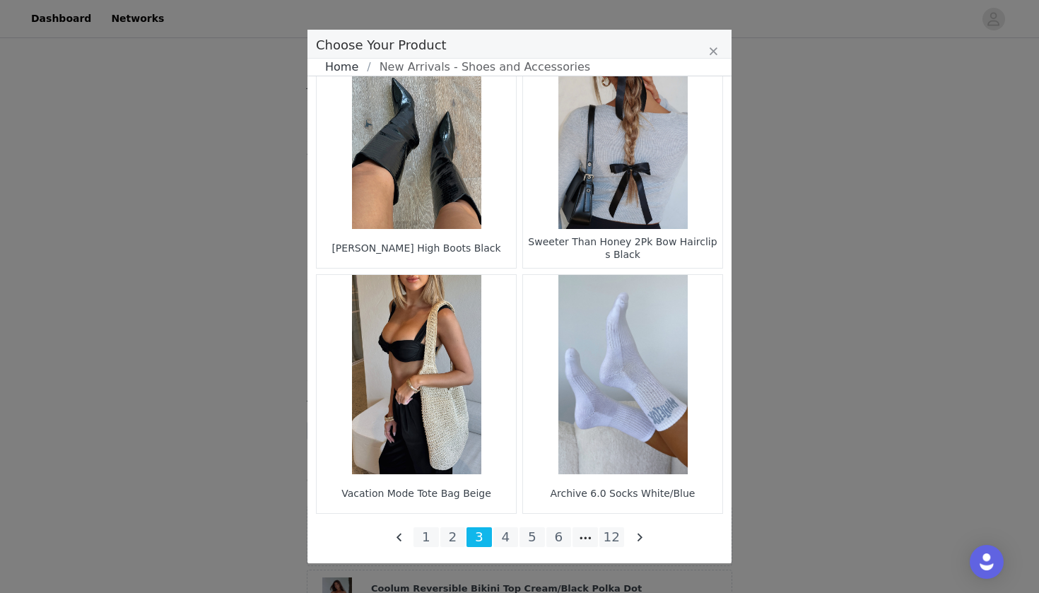
click at [345, 60] on link "Home" at bounding box center [346, 67] width 42 height 17
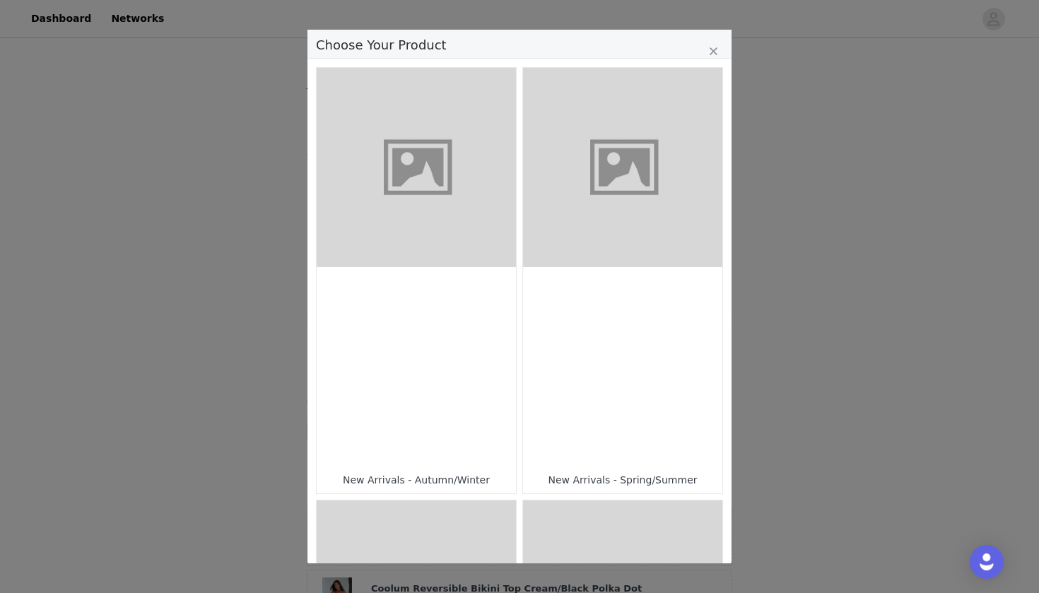
click at [587, 235] on figure "Choose Your Product" at bounding box center [622, 167] width 199 height 199
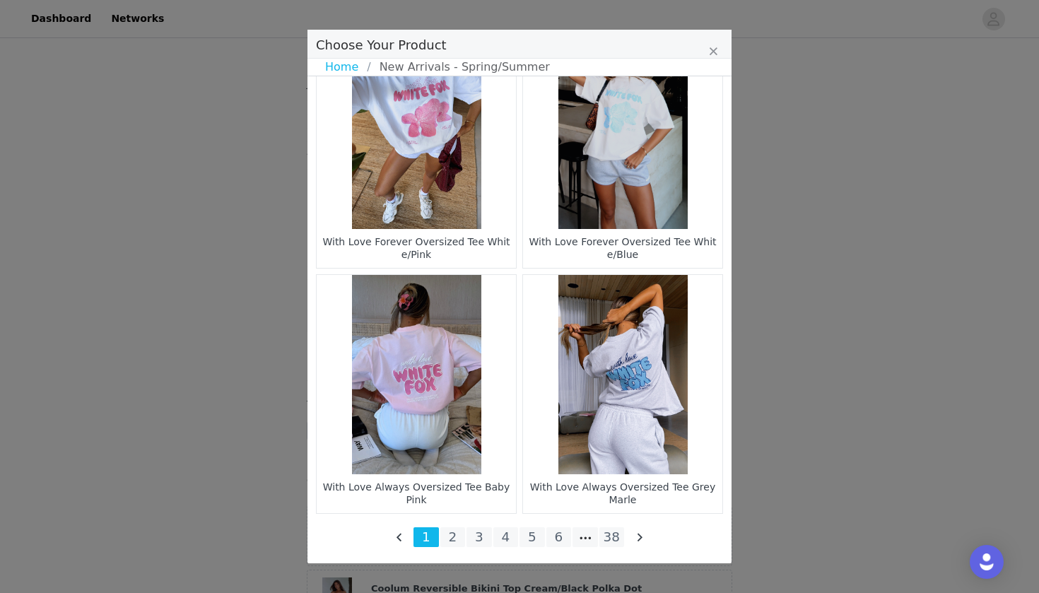
scroll to position [2019, 0]
click at [614, 542] on li "38" at bounding box center [612, 537] width 25 height 20
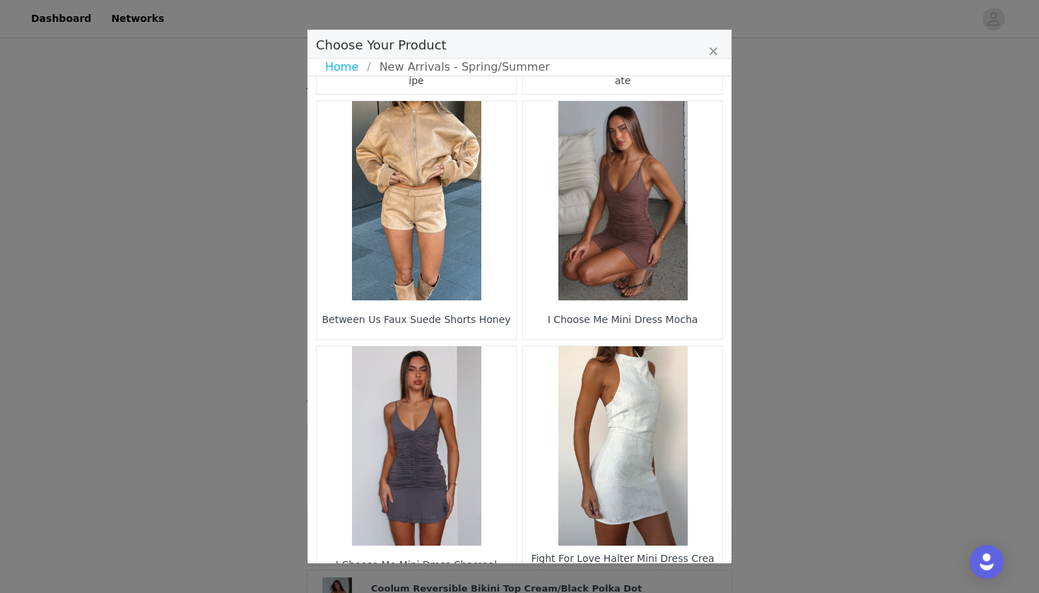
scroll to position [744, 0]
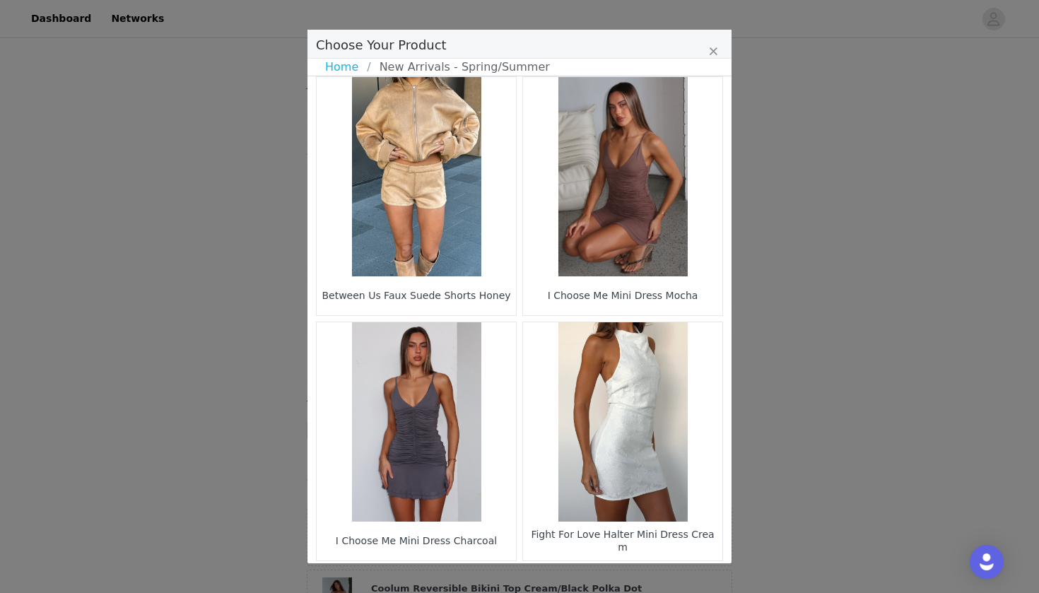
click at [629, 415] on figure "Choose Your Product" at bounding box center [622, 421] width 199 height 199
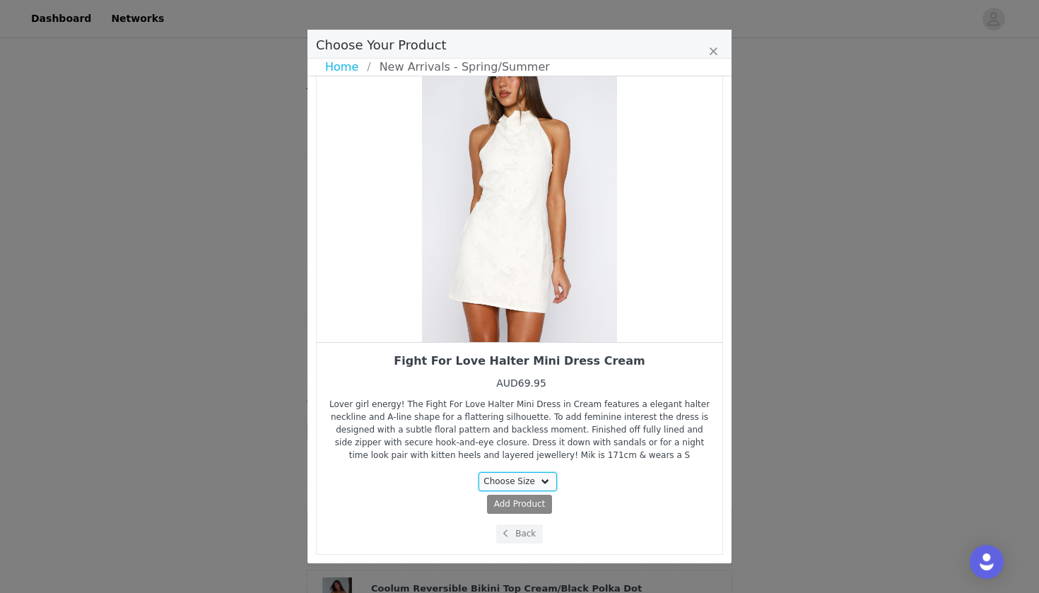
select select "27948616"
click at [521, 530] on button "Back" at bounding box center [519, 534] width 47 height 19
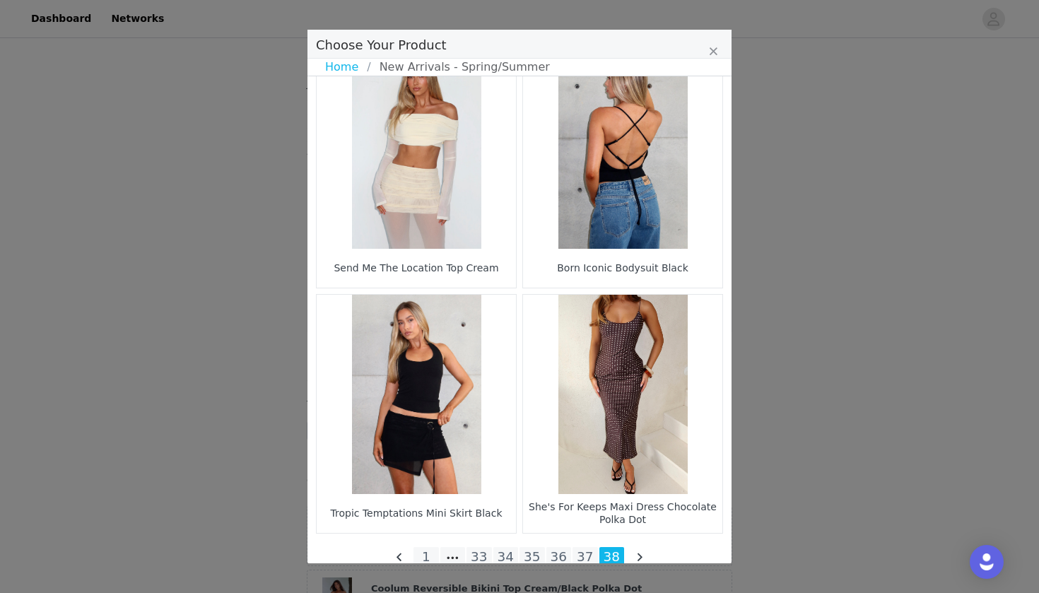
scroll to position [1507, 0]
click at [583, 558] on li "37" at bounding box center [585, 558] width 25 height 20
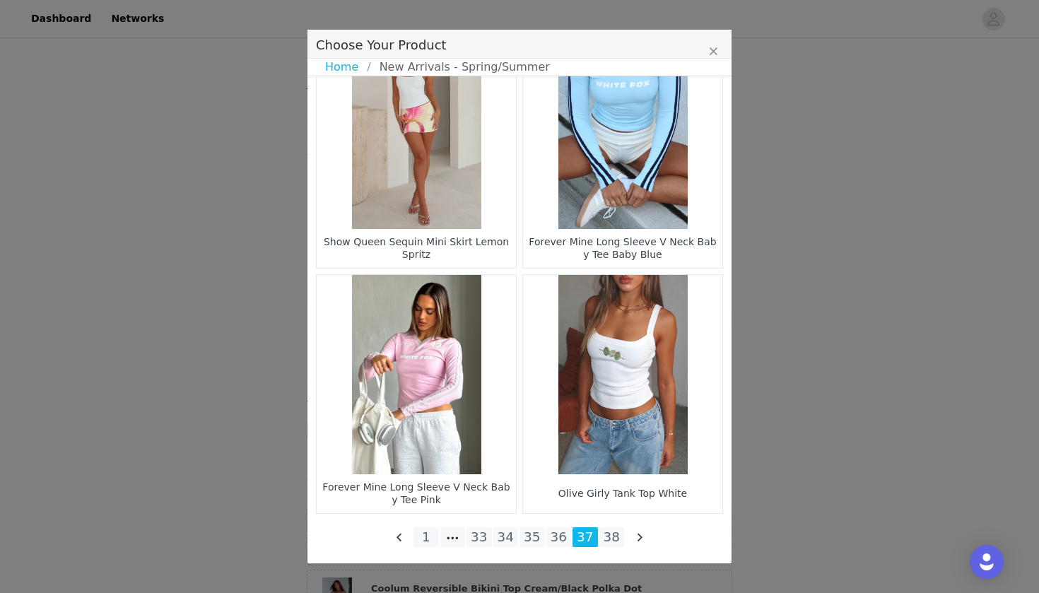
scroll to position [2019, 0]
click at [563, 542] on li "36" at bounding box center [559, 537] width 25 height 20
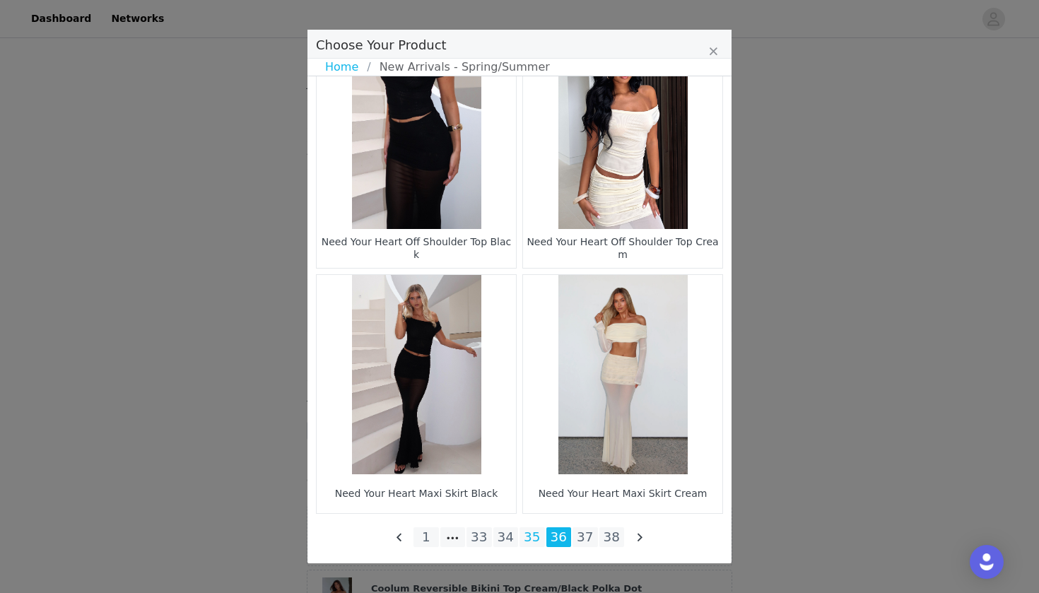
click at [527, 536] on li "35" at bounding box center [532, 537] width 25 height 20
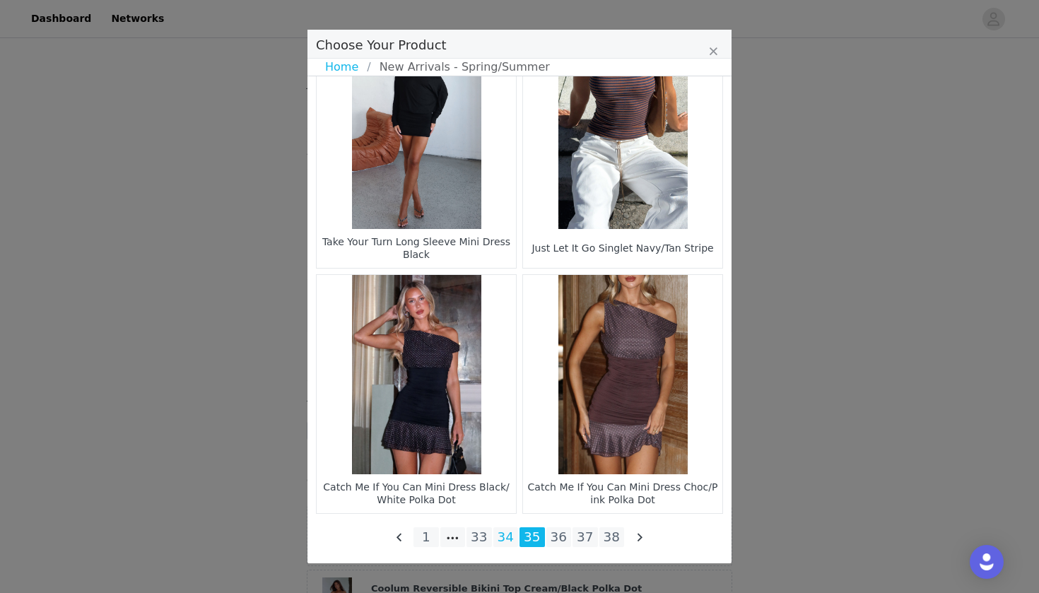
click at [512, 537] on li "34" at bounding box center [506, 537] width 25 height 20
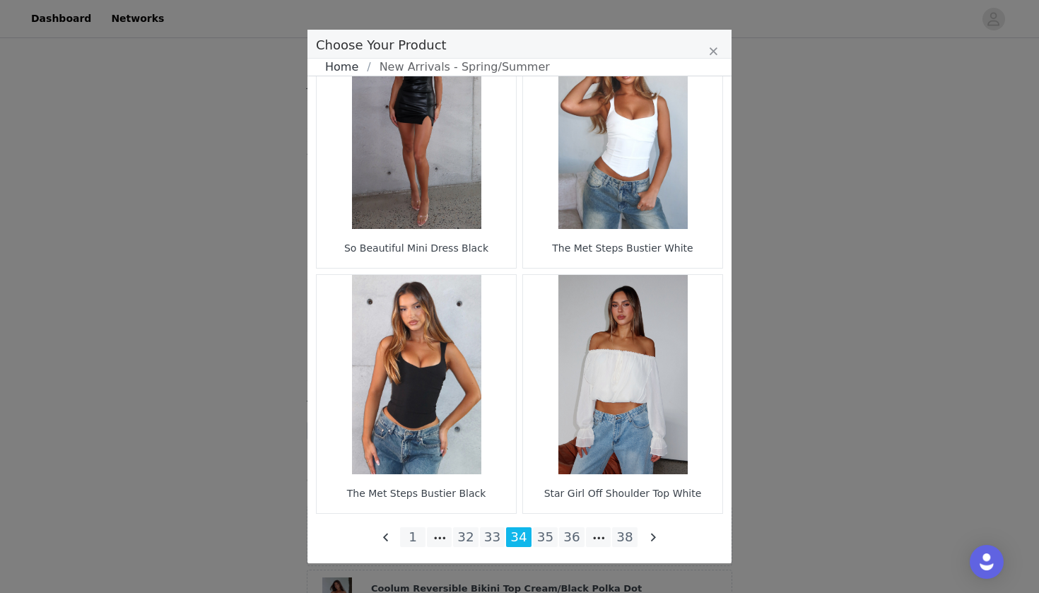
click at [338, 69] on link "Home" at bounding box center [346, 67] width 42 height 17
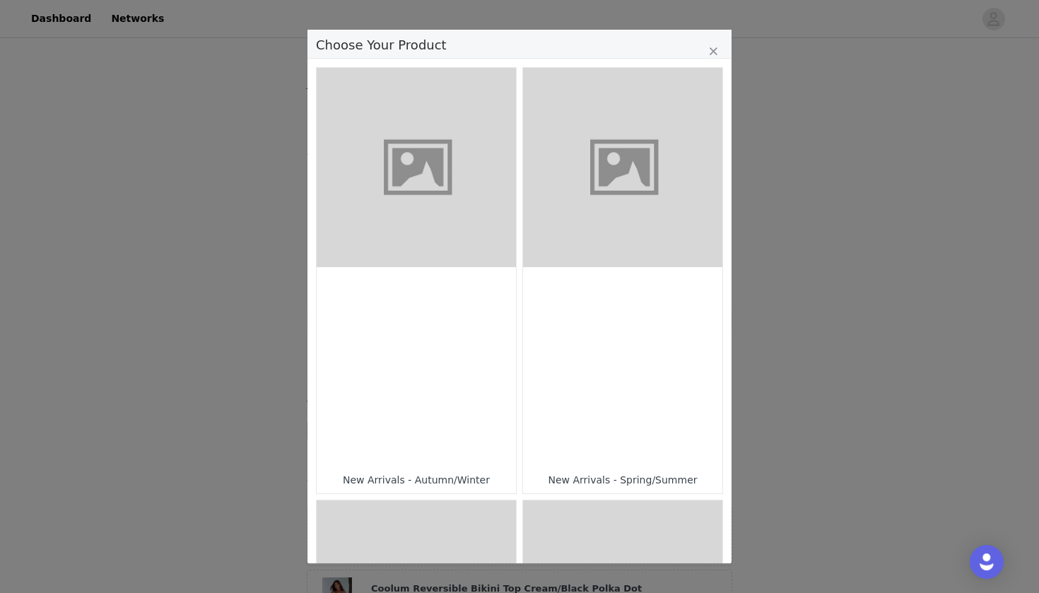
click at [399, 308] on div "Choose Your Product" at bounding box center [416, 366] width 199 height 199
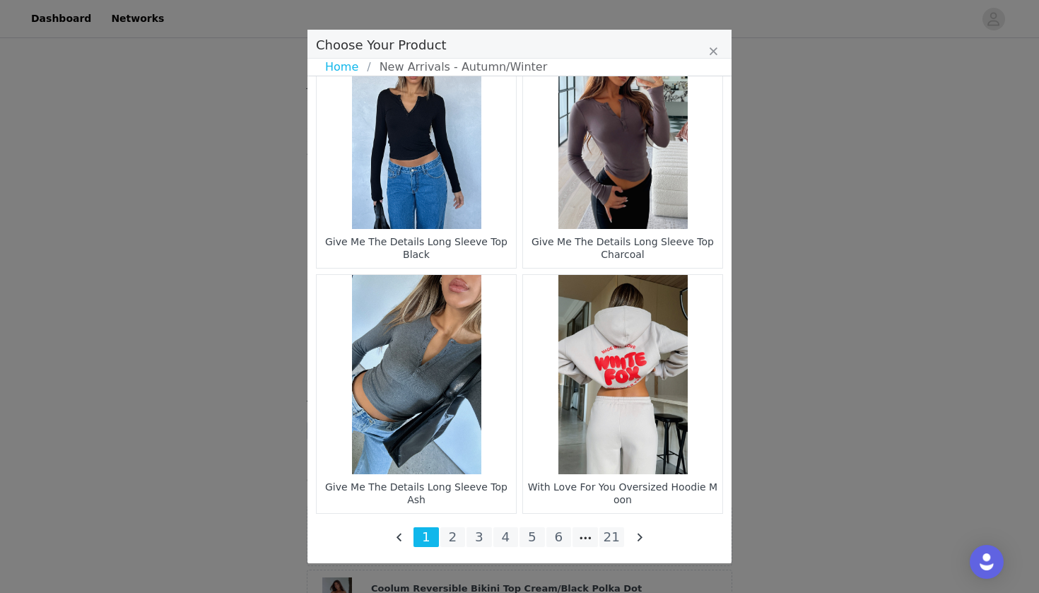
scroll to position [2019, 0]
click at [602, 538] on li "21" at bounding box center [612, 537] width 25 height 20
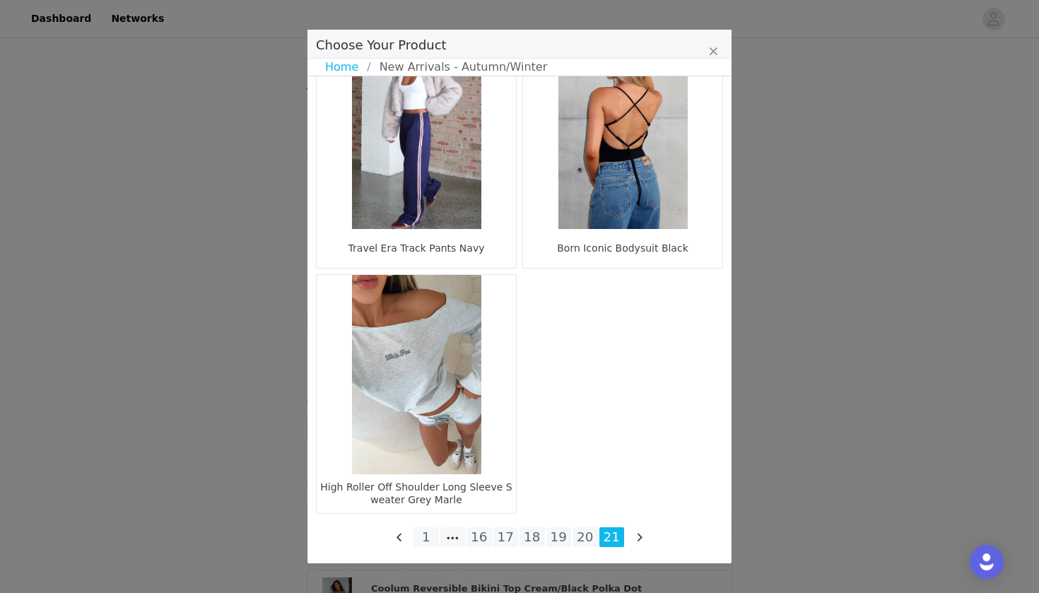
scroll to position [792, 0]
click at [579, 530] on li "20" at bounding box center [585, 537] width 25 height 20
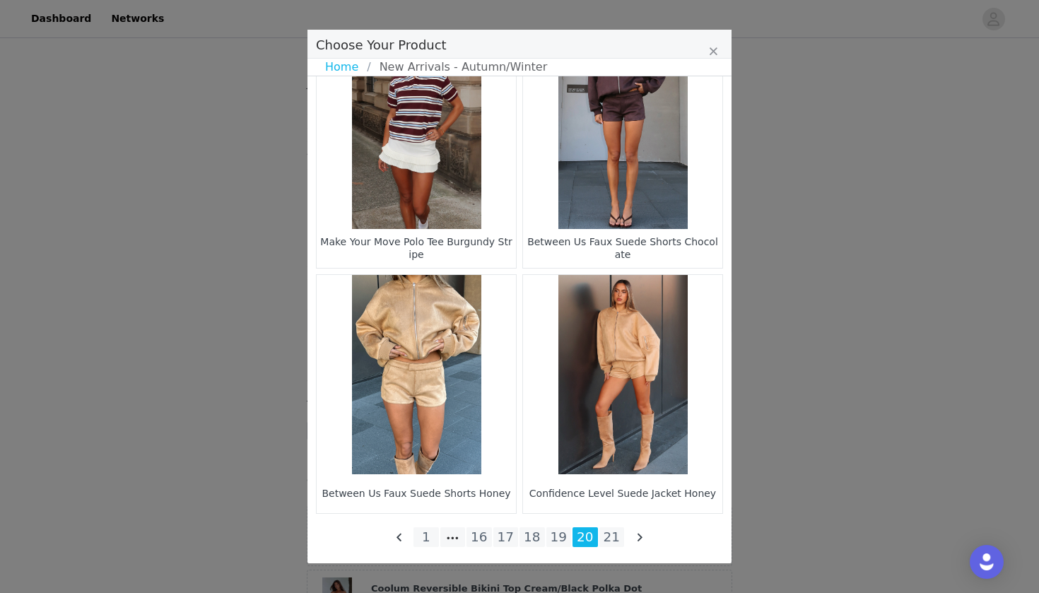
scroll to position [2019, 0]
click at [560, 539] on li "19" at bounding box center [559, 537] width 25 height 20
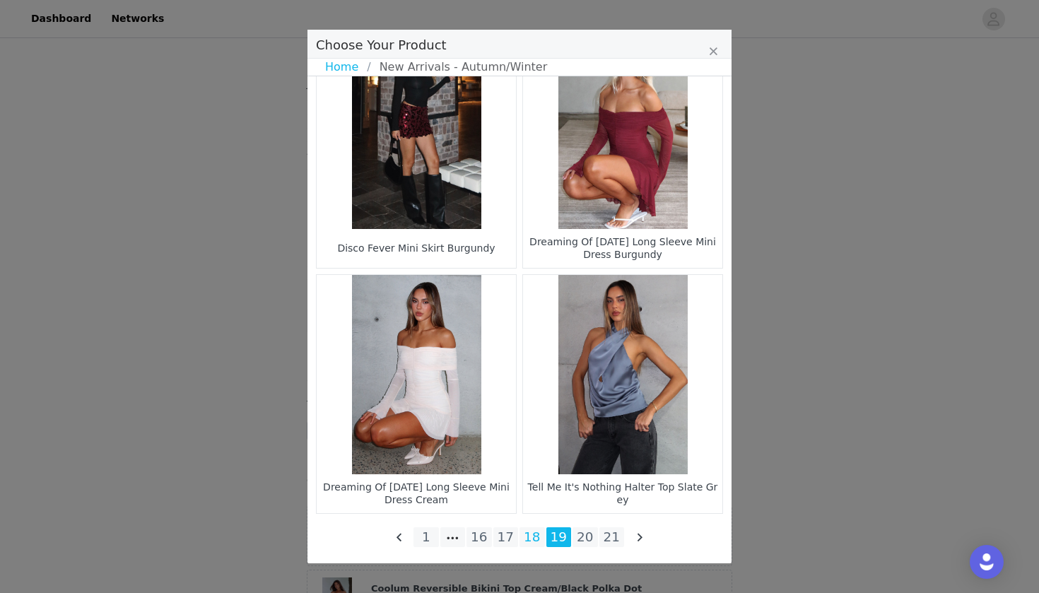
click at [536, 539] on li "18" at bounding box center [532, 537] width 25 height 20
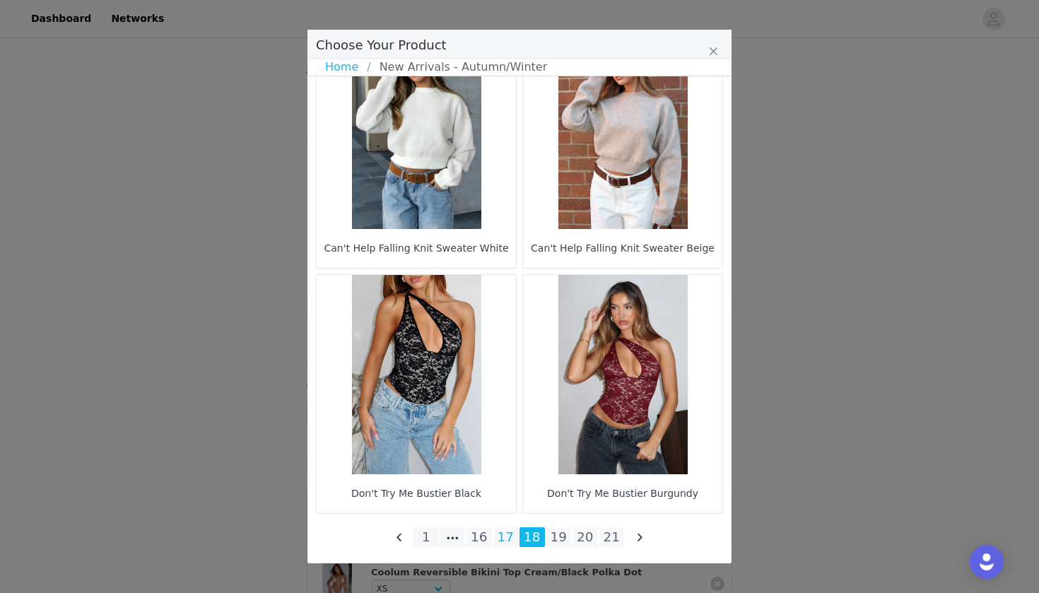
click at [510, 544] on li "17" at bounding box center [506, 537] width 25 height 20
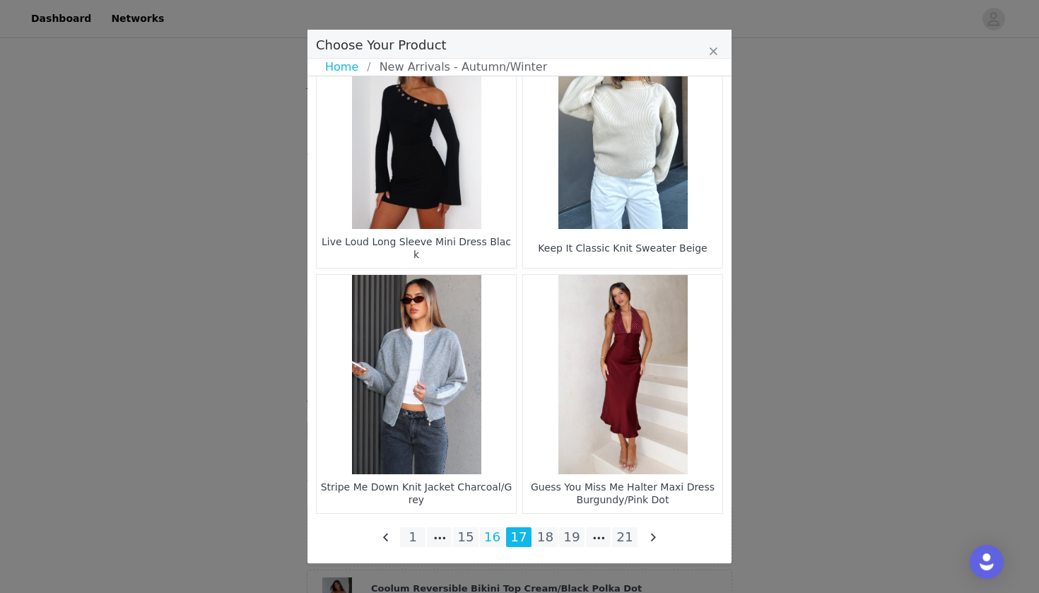
click at [499, 537] on li "16" at bounding box center [492, 537] width 25 height 20
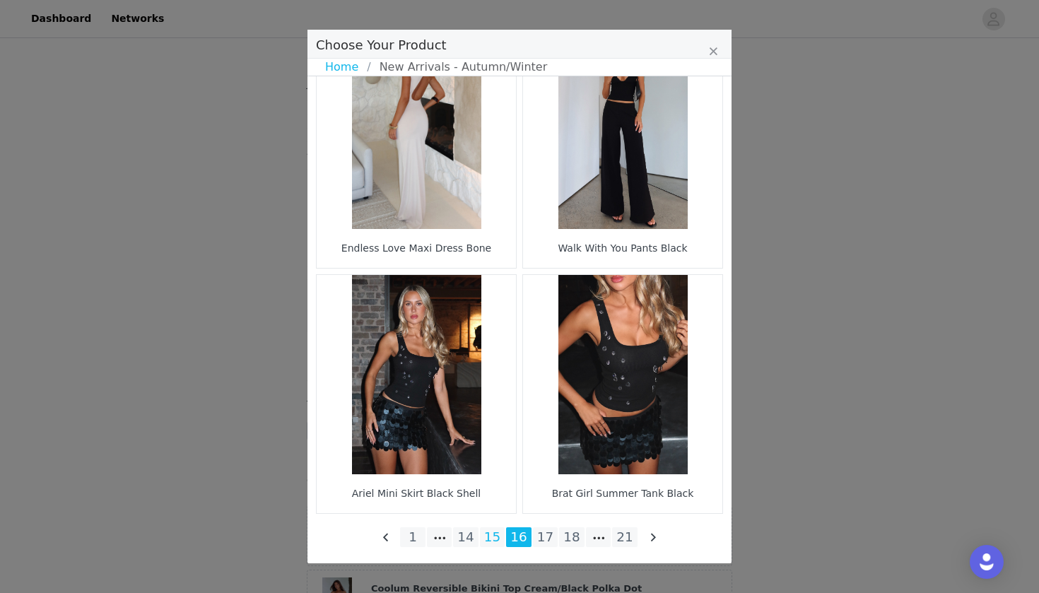
click at [499, 532] on li "15" at bounding box center [492, 537] width 25 height 20
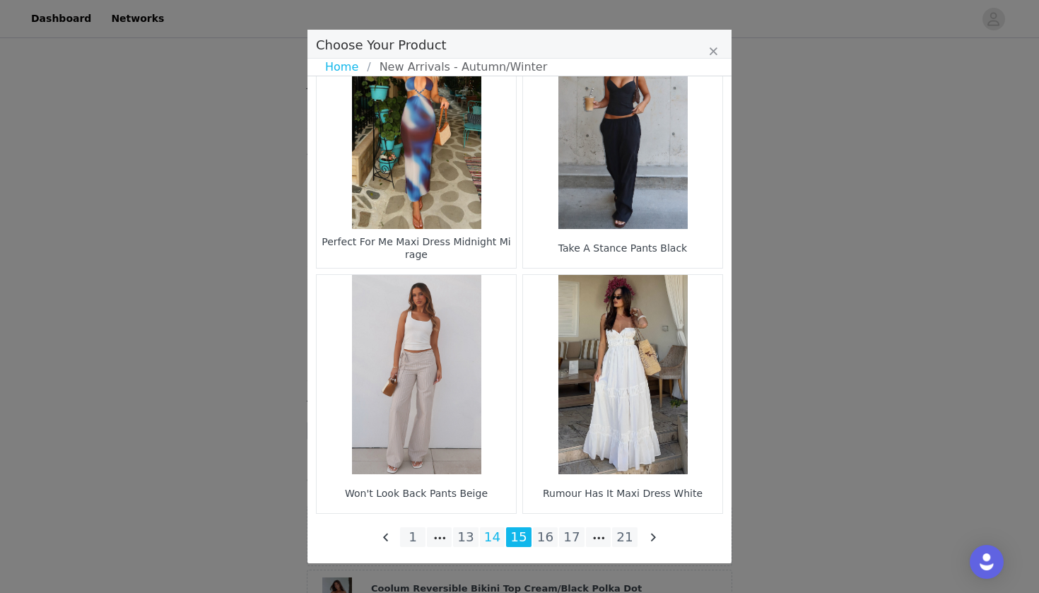
click at [498, 539] on li "14" at bounding box center [492, 537] width 25 height 20
